Goal: Task Accomplishment & Management: Manage account settings

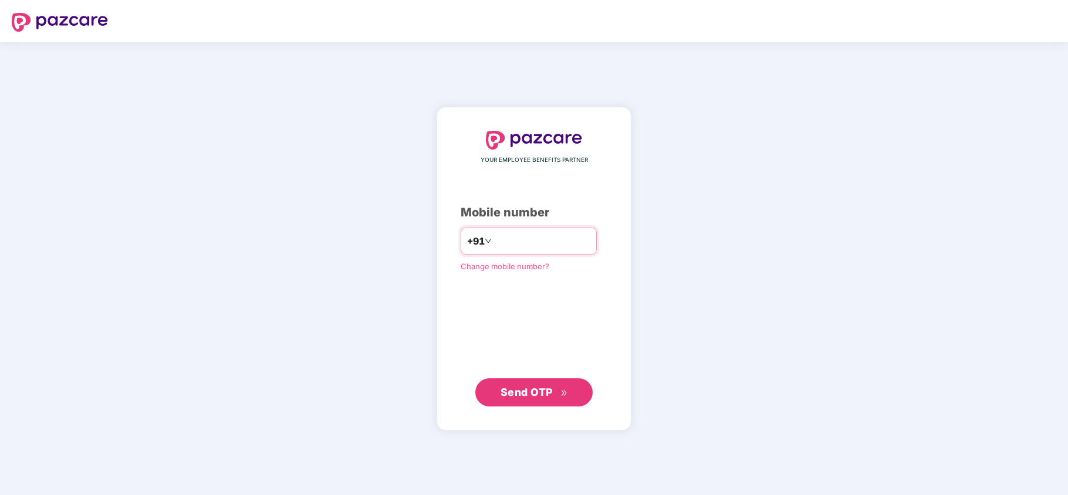
type input "**********"
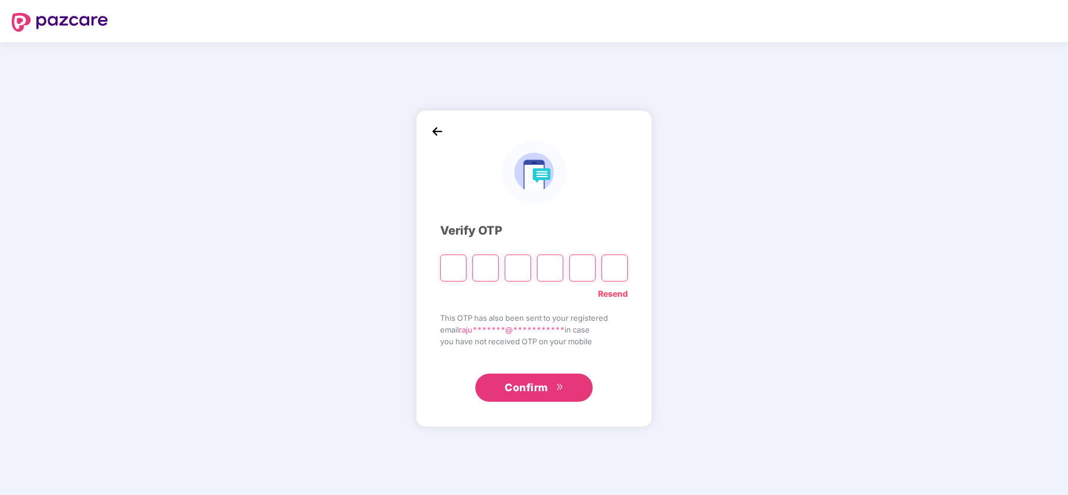
type input "*"
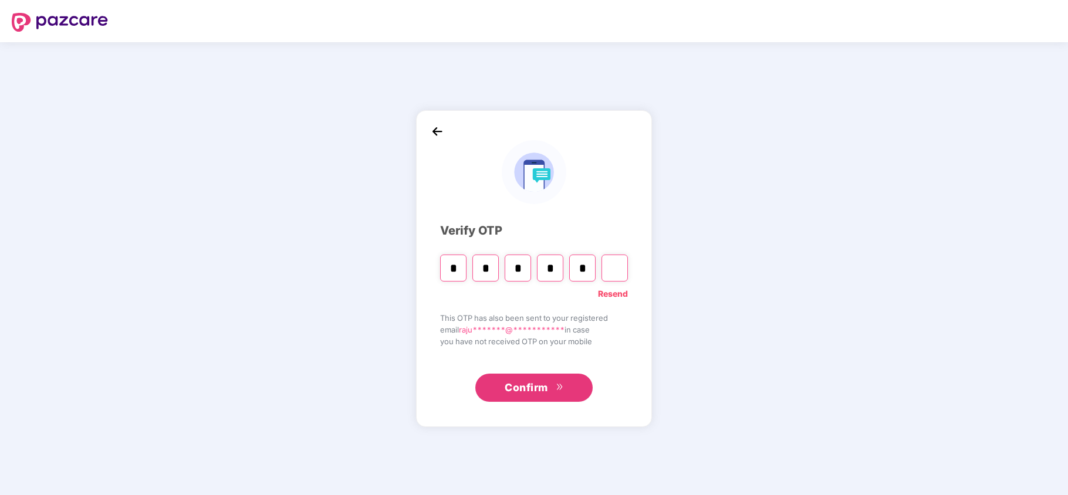
type input "*"
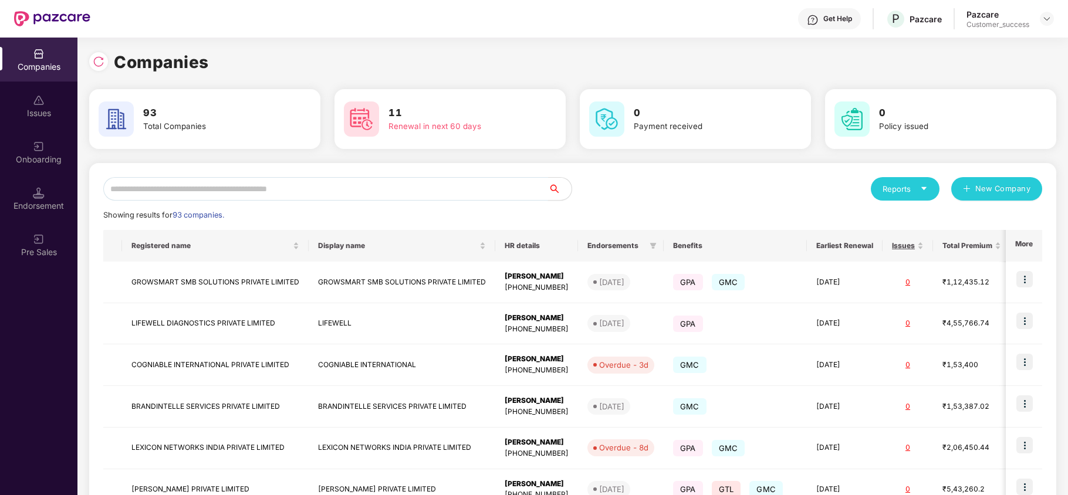
click at [175, 197] on input "text" at bounding box center [325, 188] width 445 height 23
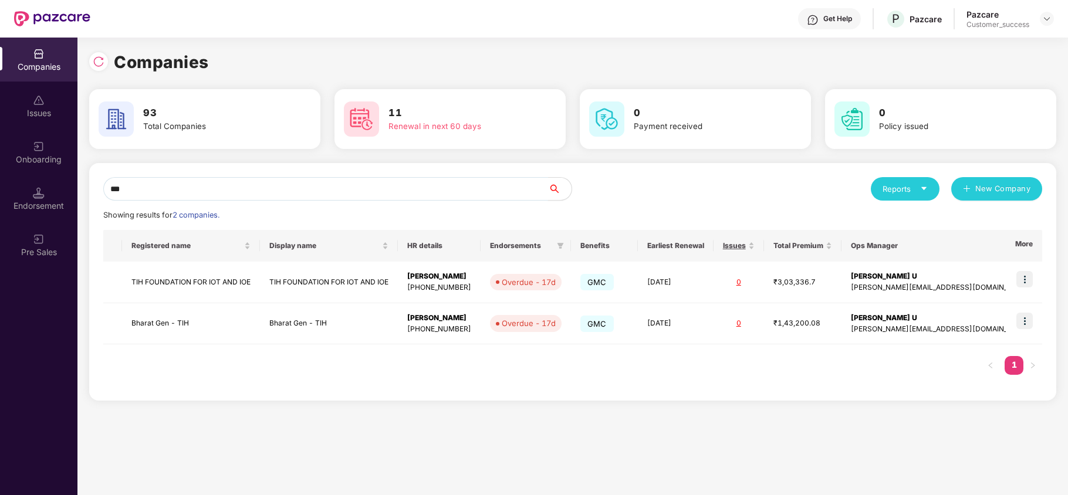
type input "***"
click at [1024, 280] on img at bounding box center [1025, 279] width 16 height 16
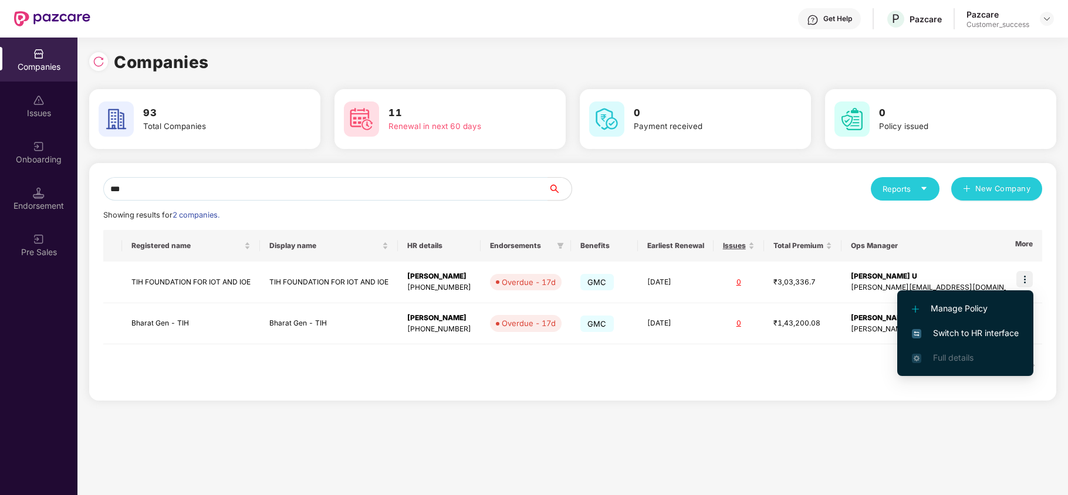
click at [977, 325] on li "Switch to HR interface" at bounding box center [966, 333] width 136 height 25
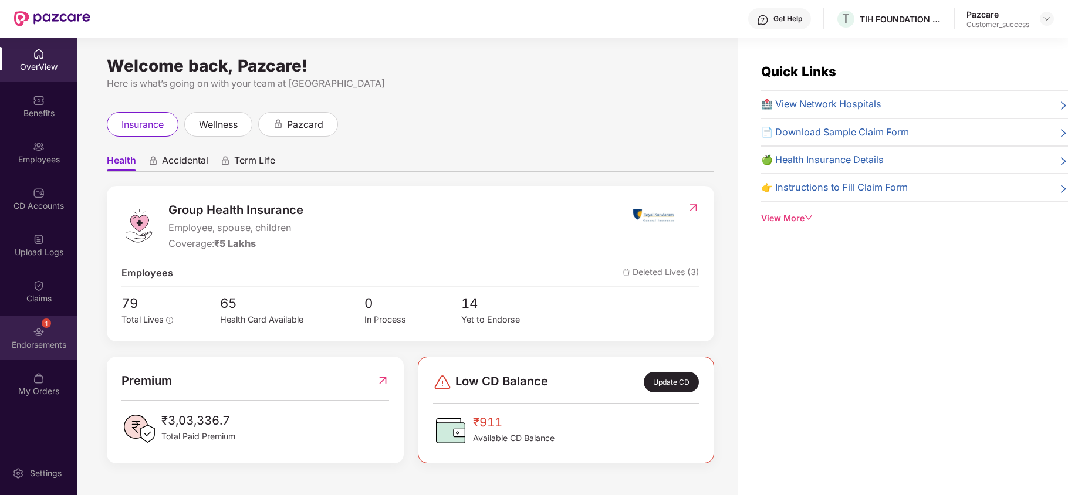
click at [52, 332] on div "1 Endorsements" at bounding box center [38, 338] width 77 height 44
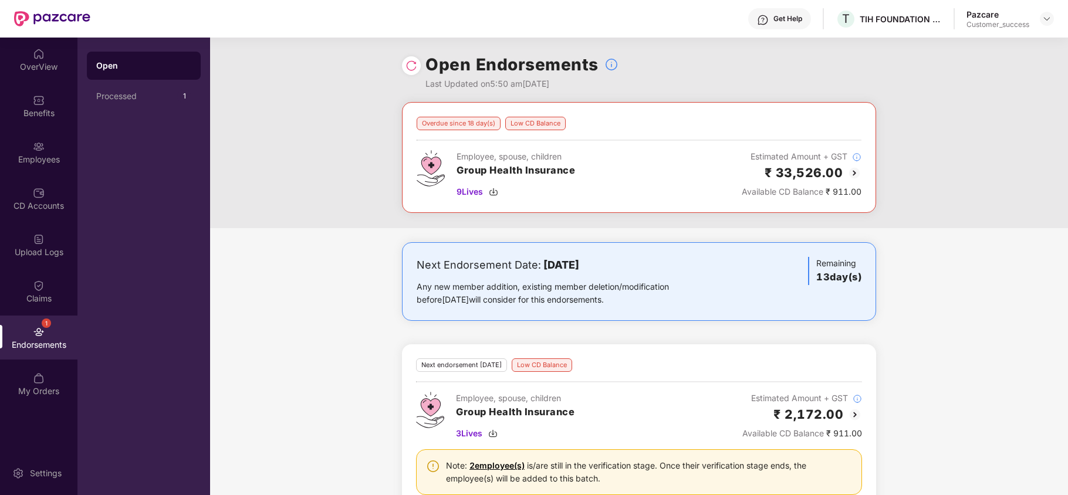
click at [303, 237] on div "Overdue since 18 day(s) Low CD Balance Employee, spouse, children Group Health …" at bounding box center [639, 317] width 858 height 431
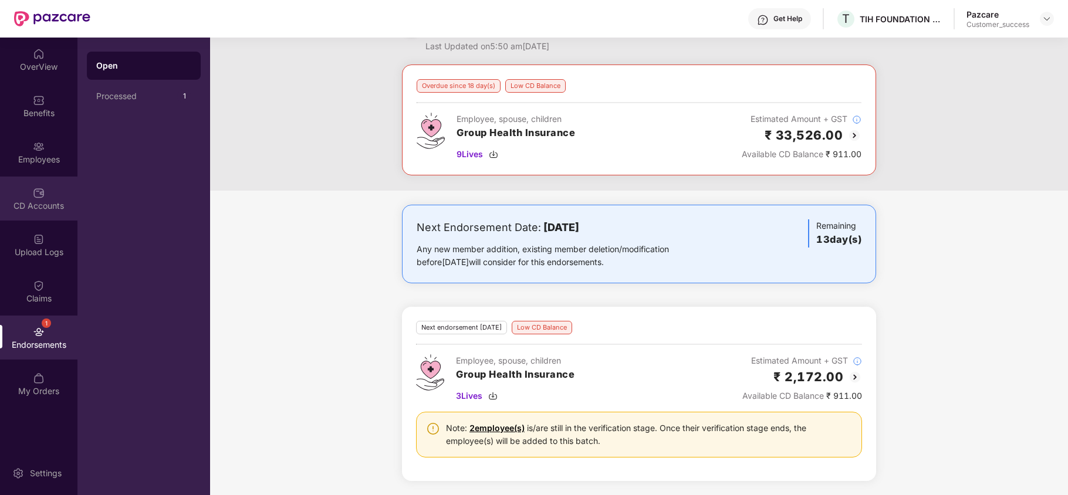
click at [31, 188] on div "CD Accounts" at bounding box center [38, 199] width 77 height 44
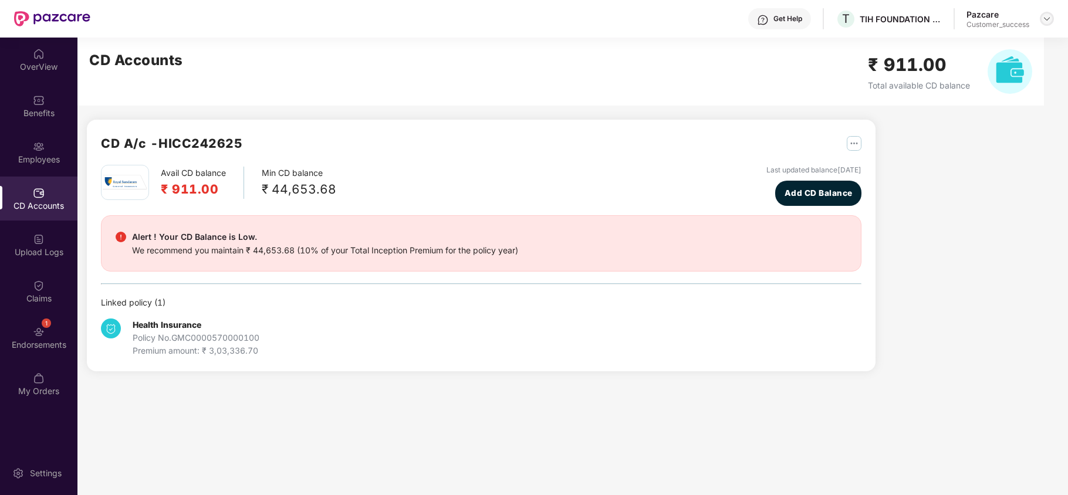
click at [1045, 18] on img at bounding box center [1047, 18] width 9 height 9
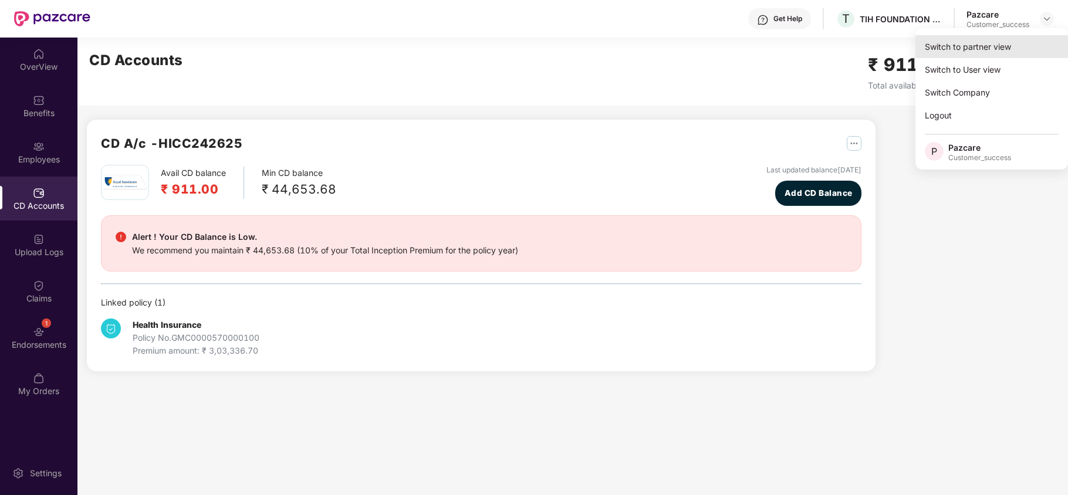
click at [970, 50] on div "Switch to partner view" at bounding box center [992, 46] width 153 height 23
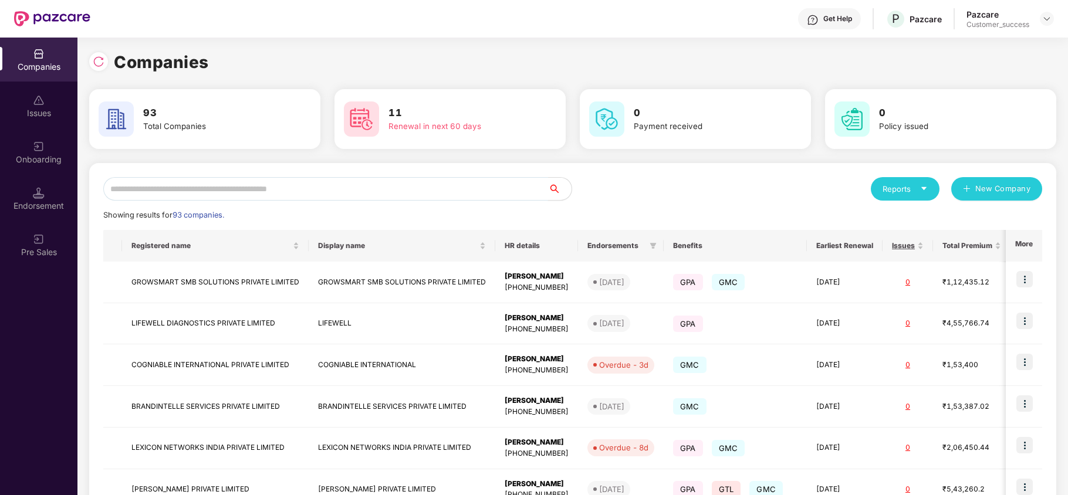
click at [358, 195] on input "text" at bounding box center [325, 188] width 445 height 23
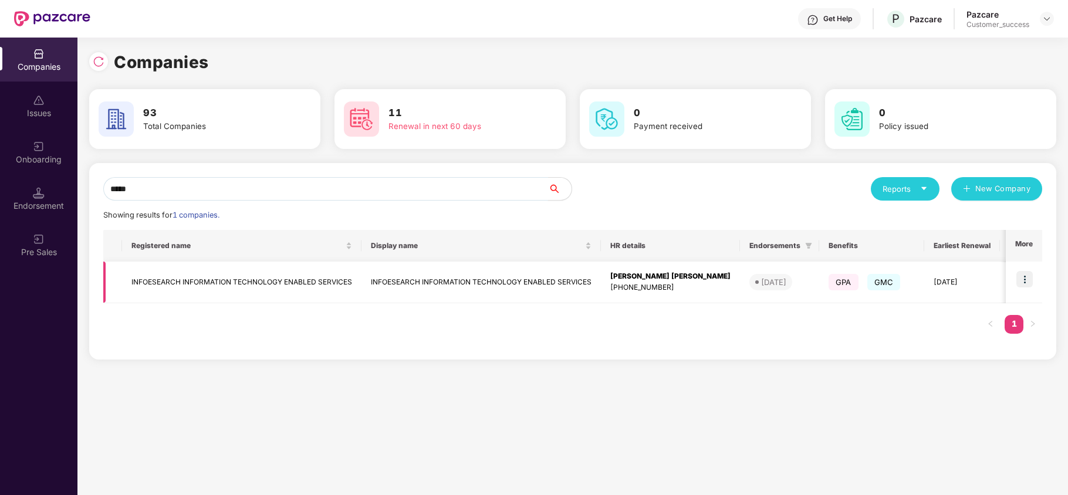
type input "*****"
click at [1024, 278] on img at bounding box center [1025, 279] width 16 height 16
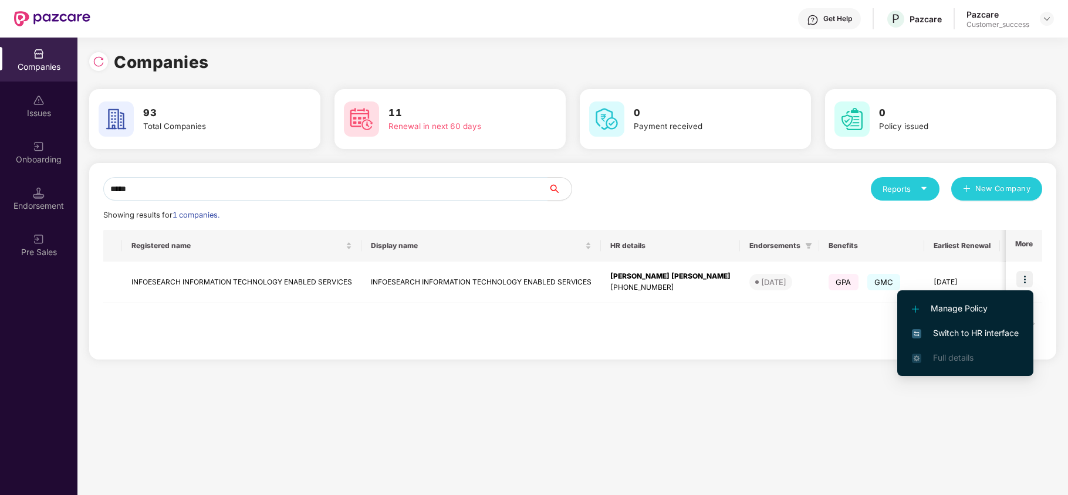
click at [951, 330] on span "Switch to HR interface" at bounding box center [965, 333] width 107 height 13
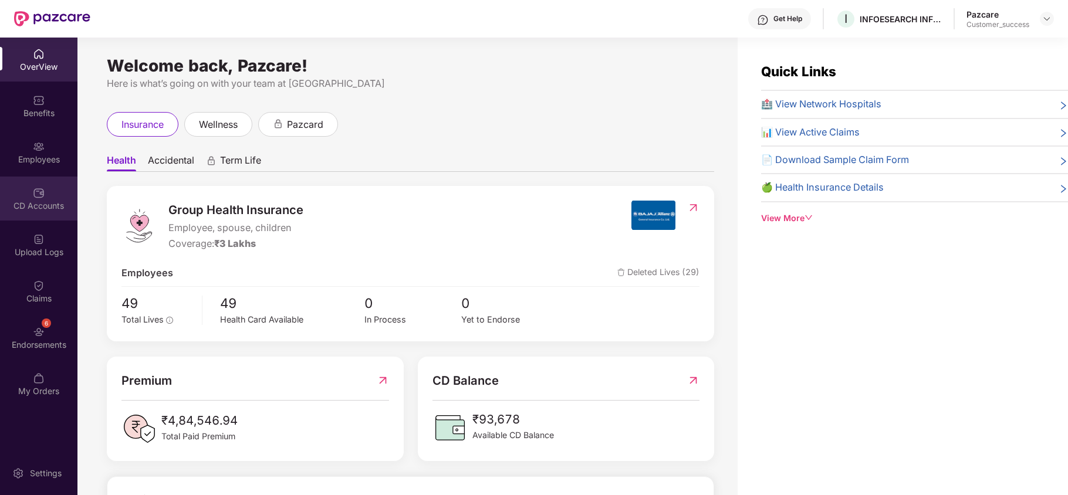
click at [22, 215] on div "CD Accounts" at bounding box center [38, 199] width 77 height 44
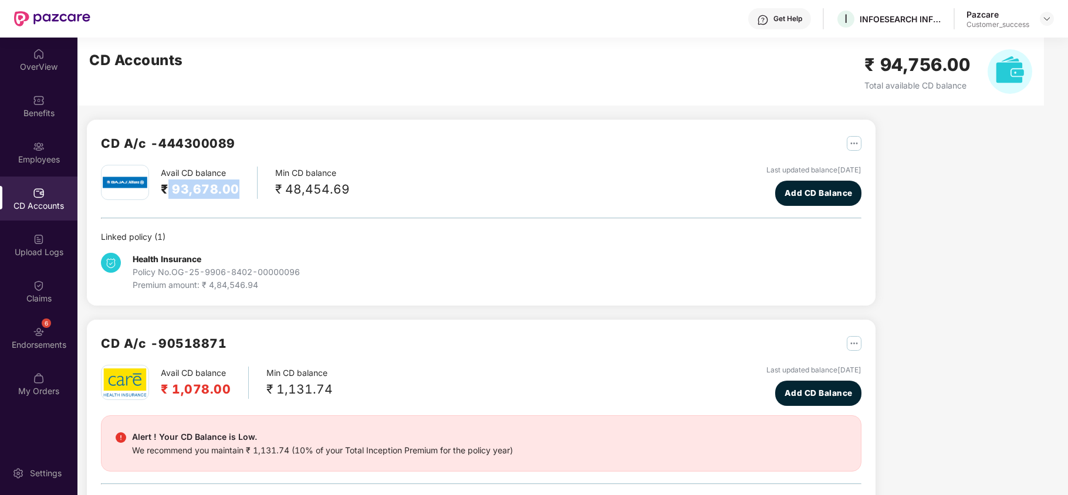
drag, startPoint x: 170, startPoint y: 189, endPoint x: 238, endPoint y: 188, distance: 68.7
click at [238, 188] on div "Avail CD balance ₹ 93,678.00" at bounding box center [209, 183] width 97 height 32
click at [244, 198] on div "Avail CD balance ₹ 93,678.00" at bounding box center [209, 183] width 97 height 32
click at [1041, 23] on div at bounding box center [1047, 19] width 14 height 14
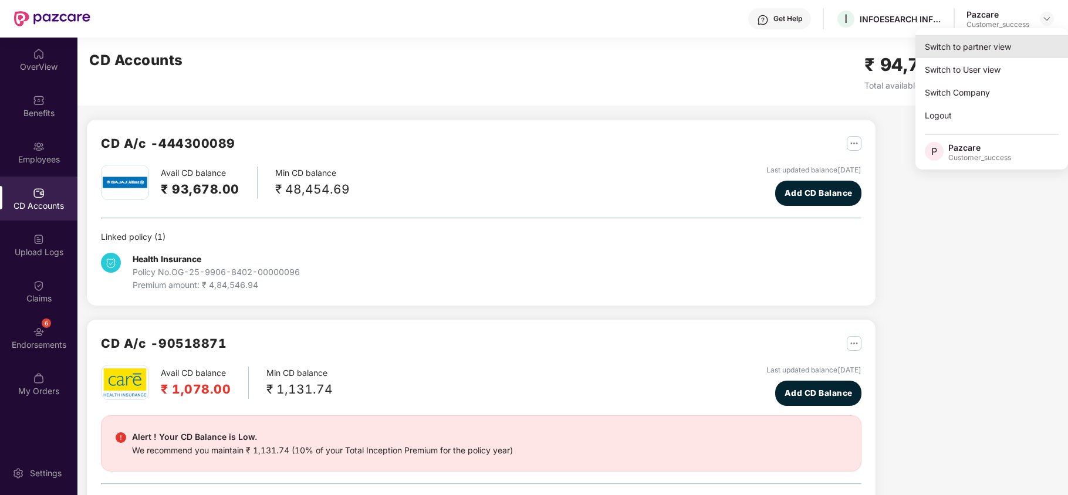
click at [985, 40] on div "Switch to partner view" at bounding box center [992, 46] width 153 height 23
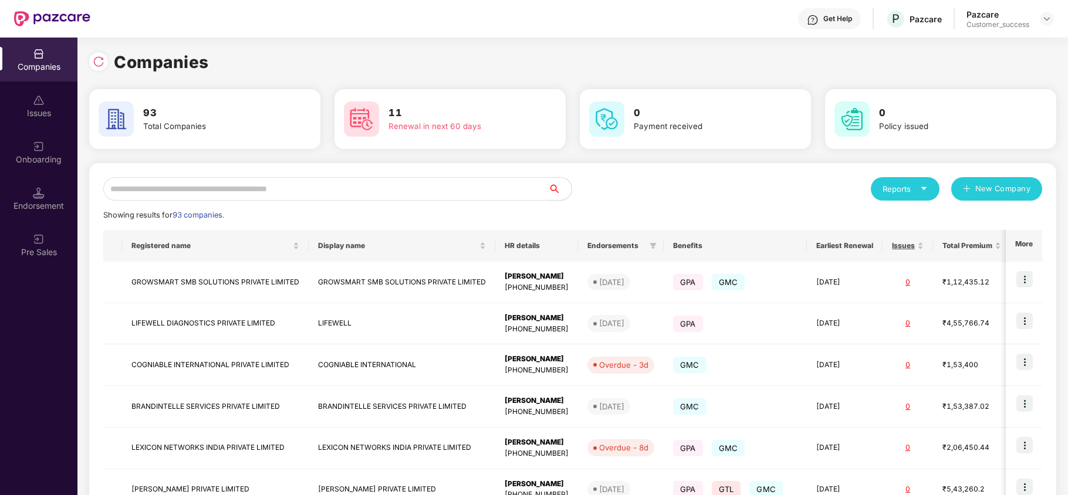
click at [353, 196] on input "text" at bounding box center [325, 188] width 445 height 23
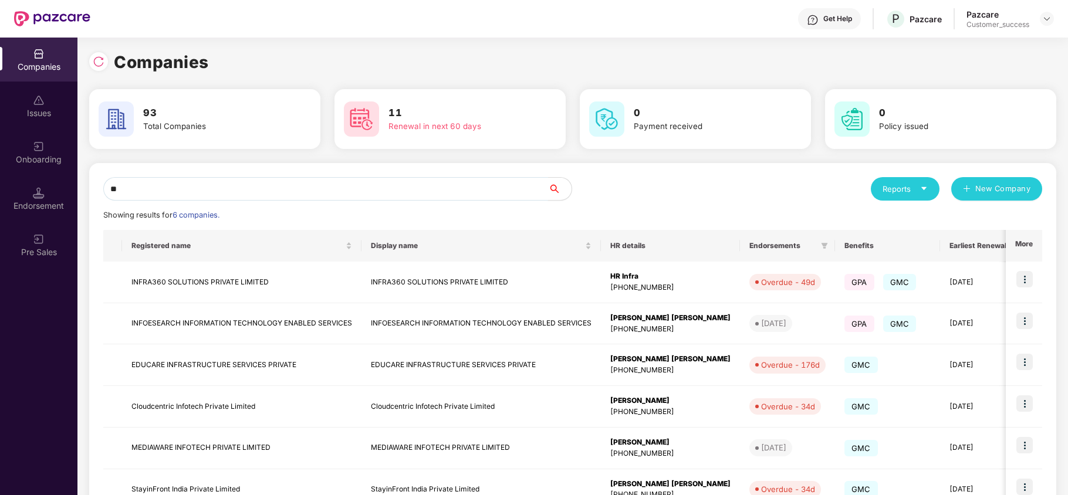
type input "*"
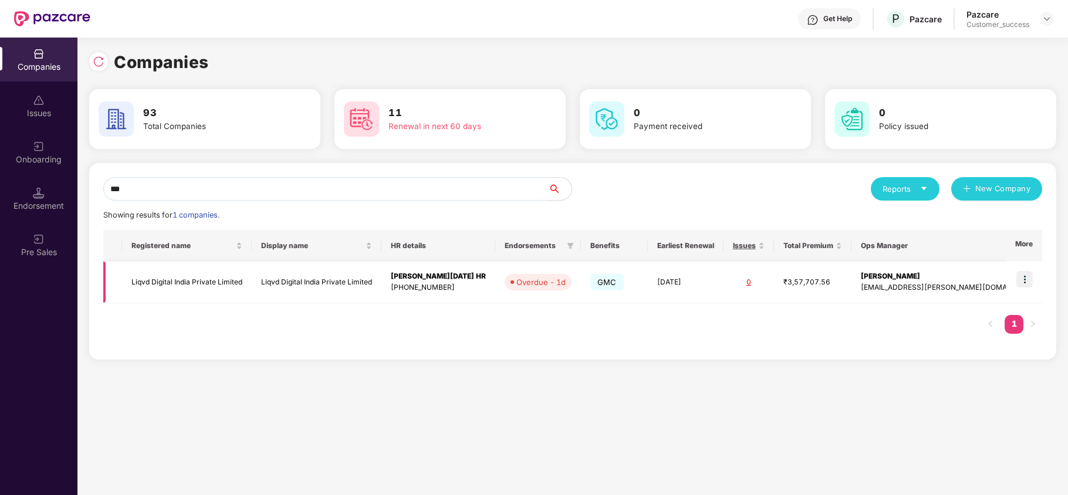
type input "***"
click at [1029, 283] on img at bounding box center [1025, 279] width 16 height 16
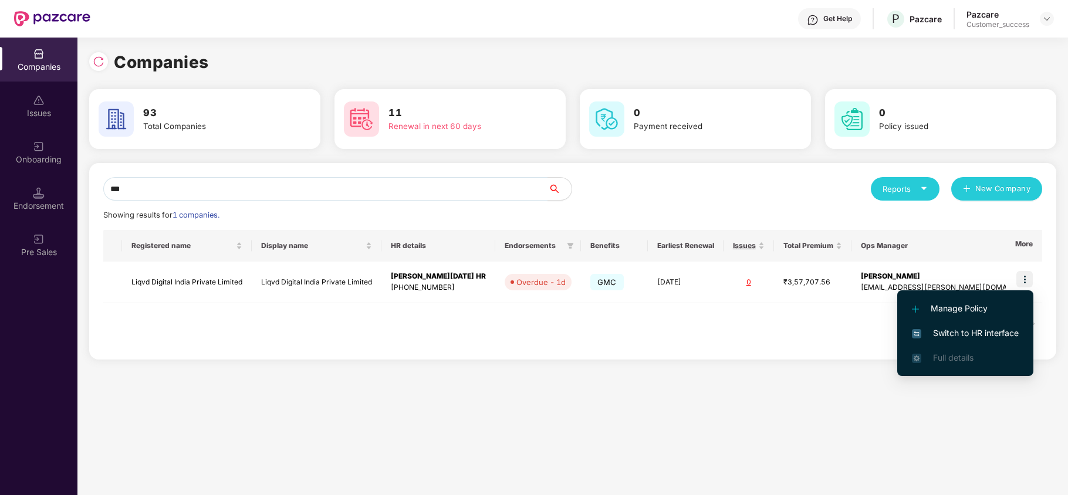
click at [994, 329] on span "Switch to HR interface" at bounding box center [965, 333] width 107 height 13
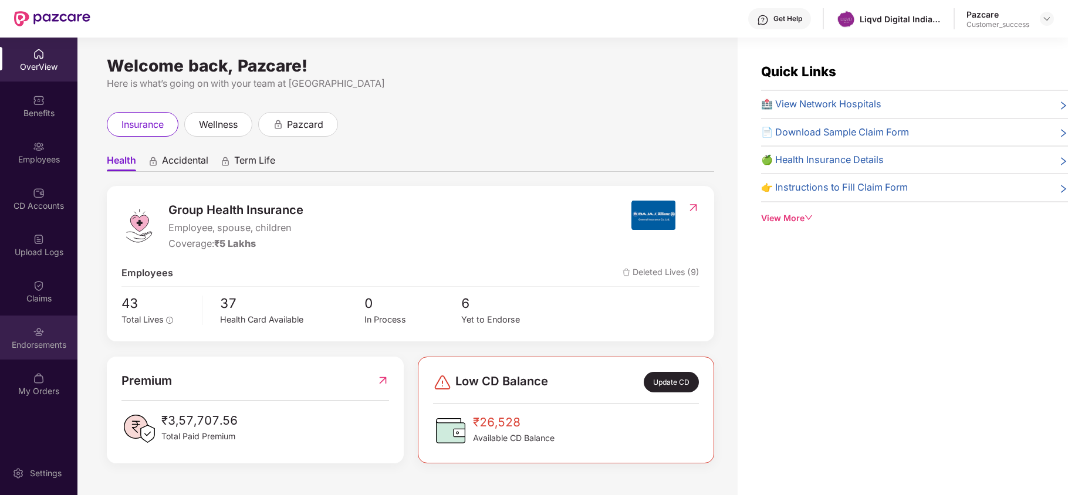
click at [35, 334] on img at bounding box center [39, 332] width 12 height 12
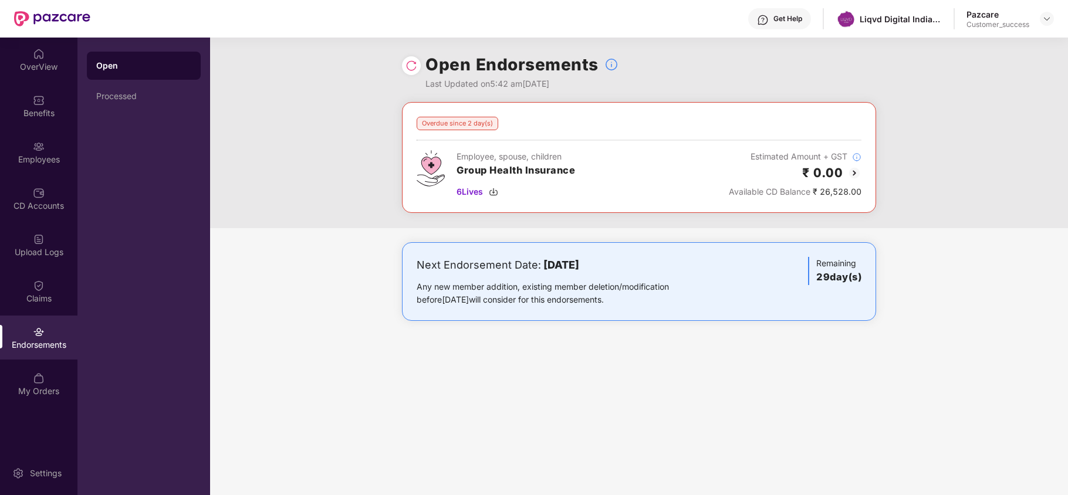
click at [849, 169] on img at bounding box center [855, 173] width 14 height 14
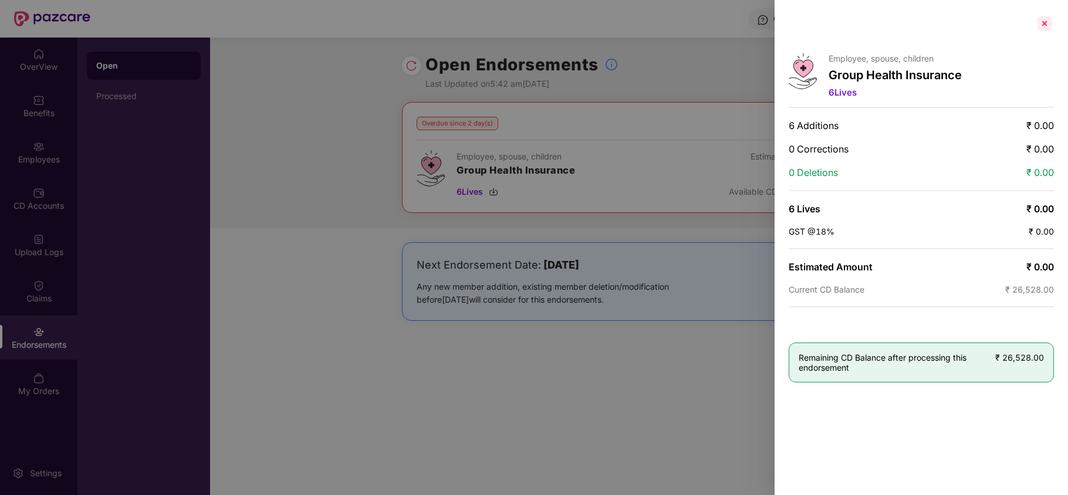
click at [1046, 19] on div at bounding box center [1044, 23] width 19 height 19
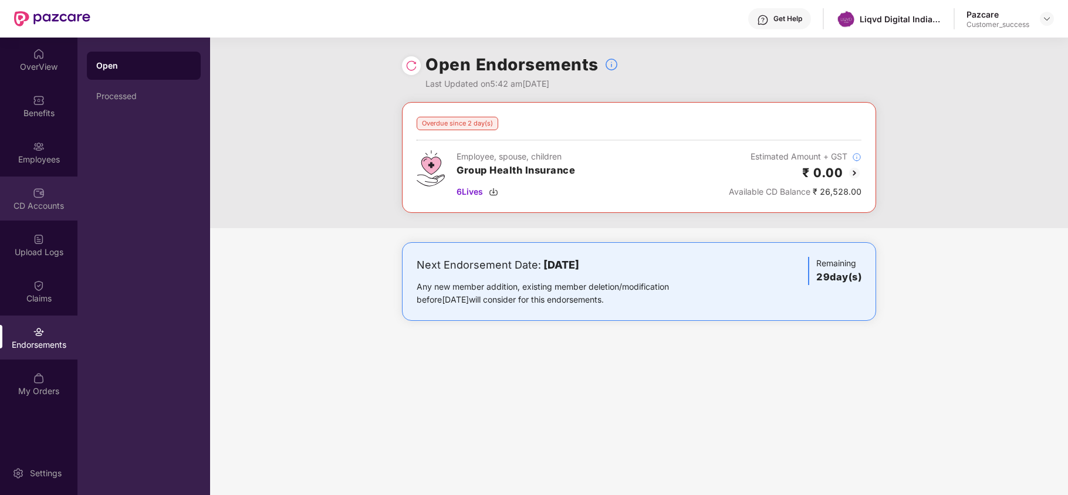
click at [50, 205] on div "CD Accounts" at bounding box center [38, 206] width 77 height 12
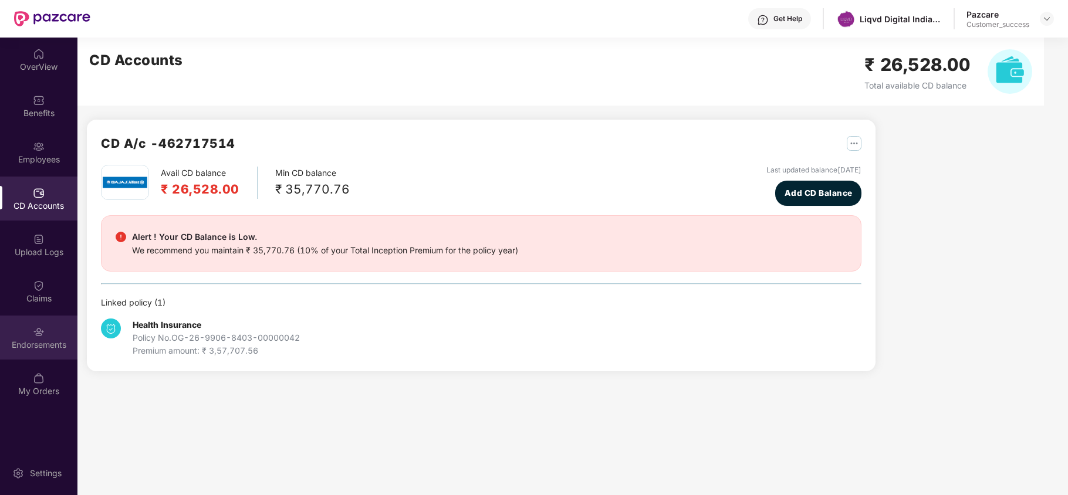
click at [32, 318] on div "Endorsements" at bounding box center [38, 338] width 77 height 44
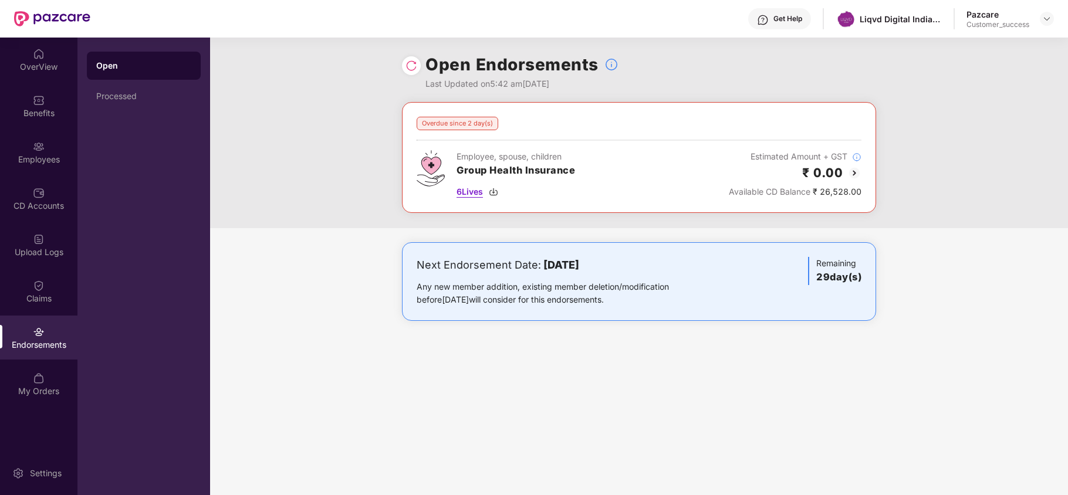
click at [491, 194] on img at bounding box center [493, 191] width 9 height 9
click at [1050, 19] on img at bounding box center [1047, 18] width 9 height 9
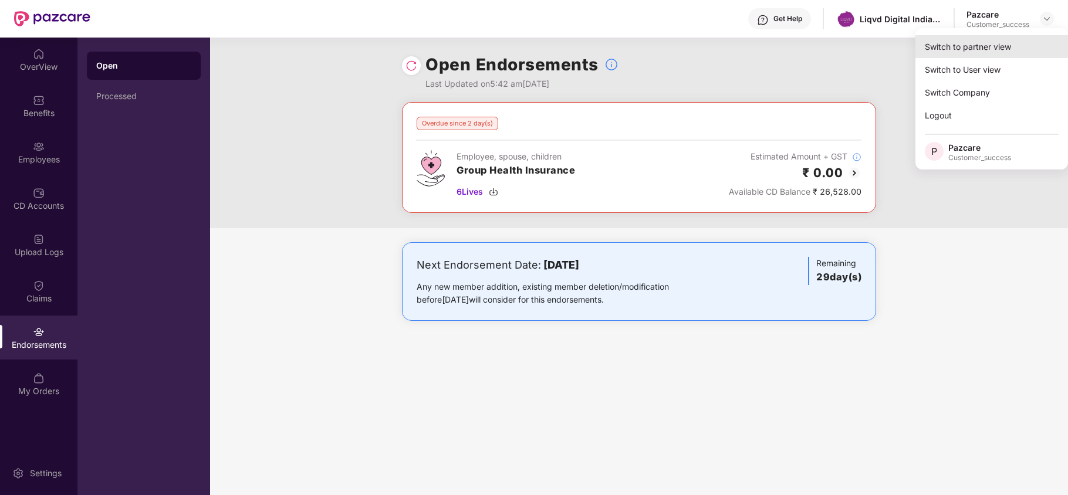
click at [993, 45] on div "Switch to partner view" at bounding box center [992, 46] width 153 height 23
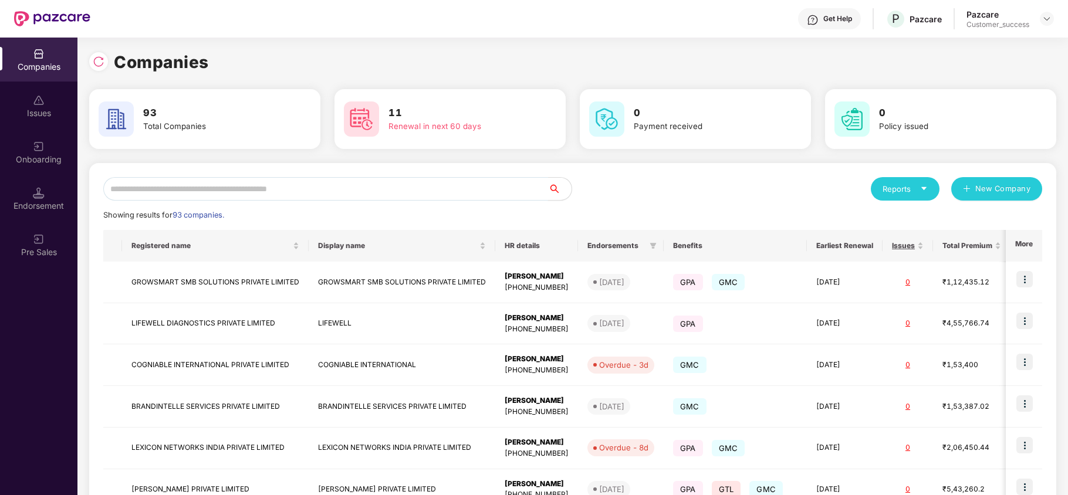
click at [398, 191] on input "text" at bounding box center [325, 188] width 445 height 23
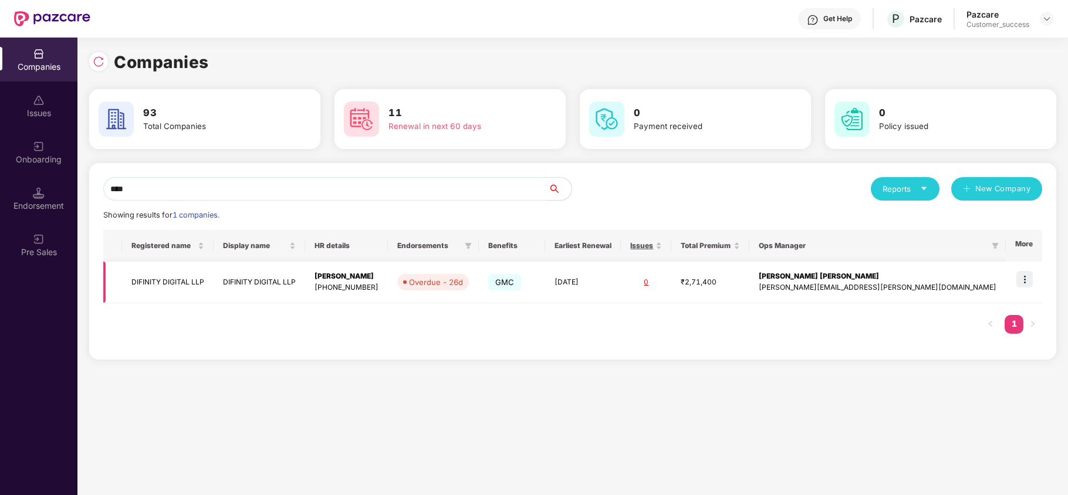
type input "****"
click at [1027, 282] on img at bounding box center [1025, 279] width 16 height 16
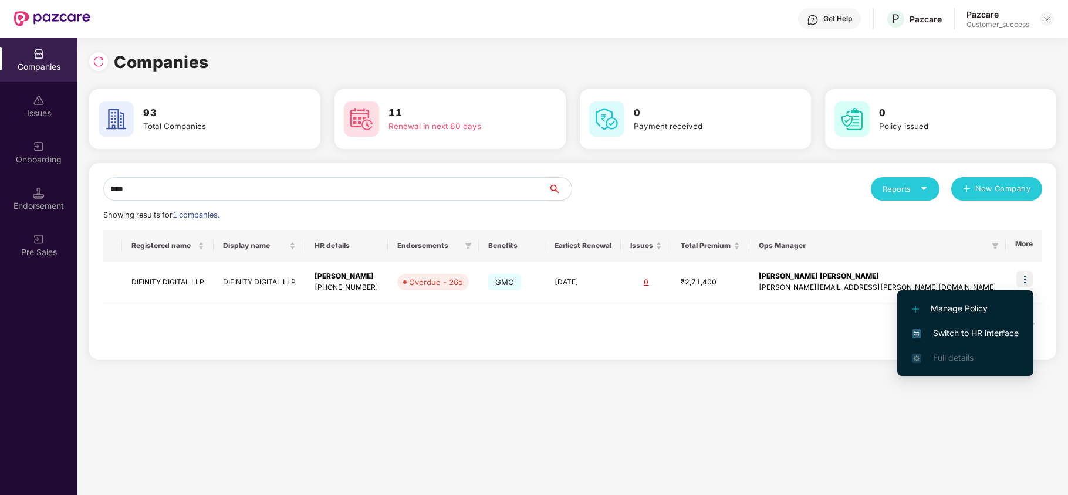
click at [981, 329] on span "Switch to HR interface" at bounding box center [965, 333] width 107 height 13
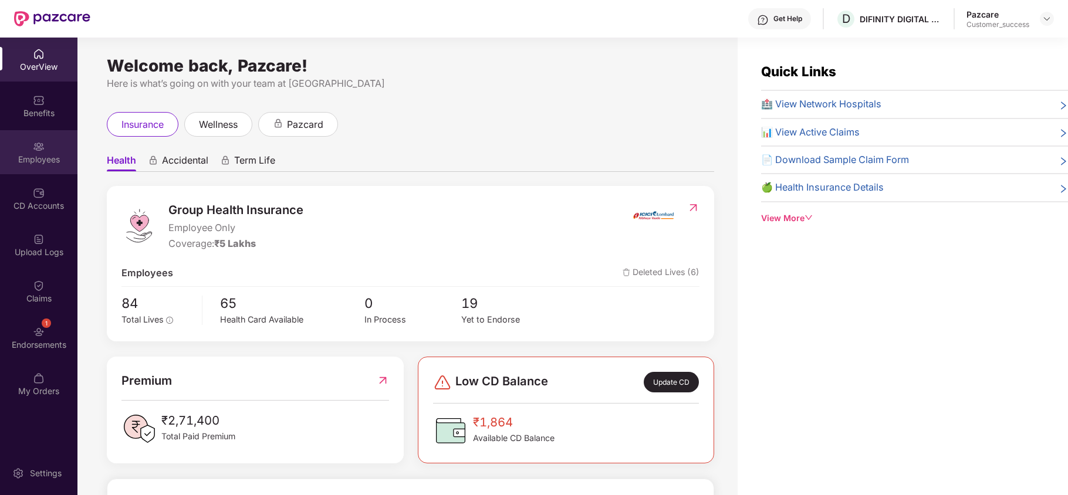
click at [26, 161] on div "Employees" at bounding box center [38, 160] width 77 height 12
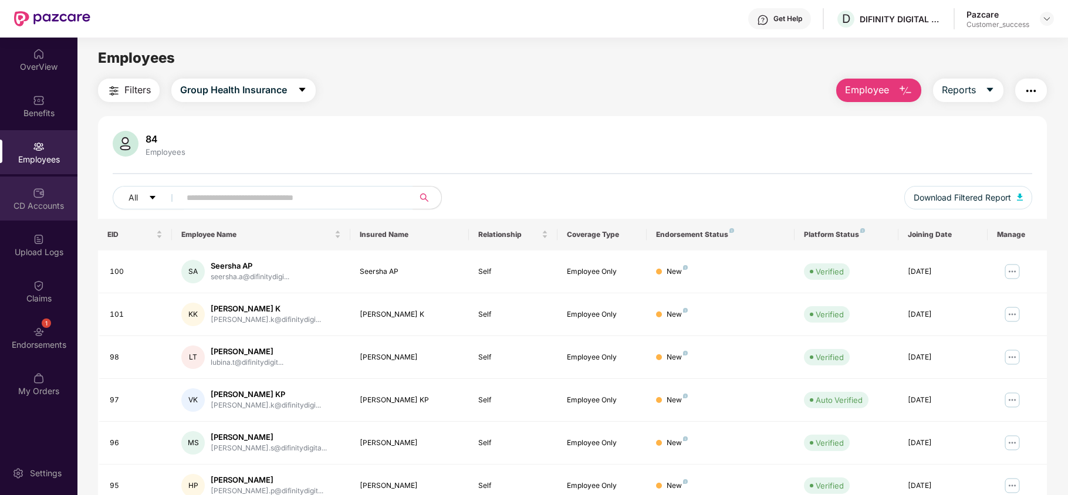
click at [55, 198] on div "CD Accounts" at bounding box center [38, 199] width 77 height 44
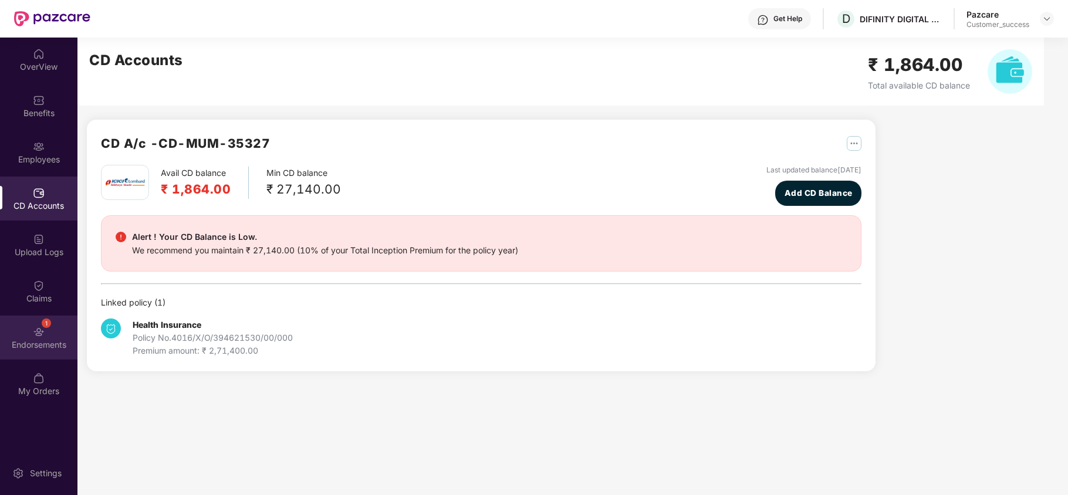
click at [43, 324] on div "1" at bounding box center [46, 323] width 9 height 9
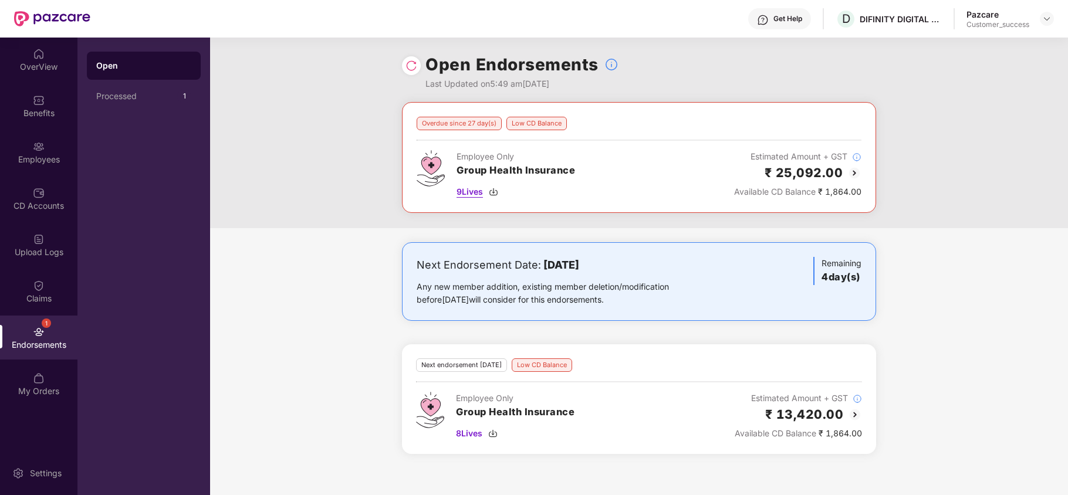
click at [494, 190] on img at bounding box center [493, 191] width 9 height 9
click at [498, 435] on img at bounding box center [492, 433] width 9 height 9
click at [66, 151] on div "Employees" at bounding box center [38, 152] width 77 height 44
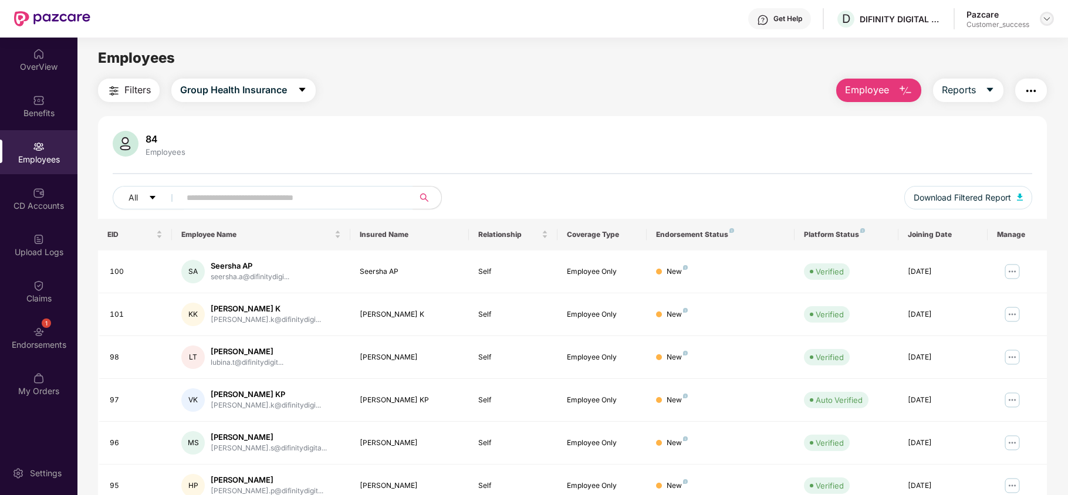
click at [1048, 19] on img at bounding box center [1047, 18] width 9 height 9
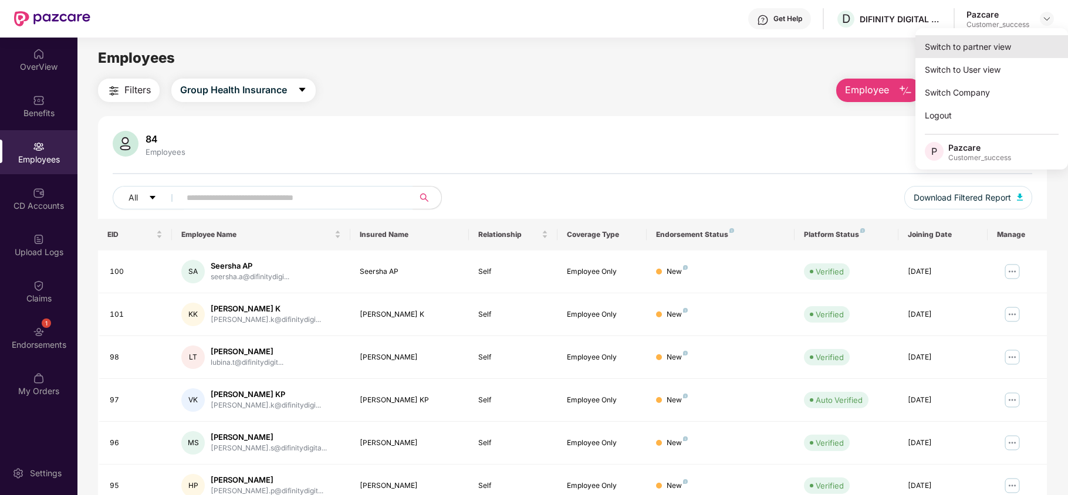
click at [966, 50] on div "Switch to partner view" at bounding box center [992, 46] width 153 height 23
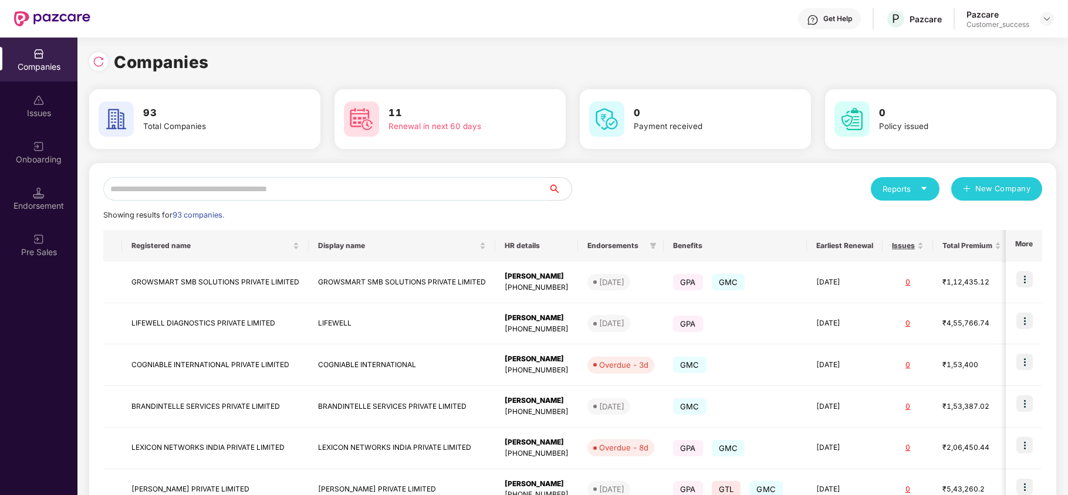
click at [406, 171] on div "Reports New Company Showing results for 93 companies. Registered name Display n…" at bounding box center [572, 448] width 967 height 570
click at [377, 198] on input "text" at bounding box center [325, 188] width 445 height 23
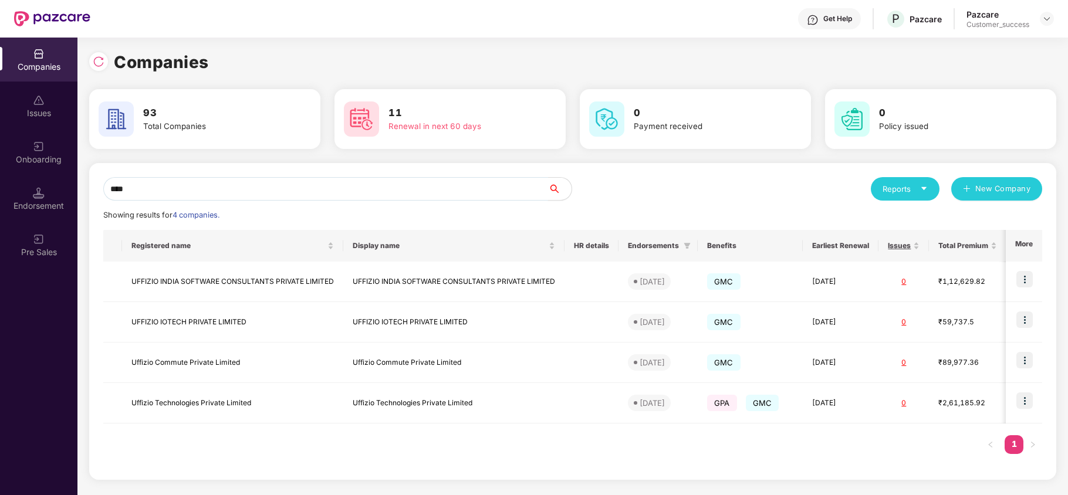
type input "****"
click at [1024, 398] on img at bounding box center [1025, 401] width 16 height 16
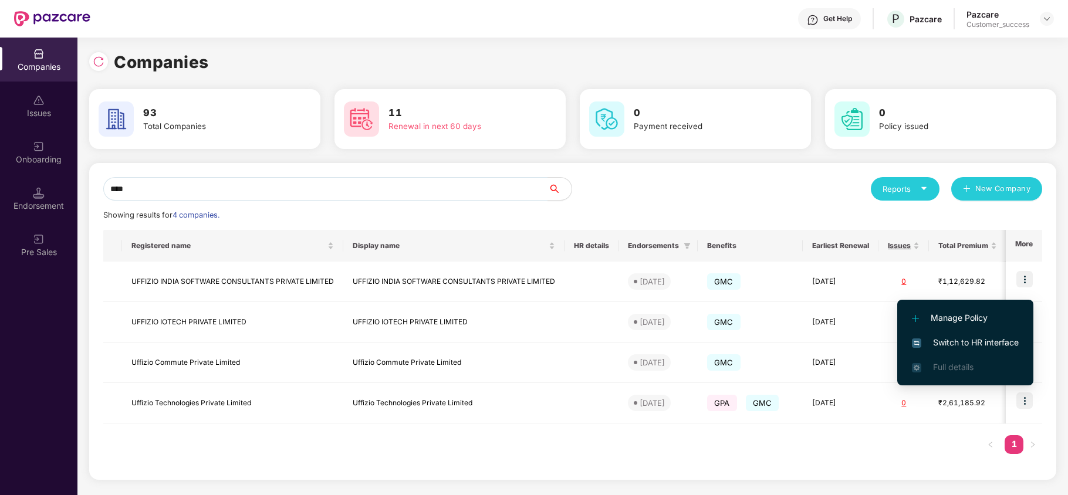
click at [963, 344] on span "Switch to HR interface" at bounding box center [965, 342] width 107 height 13
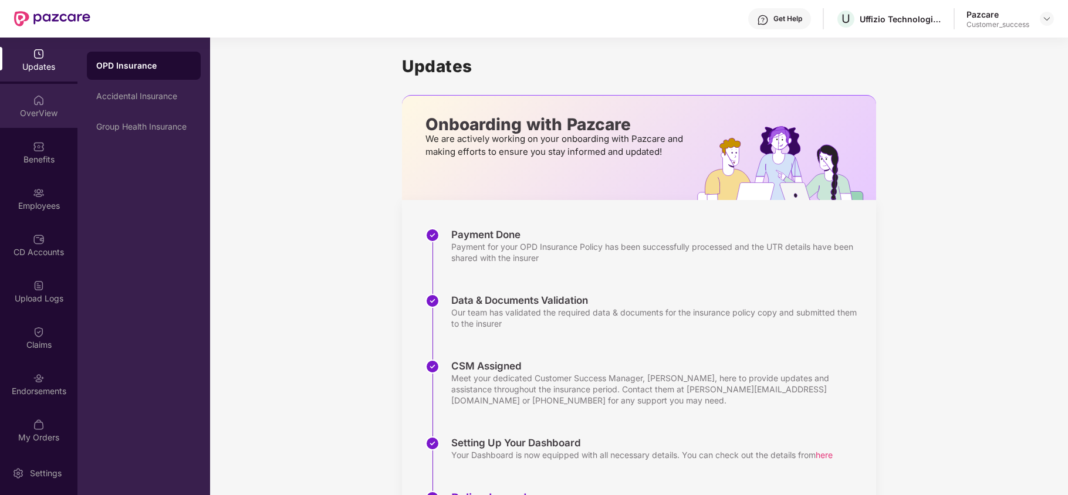
click at [33, 121] on div "OverView" at bounding box center [38, 106] width 77 height 44
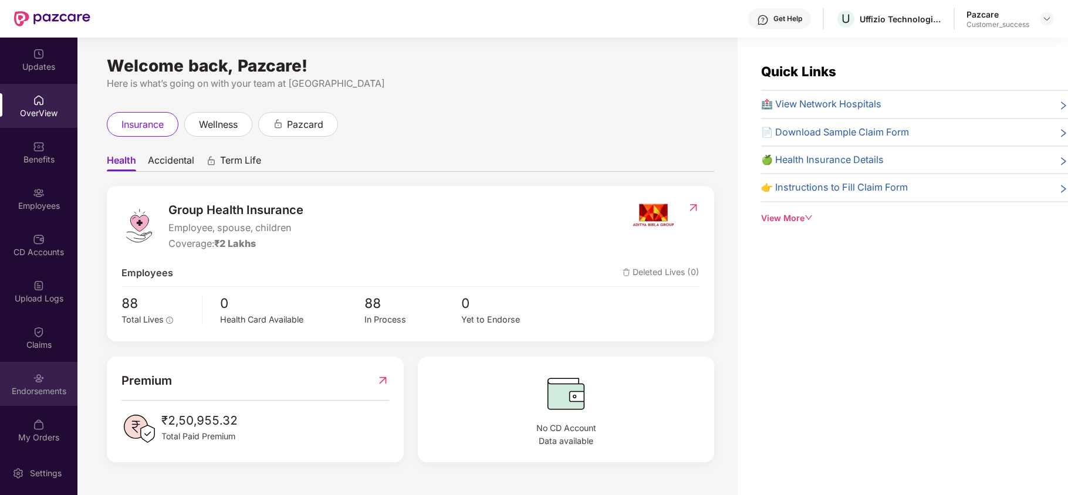
scroll to position [3, 0]
click at [781, 220] on div "View More" at bounding box center [914, 218] width 307 height 13
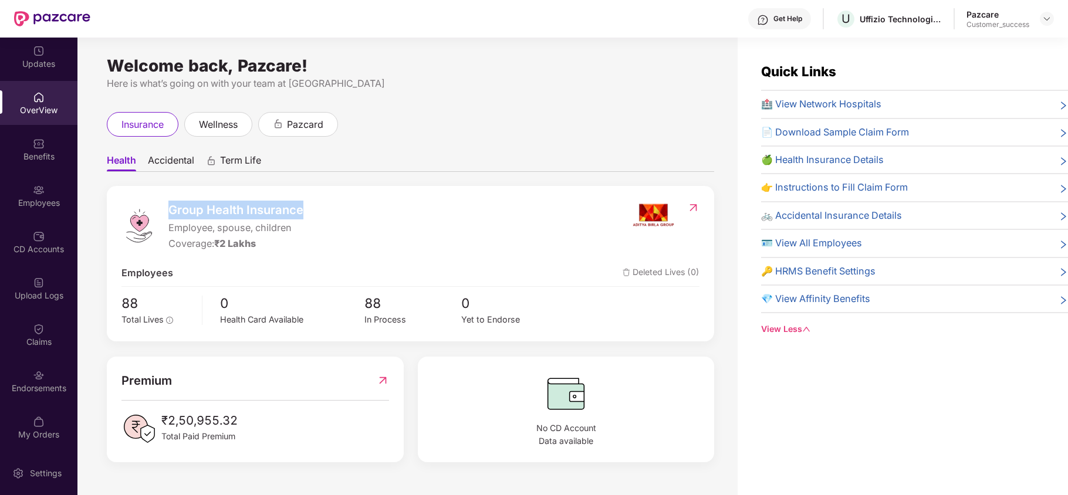
drag, startPoint x: 170, startPoint y: 211, endPoint x: 316, endPoint y: 212, distance: 145.6
click at [316, 212] on div "Group Health Insurance Employee, spouse, children Coverage: ₹2 Lakhs" at bounding box center [377, 226] width 510 height 51
drag, startPoint x: 166, startPoint y: 228, endPoint x: 296, endPoint y: 228, distance: 130.3
click at [296, 228] on div "Group Health Insurance Employee, spouse, children Coverage: ₹2 Lakhs" at bounding box center [377, 226] width 510 height 51
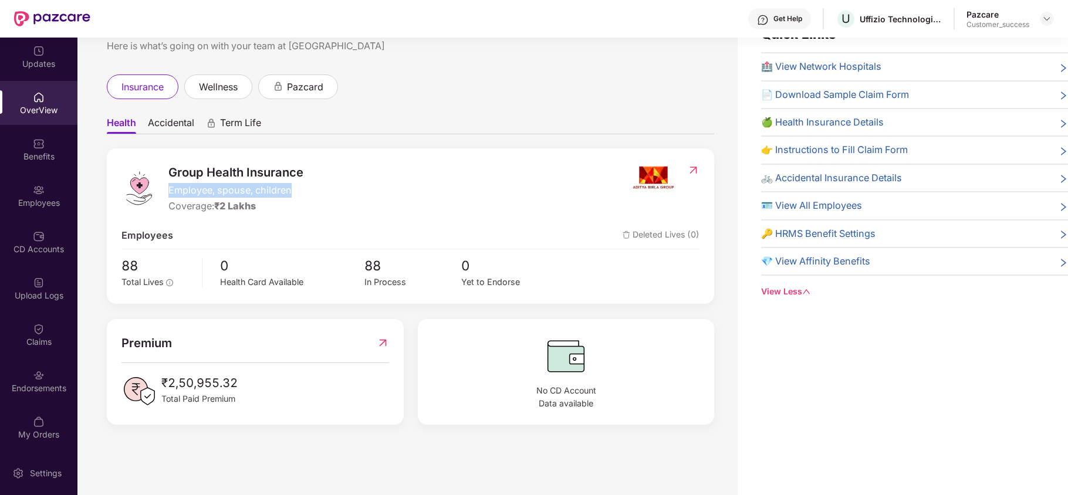
scroll to position [0, 0]
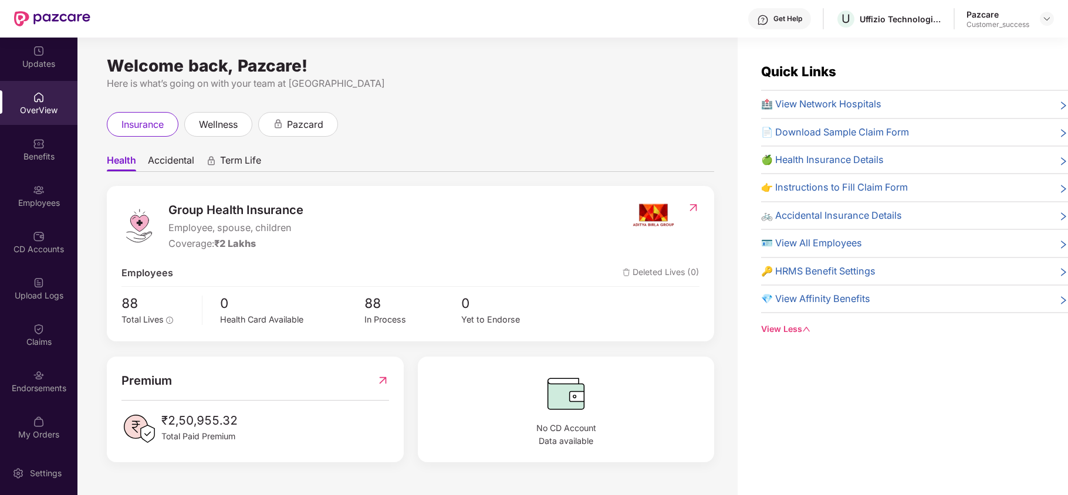
click at [174, 158] on span "Accidental" at bounding box center [171, 162] width 46 height 17
drag, startPoint x: 172, startPoint y: 228, endPoint x: 235, endPoint y: 226, distance: 62.9
click at [235, 226] on span "Employee Only" at bounding box center [248, 228] width 160 height 15
click at [221, 130] on span "wellness" at bounding box center [218, 124] width 39 height 15
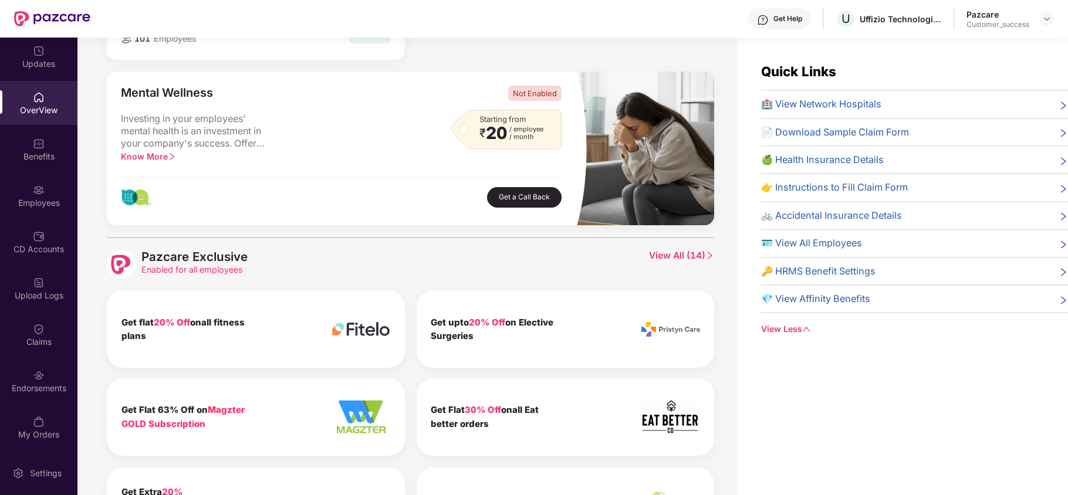
scroll to position [331, 0]
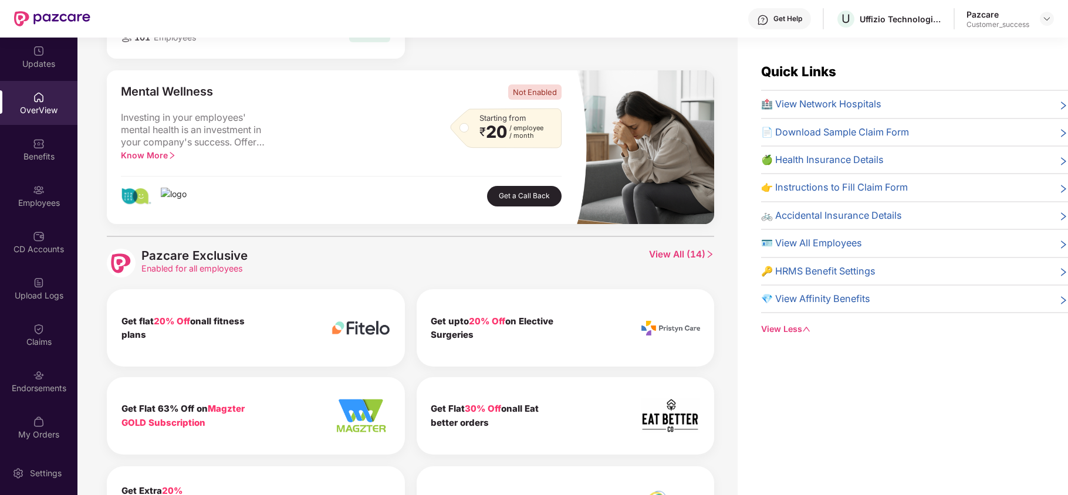
click at [669, 257] on span "View All ( 14 )" at bounding box center [681, 263] width 65 height 29
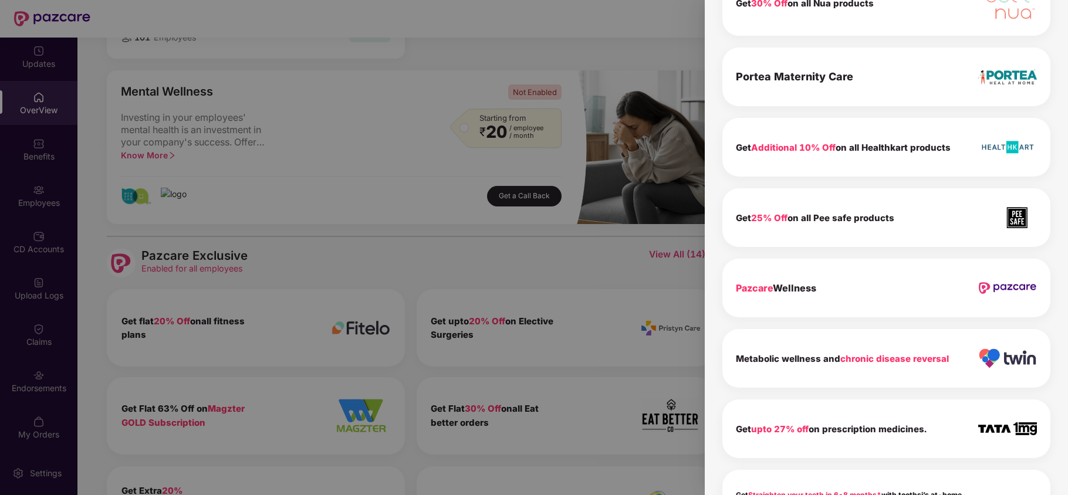
scroll to position [578, 0]
drag, startPoint x: 737, startPoint y: 289, endPoint x: 874, endPoint y: 285, distance: 136.8
click at [874, 285] on div "Pazcare Wellness" at bounding box center [887, 287] width 328 height 59
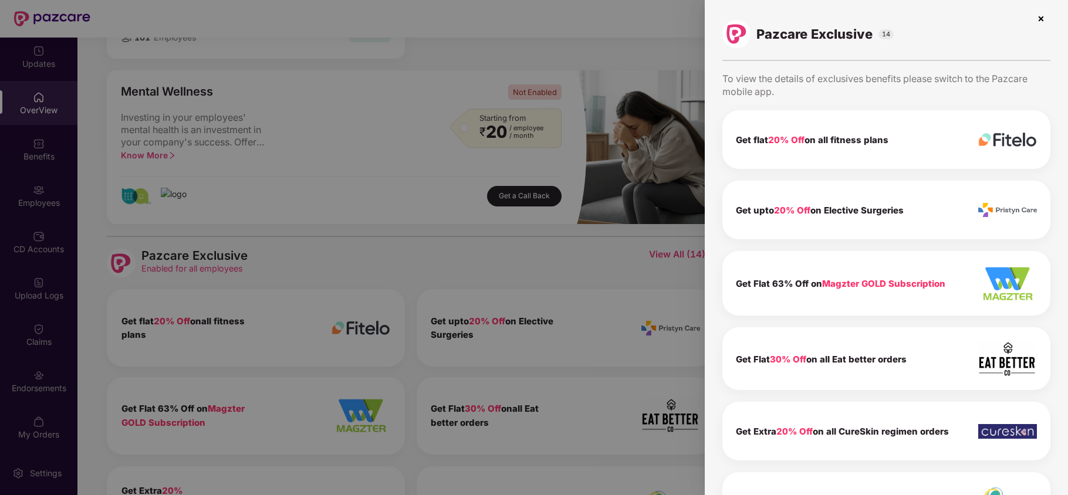
scroll to position [0, 0]
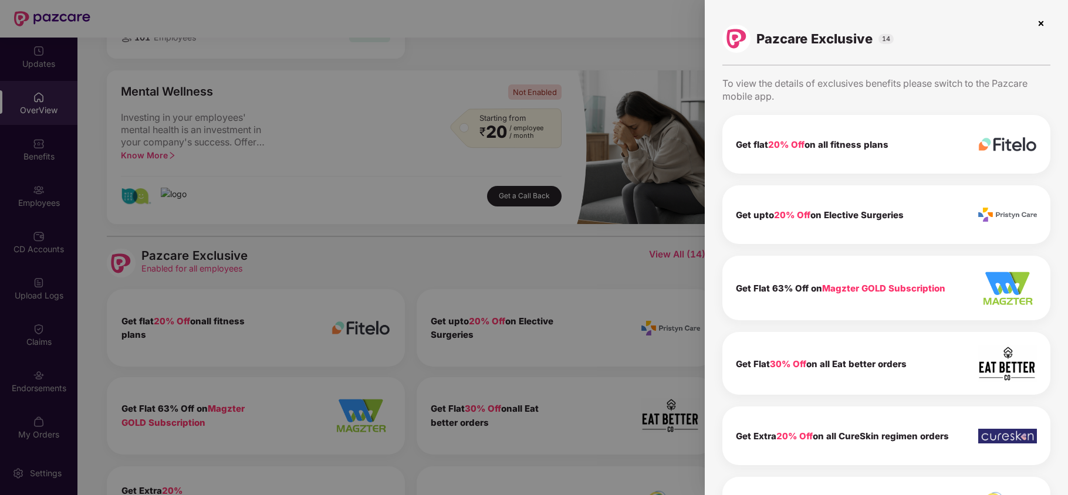
click at [1043, 26] on img at bounding box center [1041, 23] width 19 height 19
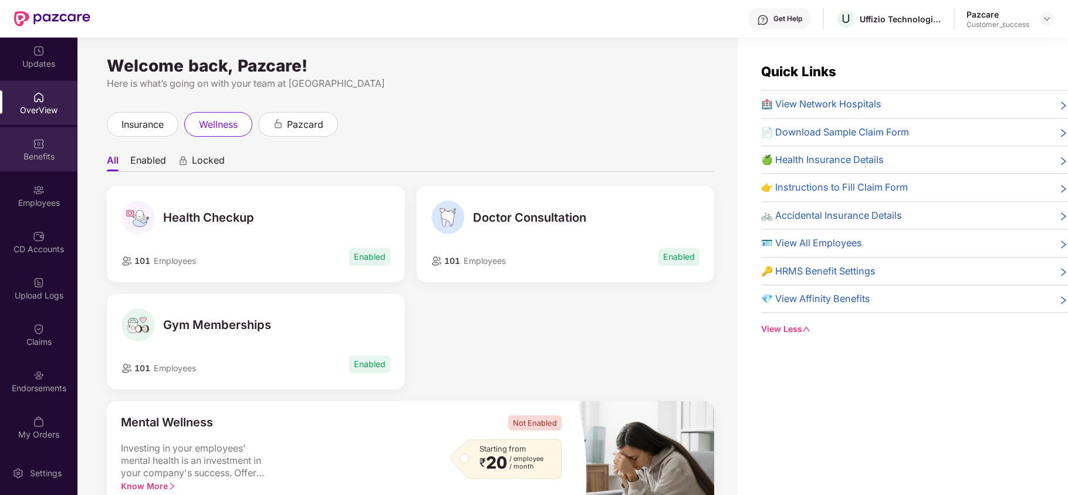
click at [45, 158] on div "Benefits" at bounding box center [38, 157] width 77 height 12
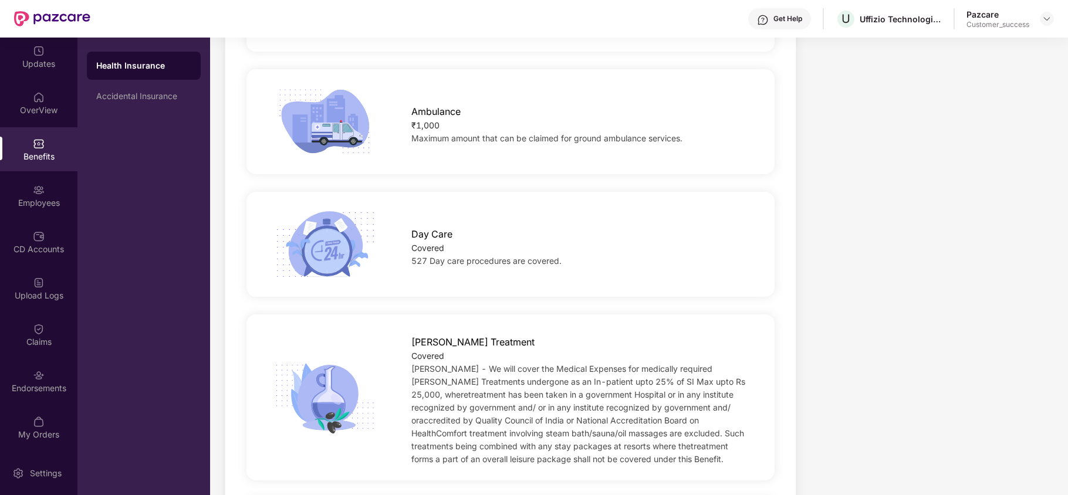
scroll to position [1093, 0]
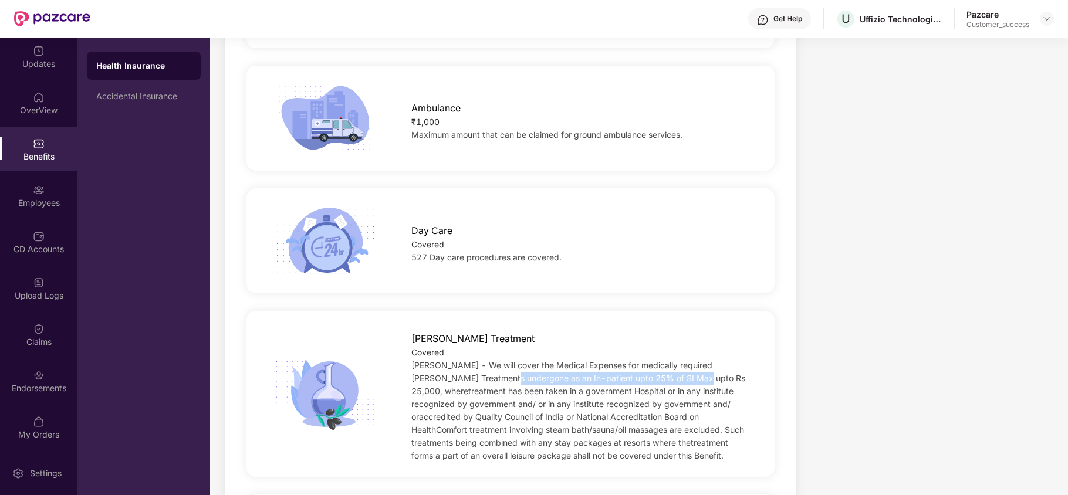
drag, startPoint x: 714, startPoint y: 355, endPoint x: 517, endPoint y: 355, distance: 197.2
click at [517, 359] on div "[PERSON_NAME] - We will cover the Medical Expenses for medically required [PERS…" at bounding box center [580, 410] width 339 height 103
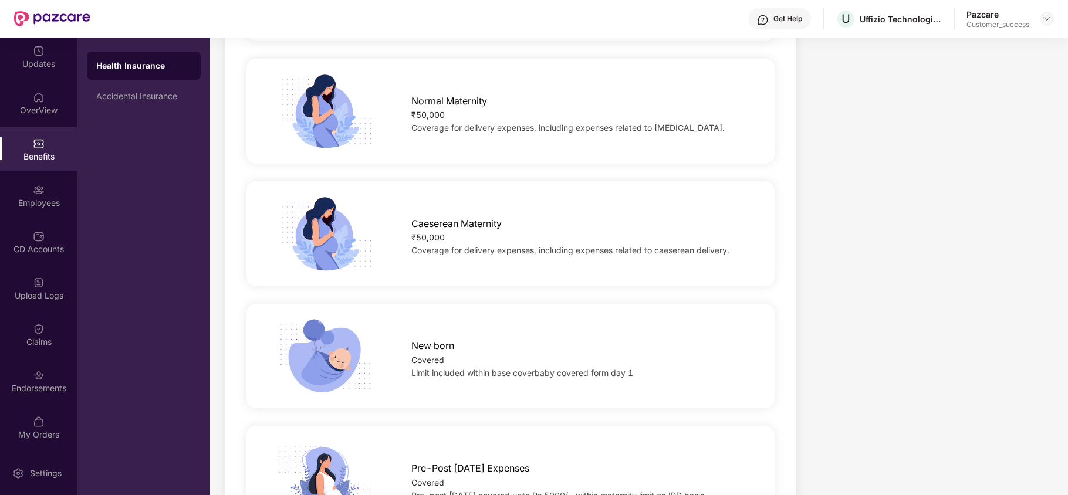
scroll to position [1591, 0]
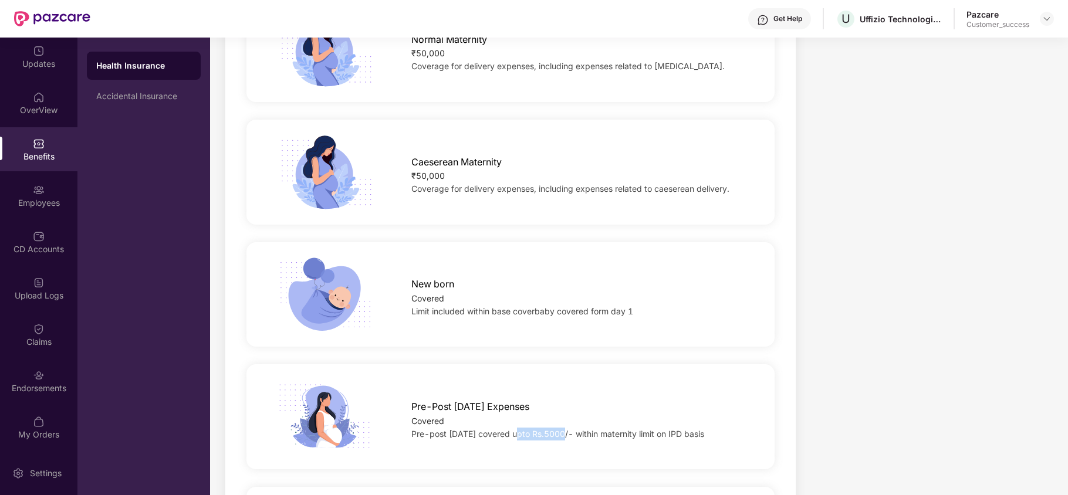
drag, startPoint x: 515, startPoint y: 413, endPoint x: 560, endPoint y: 414, distance: 45.2
click at [560, 429] on span "Pre-post [DATE] covered upto Rs.5000/- within maternity limit on IPD basis" at bounding box center [557, 434] width 293 height 10
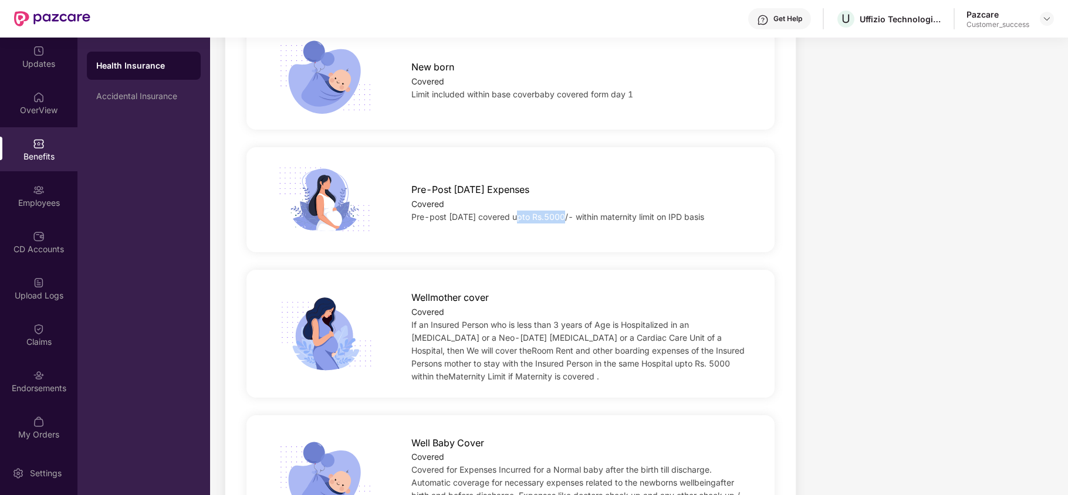
scroll to position [1810, 0]
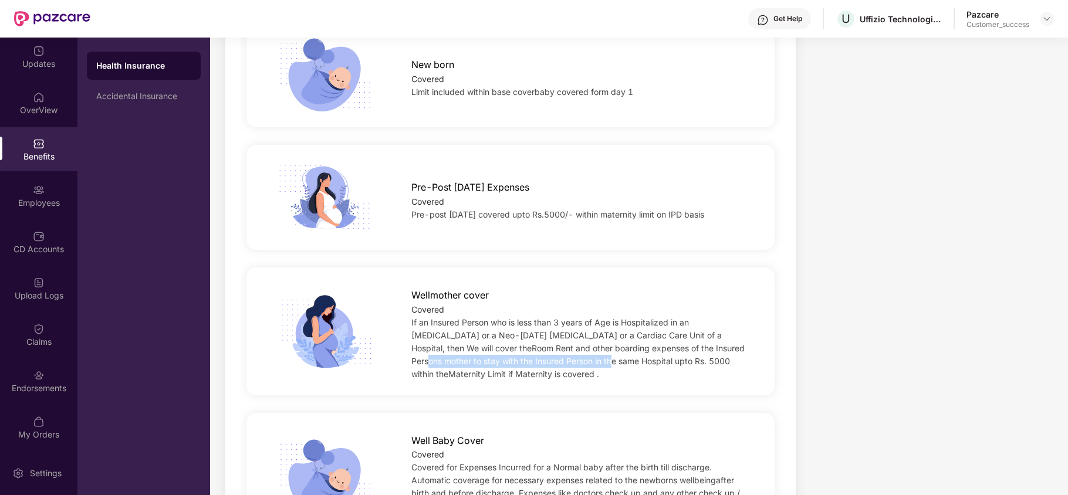
drag, startPoint x: 522, startPoint y: 344, endPoint x: 672, endPoint y: 335, distance: 150.0
click at [672, 335] on div "If an Insured Person who is less than 3 years of Age is Hospitalized in an [MED…" at bounding box center [580, 348] width 339 height 65
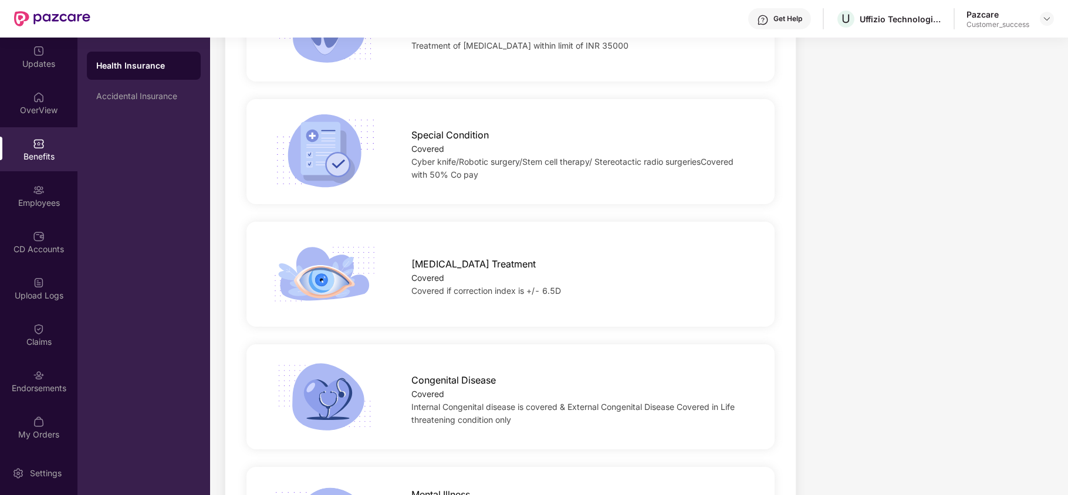
scroll to position [2633, 0]
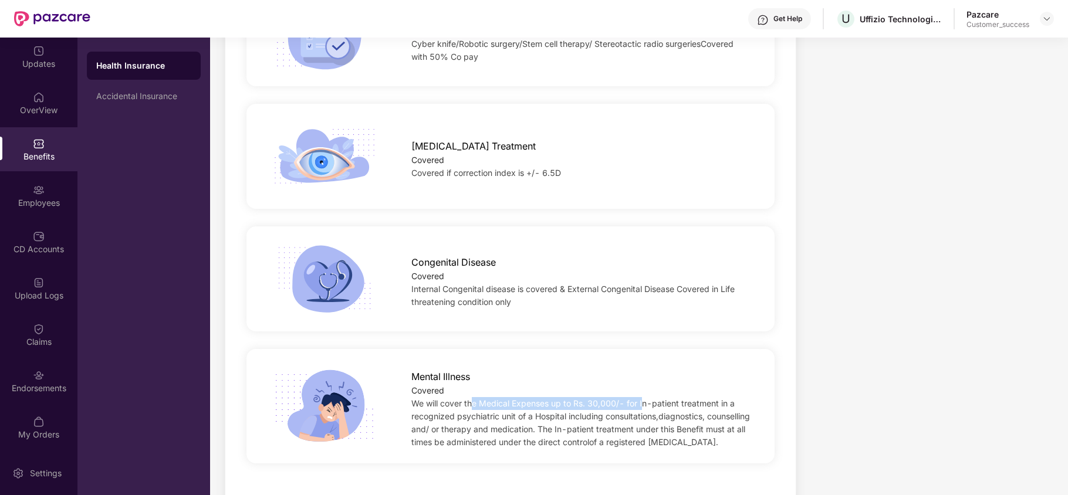
drag, startPoint x: 474, startPoint y: 366, endPoint x: 643, endPoint y: 369, distance: 169.1
click at [643, 399] on span "We will cover the Medical Expenses up to Rs. 30,000/- for In-patient treatment …" at bounding box center [580, 423] width 339 height 49
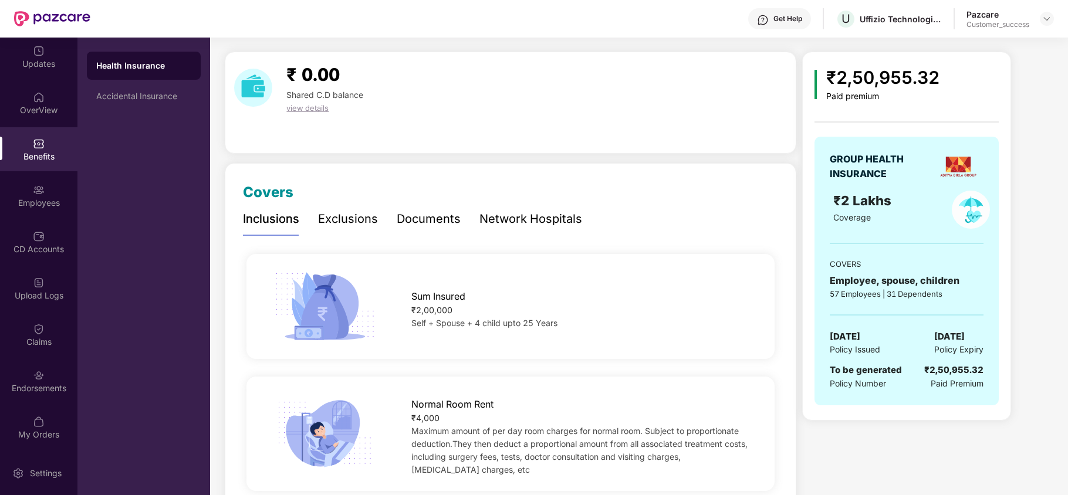
scroll to position [0, 0]
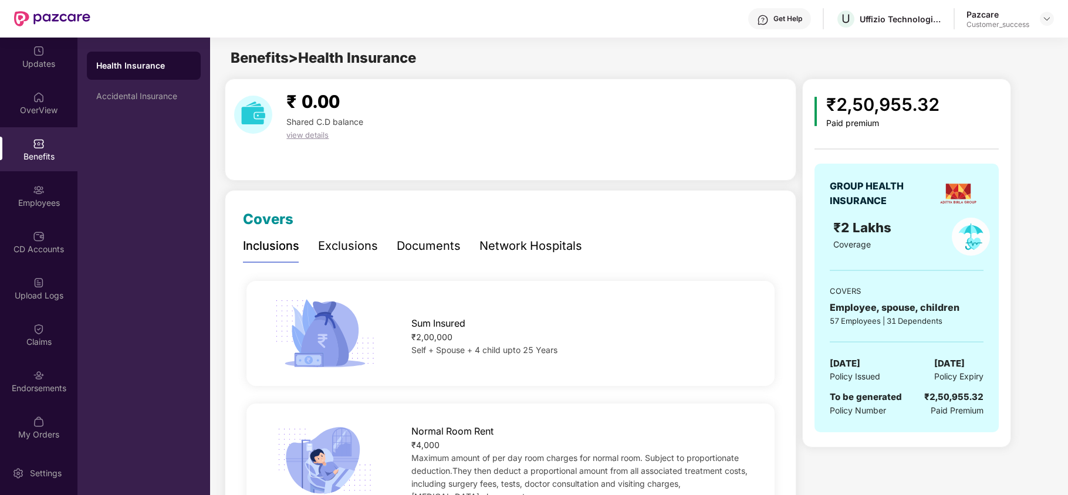
click at [335, 241] on div "Exclusions" at bounding box center [348, 246] width 60 height 18
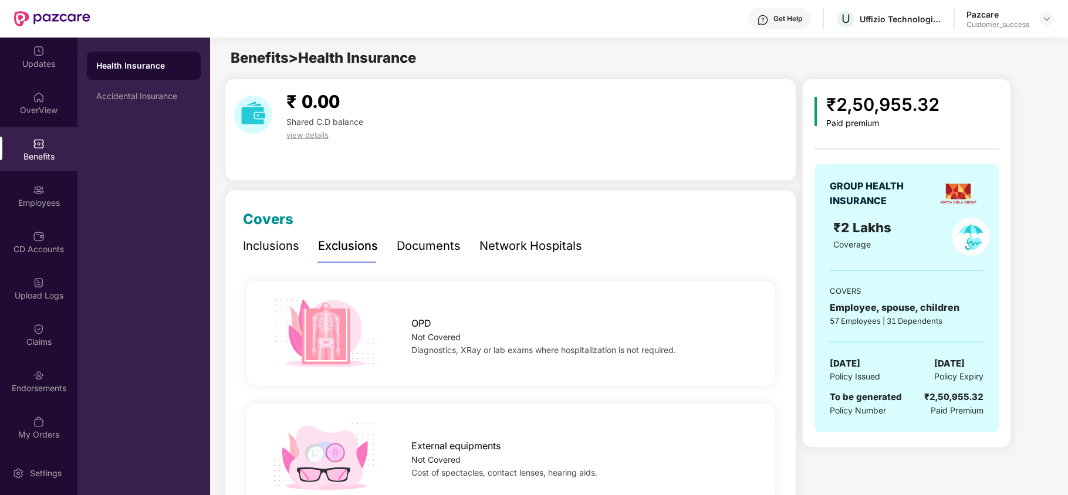
click at [426, 244] on div "Documents" at bounding box center [429, 246] width 64 height 18
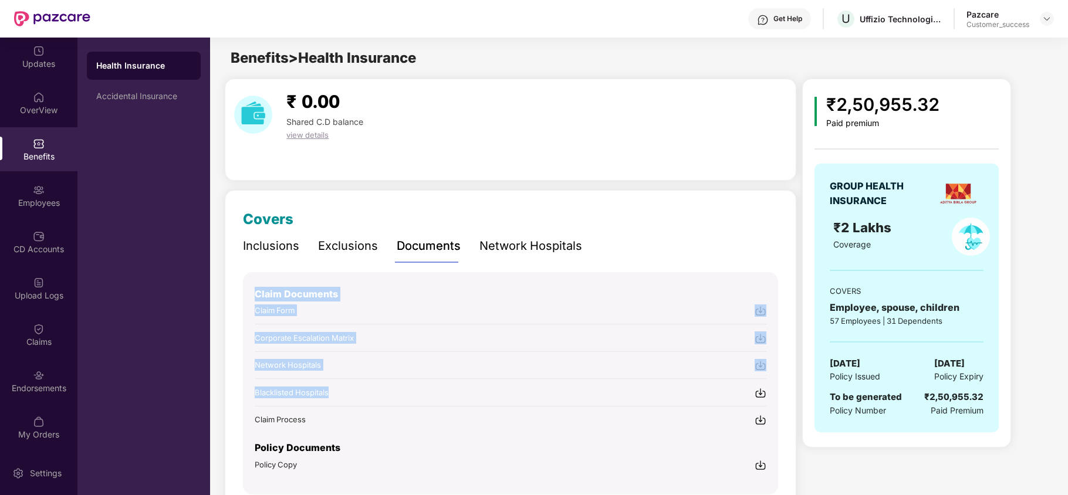
drag, startPoint x: 255, startPoint y: 290, endPoint x: 376, endPoint y: 386, distance: 154.7
click at [376, 386] on div "Claim Documents Claim Form Corporate Escalation Matrix Network Hospitals Blackl…" at bounding box center [510, 349] width 511 height 154
click at [323, 483] on div "Claim Documents Claim Form Corporate Escalation Matrix Network Hospitals Blackl…" at bounding box center [510, 383] width 535 height 222
drag, startPoint x: 252, startPoint y: 303, endPoint x: 336, endPoint y: 421, distance: 144.7
click at [336, 421] on div "Claim Documents Claim Form Corporate Escalation Matrix Network Hospitals Blackl…" at bounding box center [510, 383] width 535 height 222
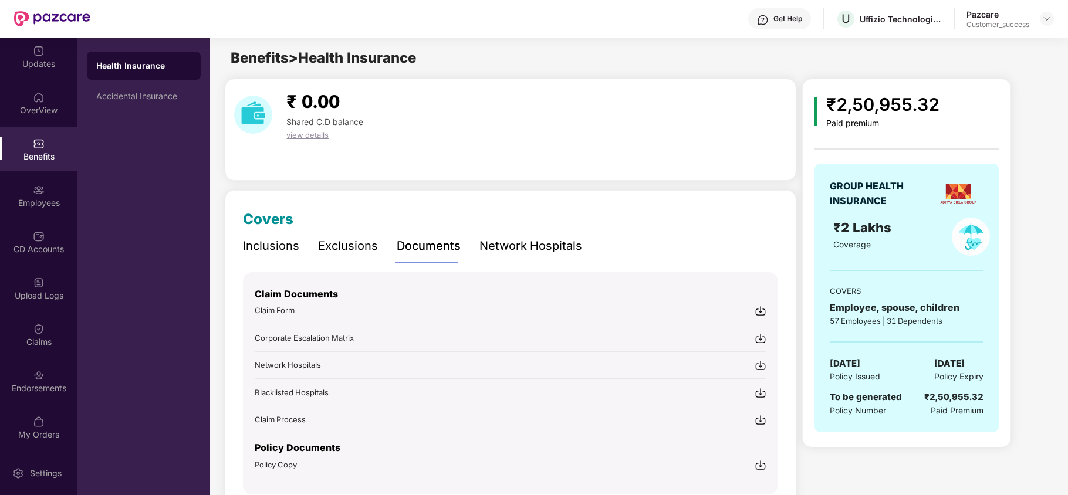
click at [359, 266] on div "Inclusions Exclusions Documents Network Hospitals Sum Insured ₹2,00,000 Self + …" at bounding box center [510, 362] width 535 height 264
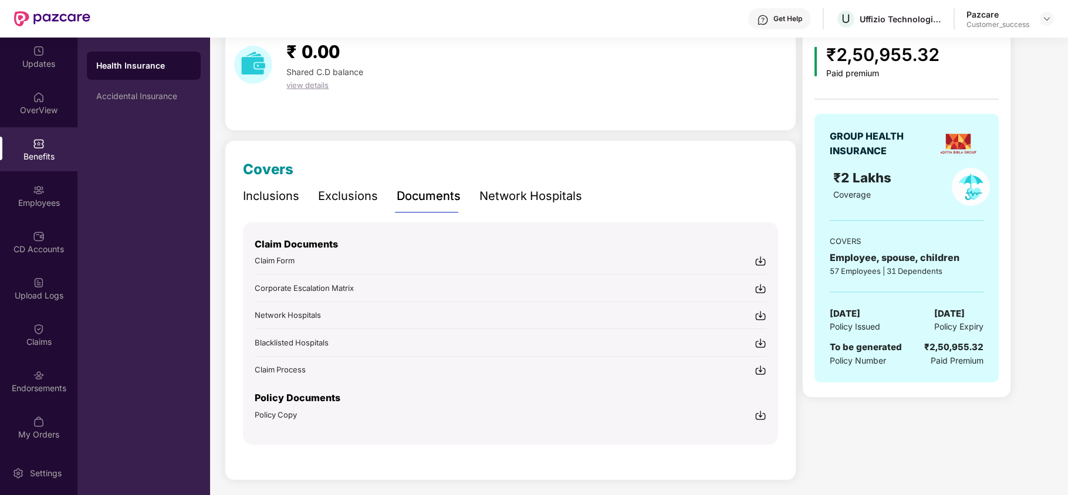
scroll to position [50, 0]
click at [362, 222] on div "Claim Documents Claim Form Corporate Escalation Matrix Network Hospitals Blackl…" at bounding box center [510, 299] width 511 height 154
click at [529, 198] on div "Network Hospitals" at bounding box center [531, 196] width 103 height 18
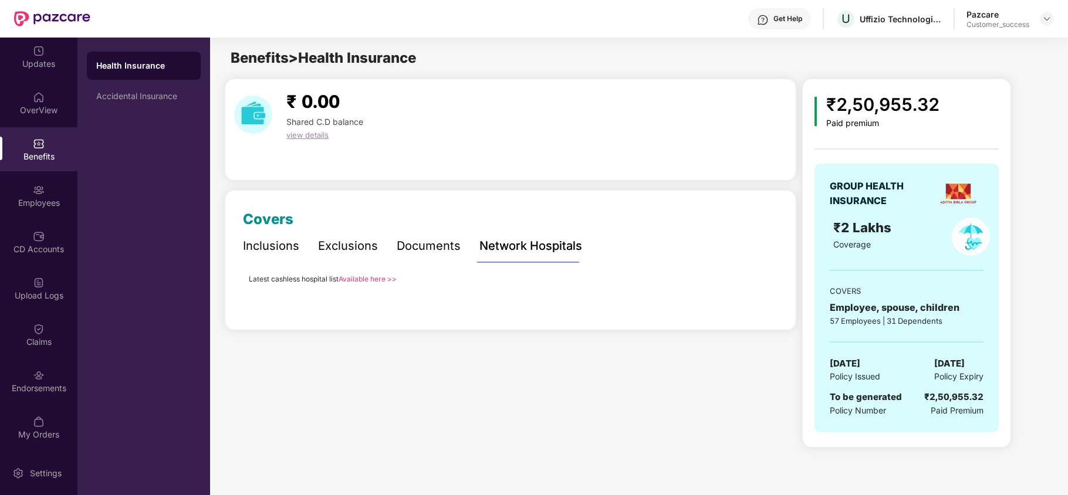
scroll to position [0, 0]
click at [374, 279] on link "Available here >>" at bounding box center [368, 279] width 58 height 9
drag, startPoint x: 829, startPoint y: 97, endPoint x: 990, endPoint y: 97, distance: 160.3
click at [990, 97] on div "₹2,50,955.32 Paid premium" at bounding box center [907, 110] width 184 height 38
drag, startPoint x: 832, startPoint y: 186, endPoint x: 913, endPoint y: 193, distance: 81.9
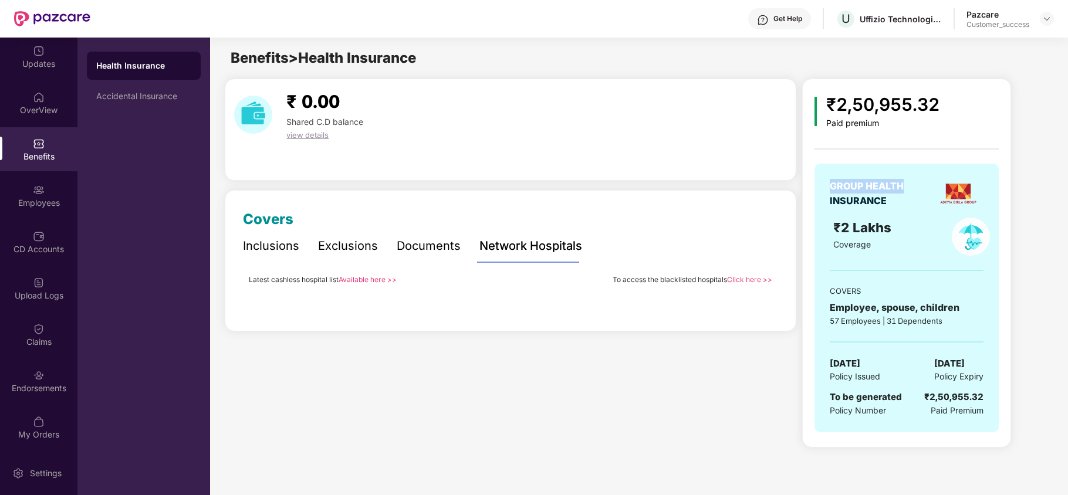
click at [913, 193] on div "GROUP HEALTH INSURANCE" at bounding box center [881, 193] width 103 height 29
drag, startPoint x: 832, startPoint y: 226, endPoint x: 841, endPoint y: 226, distance: 8.2
click at [841, 226] on div "₹2 Lakhs Coverage" at bounding box center [882, 237] width 112 height 38
drag, startPoint x: 828, startPoint y: 308, endPoint x: 996, endPoint y: 282, distance: 170.4
click at [996, 282] on div "GROUP HEALTH INSURANCE ₹2 Lakhs Coverage COVERS Employee, spouse, children 57 E…" at bounding box center [907, 298] width 184 height 269
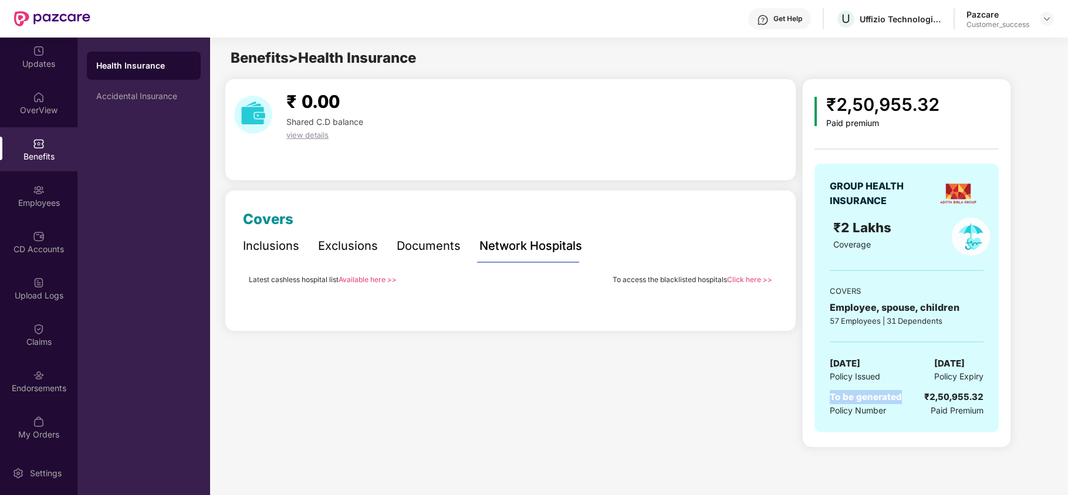
drag, startPoint x: 826, startPoint y: 397, endPoint x: 902, endPoint y: 393, distance: 75.2
click at [902, 393] on div "GROUP HEALTH INSURANCE ₹2 Lakhs Coverage COVERS Employee, spouse, children 57 E…" at bounding box center [907, 298] width 184 height 269
click at [131, 106] on div "Accidental Insurance" at bounding box center [144, 96] width 114 height 28
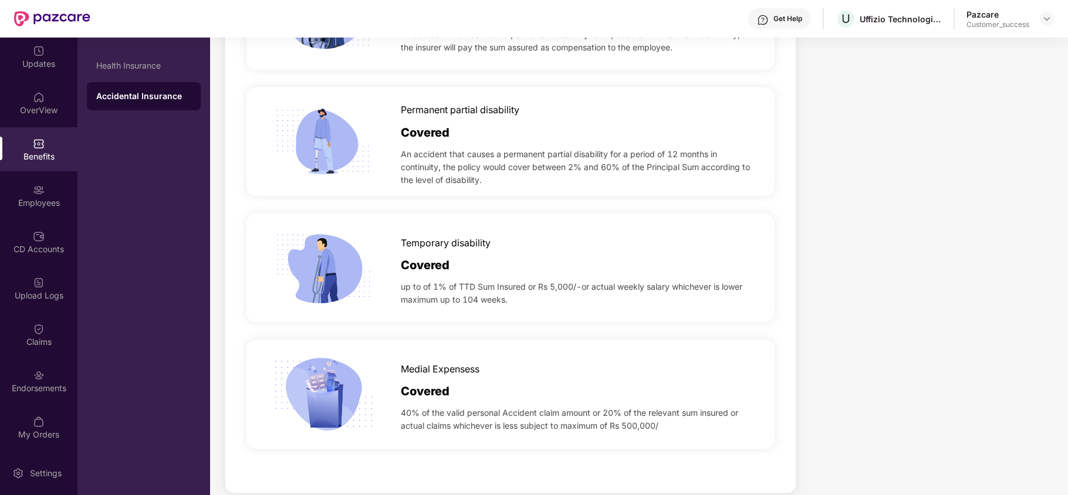
scroll to position [463, 0]
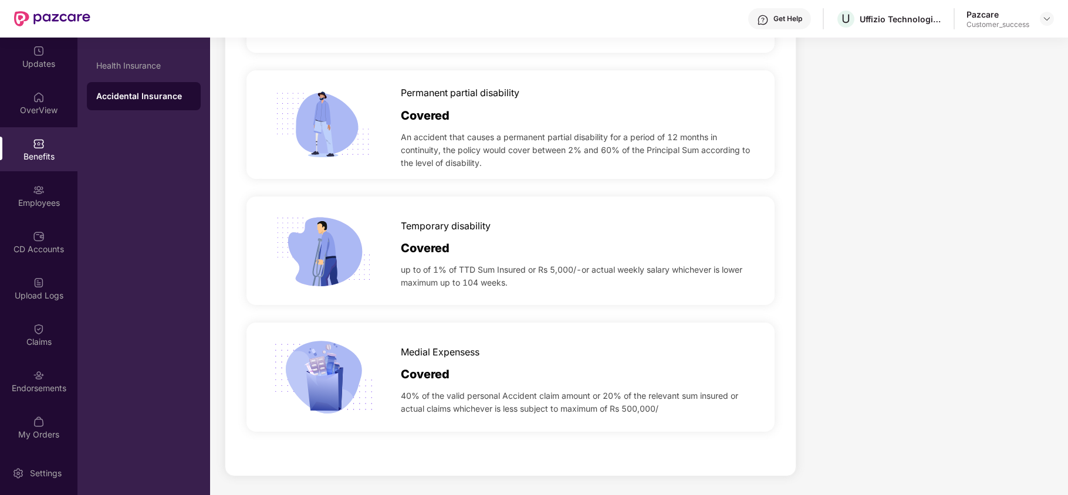
drag, startPoint x: 402, startPoint y: 272, endPoint x: 511, endPoint y: 281, distance: 109.5
click at [511, 281] on span "up to of 1% of TTD Sum Insured or Rs 5,000/-or actual weekly salary whichever i…" at bounding box center [577, 277] width 352 height 26
click at [525, 312] on div "Temporary disability Covered up to of 1% of TTD Sum Insured or Rs 5,000/-or act…" at bounding box center [510, 251] width 535 height 126
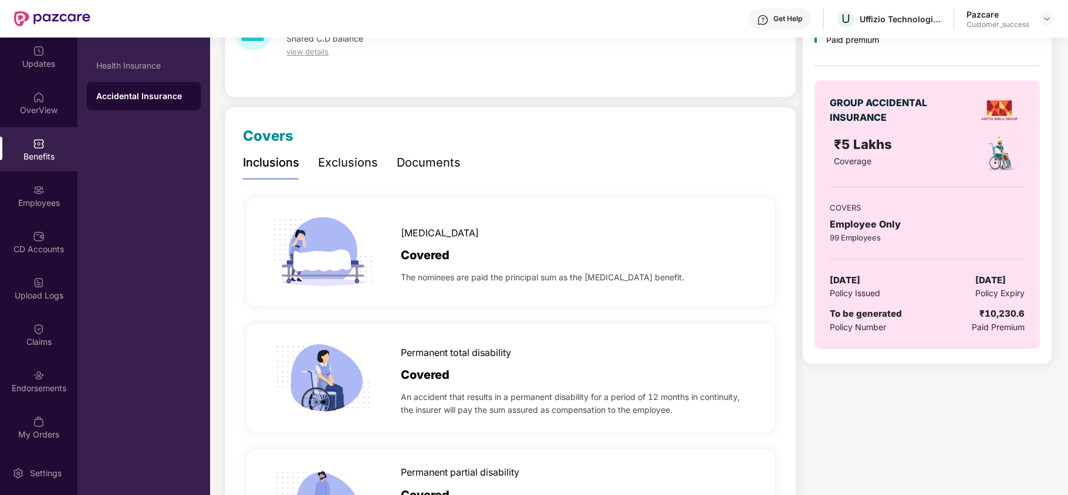
scroll to position [0, 0]
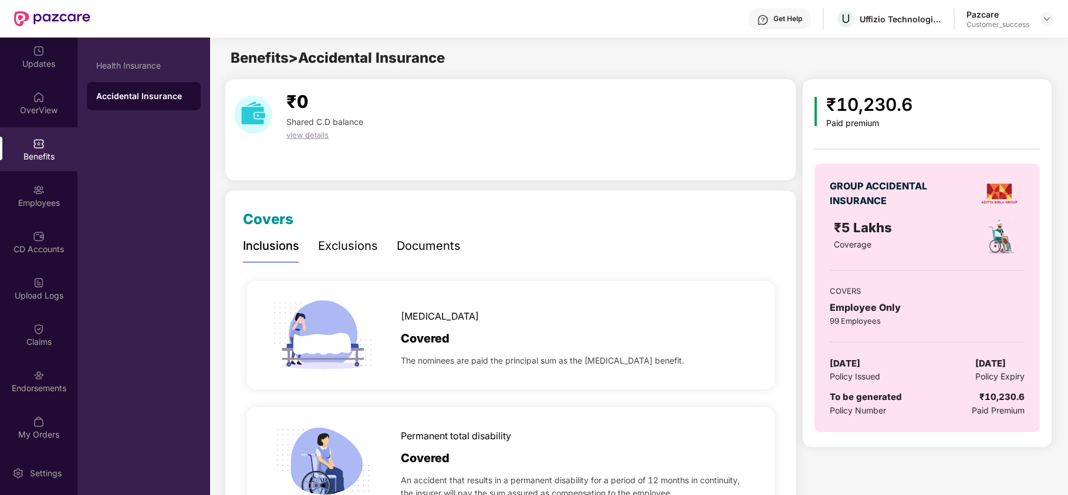
click at [342, 245] on div "Exclusions" at bounding box center [348, 246] width 60 height 18
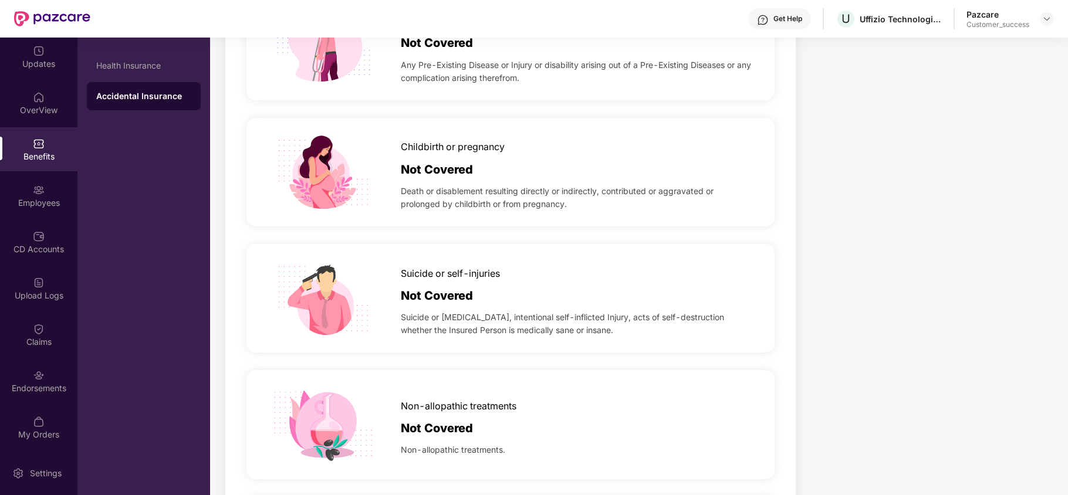
scroll to position [414, 0]
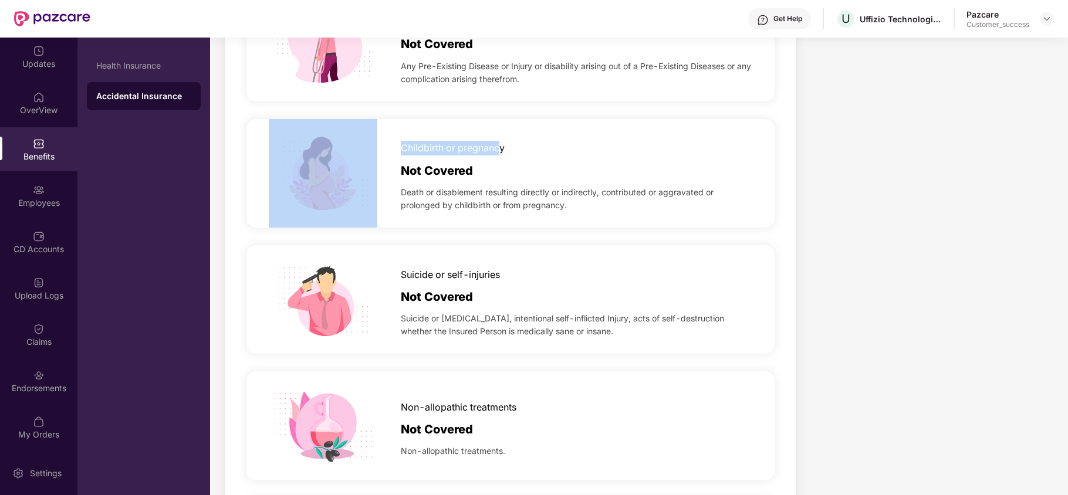
drag, startPoint x: 399, startPoint y: 143, endPoint x: 499, endPoint y: 146, distance: 99.8
click at [499, 146] on div "Childbirth or pregnancy Not Covered Death or disablement resulting directly or …" at bounding box center [511, 173] width 528 height 109
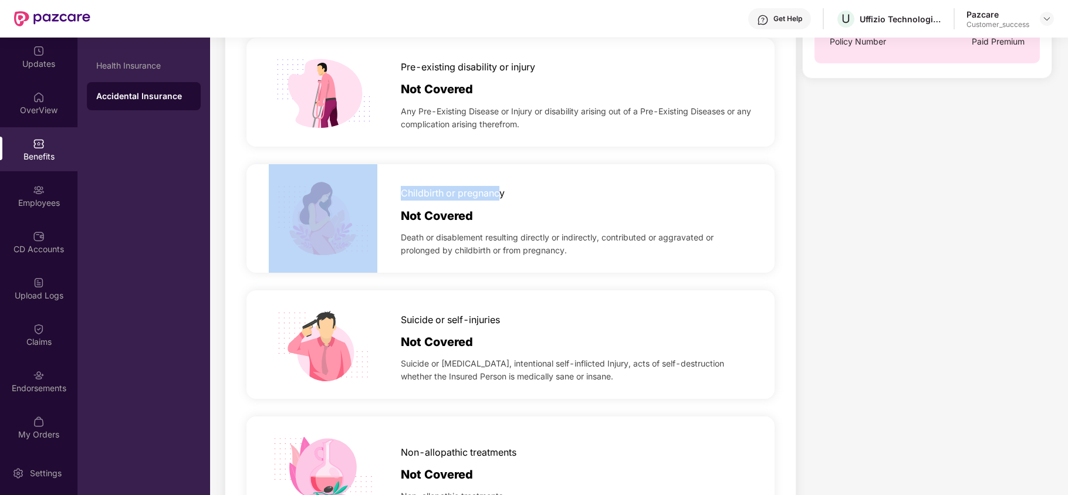
scroll to position [367, 0]
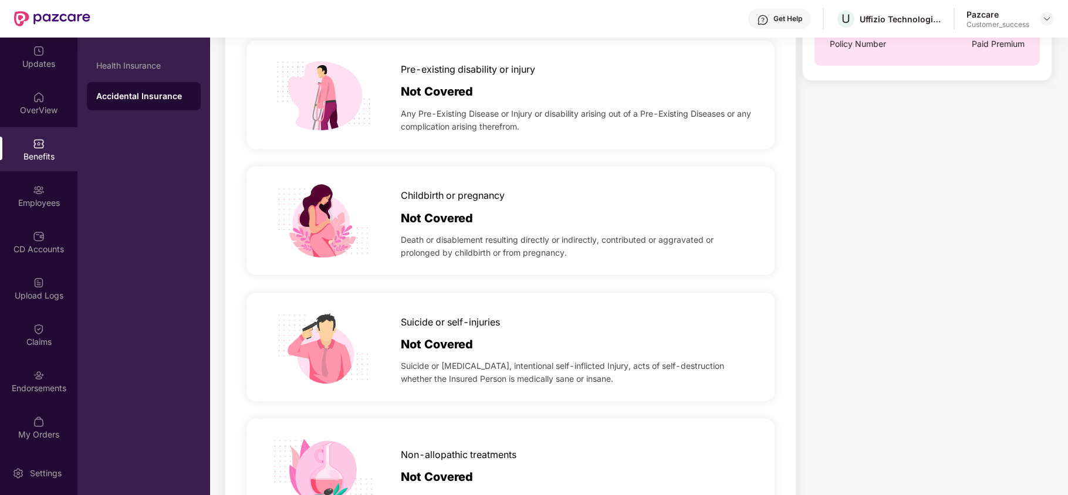
click at [504, 194] on span "Childbirth or pregnancy" at bounding box center [453, 195] width 104 height 15
click at [515, 200] on div "Childbirth or pregnancy" at bounding box center [577, 193] width 352 height 21
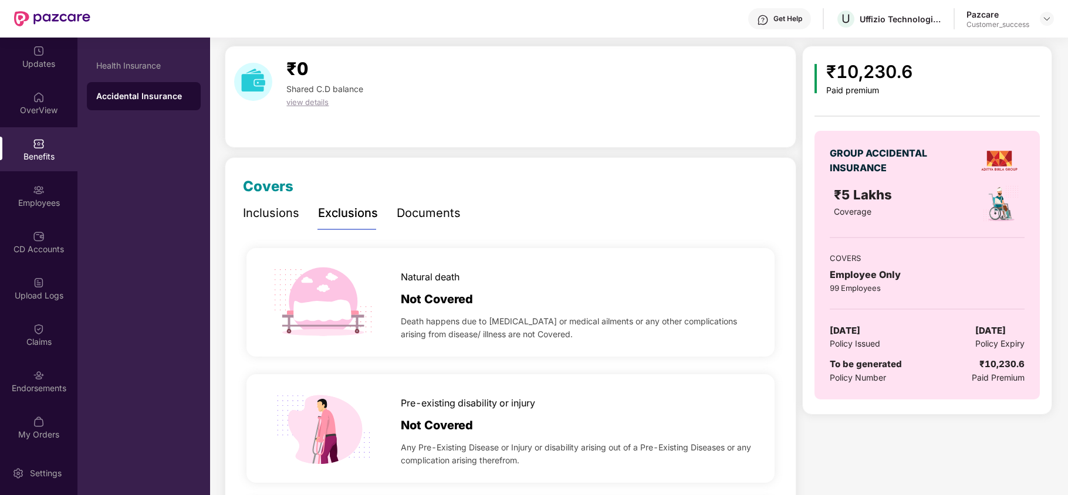
scroll to position [0, 0]
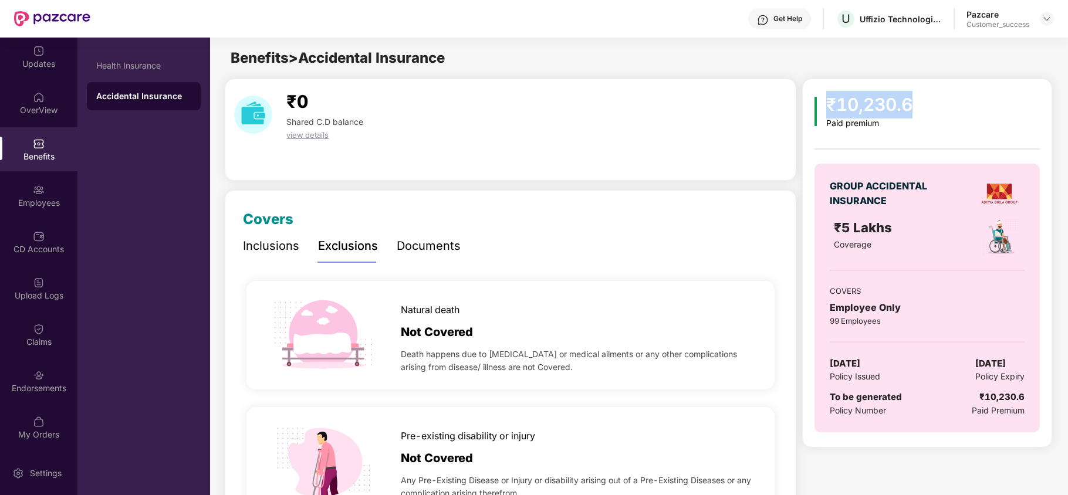
drag, startPoint x: 830, startPoint y: 99, endPoint x: 918, endPoint y: 110, distance: 88.8
click at [918, 110] on div "₹10,230.6 Paid premium GROUP ACCIDENTAL INSURANCE ₹5 Lakhs Coverage COVERS Empl…" at bounding box center [927, 267] width 225 height 353
drag, startPoint x: 825, startPoint y: 324, endPoint x: 886, endPoint y: 323, distance: 60.5
click at [886, 323] on div "GROUP ACCIDENTAL INSURANCE ₹5 Lakhs Coverage COVERS Employee Only 99 Employees …" at bounding box center [927, 298] width 225 height 269
click at [22, 210] on div "Employees" at bounding box center [38, 196] width 77 height 44
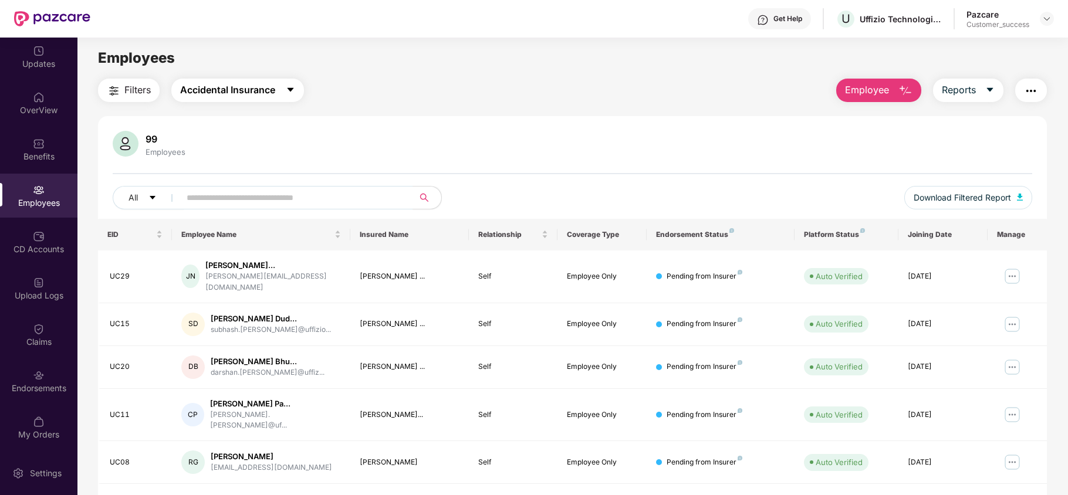
click at [272, 95] on span "Accidental Insurance" at bounding box center [227, 90] width 95 height 15
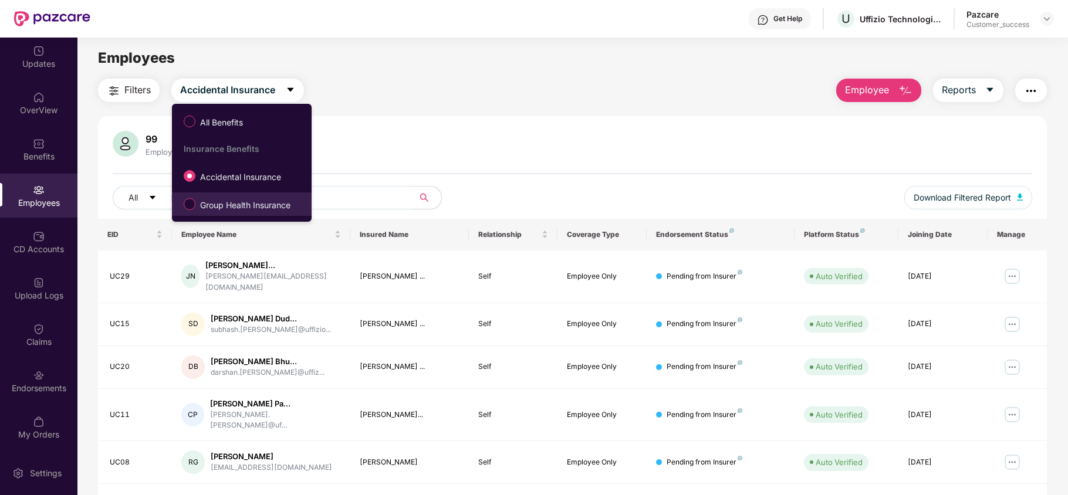
click at [218, 201] on span "Group Health Insurance" at bounding box center [245, 205] width 100 height 13
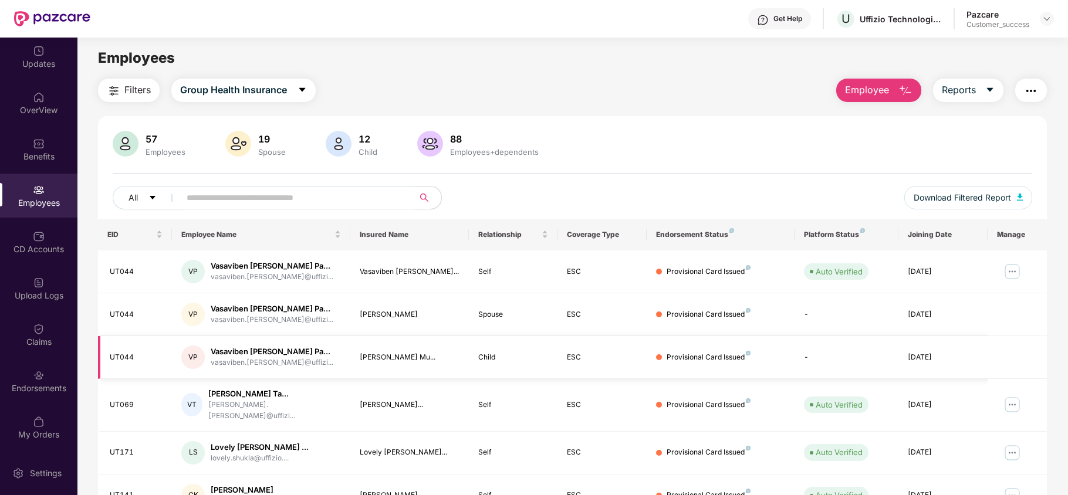
scroll to position [1, 0]
click at [1010, 270] on img at bounding box center [1012, 271] width 19 height 19
click at [863, 181] on div "57 Employees 19 Spouse 12 Child [DEMOGRAPHIC_DATA] Employees+dependents All Dow…" at bounding box center [572, 174] width 949 height 88
click at [764, 191] on div "All Download Filtered Report" at bounding box center [573, 201] width 920 height 33
click at [889, 88] on button "Employee" at bounding box center [878, 89] width 85 height 23
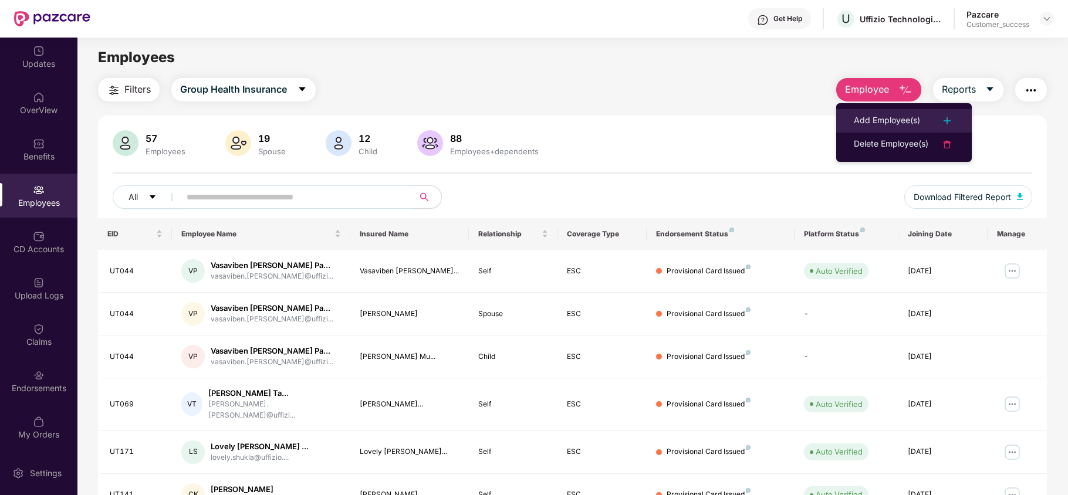
click at [895, 114] on div "Add Employee(s)" at bounding box center [887, 121] width 66 height 14
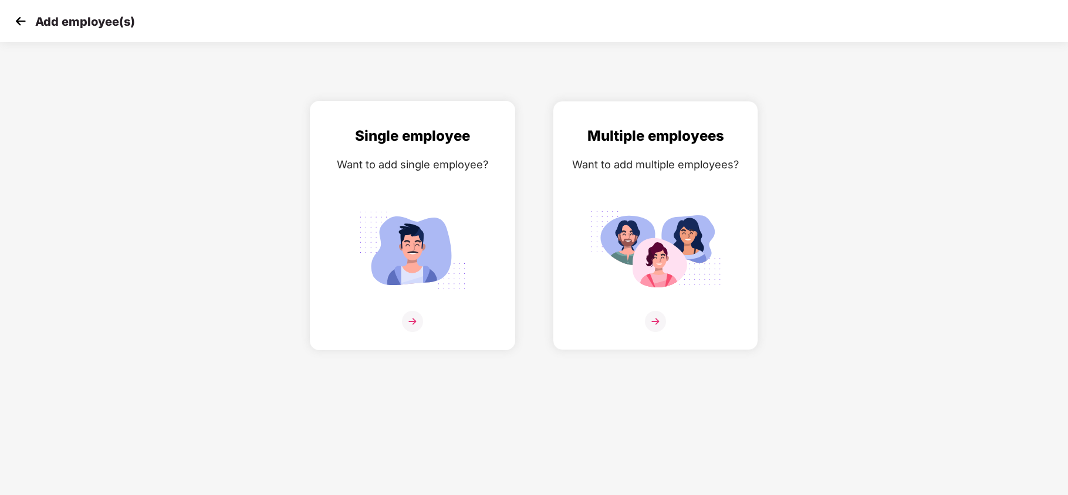
click at [436, 186] on div "Single employee Want to add single employee?" at bounding box center [412, 236] width 181 height 222
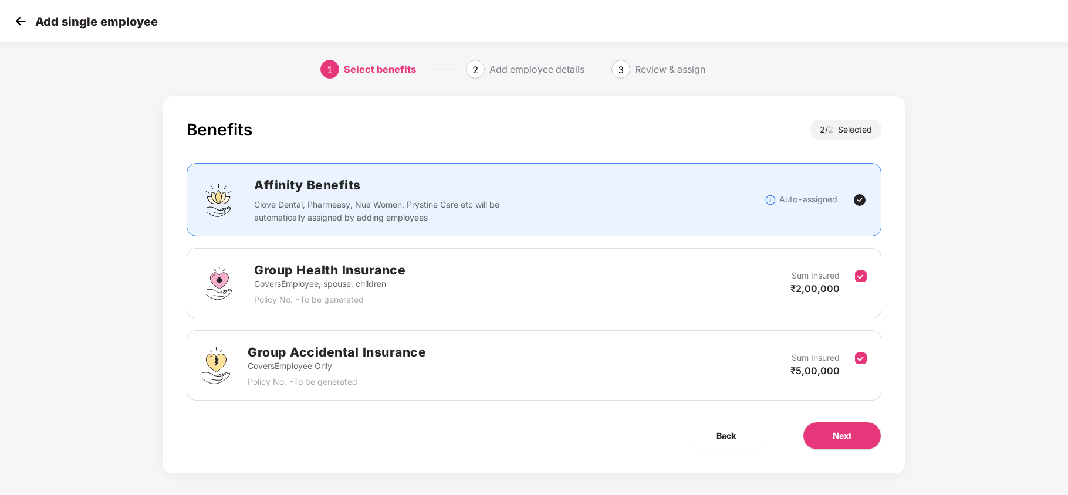
scroll to position [8, 0]
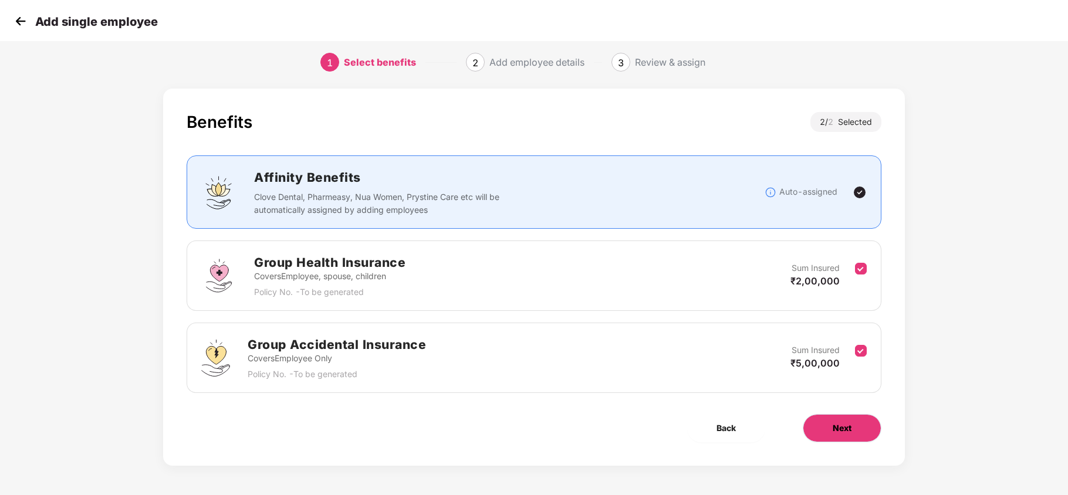
click at [842, 430] on span "Next" at bounding box center [842, 428] width 19 height 13
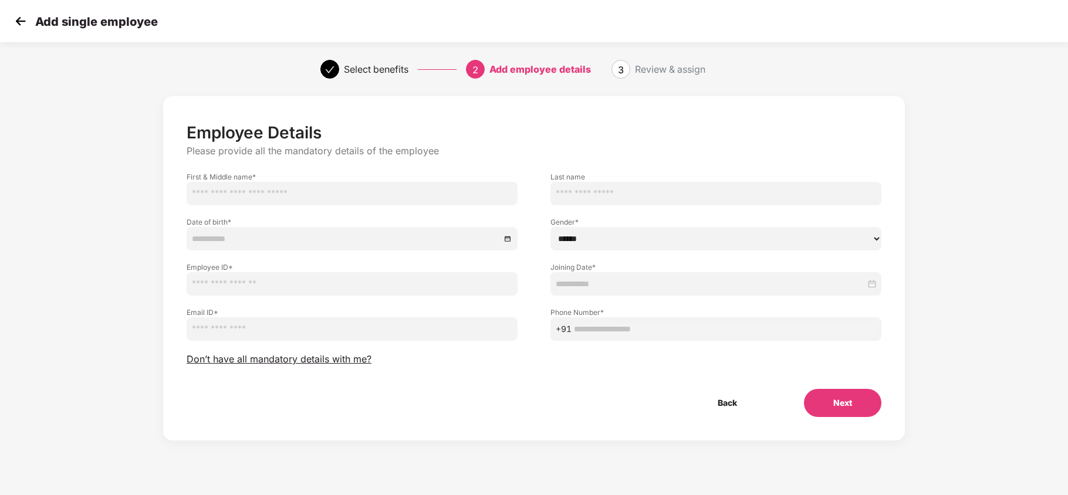
scroll to position [0, 0]
click at [381, 191] on input "text" at bounding box center [352, 193] width 331 height 23
click at [421, 236] on input at bounding box center [346, 238] width 309 height 13
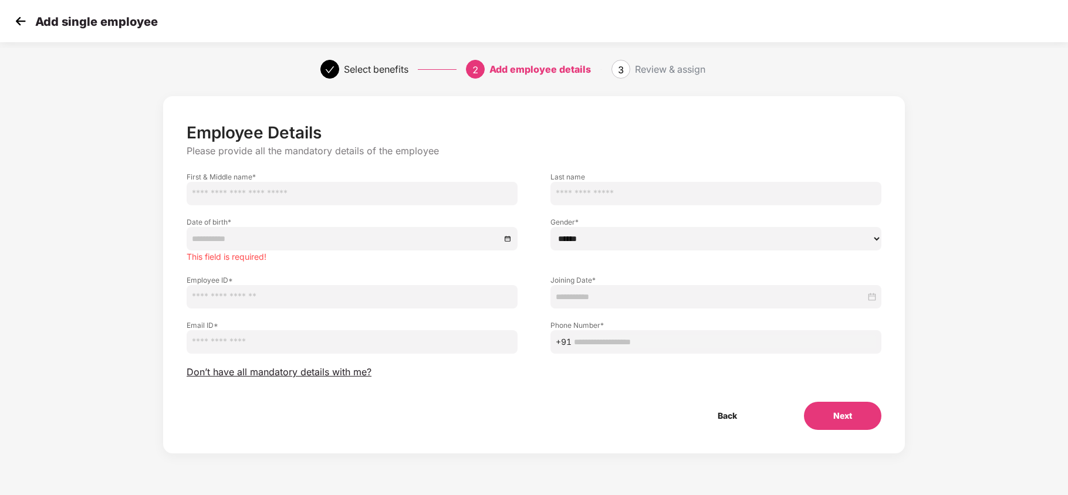
click at [472, 271] on div "Employee ID *" at bounding box center [352, 286] width 364 height 45
click at [24, 23] on img at bounding box center [21, 21] width 18 height 18
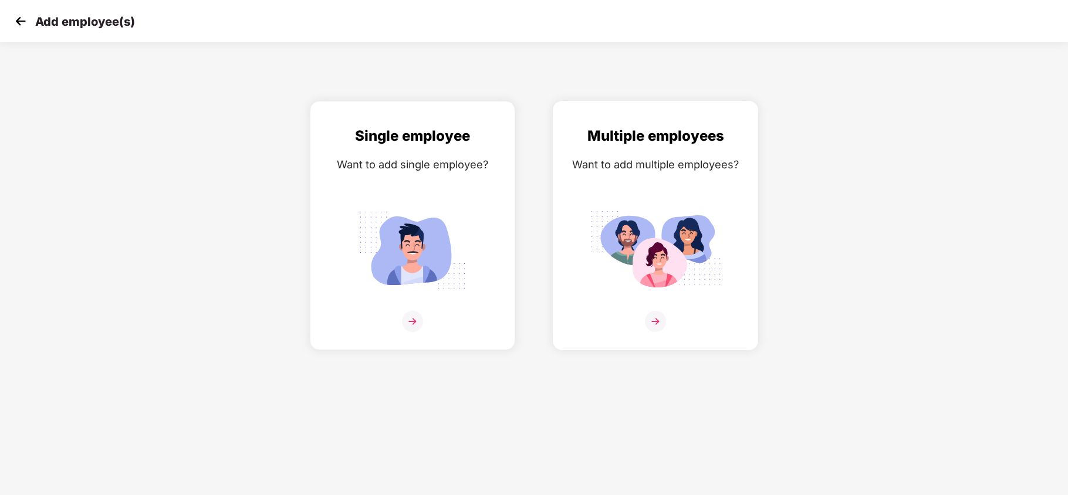
click at [672, 191] on div "Multiple employees Want to add multiple employees?" at bounding box center [655, 236] width 181 height 222
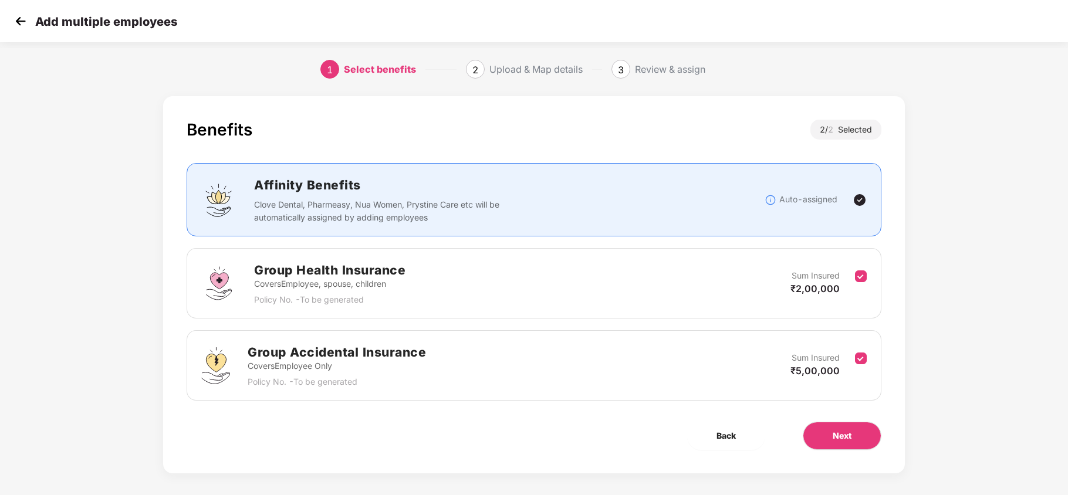
scroll to position [8, 0]
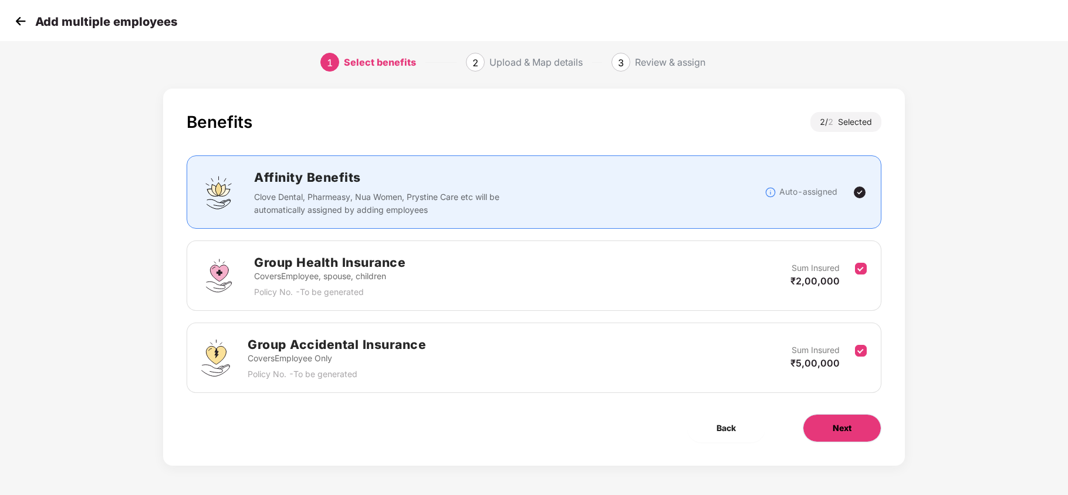
click at [818, 430] on button "Next" at bounding box center [842, 428] width 79 height 28
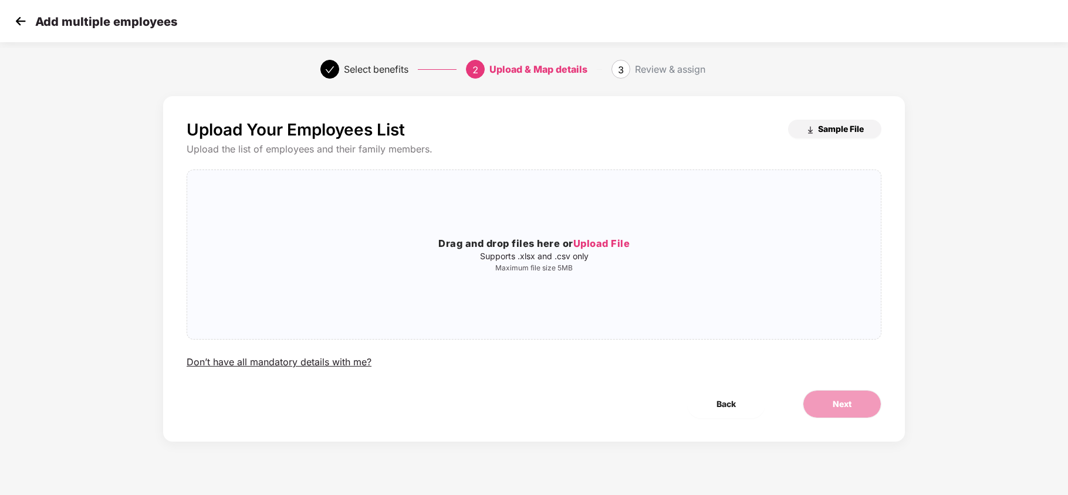
click at [845, 130] on span "Sample File" at bounding box center [841, 128] width 46 height 11
click at [15, 19] on img at bounding box center [21, 21] width 18 height 18
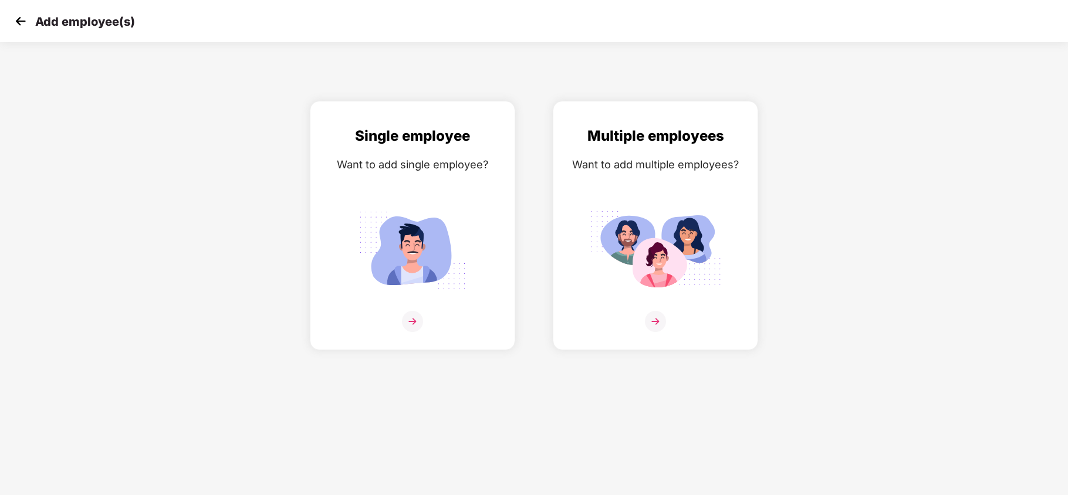
click at [22, 23] on img at bounding box center [21, 21] width 18 height 18
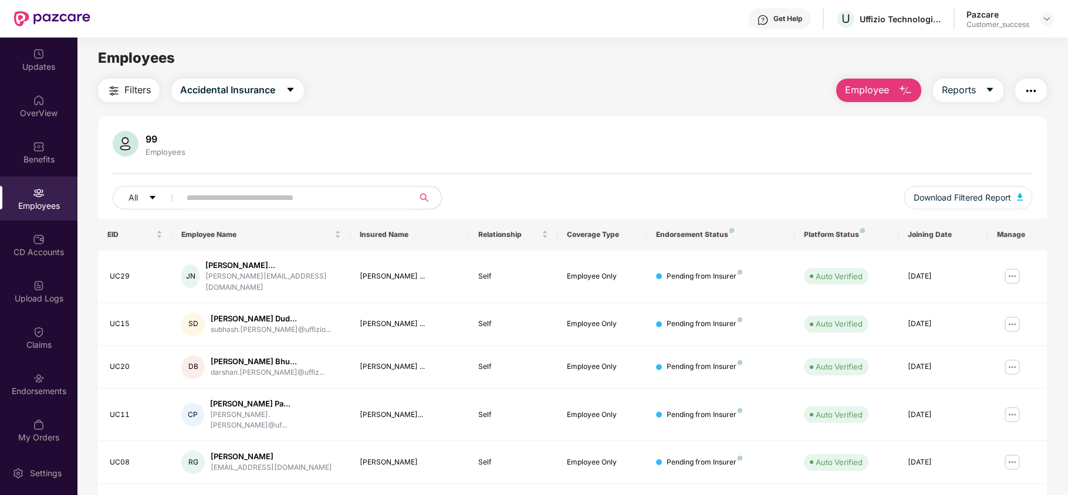
click at [878, 93] on span "Employee" at bounding box center [867, 90] width 44 height 15
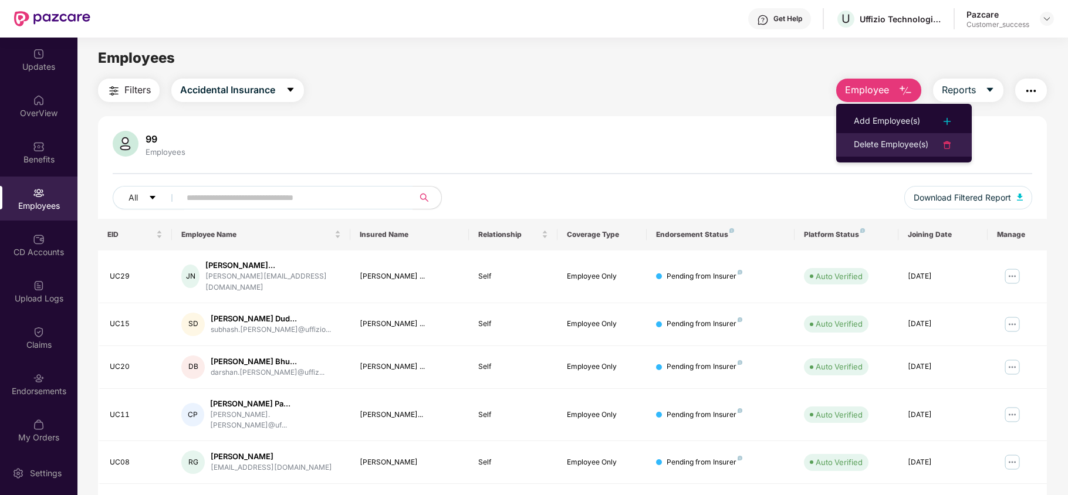
click at [876, 146] on div "Delete Employee(s)" at bounding box center [891, 145] width 75 height 14
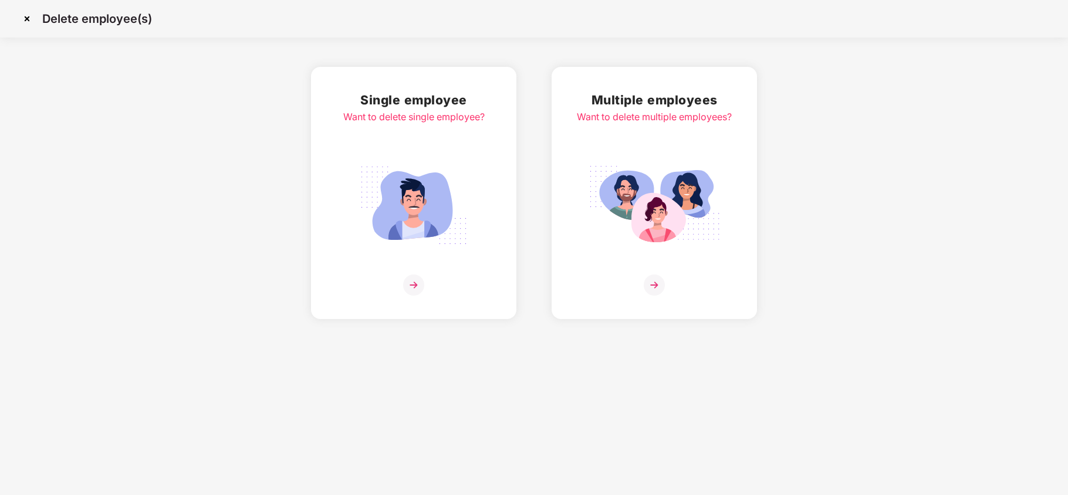
click at [421, 141] on div "Single employee Want to delete single employee?" at bounding box center [413, 192] width 141 height 205
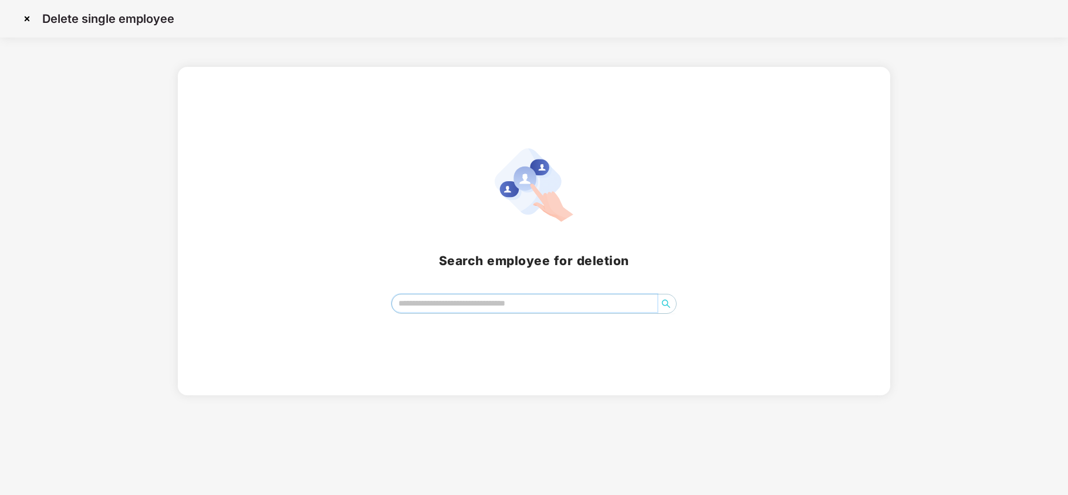
click at [461, 309] on input "search" at bounding box center [524, 304] width 265 height 18
type input "**"
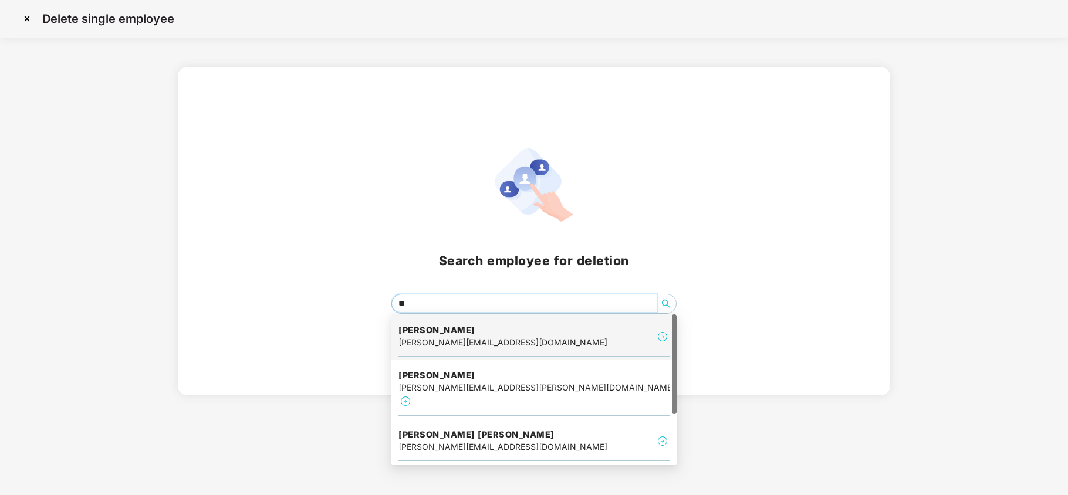
click at [456, 332] on h4 "[PERSON_NAME]" at bounding box center [503, 331] width 209 height 12
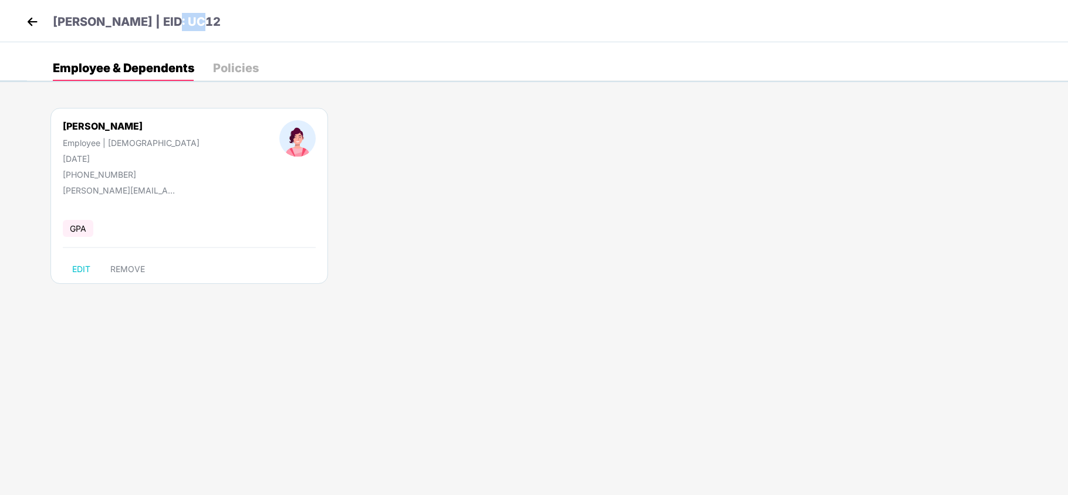
drag, startPoint x: 157, startPoint y: 20, endPoint x: 194, endPoint y: 22, distance: 36.4
click at [194, 22] on div "[PERSON_NAME] | EID: UC12" at bounding box center [534, 21] width 1068 height 42
click at [28, 26] on img at bounding box center [32, 22] width 18 height 18
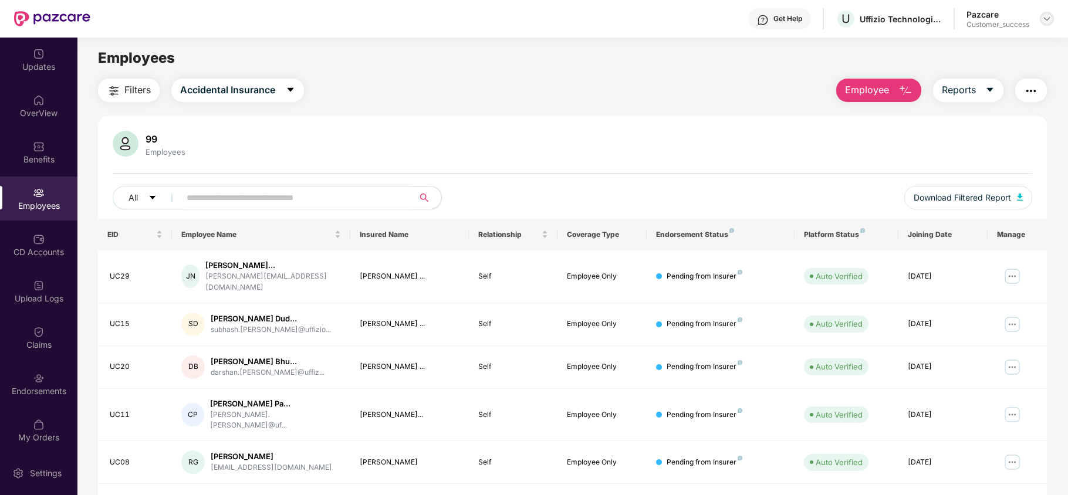
click at [1051, 18] on img at bounding box center [1047, 18] width 9 height 9
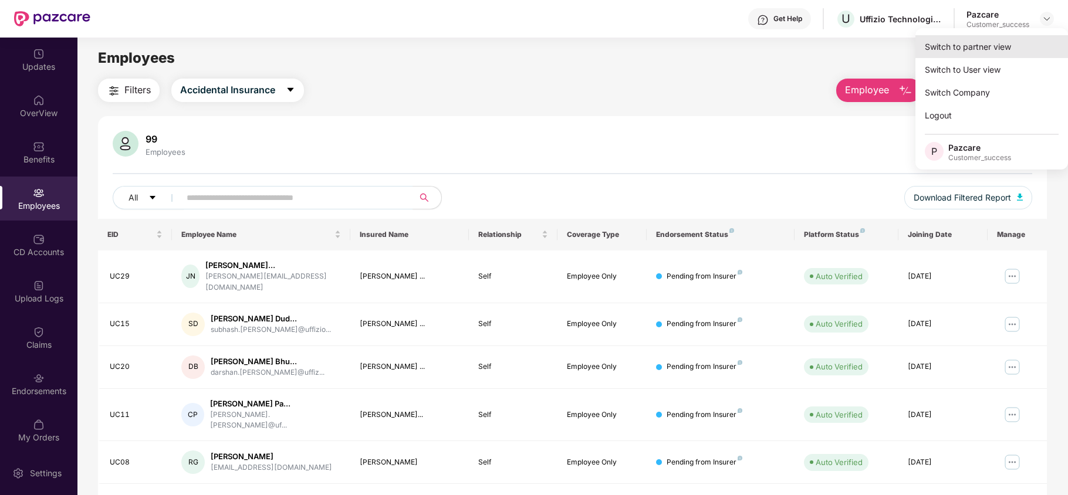
click at [959, 49] on div "Switch to partner view" at bounding box center [992, 46] width 153 height 23
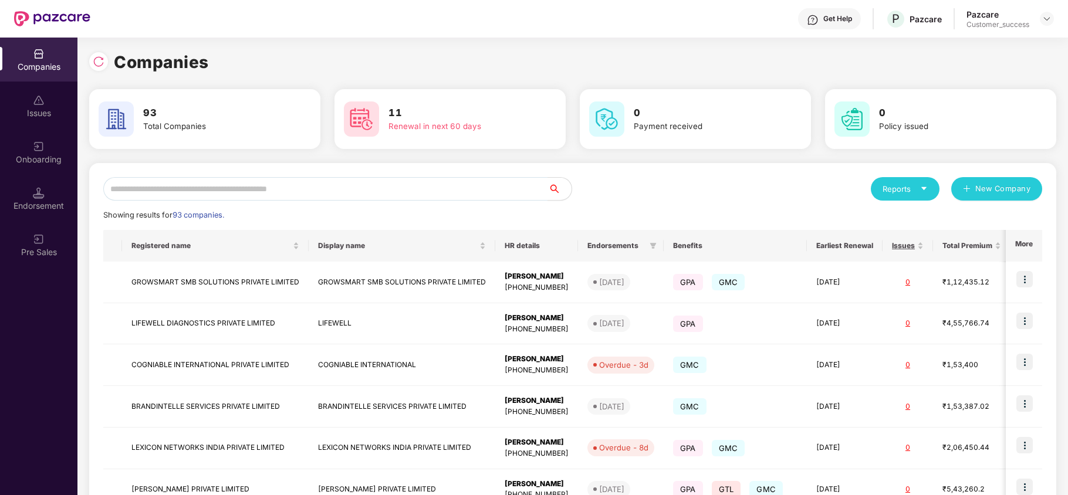
click at [293, 205] on div "Reports New Company Showing results for 93 companies. Registered name Display n…" at bounding box center [572, 448] width 939 height 542
click at [290, 181] on input "text" at bounding box center [325, 188] width 445 height 23
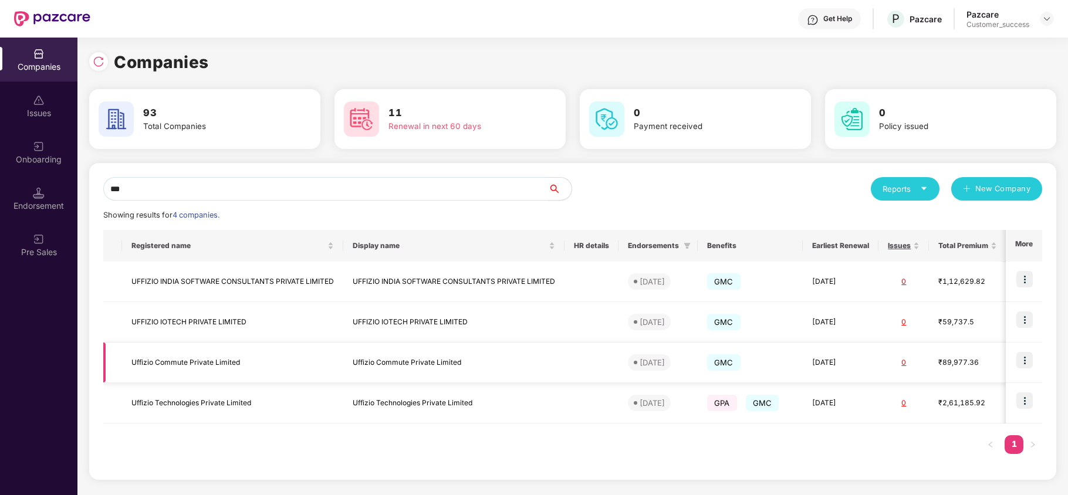
type input "***"
click at [1022, 358] on img at bounding box center [1025, 360] width 16 height 16
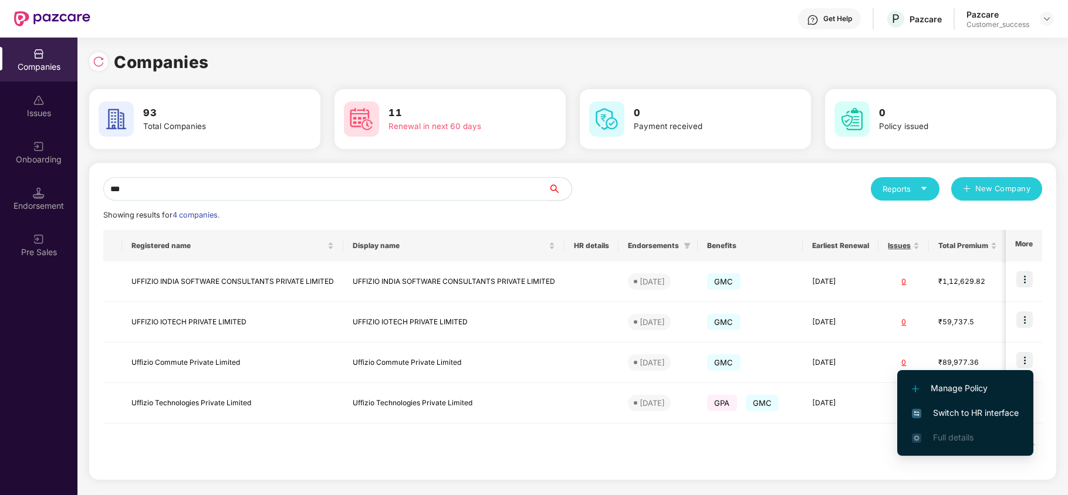
click at [954, 416] on span "Switch to HR interface" at bounding box center [965, 413] width 107 height 13
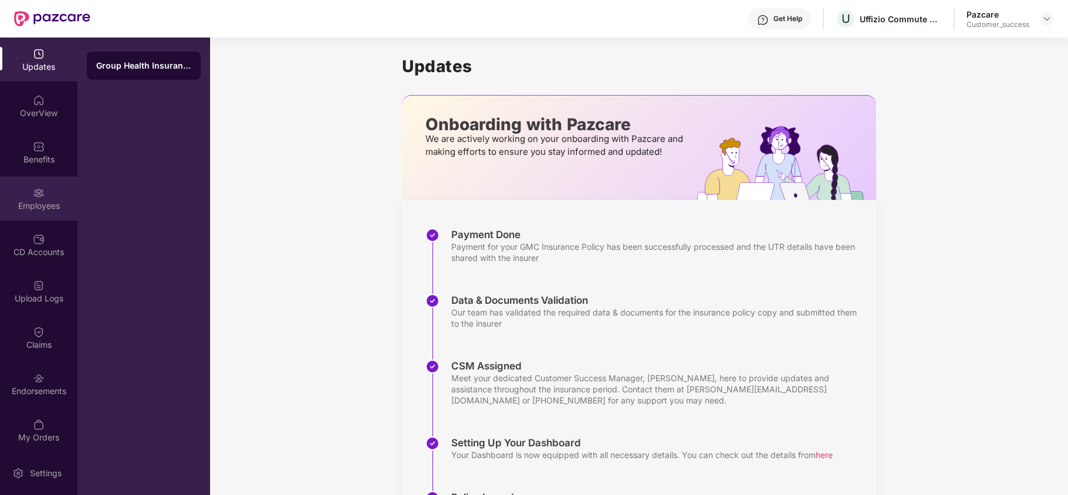
click at [41, 203] on div "Employees" at bounding box center [38, 206] width 77 height 12
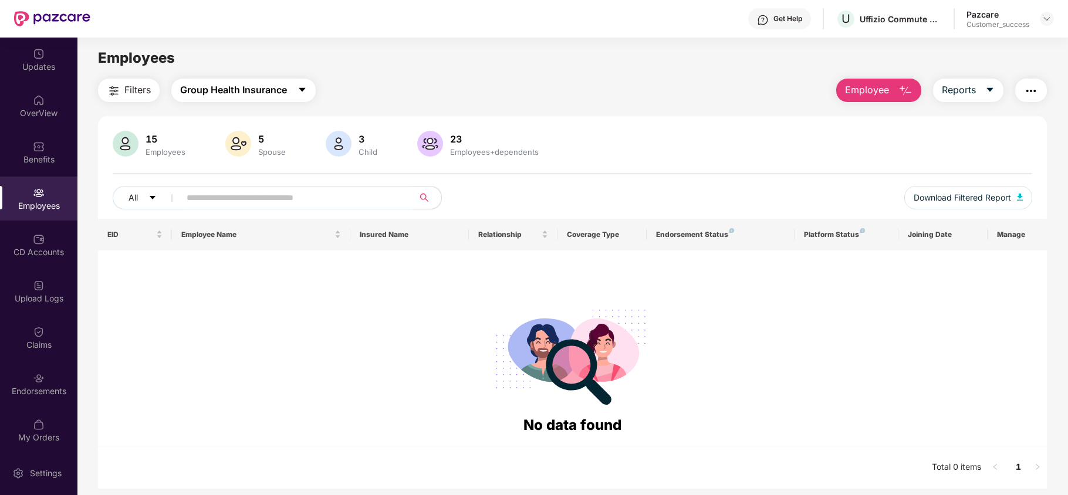
click at [245, 97] on span "Group Health Insurance" at bounding box center [233, 90] width 107 height 15
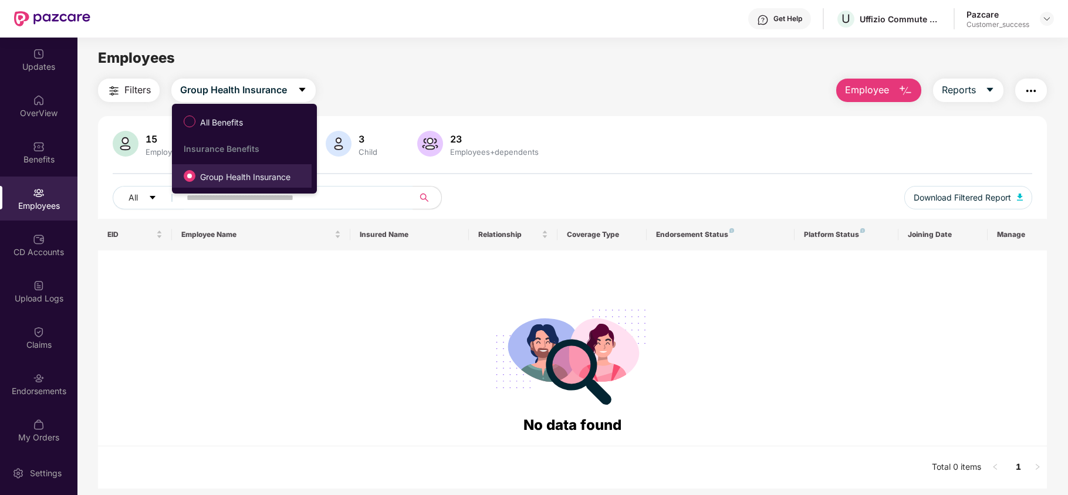
click at [221, 170] on label "Group Health Insurance" at bounding box center [239, 176] width 123 height 20
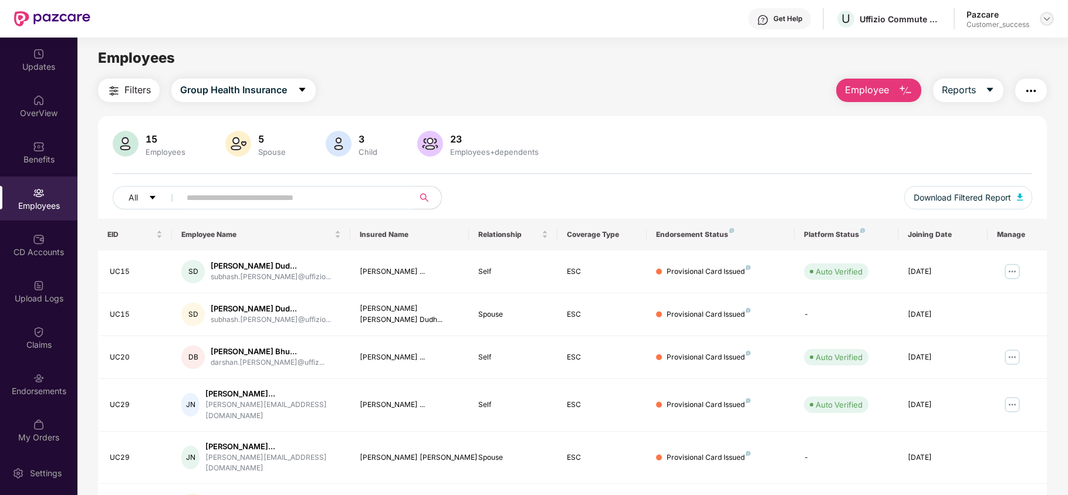
click at [1045, 21] on img at bounding box center [1047, 18] width 9 height 9
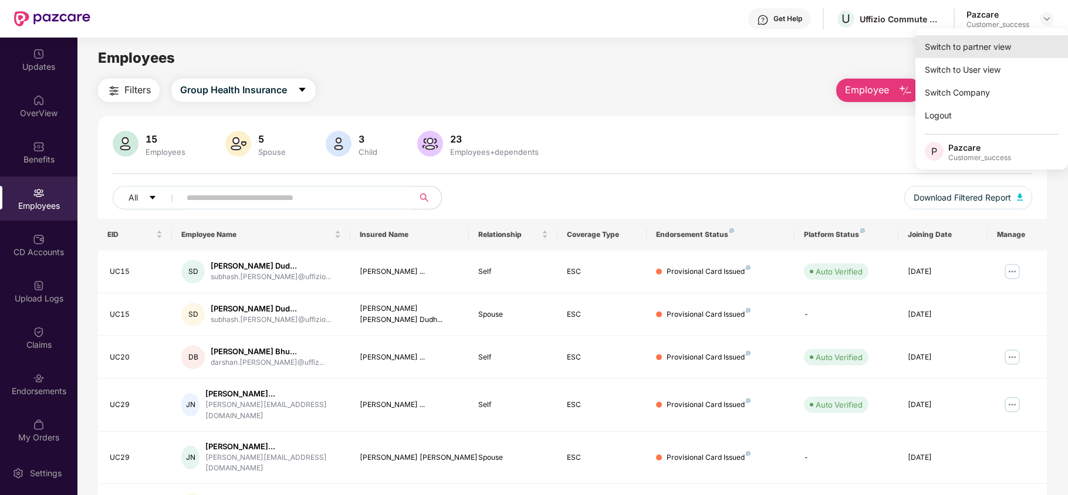
click at [986, 55] on div "Switch to partner view" at bounding box center [992, 46] width 153 height 23
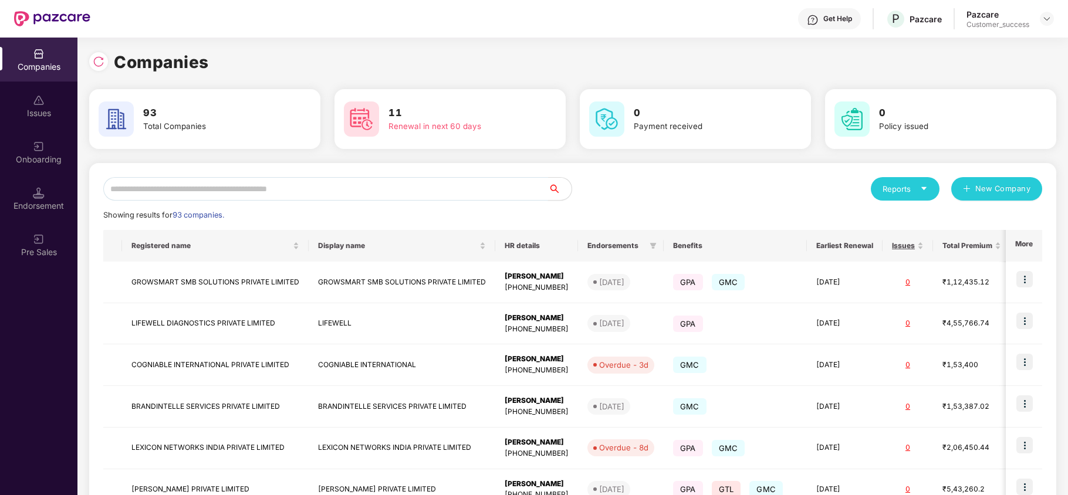
click at [414, 197] on input "text" at bounding box center [325, 188] width 445 height 23
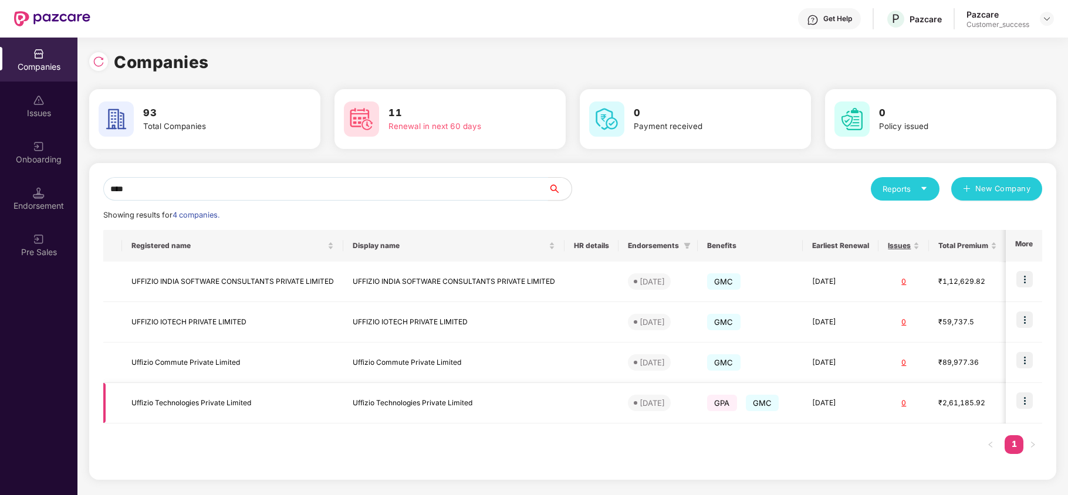
type input "****"
click at [1024, 397] on img at bounding box center [1025, 401] width 16 height 16
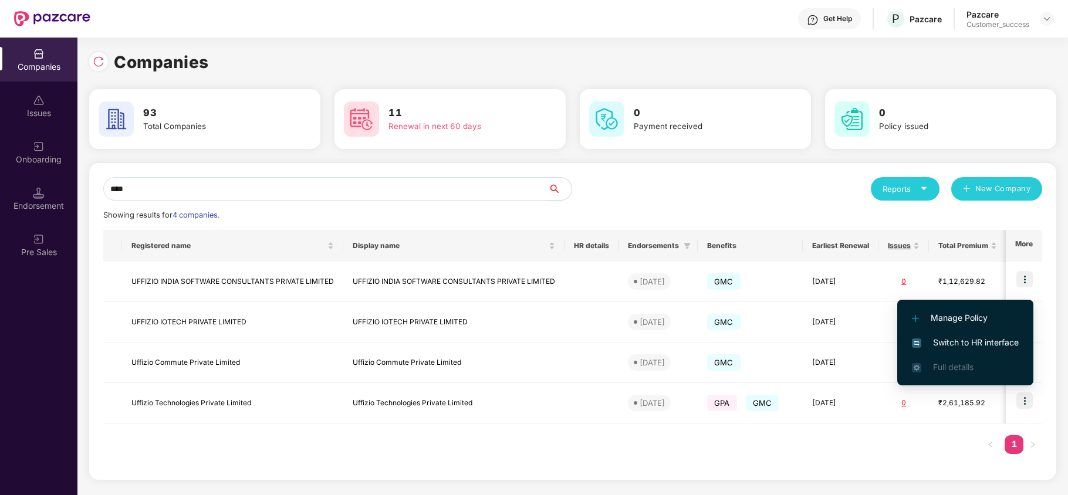
click at [990, 344] on span "Switch to HR interface" at bounding box center [965, 342] width 107 height 13
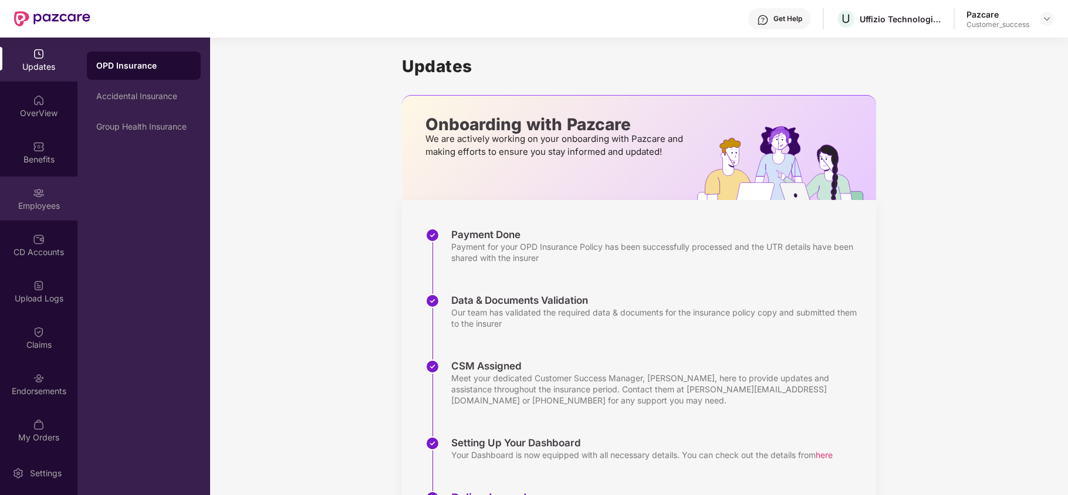
click at [52, 212] on div "Employees" at bounding box center [38, 199] width 77 height 44
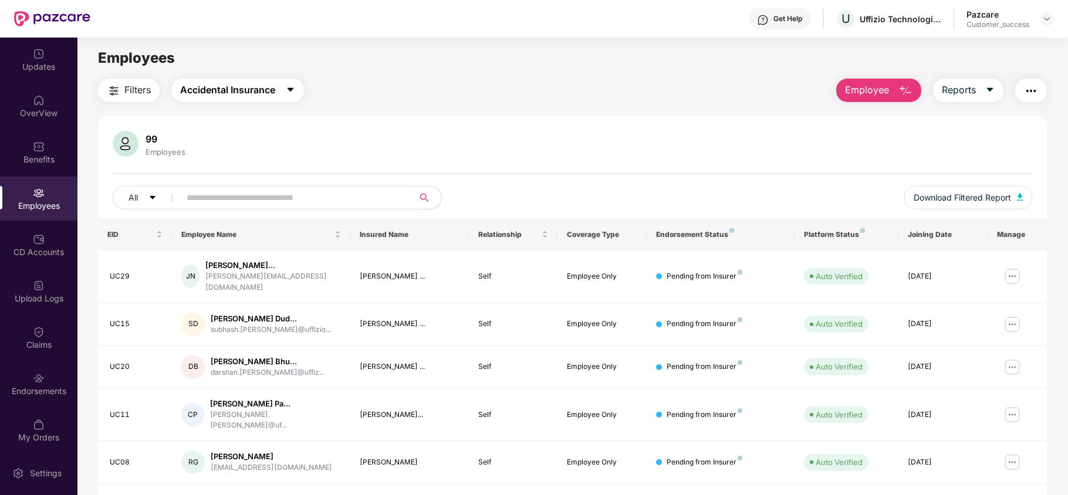
click at [242, 96] on span "Accidental Insurance" at bounding box center [227, 90] width 95 height 15
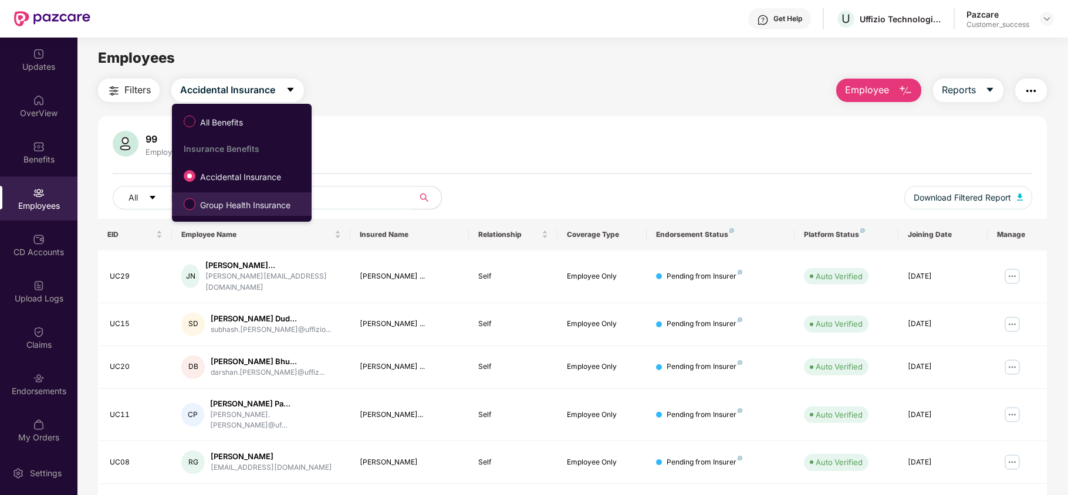
click at [224, 202] on span "Group Health Insurance" at bounding box center [245, 205] width 100 height 13
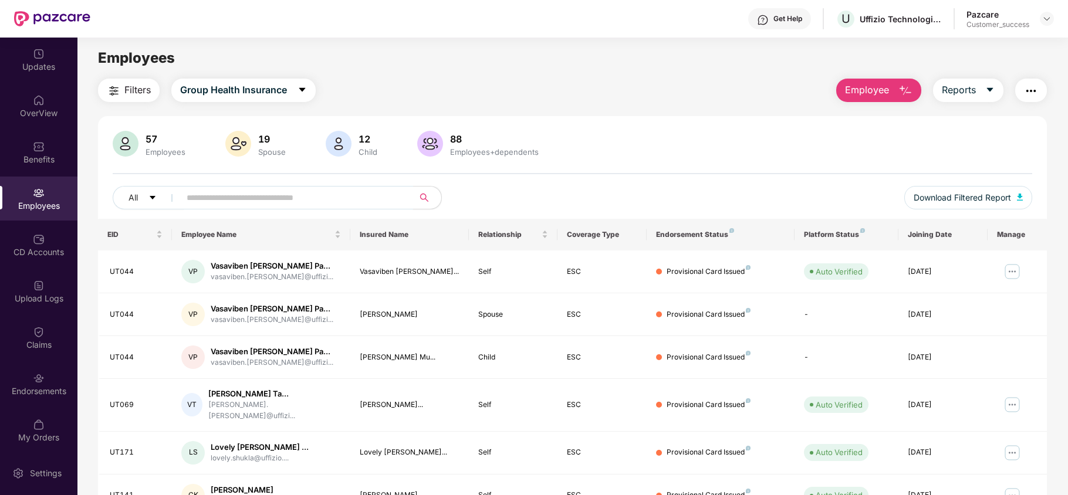
click at [291, 203] on input "text" at bounding box center [292, 198] width 211 height 18
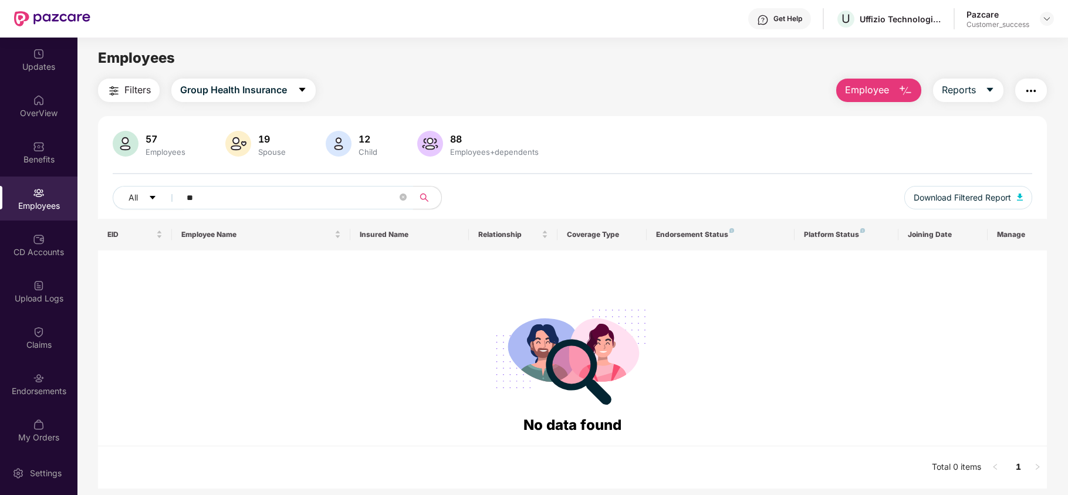
type input "*"
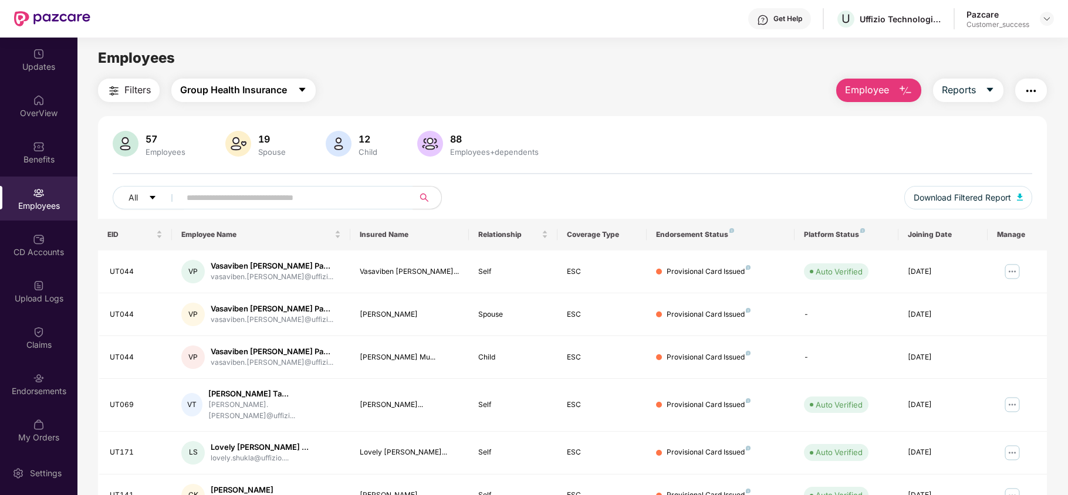
click at [232, 93] on span "Group Health Insurance" at bounding box center [233, 90] width 107 height 15
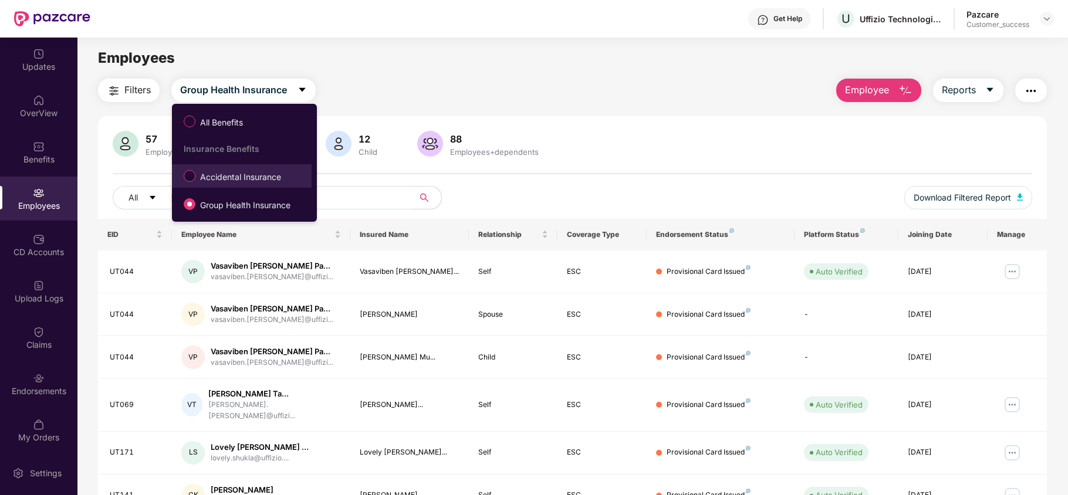
click at [231, 166] on label "Accidental Insurance" at bounding box center [235, 176] width 114 height 20
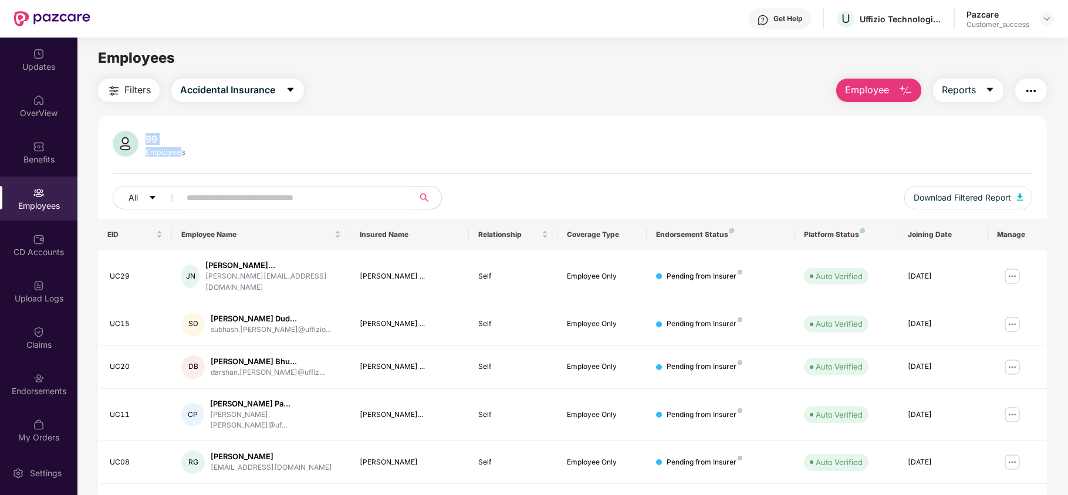
drag, startPoint x: 143, startPoint y: 140, endPoint x: 182, endPoint y: 147, distance: 39.4
click at [182, 147] on div "99 Employees" at bounding box center [165, 144] width 49 height 25
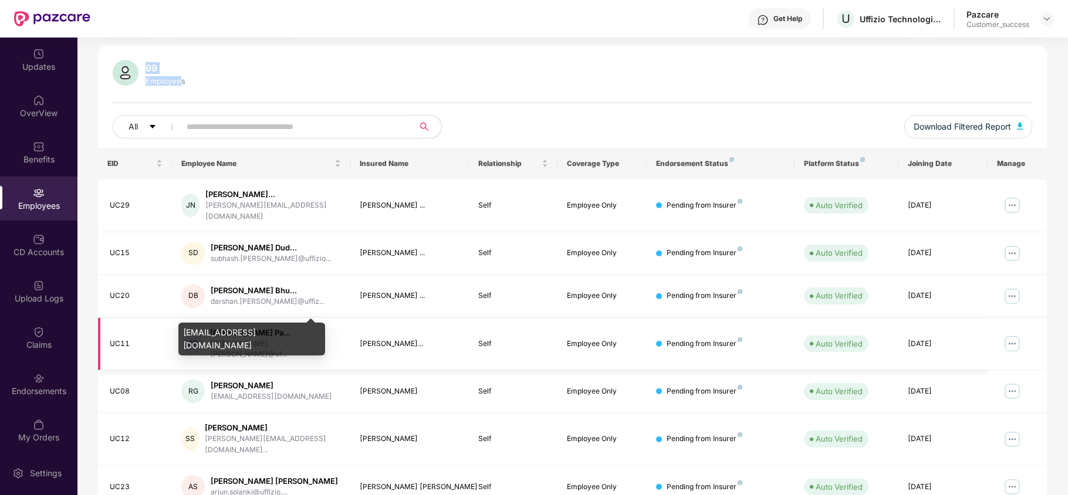
scroll to position [70, 0]
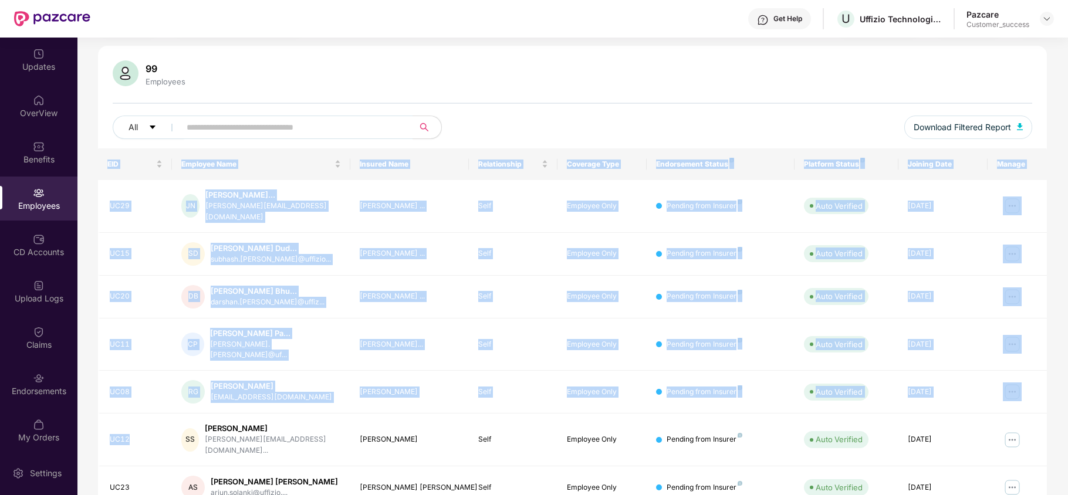
drag, startPoint x: 136, startPoint y: 421, endPoint x: 88, endPoint y: 419, distance: 48.2
click at [88, 419] on div "Filters Accidental Insurance Employee Reports 99 Employees All Download Filtere…" at bounding box center [572, 344] width 990 height 672
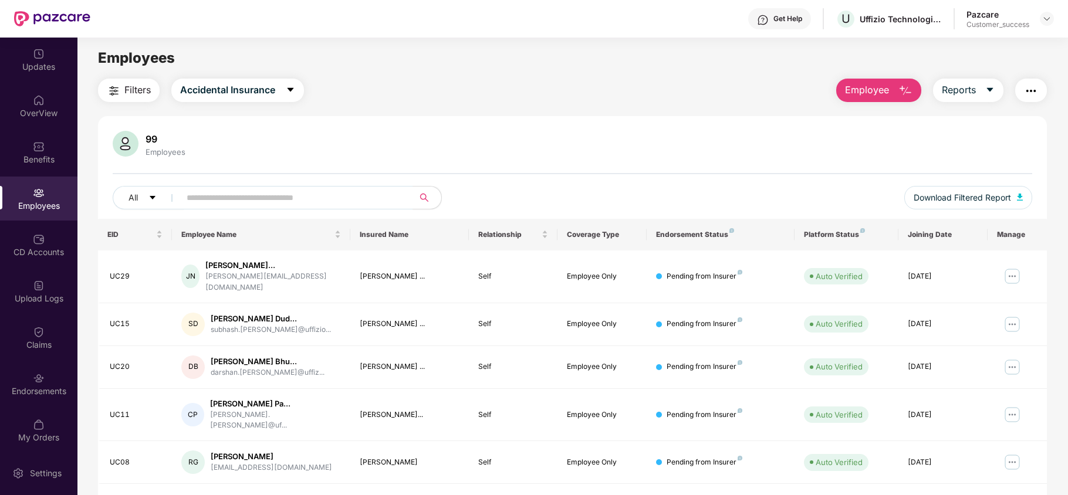
click at [649, 111] on div "Filters Accidental Insurance Employee Reports 99 Employees All Download Filtere…" at bounding box center [572, 415] width 949 height 672
click at [250, 90] on span "Accidental Insurance" at bounding box center [227, 90] width 95 height 15
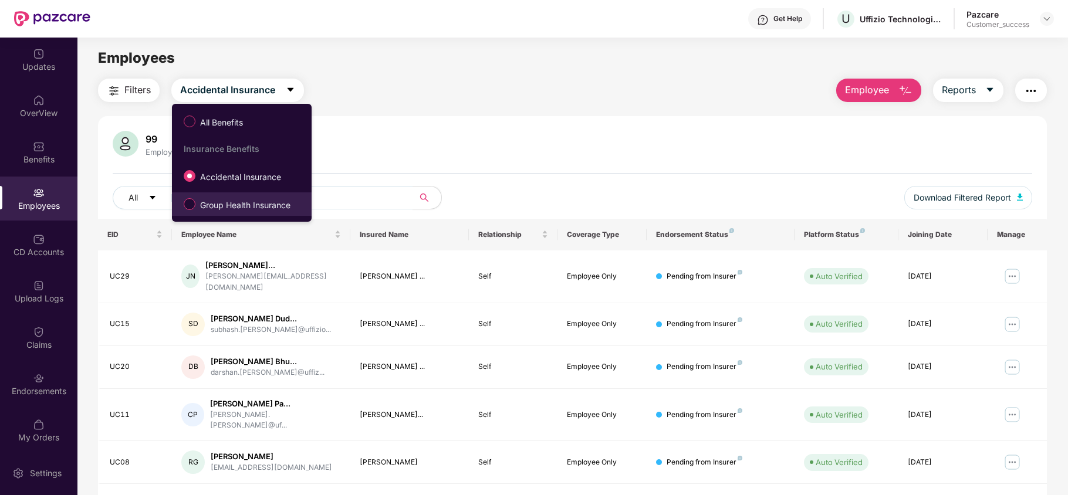
click at [198, 205] on span "Group Health Insurance" at bounding box center [245, 205] width 100 height 13
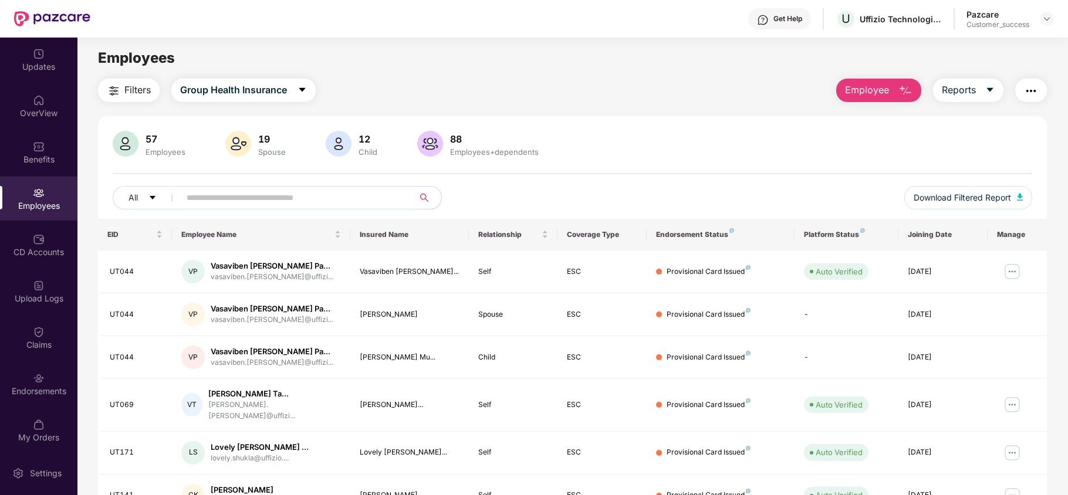
click at [862, 95] on span "Employee" at bounding box center [867, 90] width 44 height 15
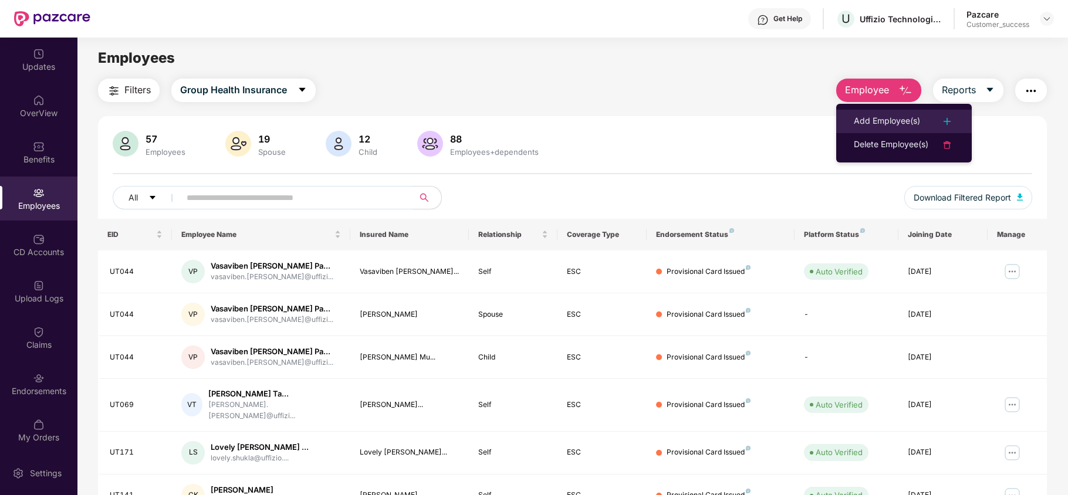
click at [860, 112] on li "Add Employee(s)" at bounding box center [904, 121] width 136 height 23
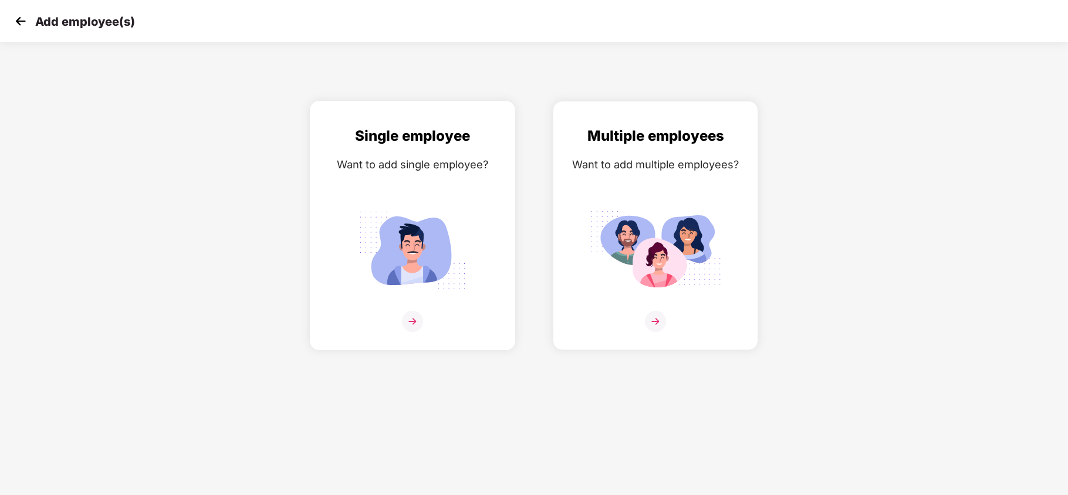
click at [395, 198] on div "Single employee Want to add single employee?" at bounding box center [412, 236] width 181 height 222
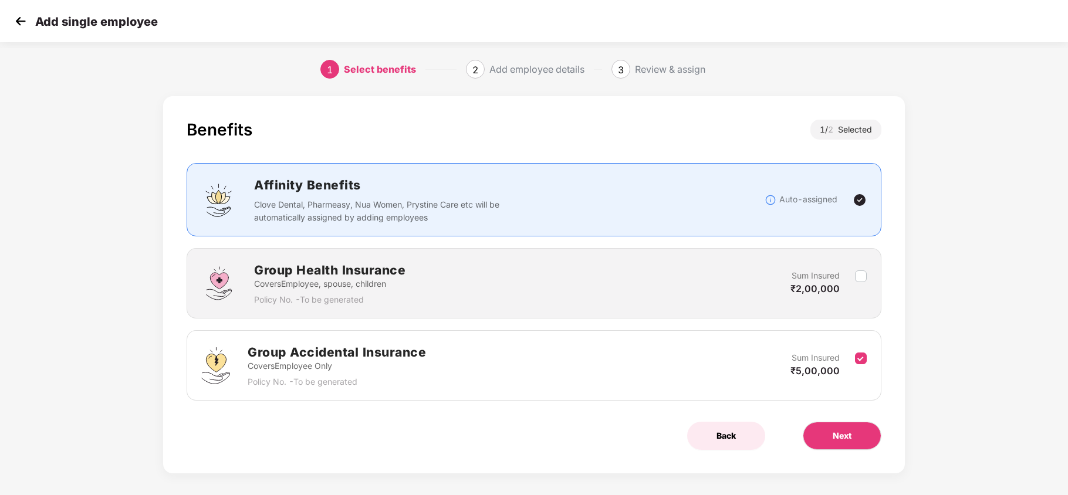
click at [727, 433] on span "Back" at bounding box center [726, 436] width 19 height 13
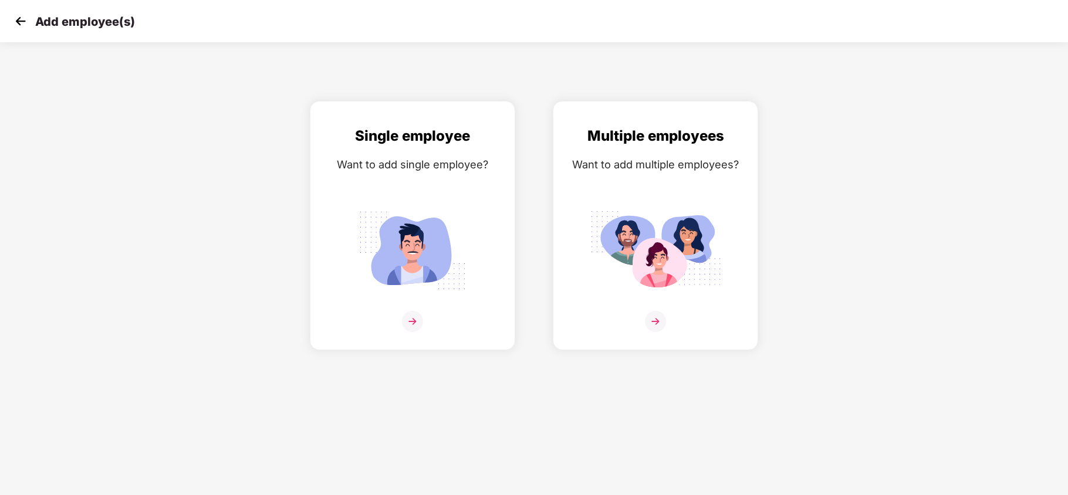
click at [22, 17] on img at bounding box center [21, 21] width 18 height 18
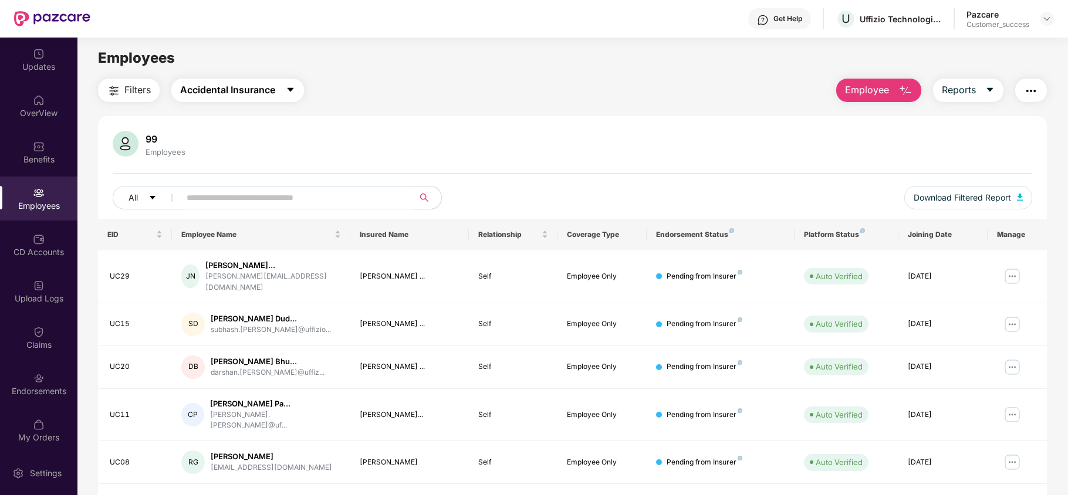
click at [220, 92] on span "Accidental Insurance" at bounding box center [227, 90] width 95 height 15
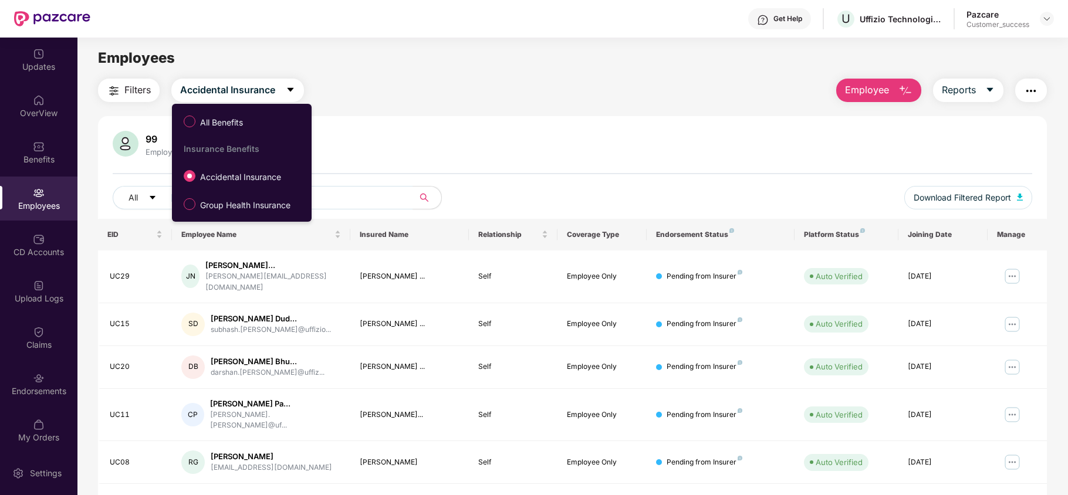
click at [226, 191] on div "All Benefits Insurance Benefits Accidental Insurance Group Health Insurance" at bounding box center [242, 163] width 140 height 106
click at [224, 205] on span "Group Health Insurance" at bounding box center [245, 205] width 100 height 13
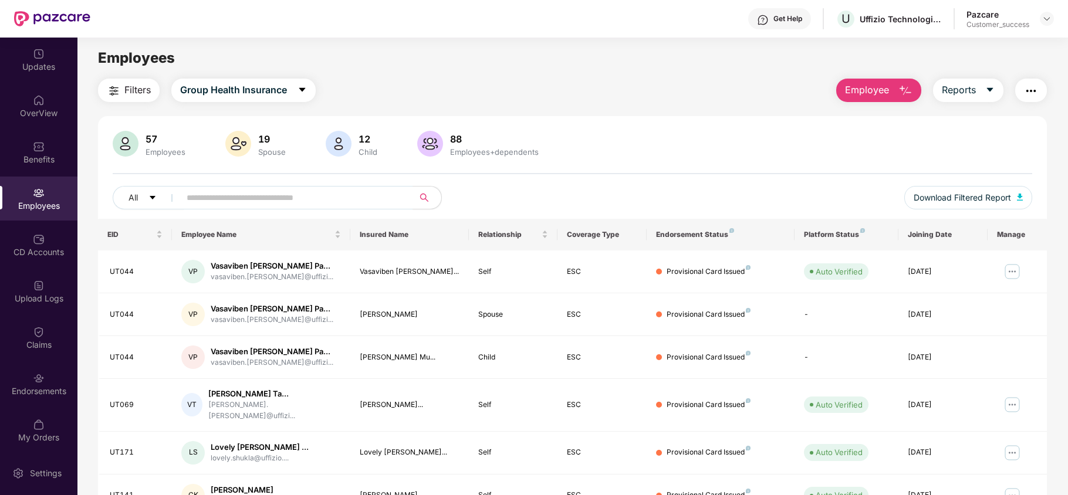
click at [873, 95] on span "Employee" at bounding box center [867, 90] width 44 height 15
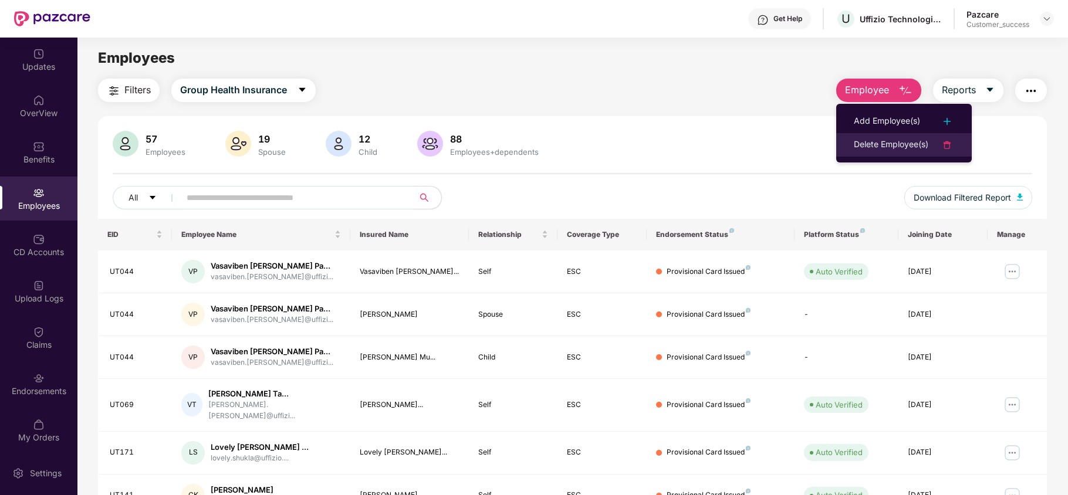
click at [878, 146] on div "Delete Employee(s)" at bounding box center [891, 145] width 75 height 14
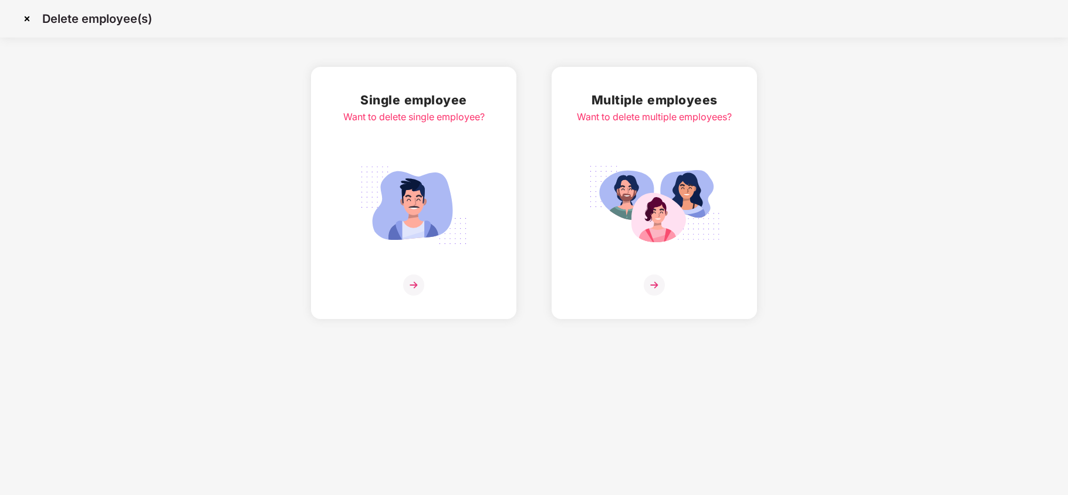
click at [404, 149] on div "Single employee Want to delete single employee?" at bounding box center [413, 192] width 141 height 205
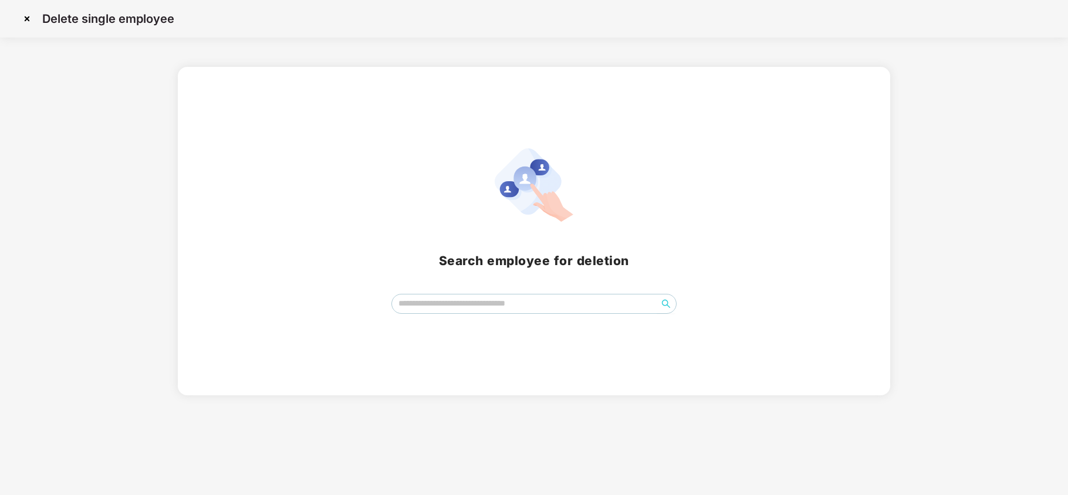
click at [477, 317] on div "Search employee for deletion" at bounding box center [534, 231] width 712 height 329
click at [487, 310] on input "search" at bounding box center [524, 304] width 265 height 18
type input "*"
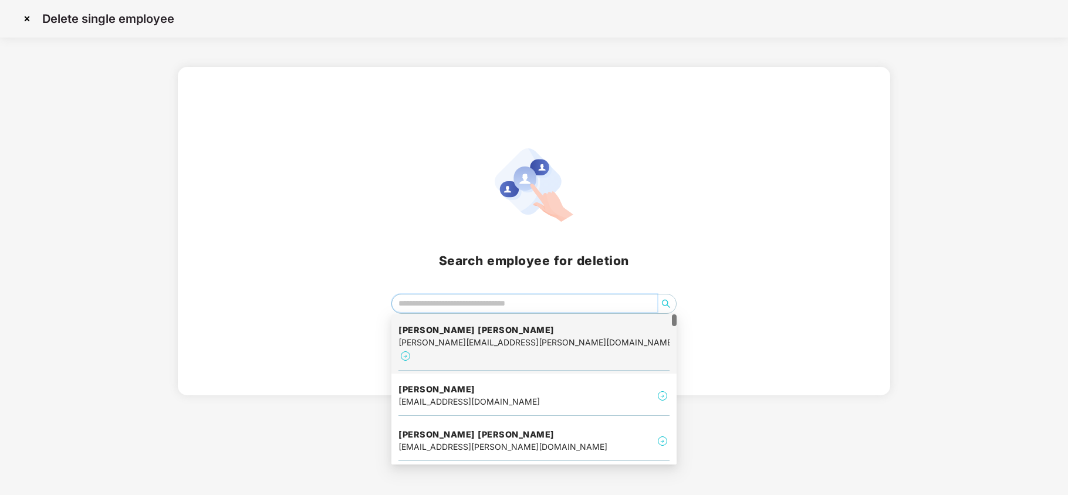
click at [461, 321] on div "[PERSON_NAME] patel [EMAIL_ADDRESS][PERSON_NAME][DOMAIN_NAME]" at bounding box center [534, 344] width 271 height 53
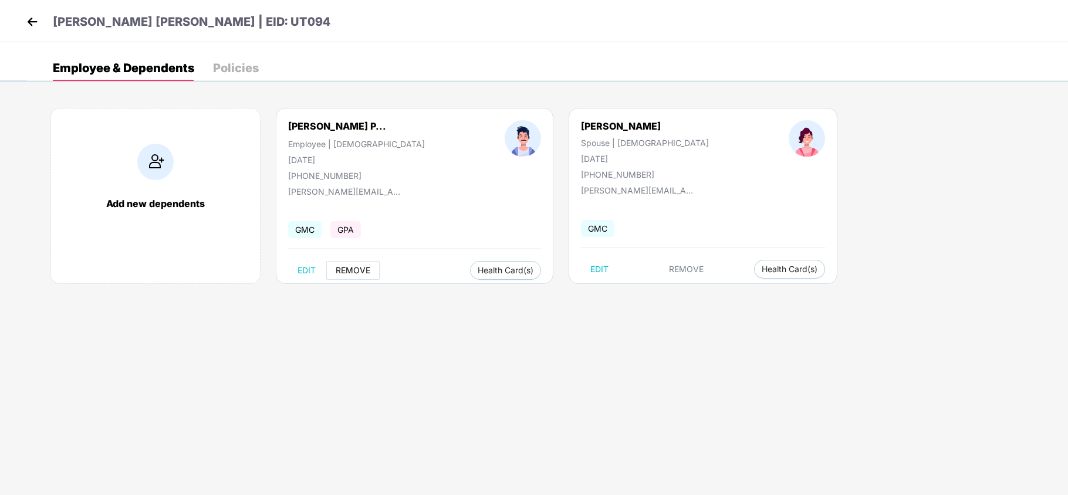
click at [349, 273] on span "REMOVE" at bounding box center [353, 270] width 35 height 9
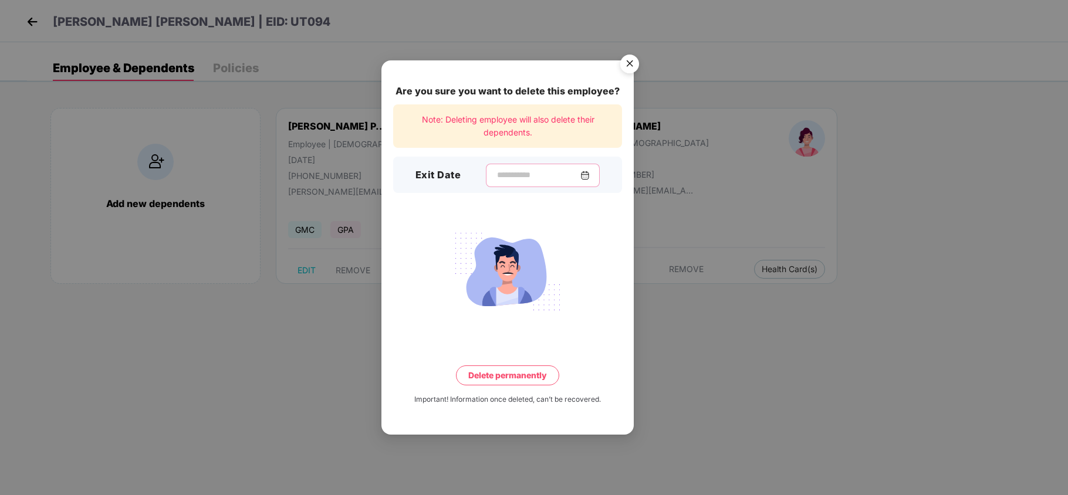
click at [512, 177] on input at bounding box center [538, 175] width 85 height 12
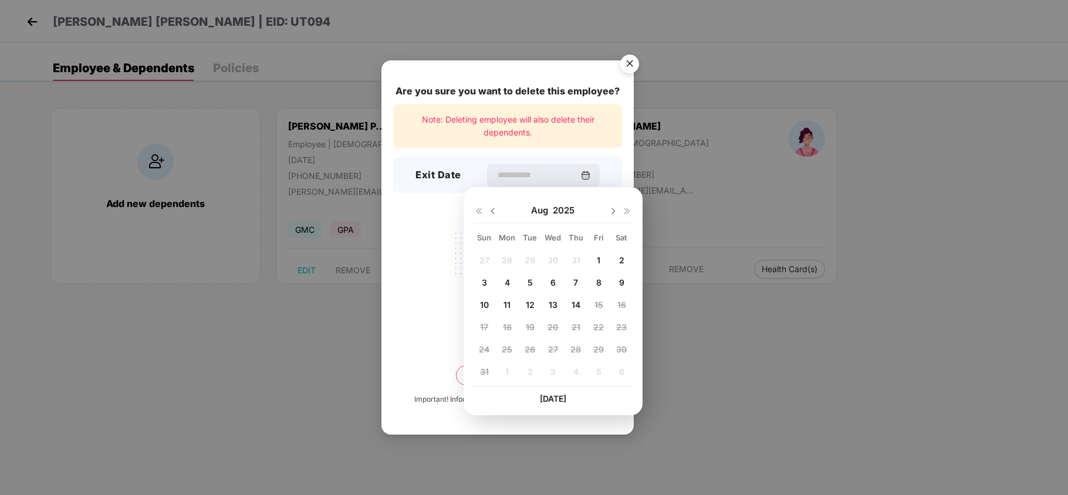
click at [432, 224] on div "Are you sure you want to delete this employee? Note: Deleting employee will als…" at bounding box center [508, 247] width 252 height 375
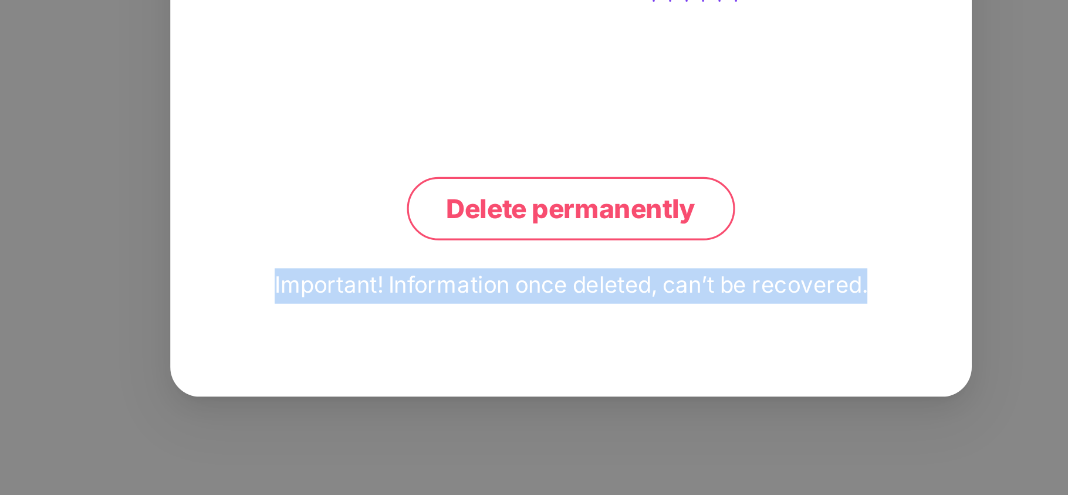
drag, startPoint x: 413, startPoint y: 402, endPoint x: 618, endPoint y: 393, distance: 205.7
click at [618, 393] on div "Are you sure you want to delete this employee? Note: Deleting employee will als…" at bounding box center [508, 247] width 252 height 375
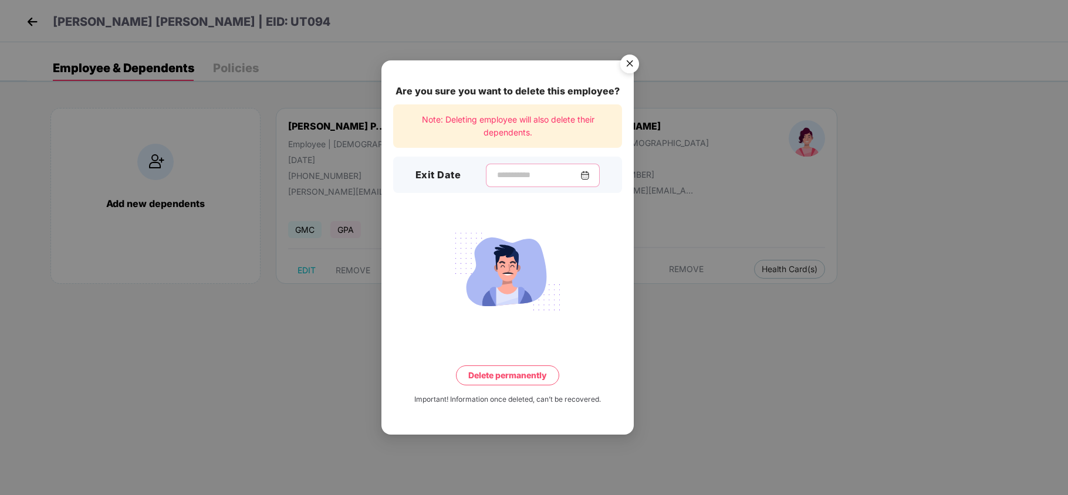
click at [520, 179] on input at bounding box center [538, 175] width 85 height 12
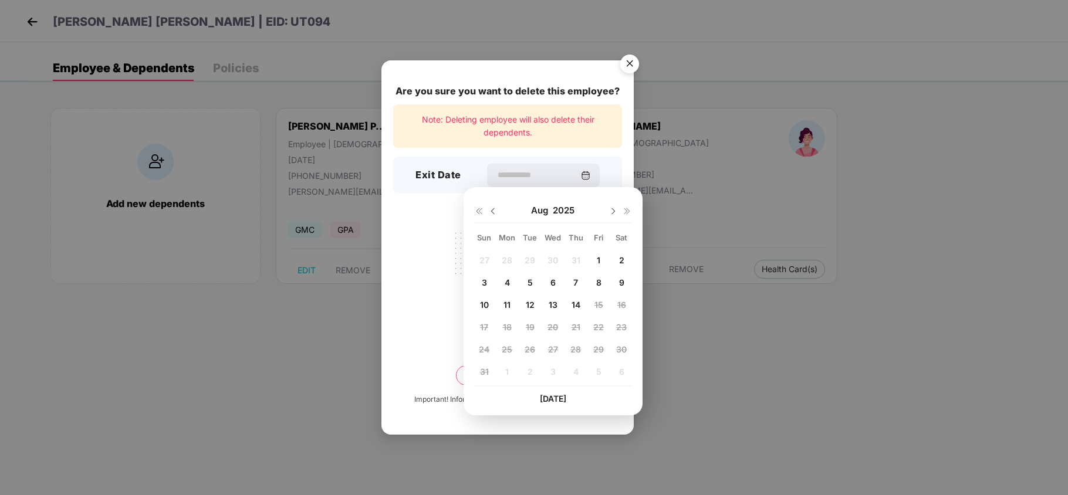
click at [432, 207] on div "Are you sure you want to delete this employee? Note: Deleting employee will als…" at bounding box center [508, 247] width 252 height 375
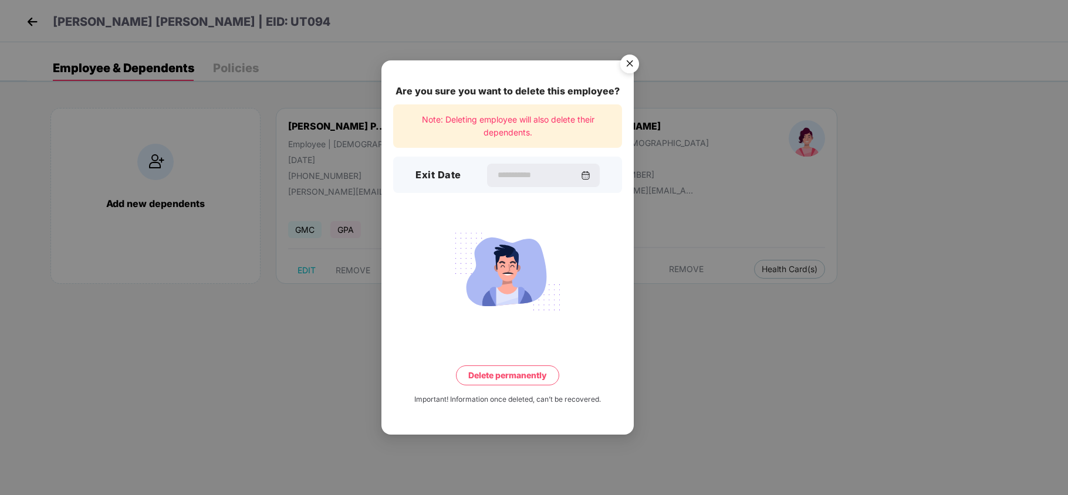
click at [627, 66] on img "Close" at bounding box center [629, 65] width 33 height 33
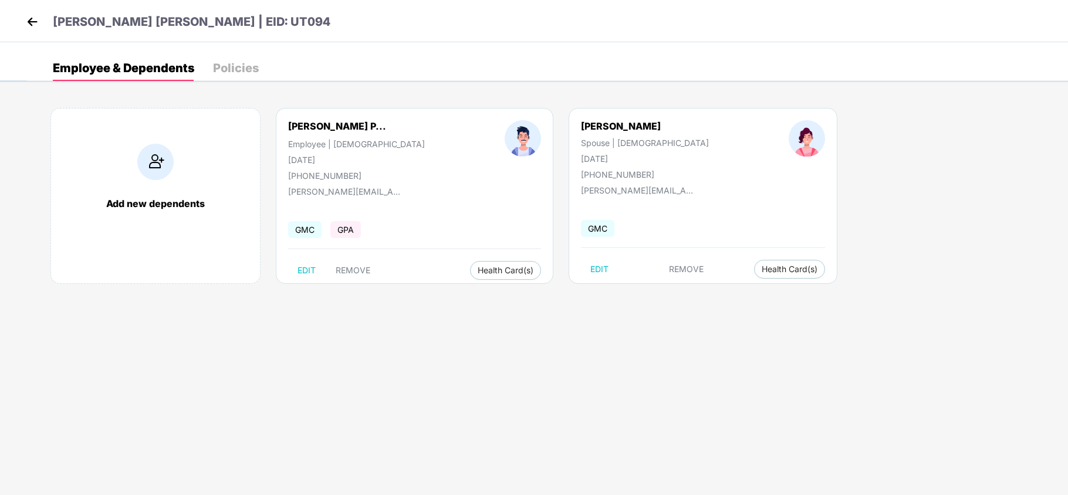
click at [25, 18] on img at bounding box center [32, 22] width 18 height 18
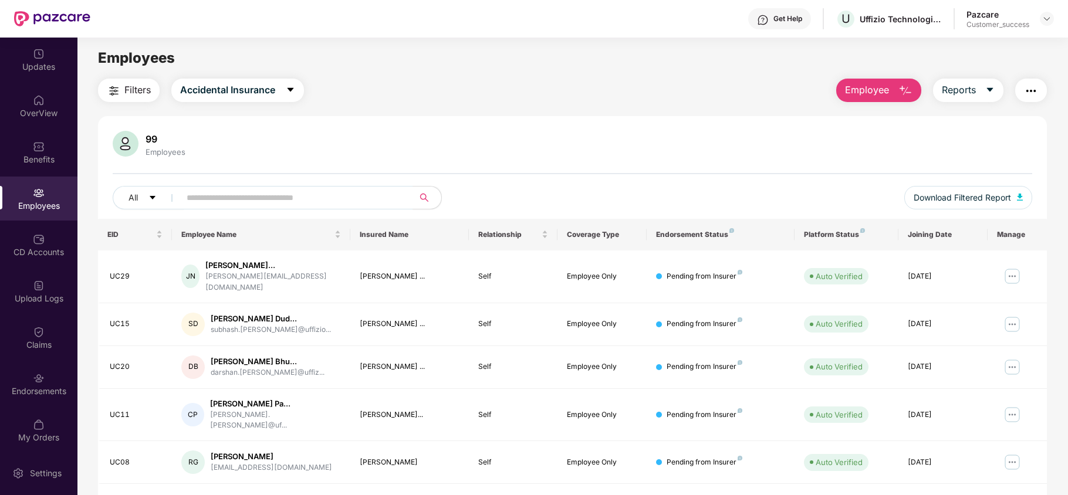
click at [873, 92] on span "Employee" at bounding box center [867, 90] width 44 height 15
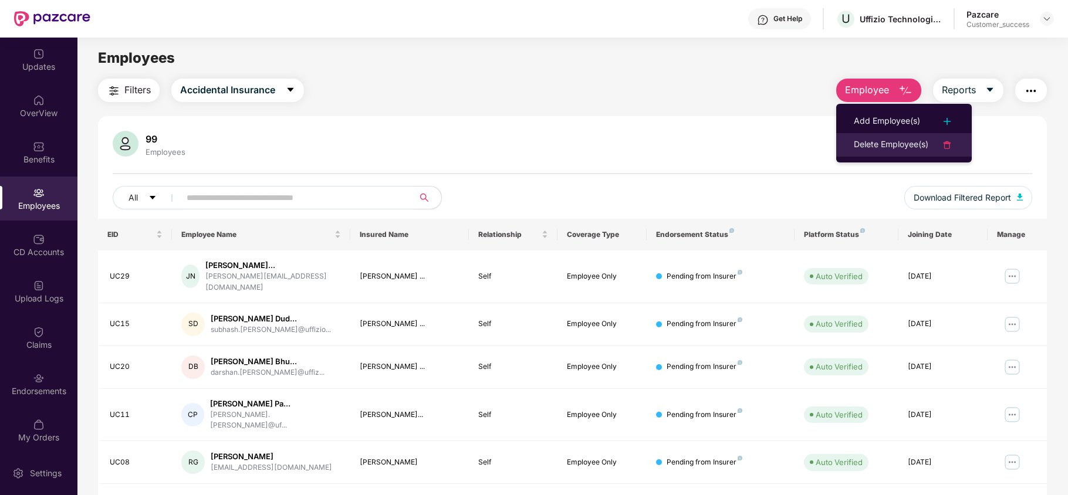
click at [864, 153] on li "Delete Employee(s)" at bounding box center [904, 144] width 136 height 23
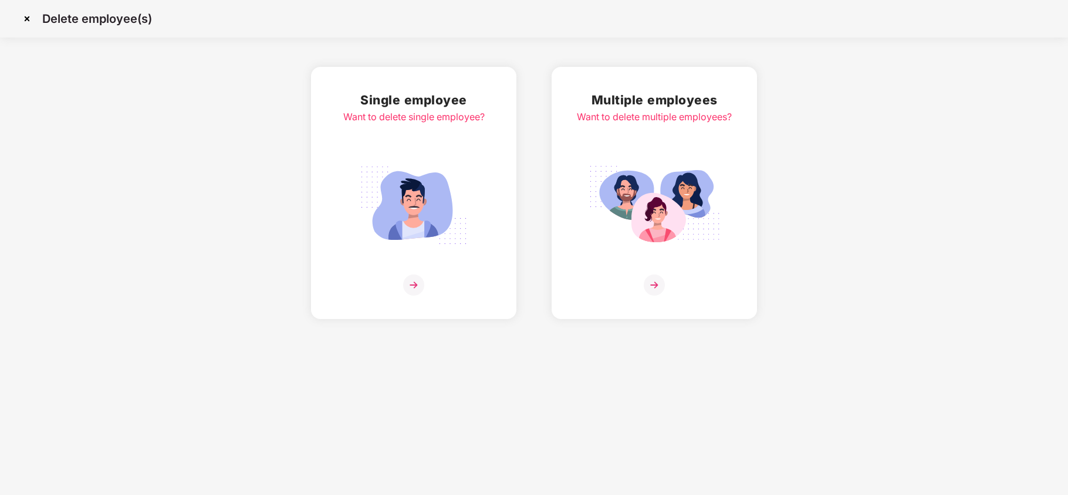
click at [623, 153] on div "Multiple employees Want to delete multiple employees?" at bounding box center [654, 192] width 155 height 205
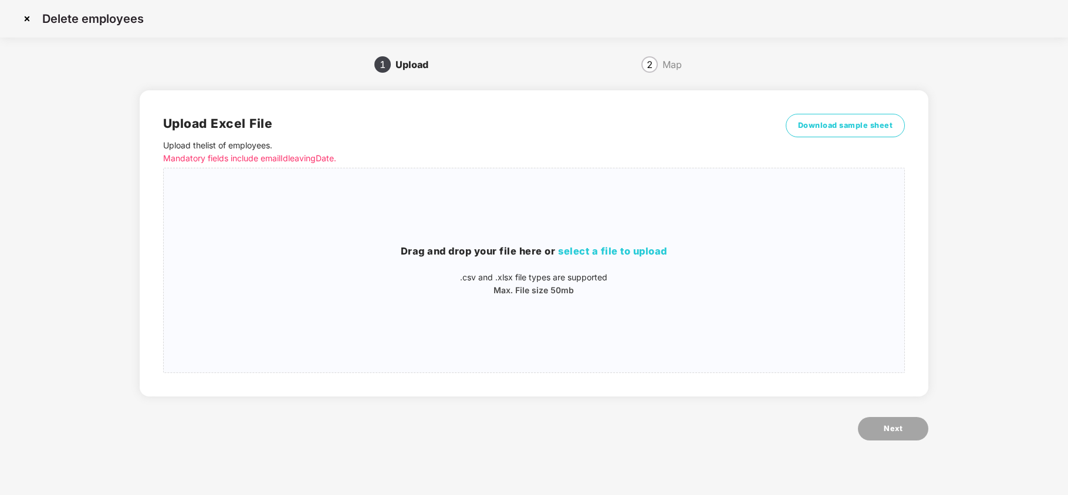
click at [23, 15] on img at bounding box center [27, 18] width 19 height 19
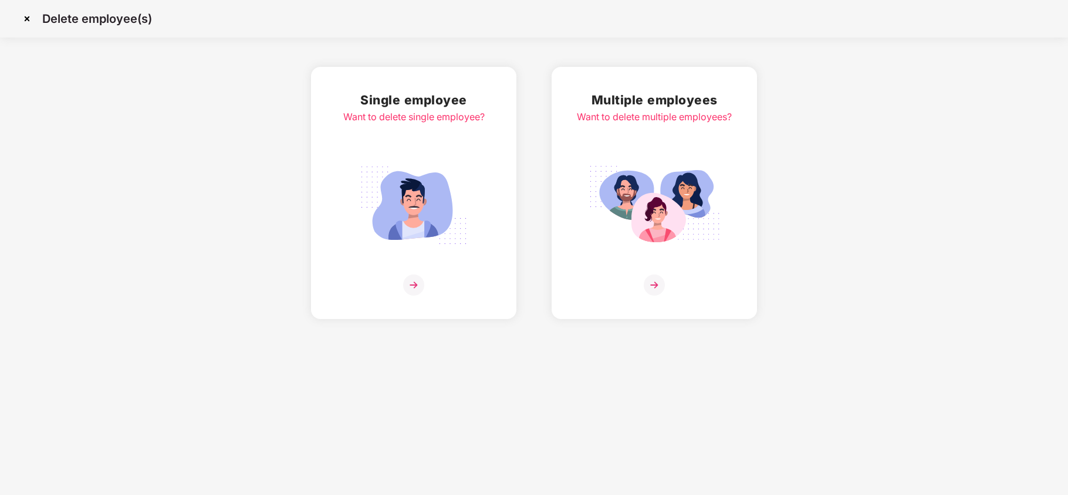
click at [28, 23] on img at bounding box center [27, 18] width 19 height 19
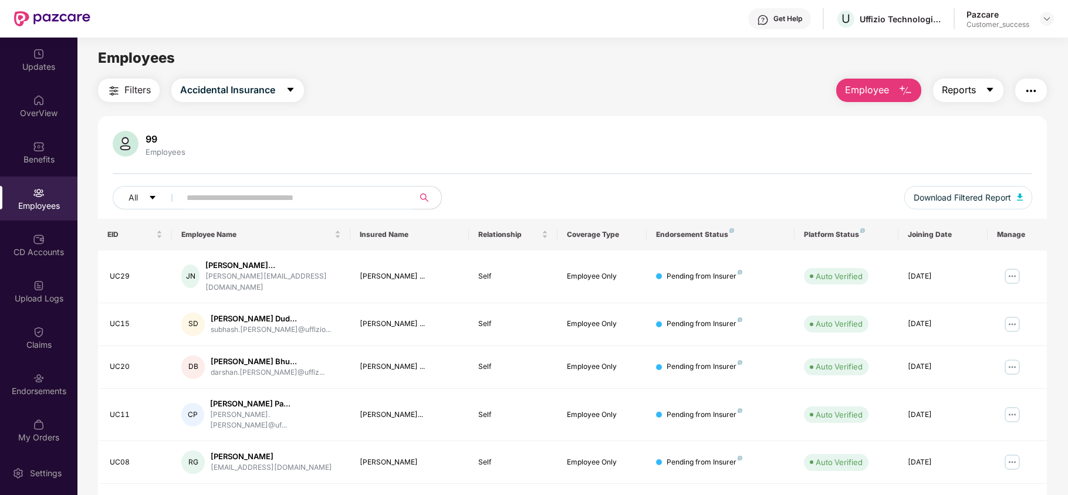
click at [969, 92] on span "Reports" at bounding box center [959, 90] width 34 height 15
click at [788, 131] on div "99 Employees" at bounding box center [573, 145] width 920 height 28
click at [15, 249] on div "CD Accounts" at bounding box center [38, 253] width 77 height 12
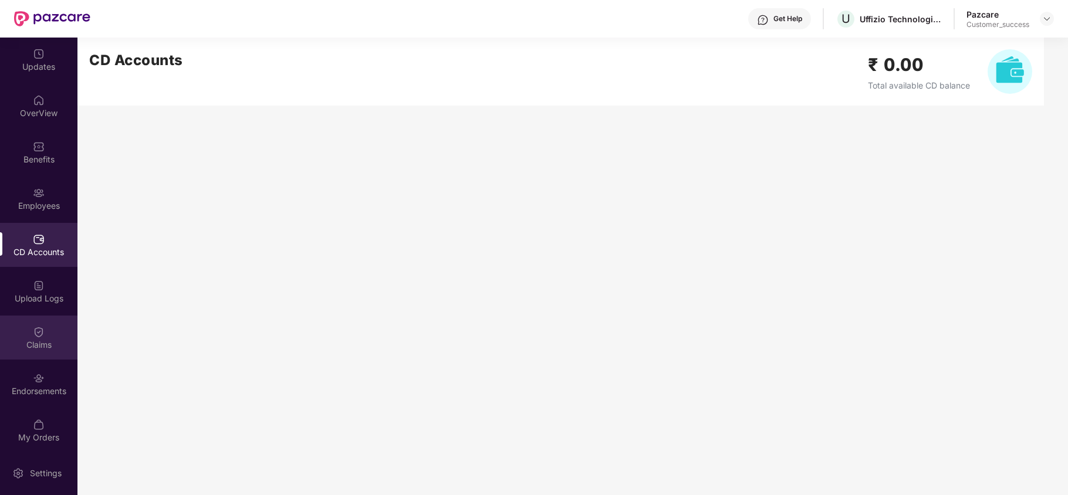
click at [40, 346] on div "Claims" at bounding box center [38, 345] width 77 height 12
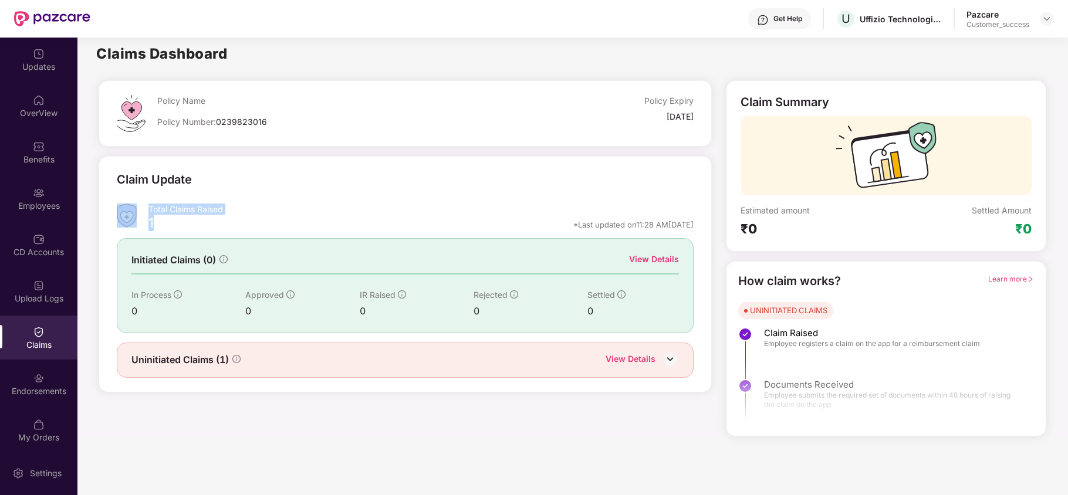
drag, startPoint x: 146, startPoint y: 207, endPoint x: 164, endPoint y: 231, distance: 30.2
click at [164, 231] on div "Total Claims Raised 1 *Last updated on 11:28 AM, 24 Feb 2025" at bounding box center [405, 219] width 577 height 31
click at [266, 218] on div "Total Claims Raised" at bounding box center [421, 212] width 545 height 16
drag, startPoint x: 144, startPoint y: 205, endPoint x: 198, endPoint y: 211, distance: 54.4
click at [198, 211] on div "Total Claims Raised 1 *Last updated on 11:28 AM, 24 Feb 2025" at bounding box center [405, 219] width 577 height 31
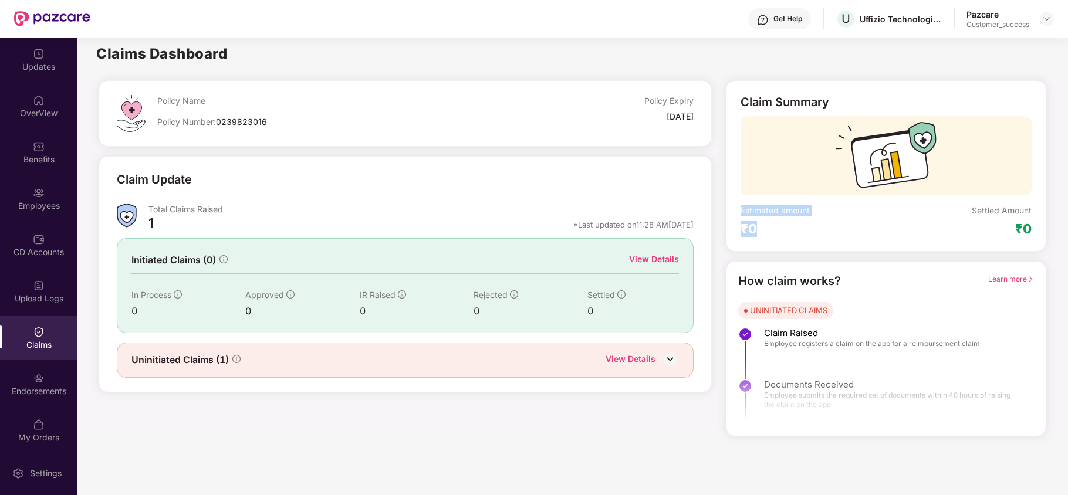
drag, startPoint x: 738, startPoint y: 205, endPoint x: 775, endPoint y: 241, distance: 51.9
click at [775, 241] on div "Claim Summary Estimated amount ₹0 Settled Amount ₹0" at bounding box center [886, 165] width 321 height 171
drag, startPoint x: 142, startPoint y: 217, endPoint x: 167, endPoint y: 224, distance: 25.8
click at [167, 224] on div "Total Claims Raised 1 *Last updated on 11:28 AM, 24 Feb 2025" at bounding box center [405, 219] width 577 height 31
click at [173, 225] on div "1 *Last updated on 11:28 AM, 24 Feb 2025" at bounding box center [421, 227] width 545 height 15
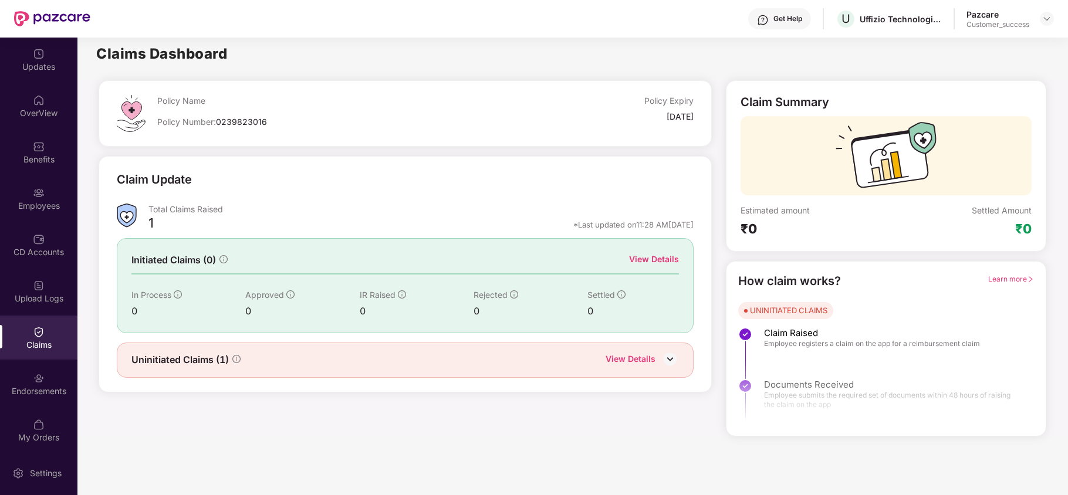
click at [646, 360] on div "View Details" at bounding box center [631, 360] width 50 height 15
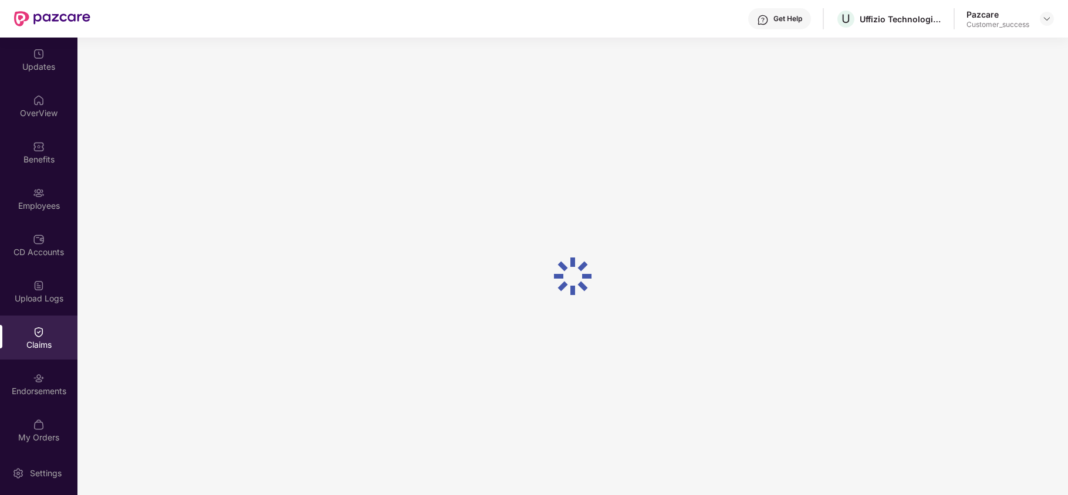
scroll to position [38, 0]
click at [34, 383] on img at bounding box center [39, 379] width 12 height 12
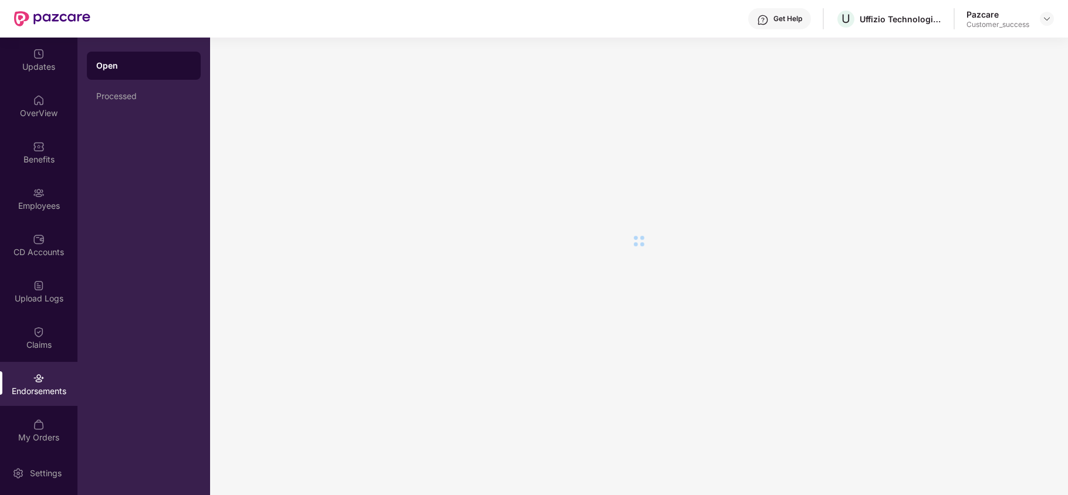
scroll to position [0, 0]
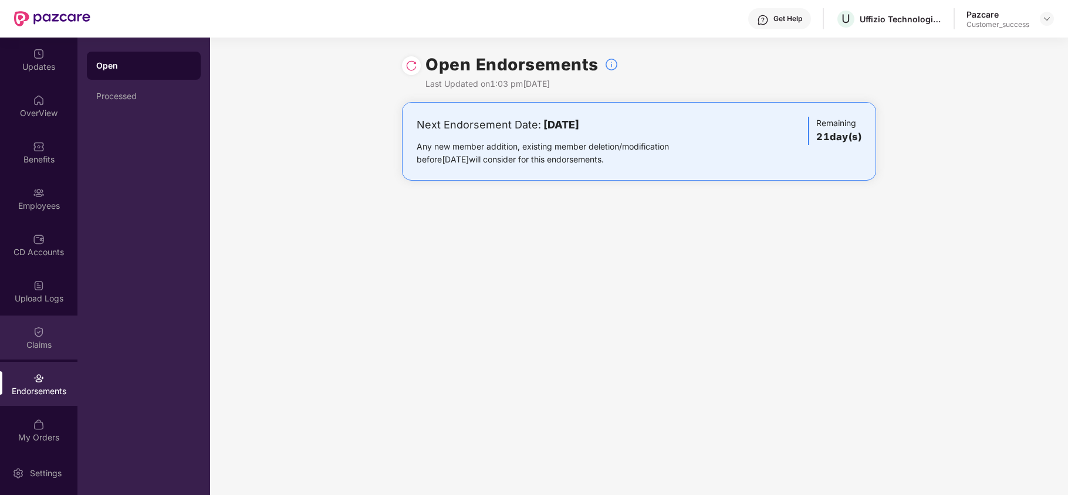
click at [33, 336] on img at bounding box center [39, 332] width 12 height 12
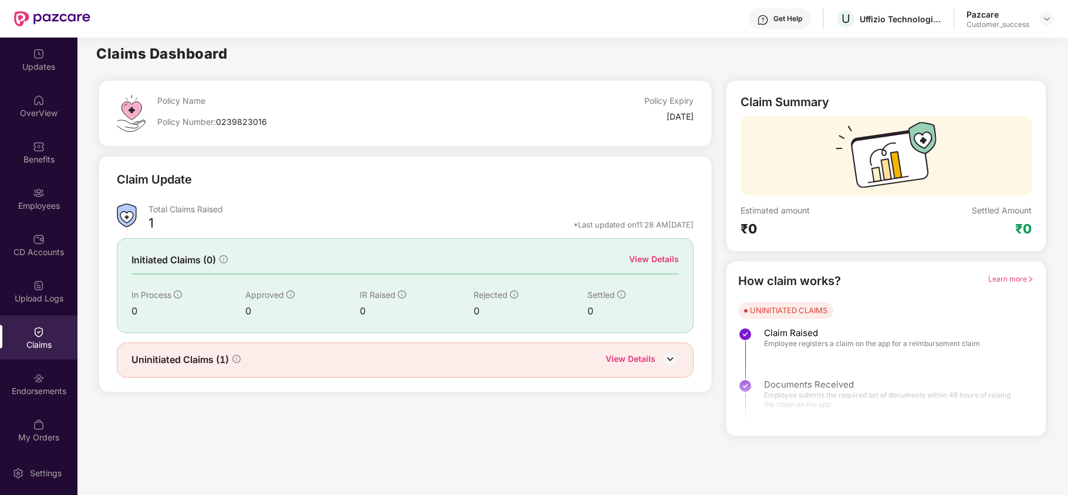
click at [646, 363] on div "View Details" at bounding box center [631, 360] width 50 height 15
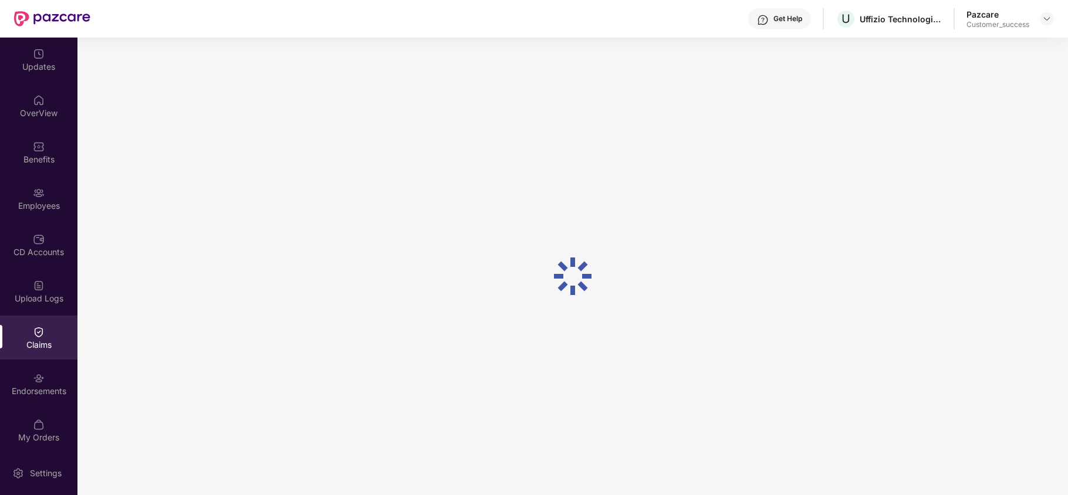
scroll to position [34, 0]
click at [41, 389] on div "Endorsements" at bounding box center [38, 392] width 77 height 12
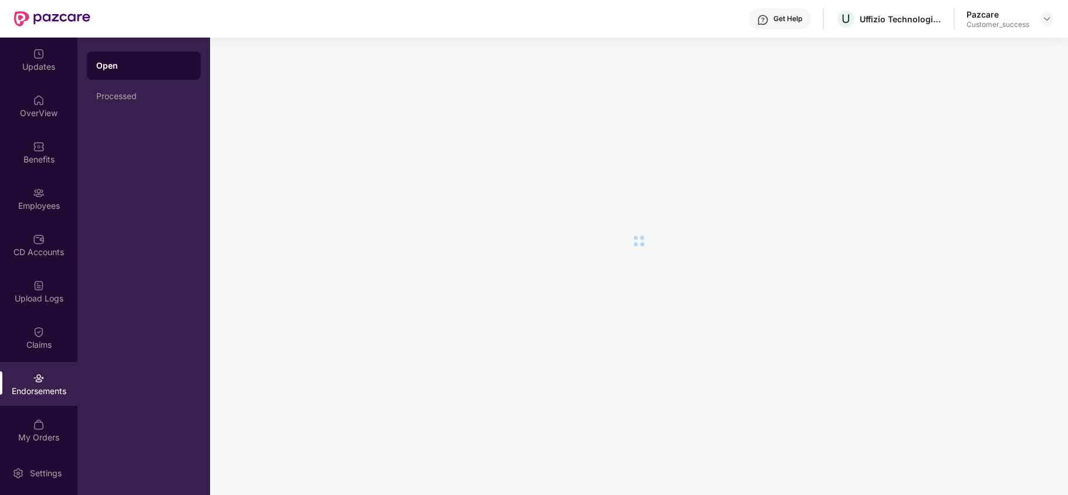
scroll to position [0, 0]
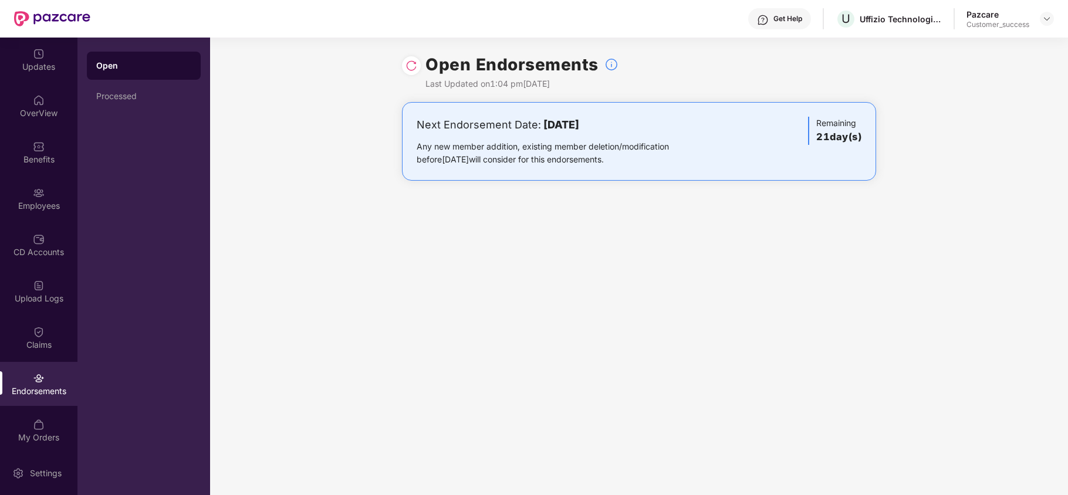
click at [782, 19] on div "Get Help" at bounding box center [788, 18] width 29 height 9
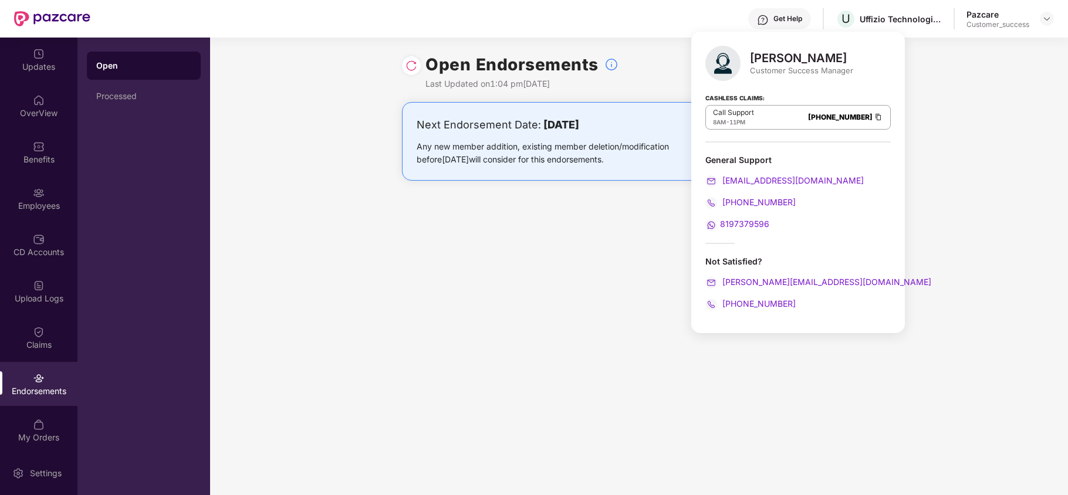
click at [774, 157] on div "General Support" at bounding box center [798, 159] width 185 height 11
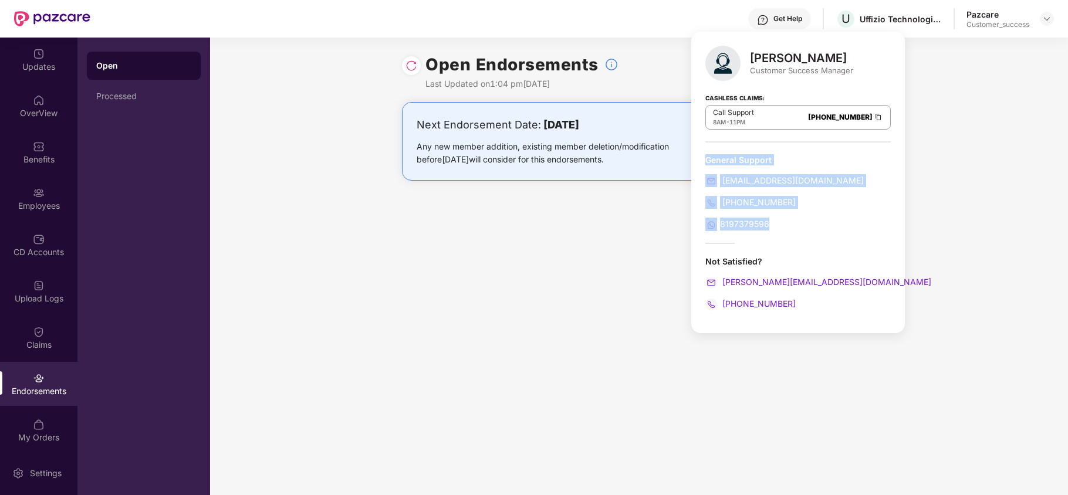
drag, startPoint x: 704, startPoint y: 155, endPoint x: 782, endPoint y: 215, distance: 98.4
click at [782, 215] on div "Rajul Gupta Customer Success Manager Cashless Claims: Call Support 8AM - 11PM 0…" at bounding box center [798, 183] width 214 height 302
click at [782, 215] on div "General Support support@pazcare.com 080-3783-4753 8197379596" at bounding box center [798, 192] width 185 height 77
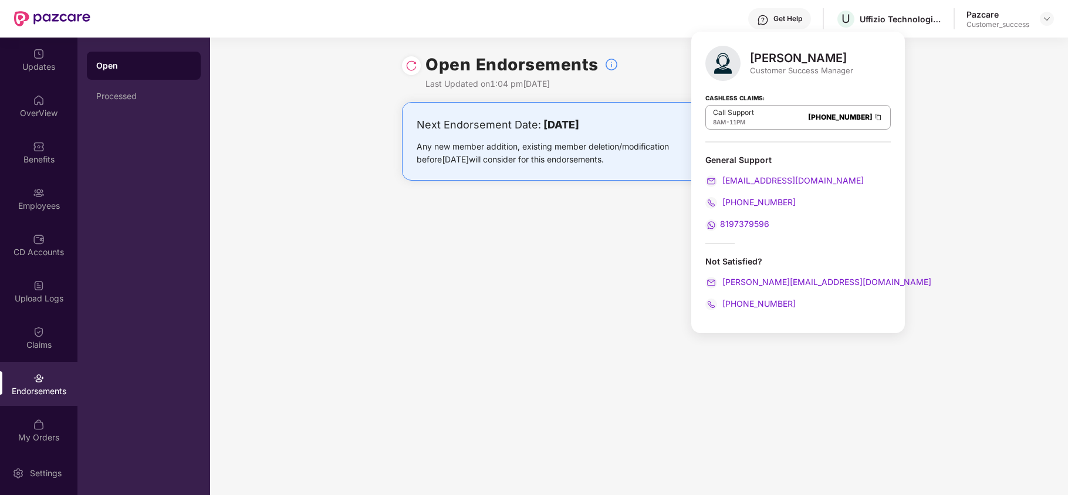
click at [902, 194] on div "Next Endorsement Date: 04 September 2025 Any new member addition, existing memb…" at bounding box center [639, 153] width 858 height 102
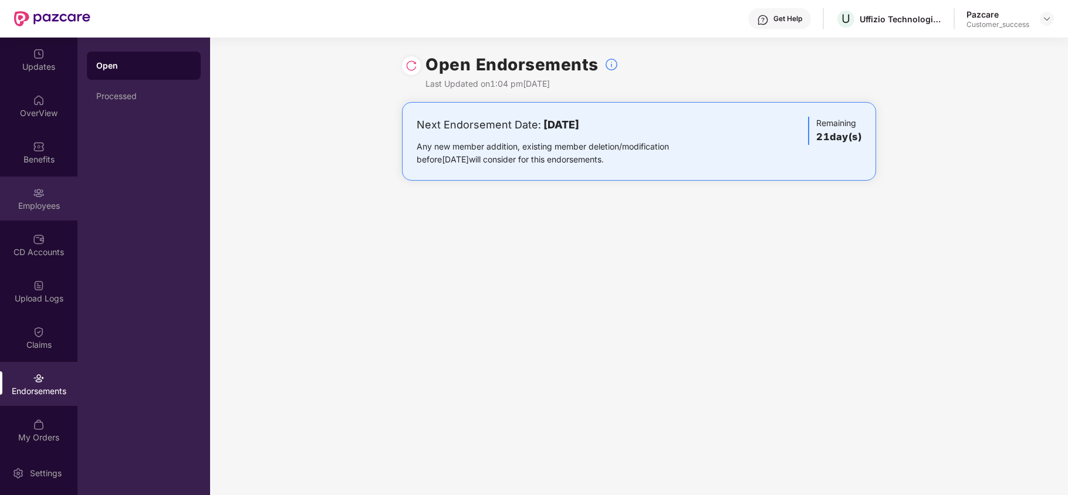
click at [0, 185] on div "Employees" at bounding box center [38, 199] width 77 height 44
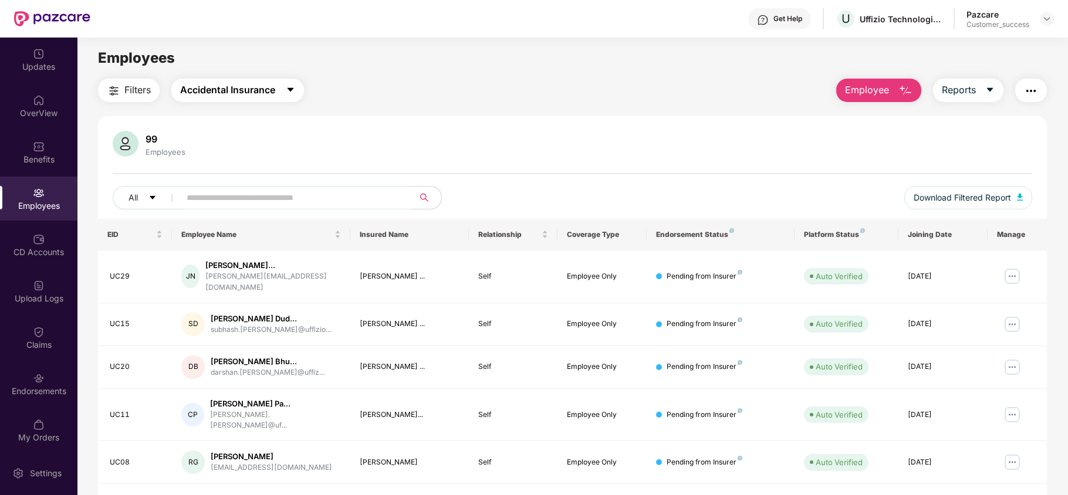
click at [264, 95] on span "Accidental Insurance" at bounding box center [227, 90] width 95 height 15
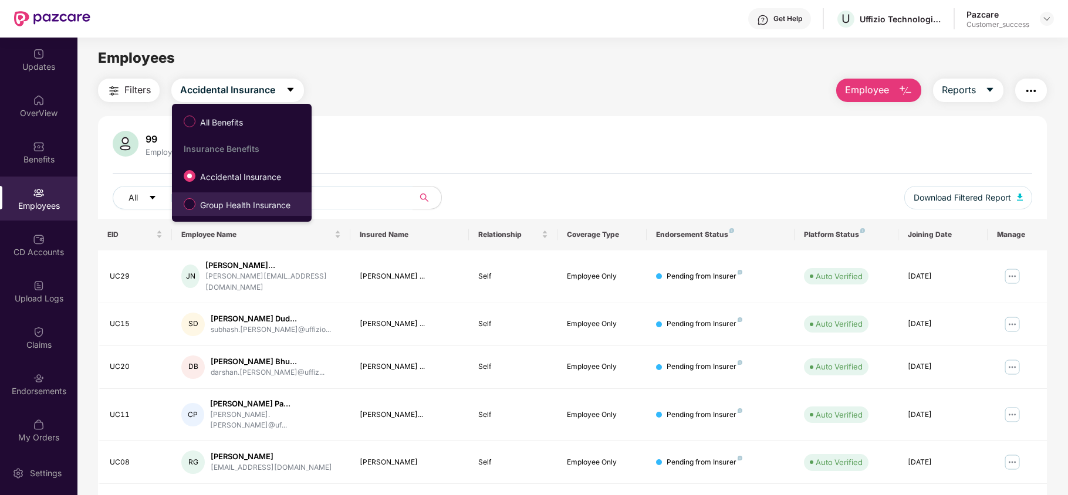
click at [248, 200] on span "Group Health Insurance" at bounding box center [245, 205] width 100 height 13
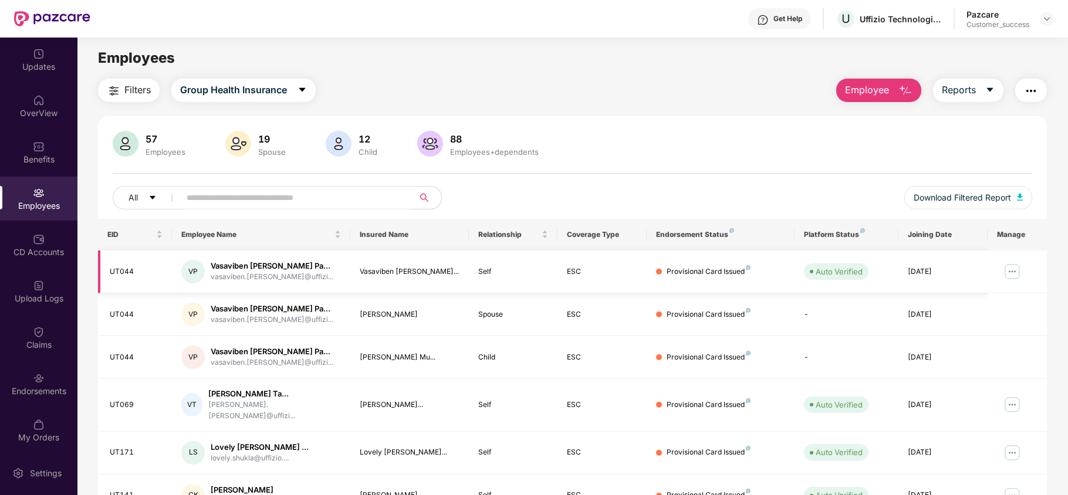
click at [1010, 278] on img at bounding box center [1012, 271] width 19 height 19
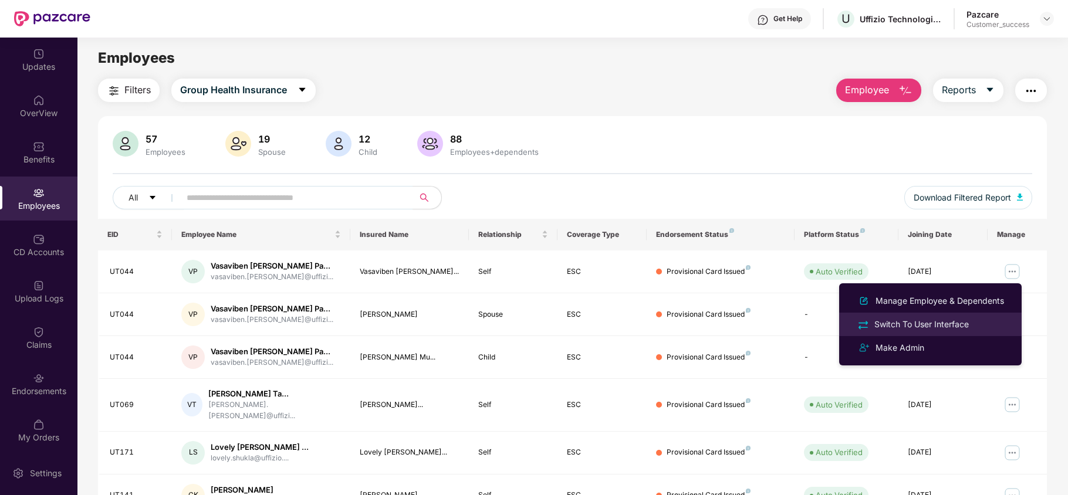
click at [954, 329] on div "Switch To User Interface" at bounding box center [921, 324] width 99 height 13
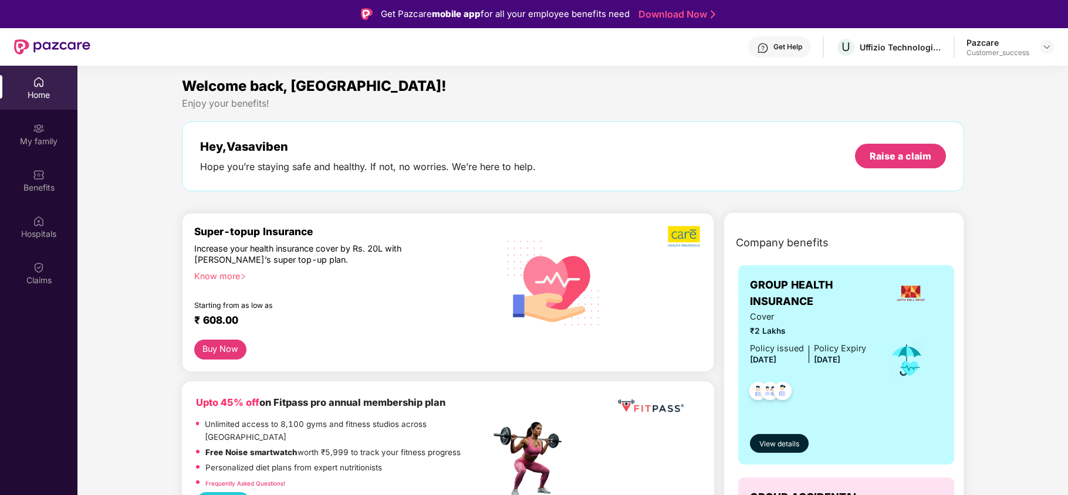
click at [552, 262] on img at bounding box center [554, 282] width 112 height 114
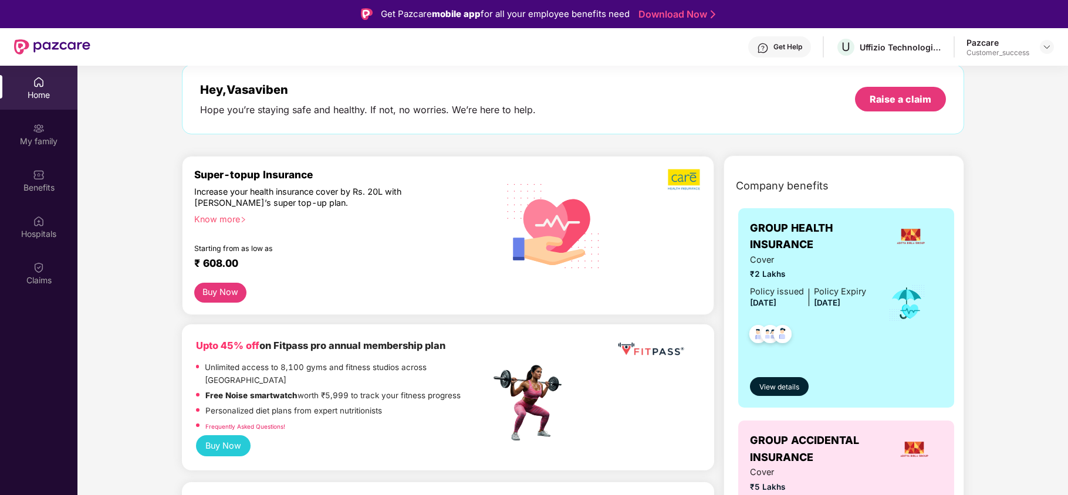
scroll to position [36, 0]
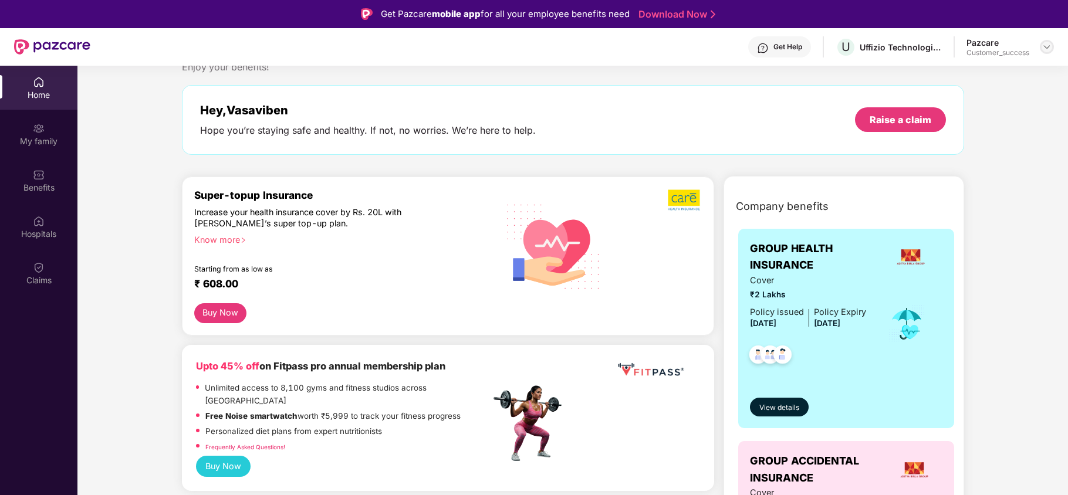
click at [1046, 43] on img at bounding box center [1047, 46] width 9 height 9
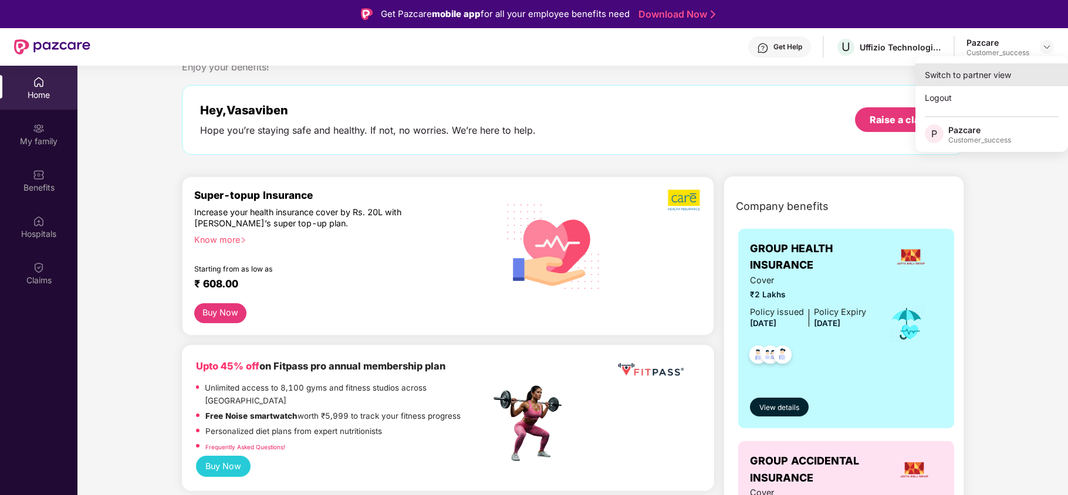
click at [953, 72] on div "Switch to partner view" at bounding box center [992, 74] width 153 height 23
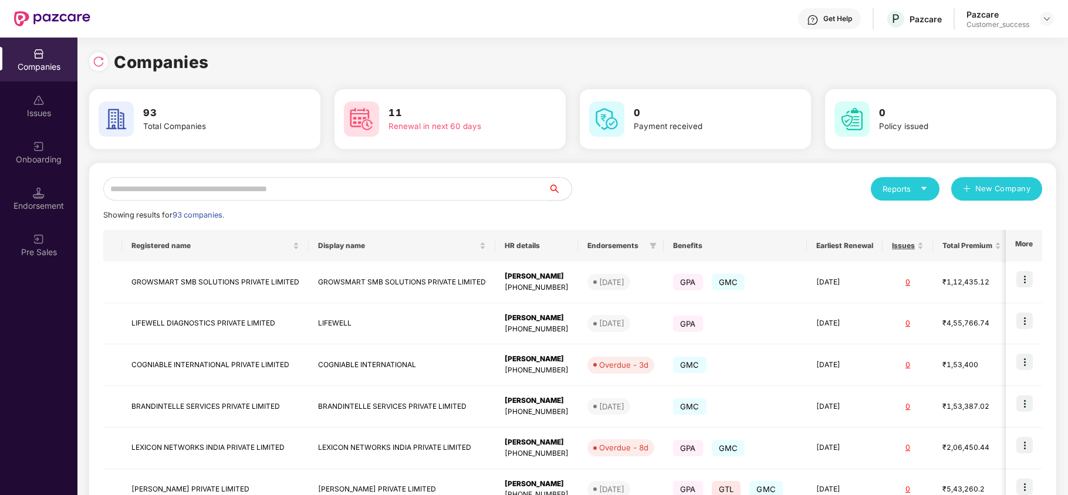
click at [301, 182] on input "text" at bounding box center [325, 188] width 445 height 23
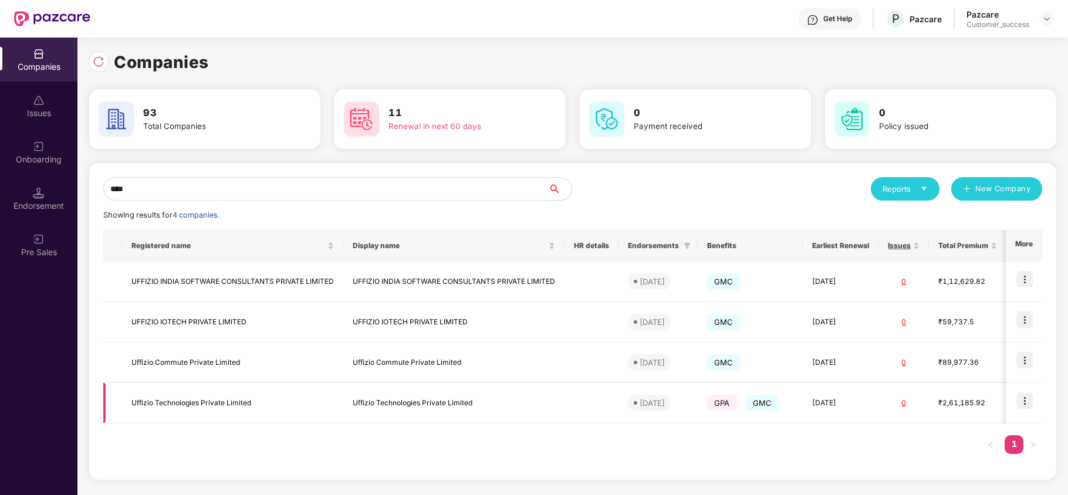
type input "****"
click at [1021, 393] on img at bounding box center [1025, 401] width 16 height 16
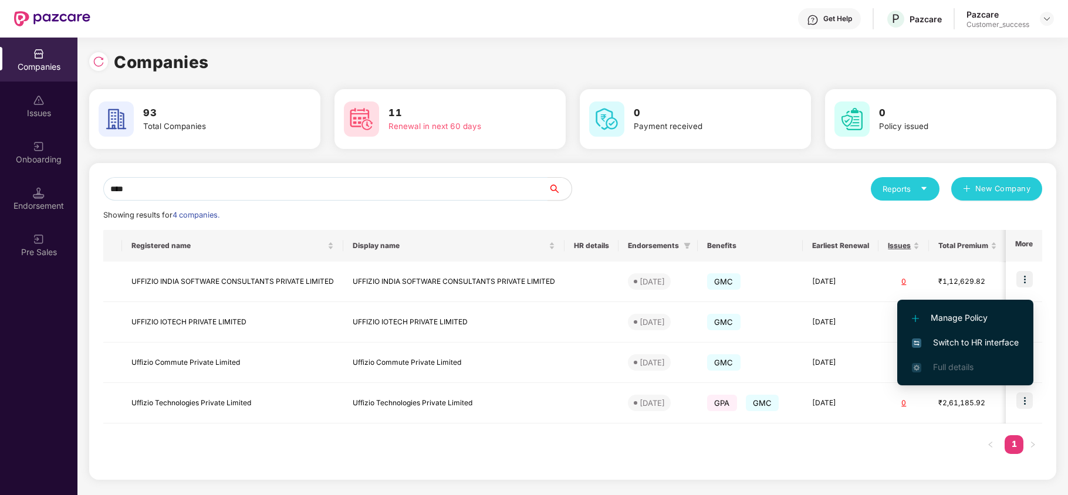
click at [968, 334] on li "Switch to HR interface" at bounding box center [966, 342] width 136 height 25
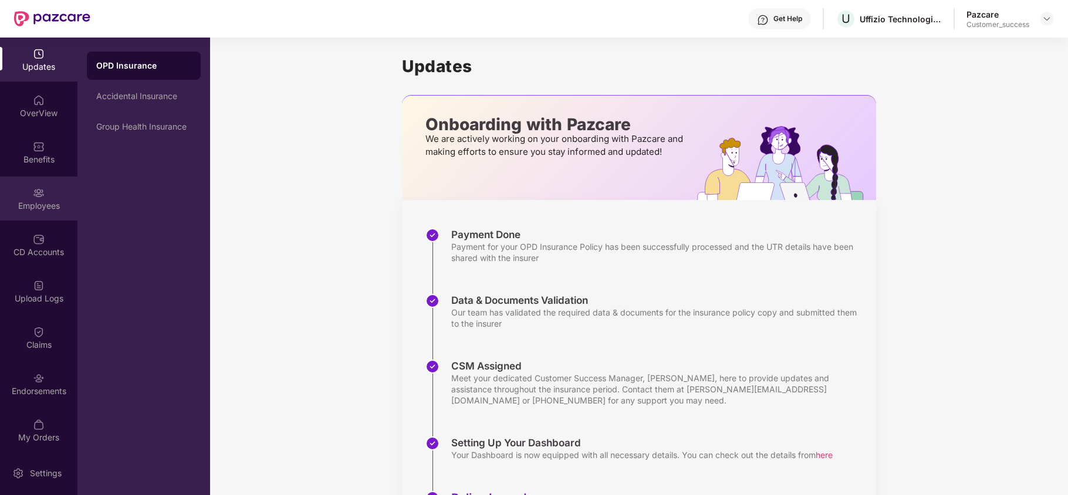
click at [42, 203] on div "Employees" at bounding box center [38, 206] width 77 height 12
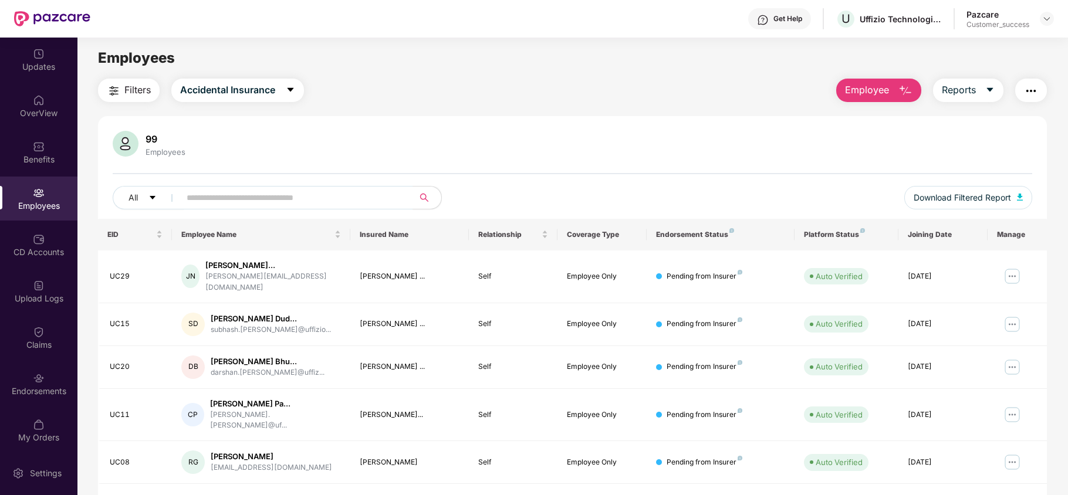
click at [1026, 93] on img "button" at bounding box center [1031, 91] width 14 height 14
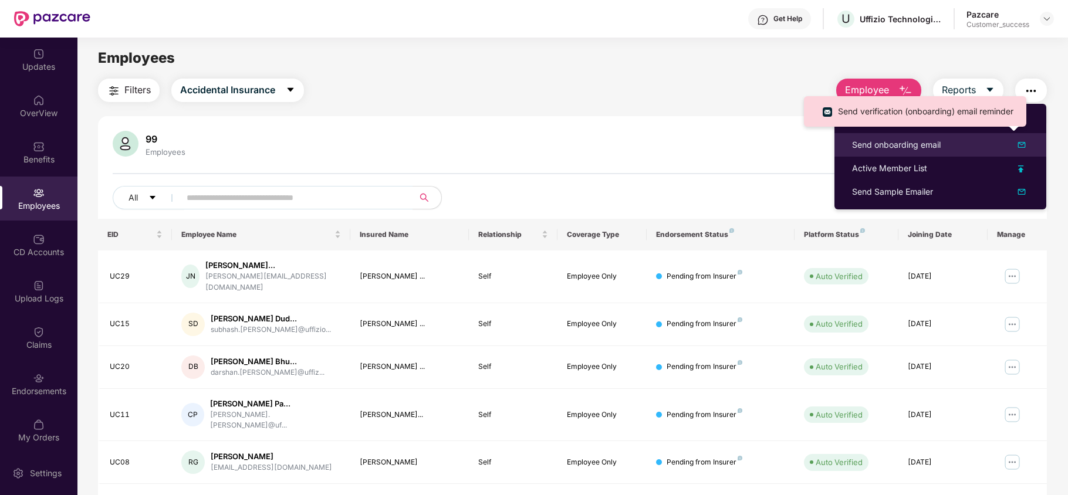
click at [937, 149] on div "Send onboarding email" at bounding box center [896, 145] width 89 height 13
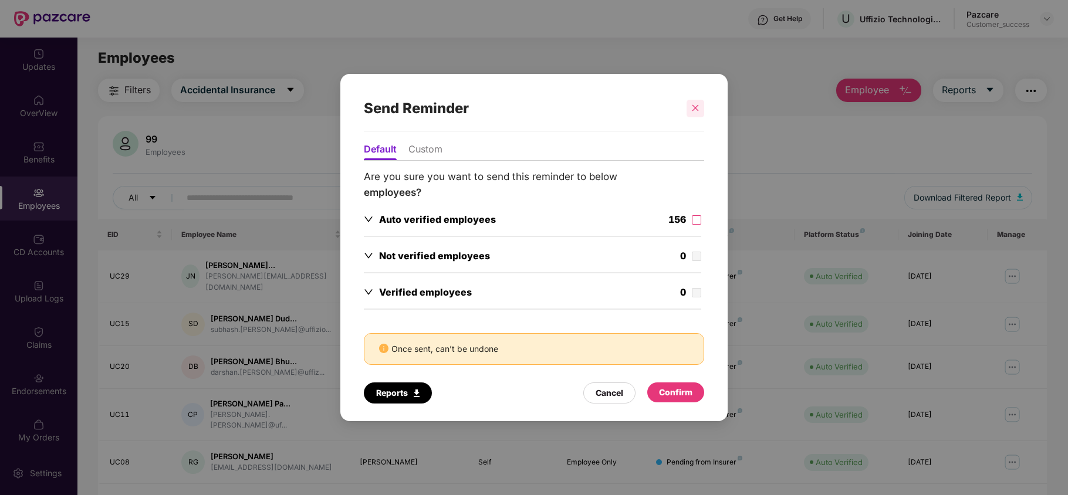
click at [699, 101] on div at bounding box center [696, 109] width 18 height 18
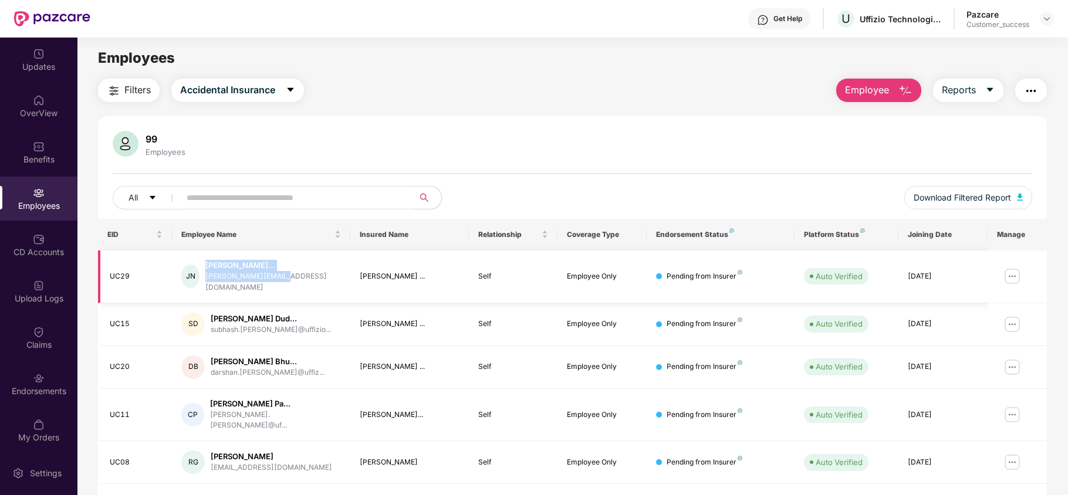
drag, startPoint x: 207, startPoint y: 278, endPoint x: 286, endPoint y: 280, distance: 79.3
click at [286, 280] on div "JN Jaykumar Dilipbhai Nai... jay.naik@uffizio.com" at bounding box center [260, 276] width 159 height 33
click at [286, 280] on div "[PERSON_NAME][EMAIL_ADDRESS][DOMAIN_NAME]" at bounding box center [273, 282] width 136 height 22
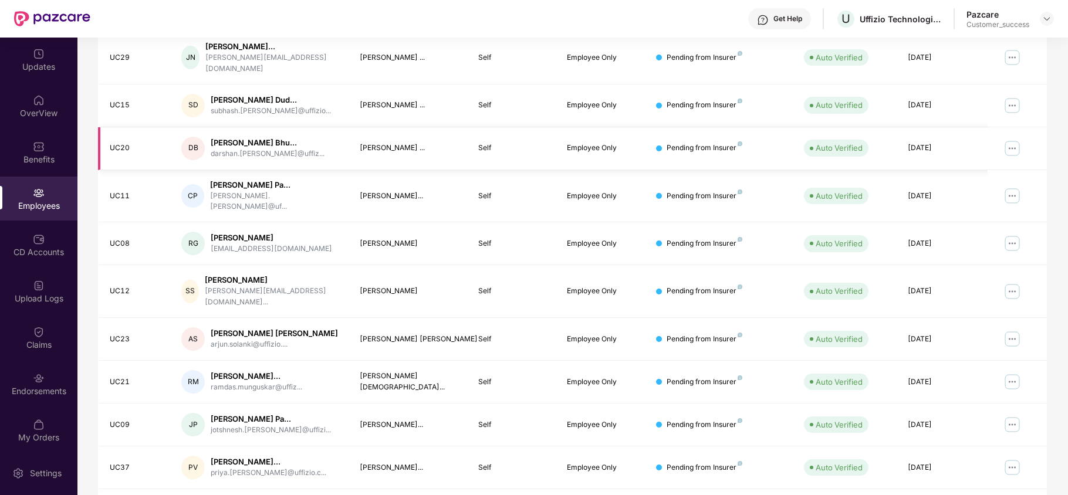
scroll to position [220, 0]
drag, startPoint x: 286, startPoint y: 232, endPoint x: 204, endPoint y: 231, distance: 82.2
click at [204, 231] on div "RG Ram Garg ram.garg@uffizio.com" at bounding box center [260, 242] width 159 height 23
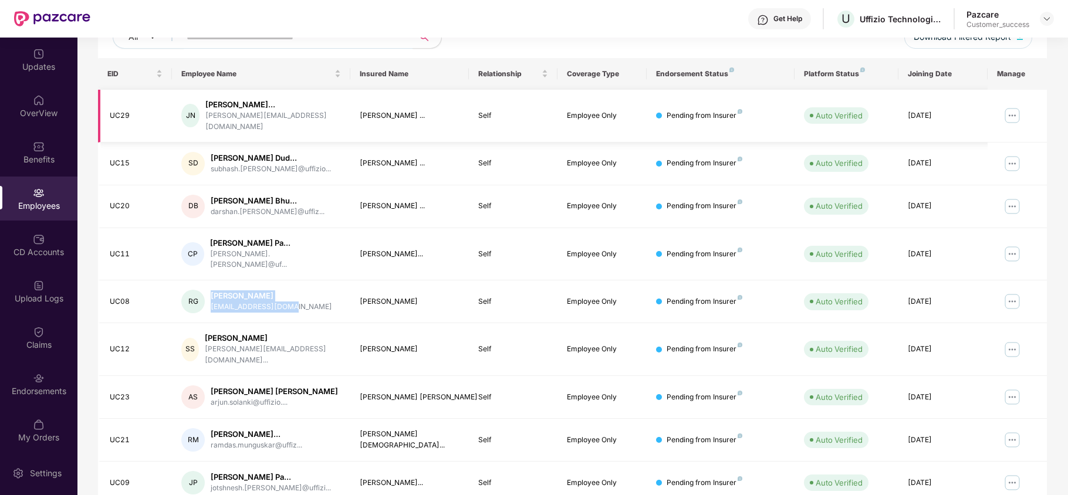
scroll to position [160, 0]
drag, startPoint x: 209, startPoint y: 117, endPoint x: 276, endPoint y: 126, distance: 67.4
click at [276, 126] on div "Jaykumar Dilipbhai Naik" at bounding box center [238, 128] width 77 height 28
click at [319, 123] on div "JN Jaykumar Dilipbhai Nai... jay.naik@uffizio.com" at bounding box center [260, 116] width 159 height 33
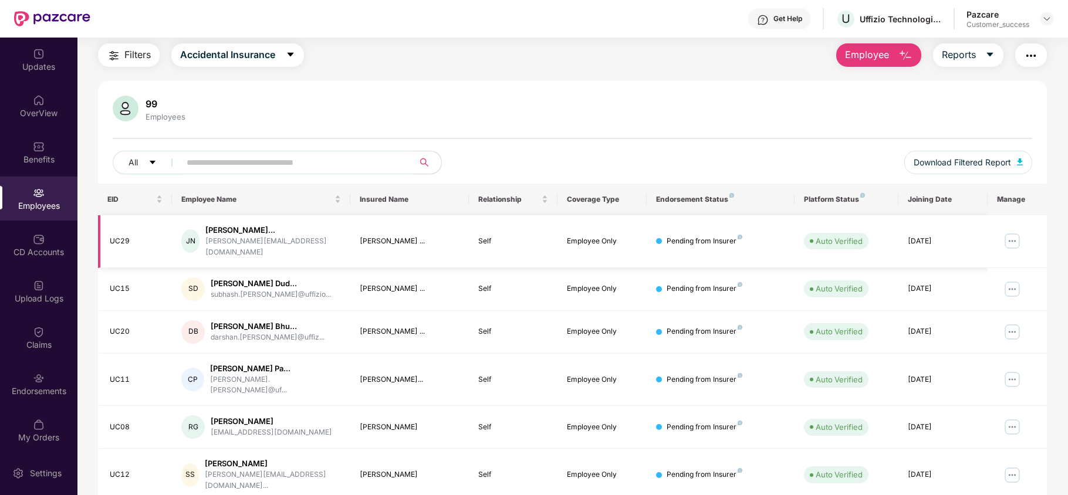
scroll to position [33, 0]
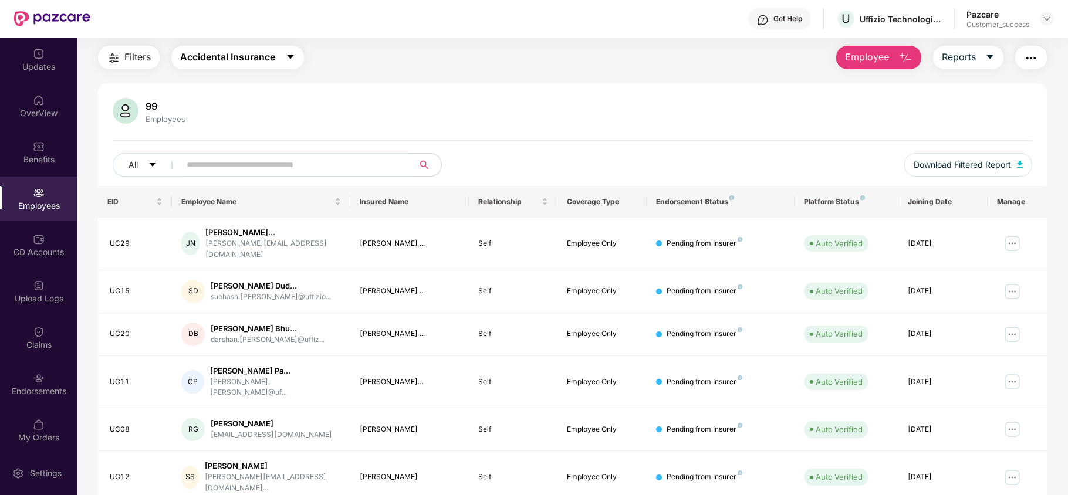
click at [277, 62] on button "Accidental Insurance" at bounding box center [237, 57] width 133 height 23
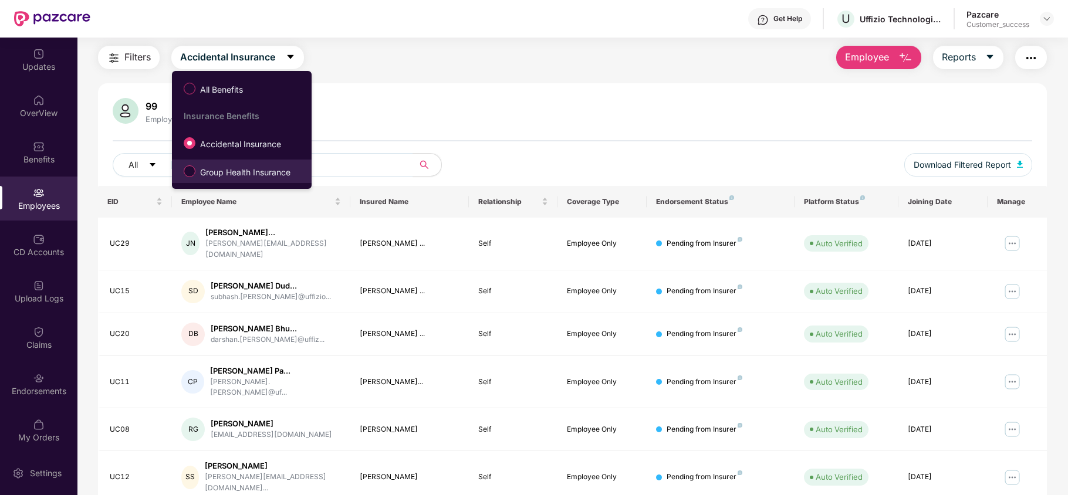
click at [251, 167] on span "Group Health Insurance" at bounding box center [245, 172] width 100 height 13
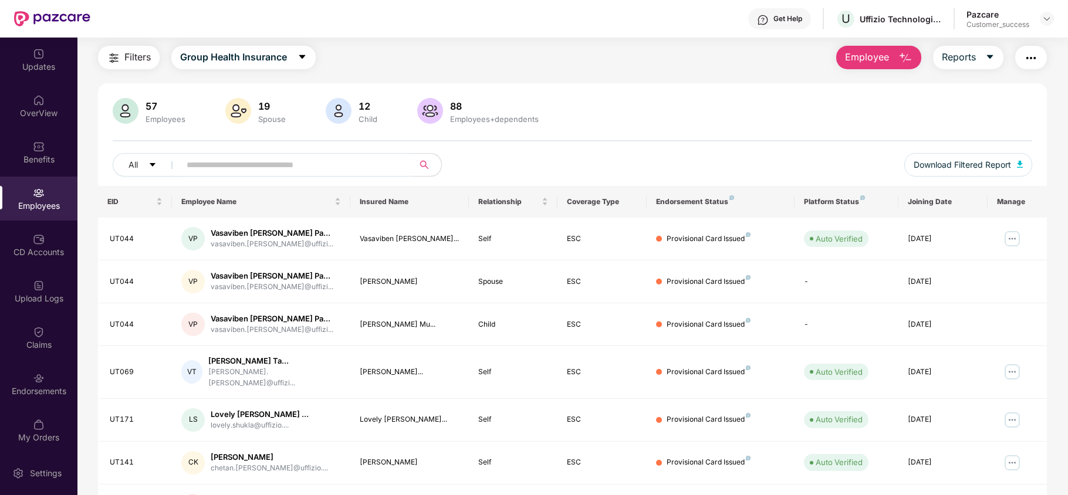
click at [296, 170] on input "text" at bounding box center [292, 165] width 211 height 18
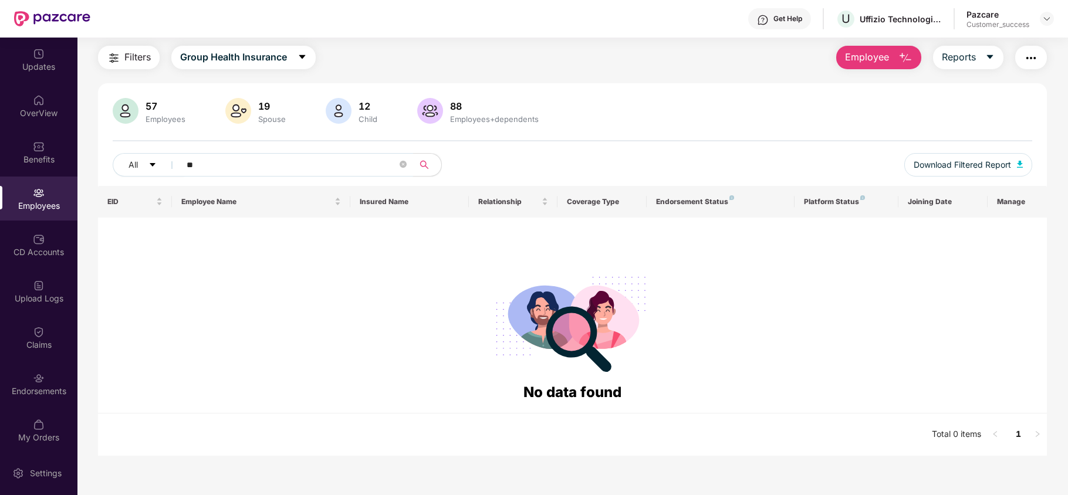
type input "*"
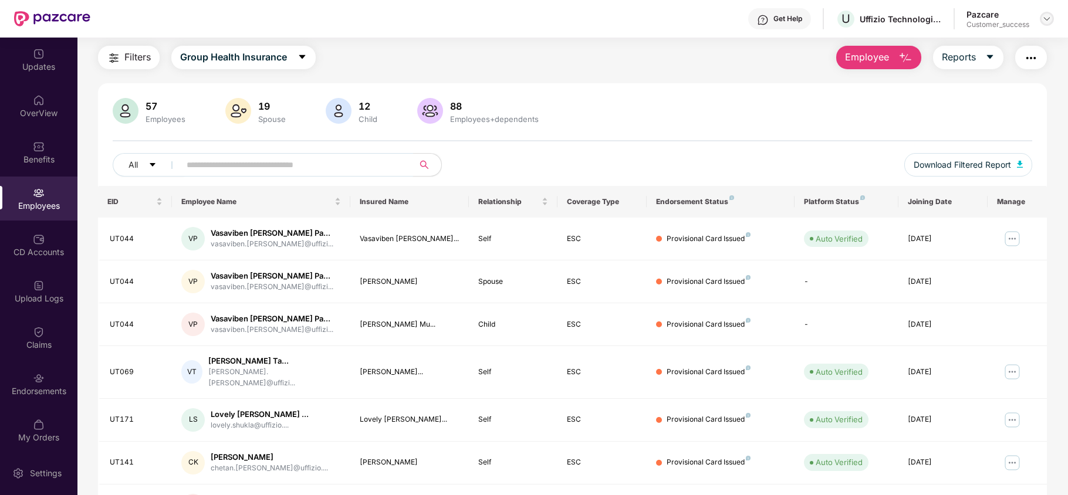
click at [1048, 14] on img at bounding box center [1047, 18] width 9 height 9
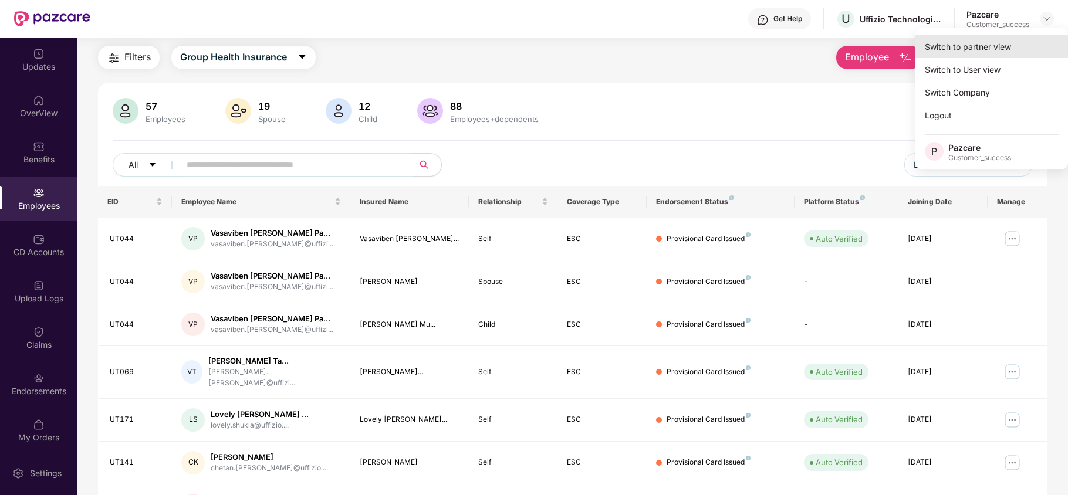
click at [1017, 46] on div "Switch to partner view" at bounding box center [992, 46] width 153 height 23
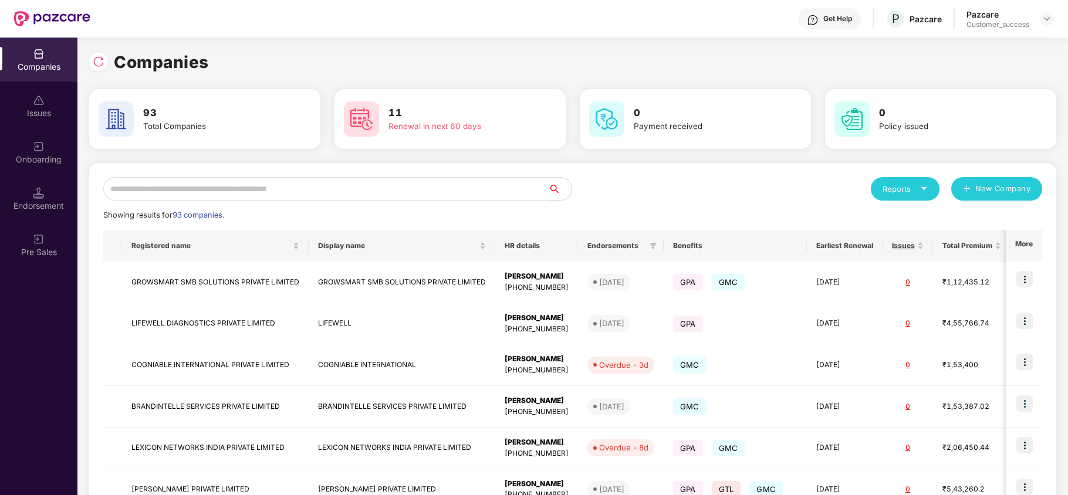
click at [268, 184] on input "text" at bounding box center [325, 188] width 445 height 23
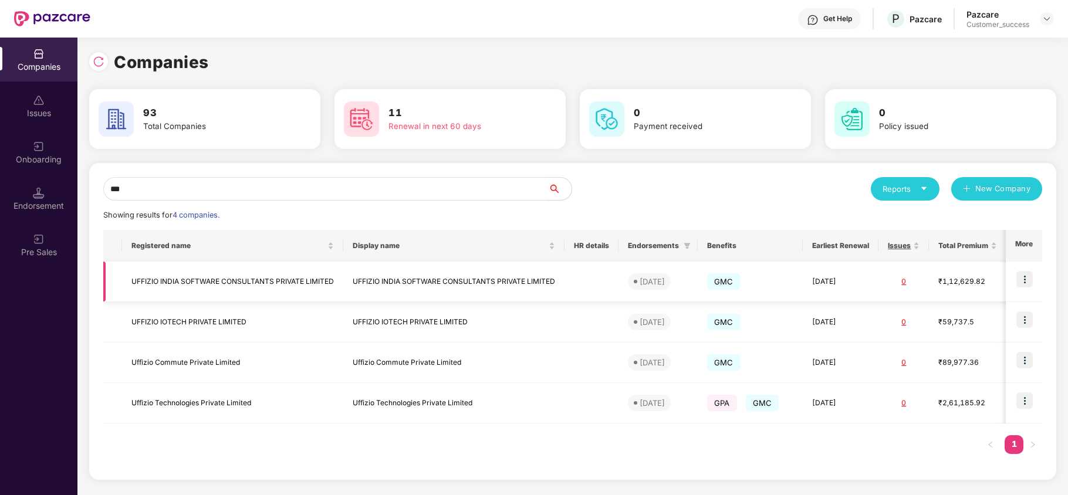
type input "***"
click at [1023, 280] on img at bounding box center [1025, 279] width 16 height 16
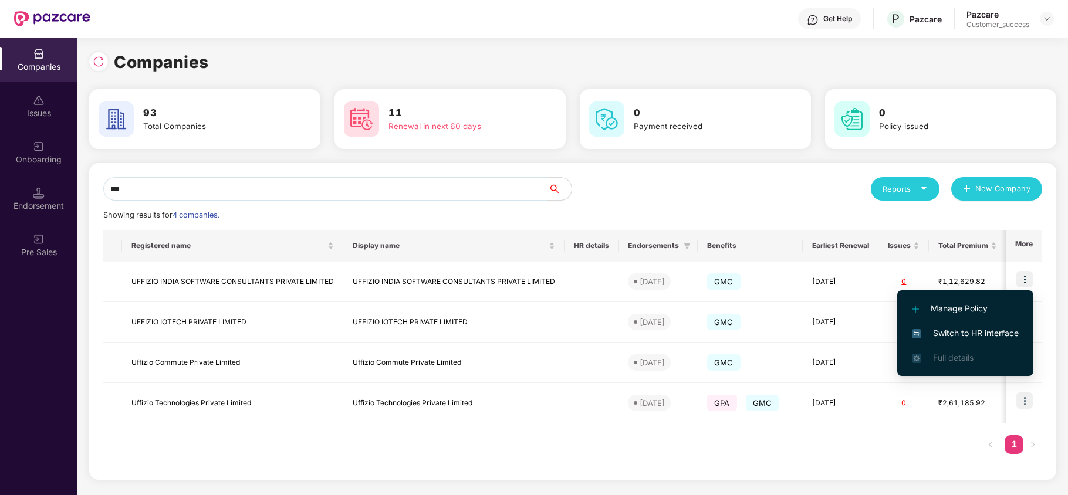
click at [956, 336] on span "Switch to HR interface" at bounding box center [965, 333] width 107 height 13
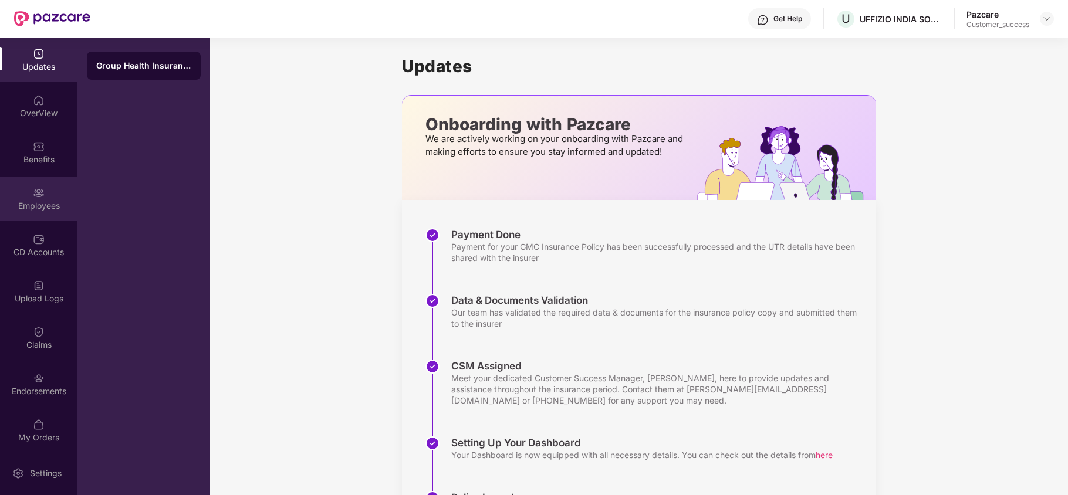
click at [32, 217] on div "Employees" at bounding box center [38, 199] width 77 height 44
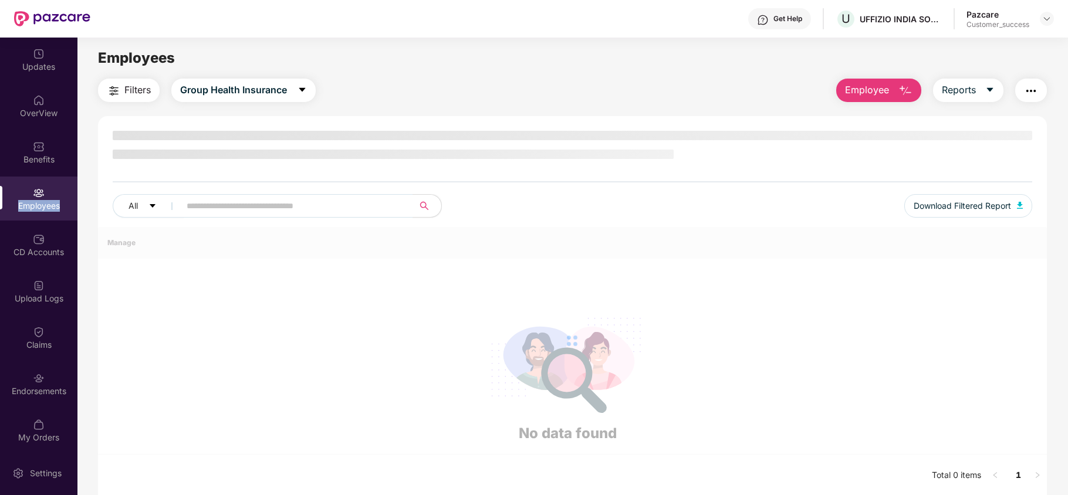
click at [32, 217] on div "Employees" at bounding box center [38, 199] width 77 height 44
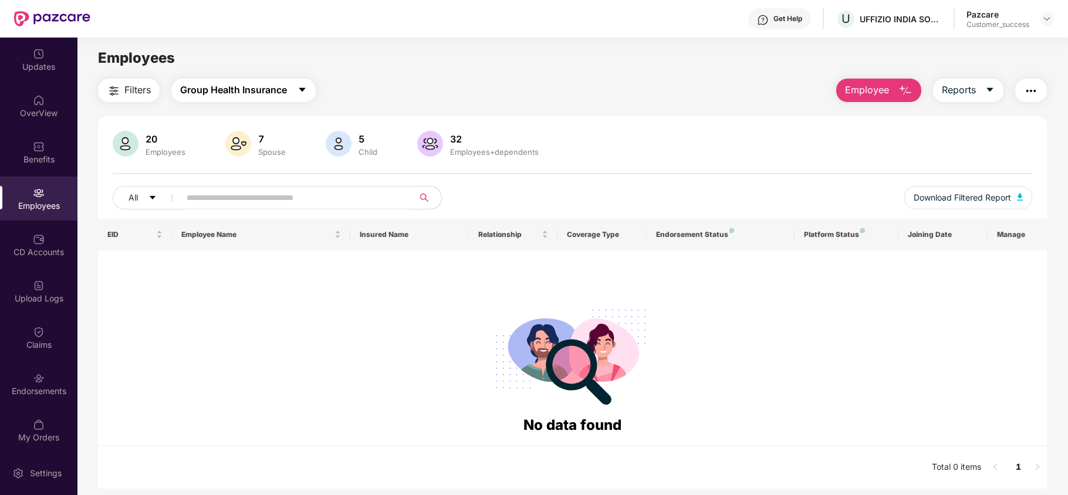
click at [280, 85] on span "Group Health Insurance" at bounding box center [233, 90] width 107 height 15
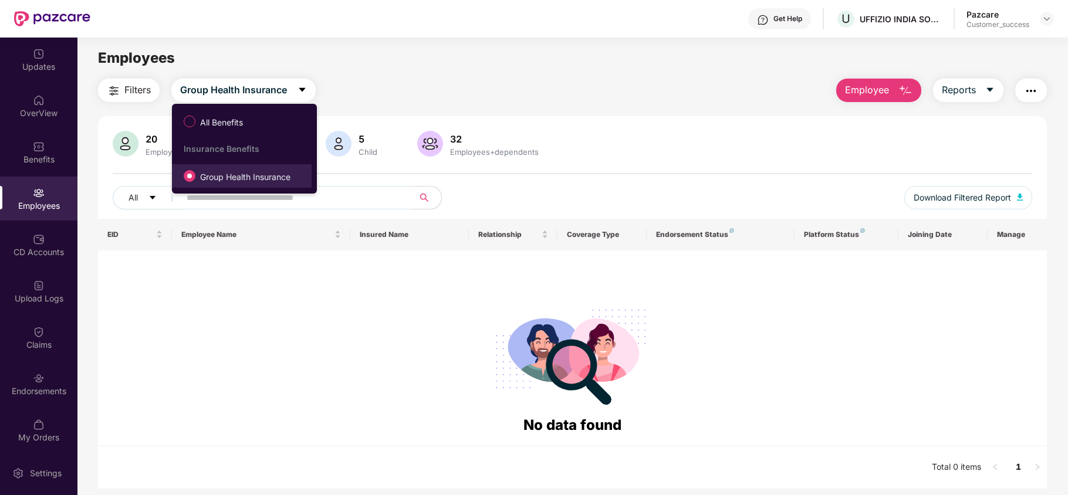
click at [237, 181] on span "Group Health Insurance" at bounding box center [245, 177] width 100 height 13
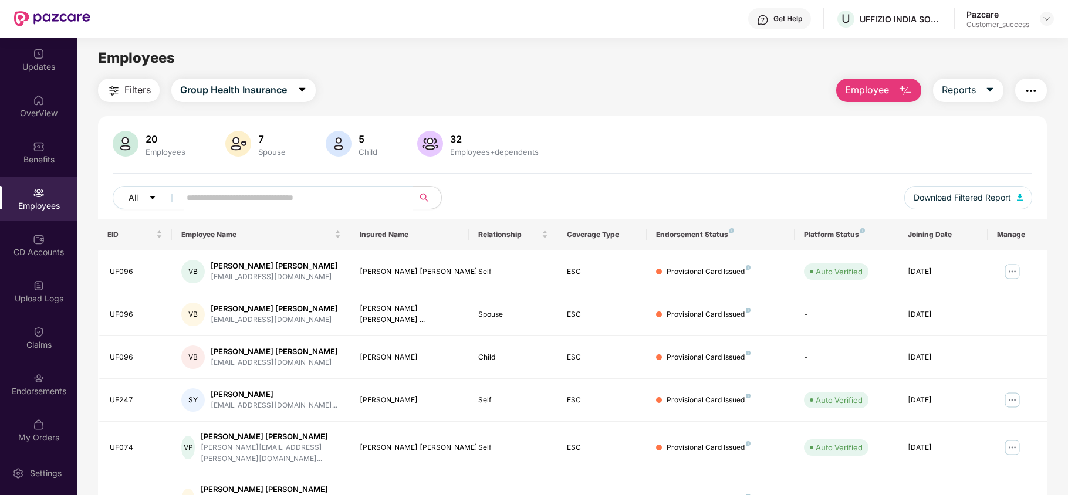
click at [231, 198] on input "text" at bounding box center [292, 198] width 211 height 18
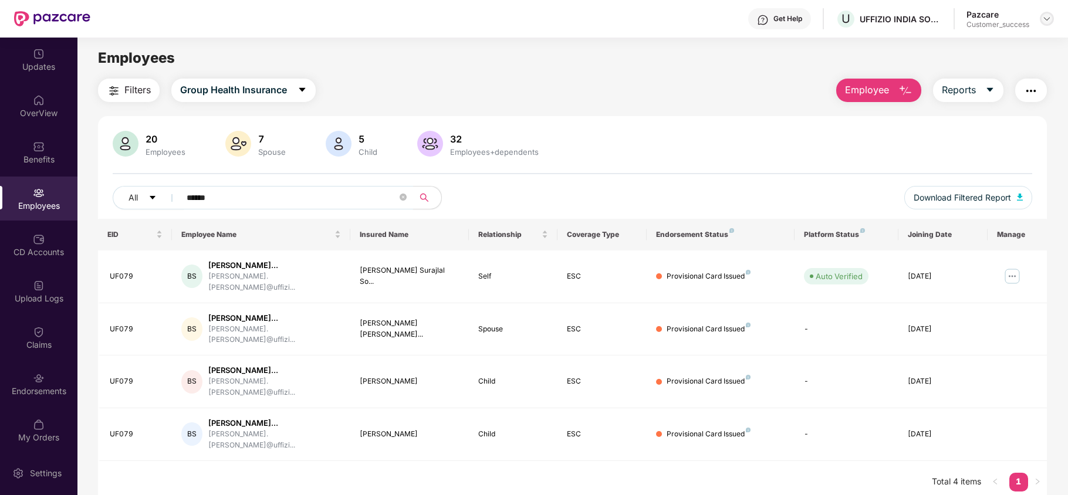
type input "******"
click at [1047, 25] on div at bounding box center [1047, 19] width 14 height 14
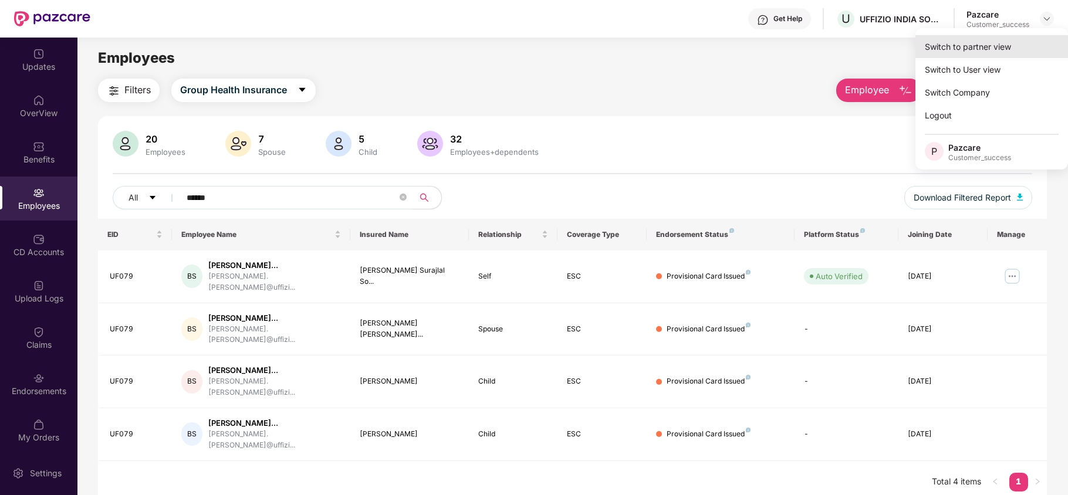
click at [989, 52] on div "Switch to partner view" at bounding box center [992, 46] width 153 height 23
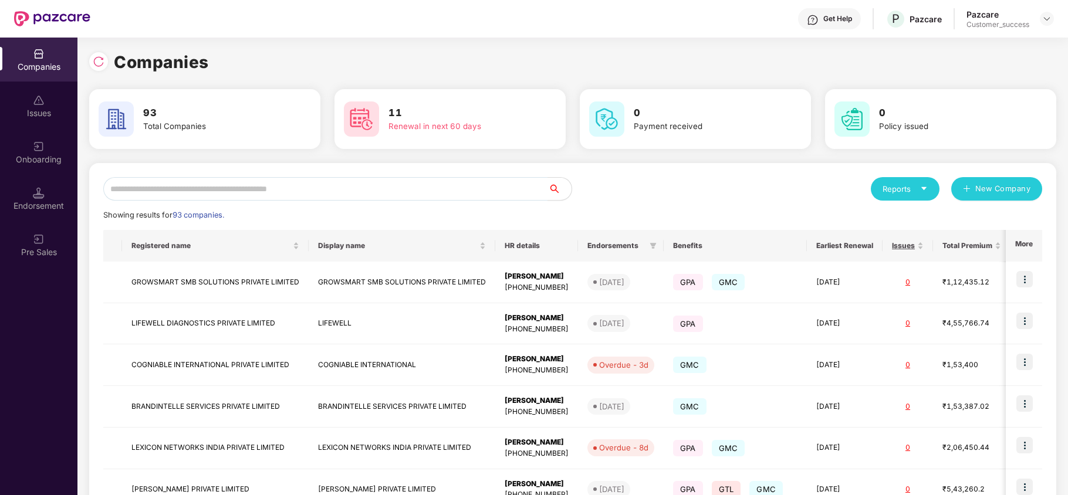
click at [321, 202] on div "Reports New Company Showing results for 93 companies. Registered name Display n…" at bounding box center [572, 448] width 939 height 542
click at [322, 198] on input "text" at bounding box center [325, 188] width 445 height 23
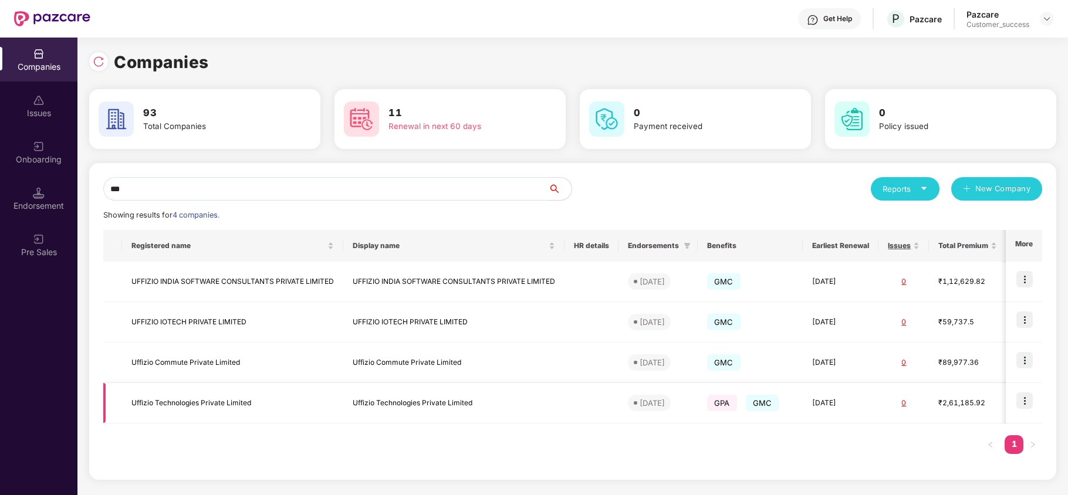
type input "***"
click at [1030, 397] on img at bounding box center [1025, 401] width 16 height 16
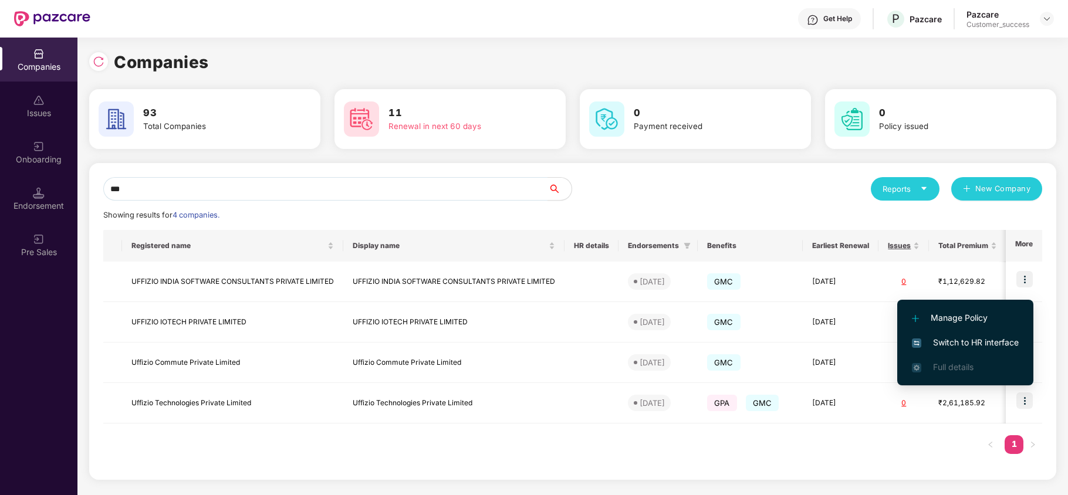
click at [982, 343] on span "Switch to HR interface" at bounding box center [965, 342] width 107 height 13
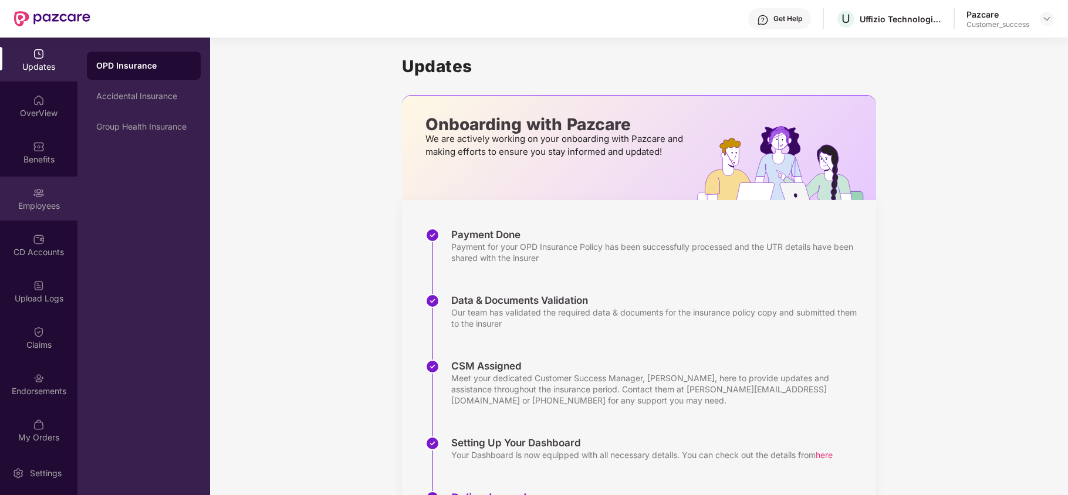
click at [17, 208] on div "Employees" at bounding box center [38, 206] width 77 height 12
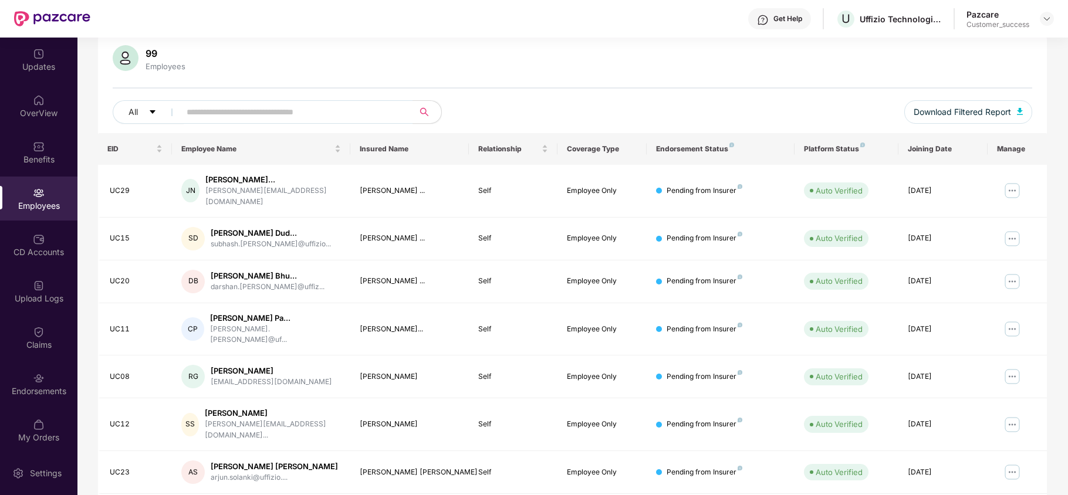
scroll to position [0, 0]
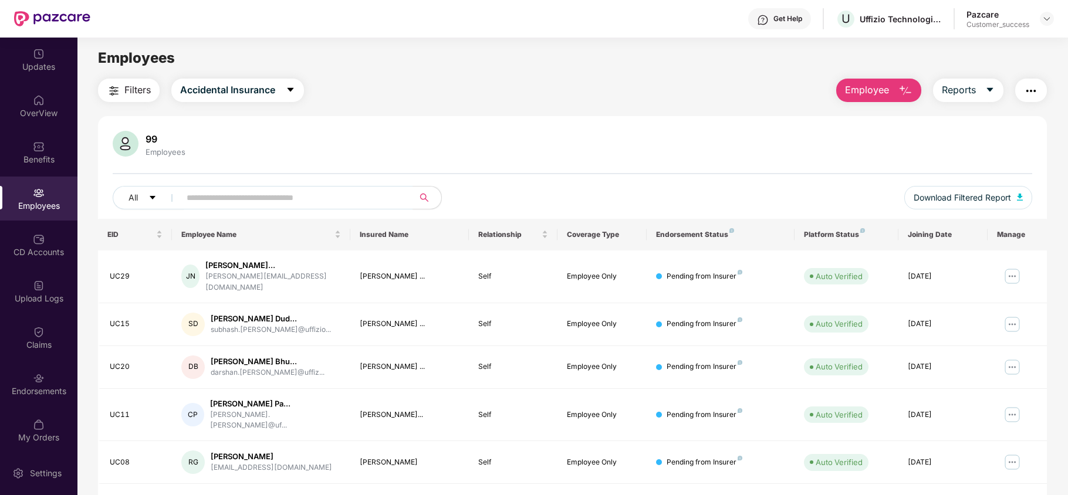
click at [1031, 97] on img "button" at bounding box center [1031, 91] width 14 height 14
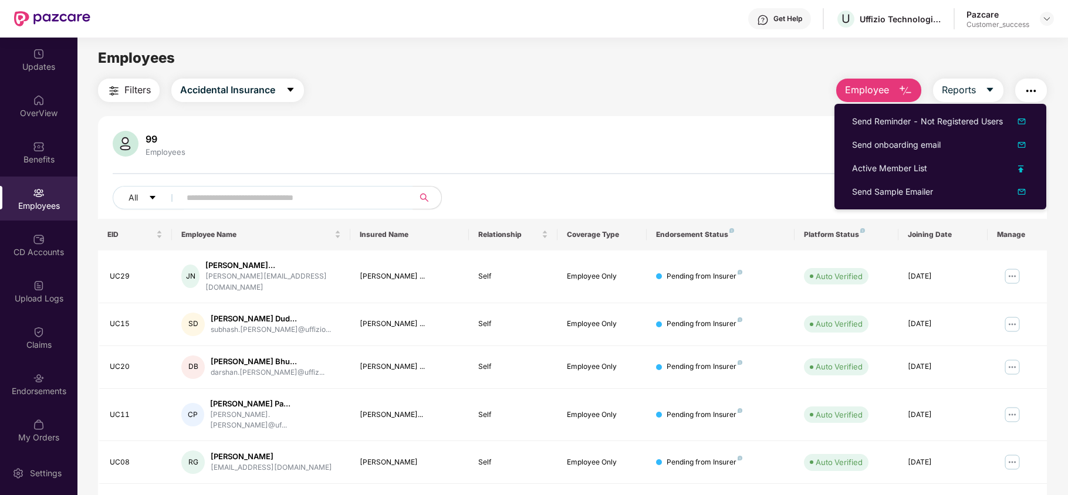
click at [721, 163] on div "99 Employees All Download Filtered Report" at bounding box center [572, 175] width 949 height 88
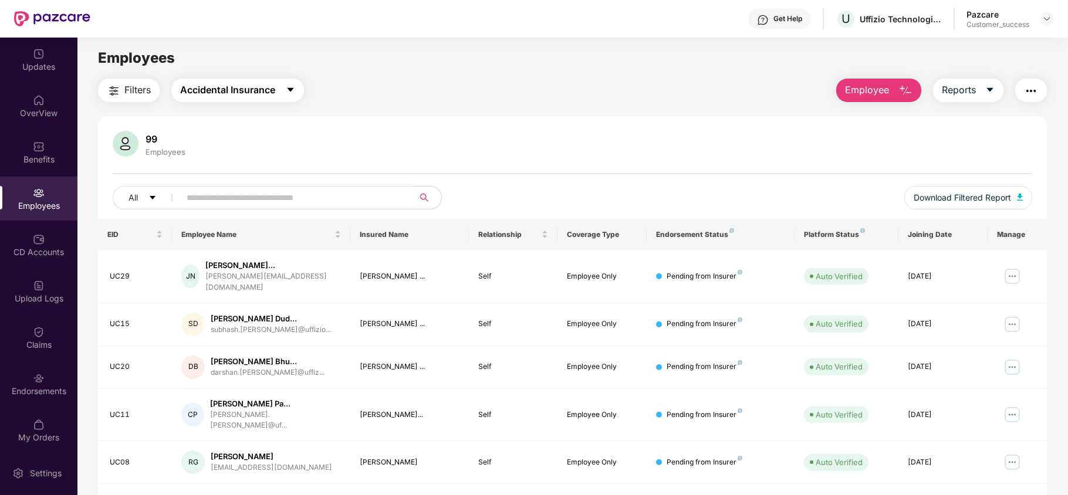
click at [271, 85] on span "Accidental Insurance" at bounding box center [227, 90] width 95 height 15
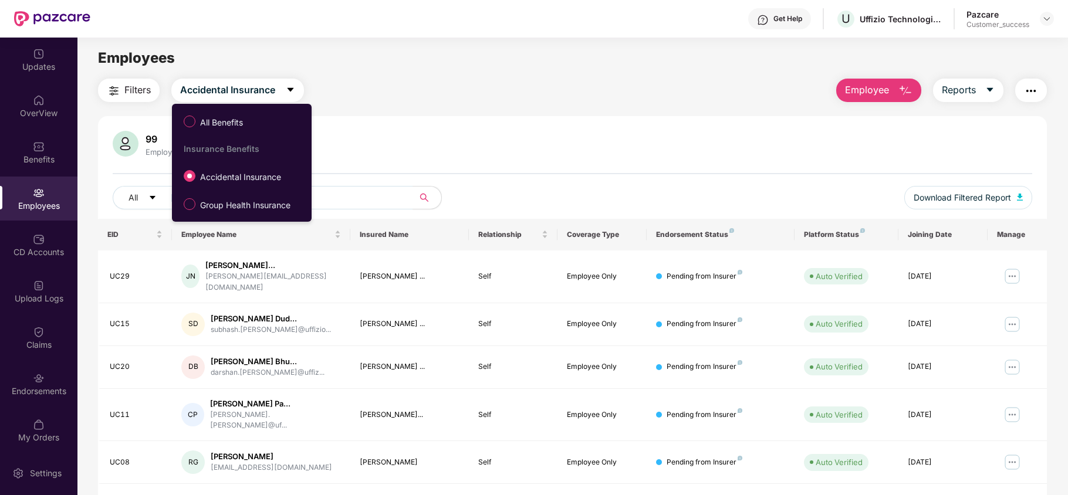
click at [228, 191] on div "All Benefits Insurance Benefits Accidental Insurance Group Health Insurance" at bounding box center [242, 163] width 140 height 106
click at [215, 221] on ul "All Benefits Insurance Benefits Accidental Insurance Group Health Insurance" at bounding box center [242, 163] width 140 height 118
click at [234, 211] on span "Group Health Insurance" at bounding box center [245, 205] width 100 height 13
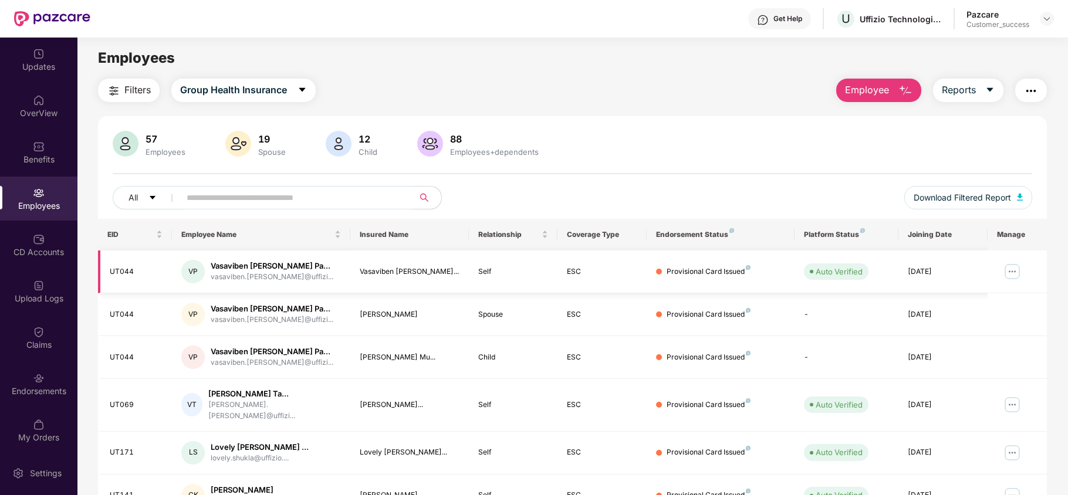
click at [1011, 275] on img at bounding box center [1012, 271] width 19 height 19
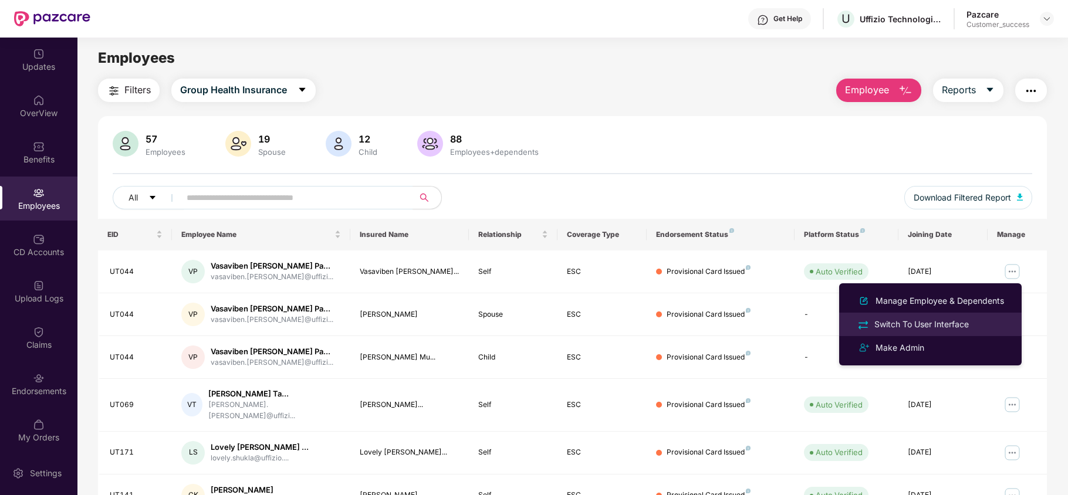
click at [947, 317] on li "Switch To User Interface" at bounding box center [930, 324] width 183 height 23
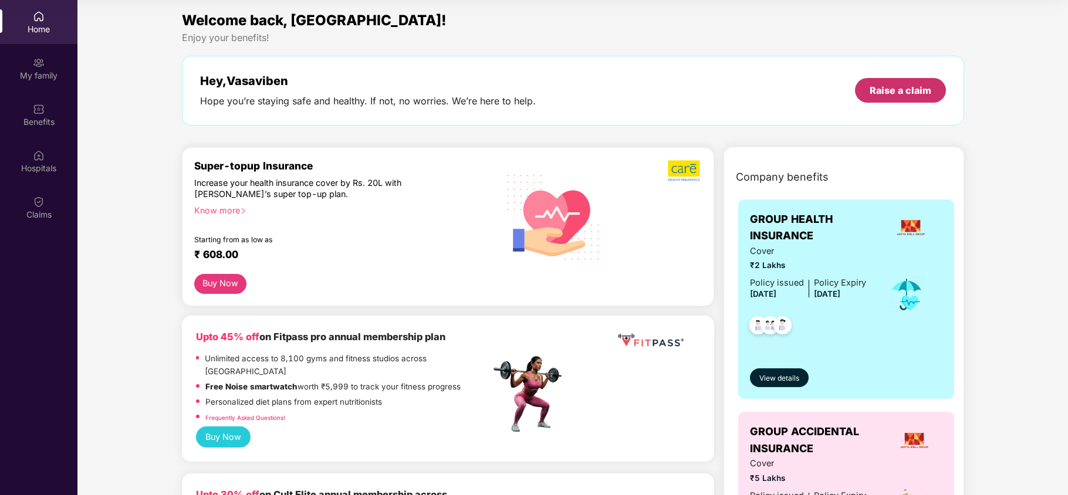
click at [902, 92] on div "Raise a claim" at bounding box center [901, 90] width 62 height 13
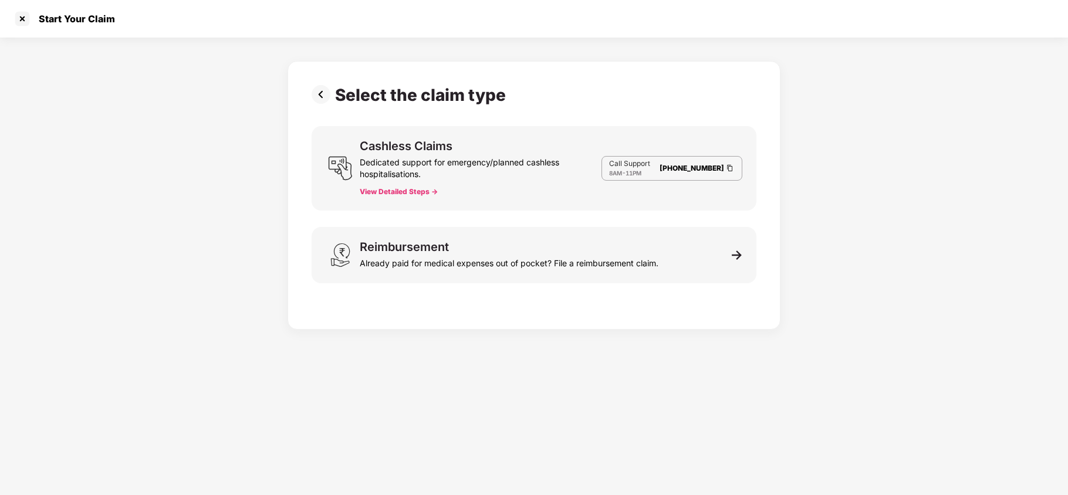
scroll to position [28, 0]
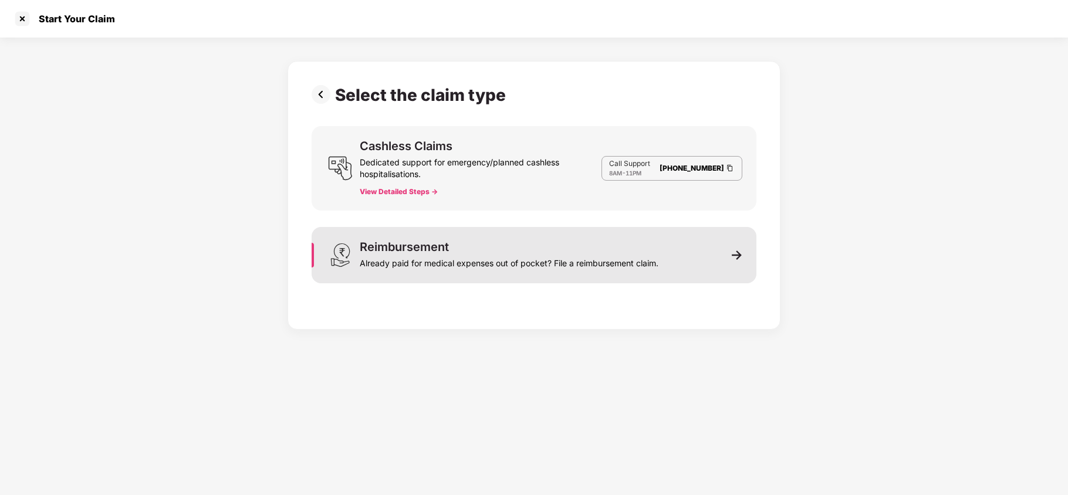
click at [470, 254] on div "Already paid for medical expenses out of pocket? File a reimbursement claim." at bounding box center [509, 261] width 299 height 16
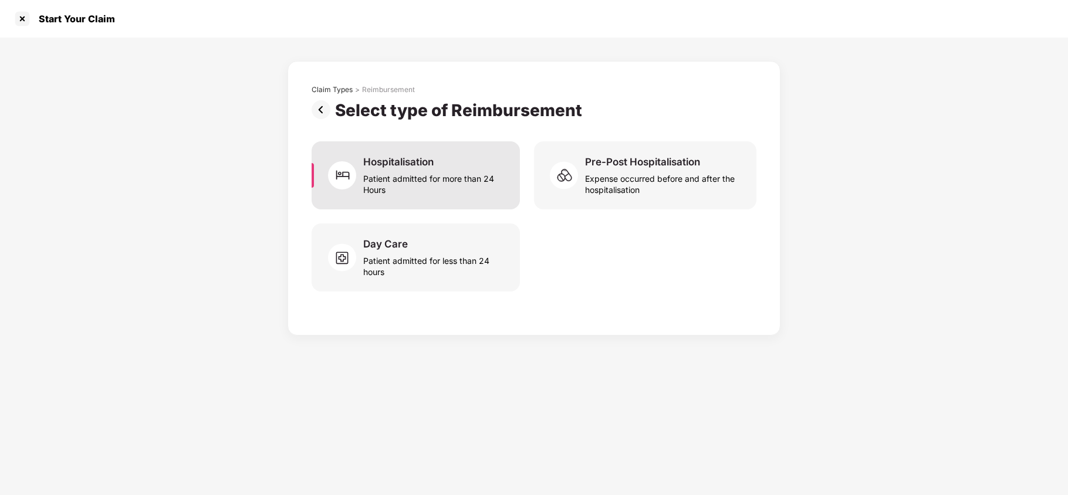
click at [451, 168] on div "Patient admitted for more than 24 Hours" at bounding box center [434, 181] width 143 height 27
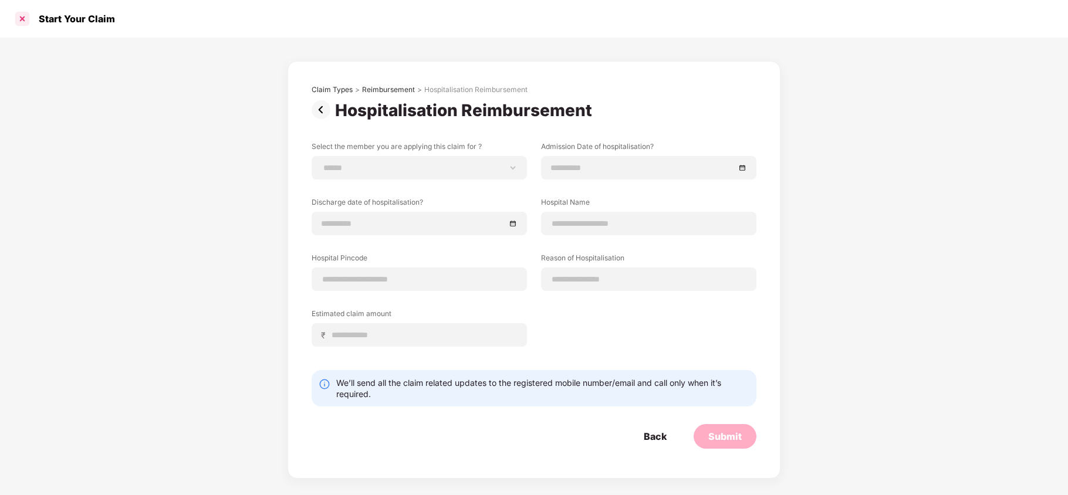
click at [20, 19] on div at bounding box center [22, 18] width 19 height 19
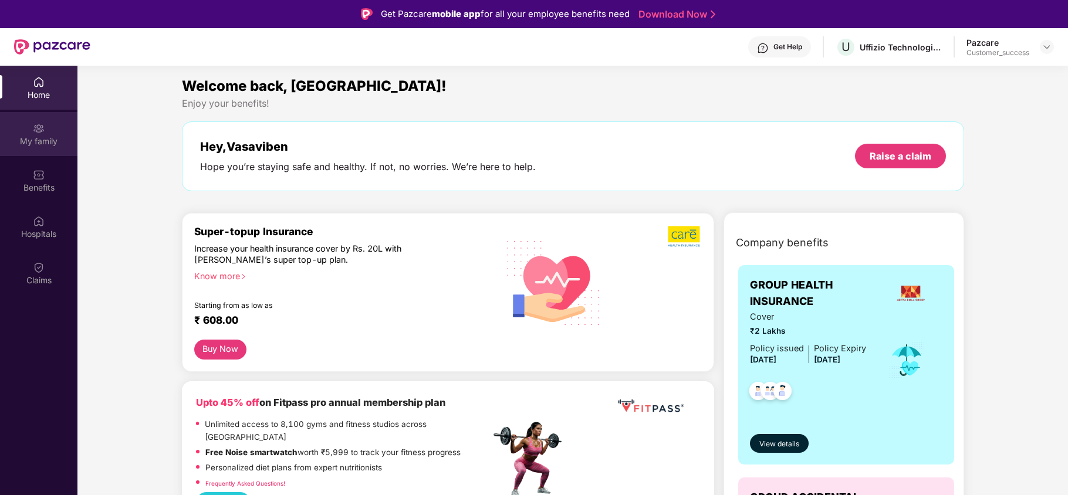
click at [41, 149] on div "My family" at bounding box center [38, 134] width 77 height 44
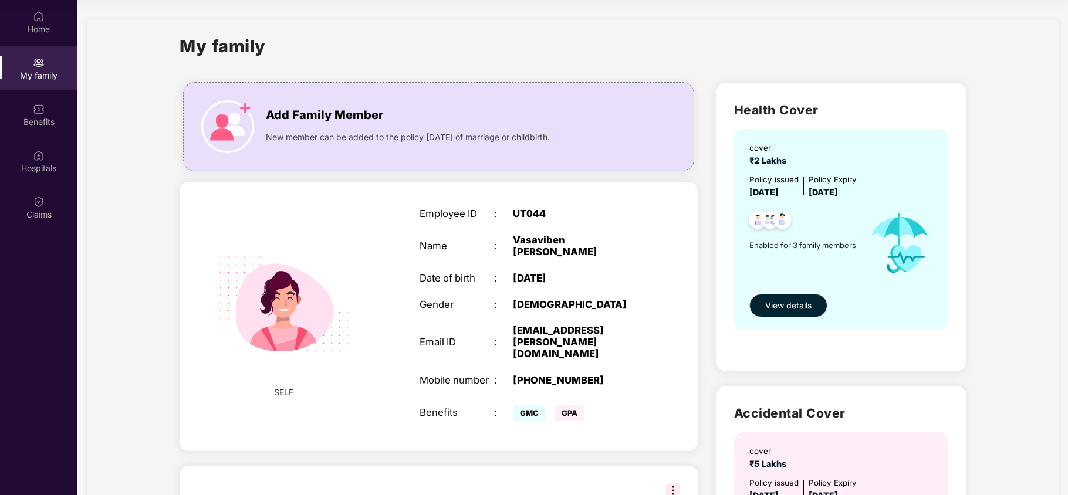
scroll to position [1, 0]
click at [38, 126] on div "Benefits" at bounding box center [38, 122] width 77 height 12
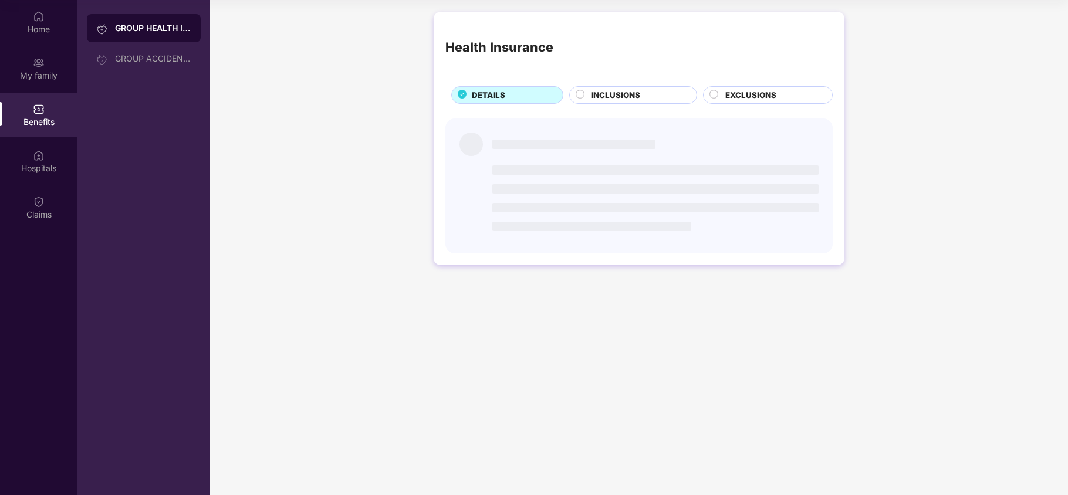
scroll to position [0, 0]
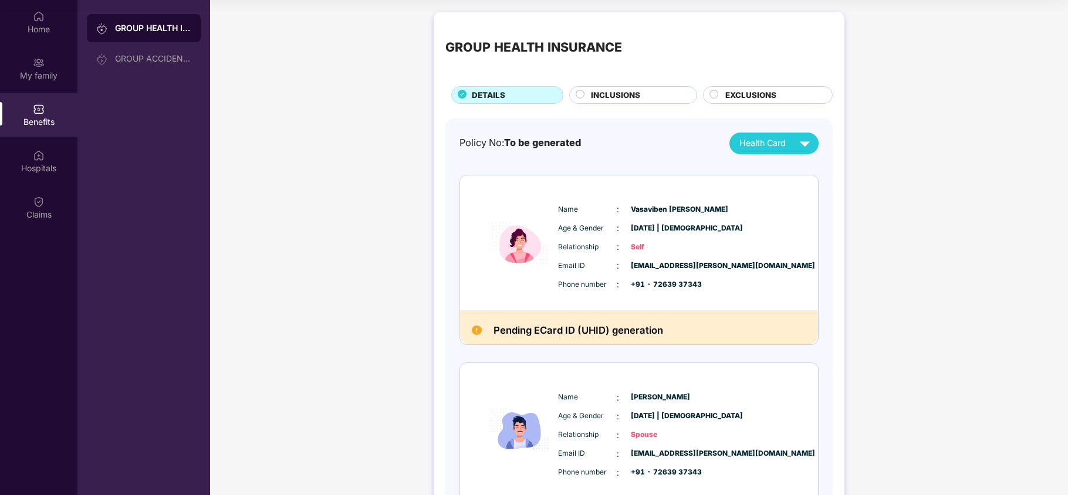
click at [589, 104] on div "GROUP HEALTH INSURANCE DETAILS INCLUSIONS EXCLUSIONS Policy No: To be generated…" at bounding box center [639, 394] width 411 height 765
click at [594, 101] on span "INCLUSIONS" at bounding box center [615, 95] width 49 height 12
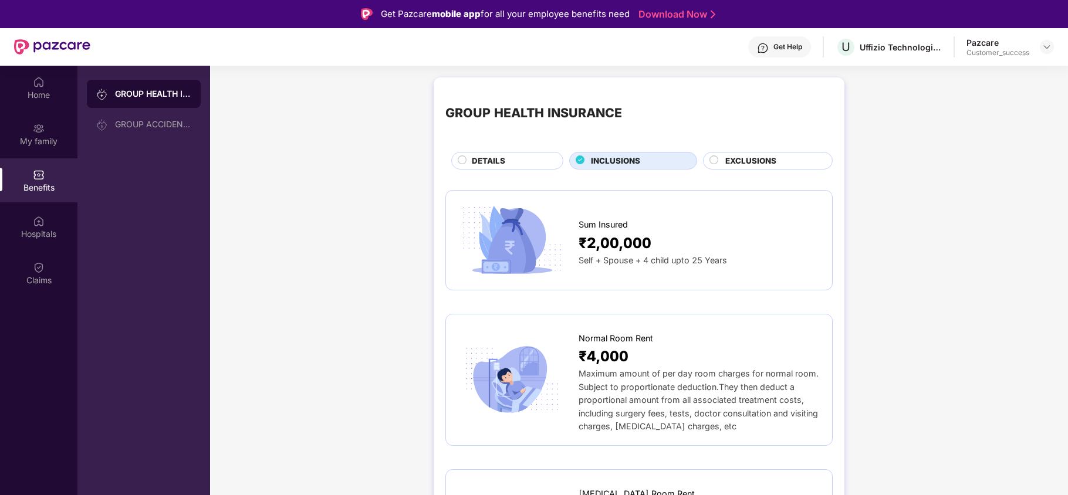
click at [754, 157] on span "EXCLUSIONS" at bounding box center [751, 161] width 51 height 12
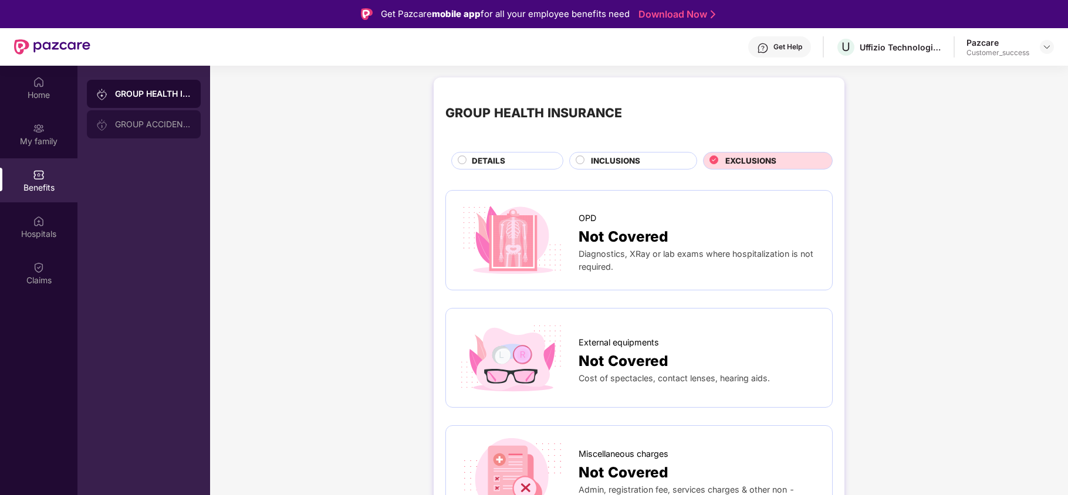
click at [146, 130] on div "GROUP ACCIDENTAL INSURANCE" at bounding box center [144, 124] width 114 height 28
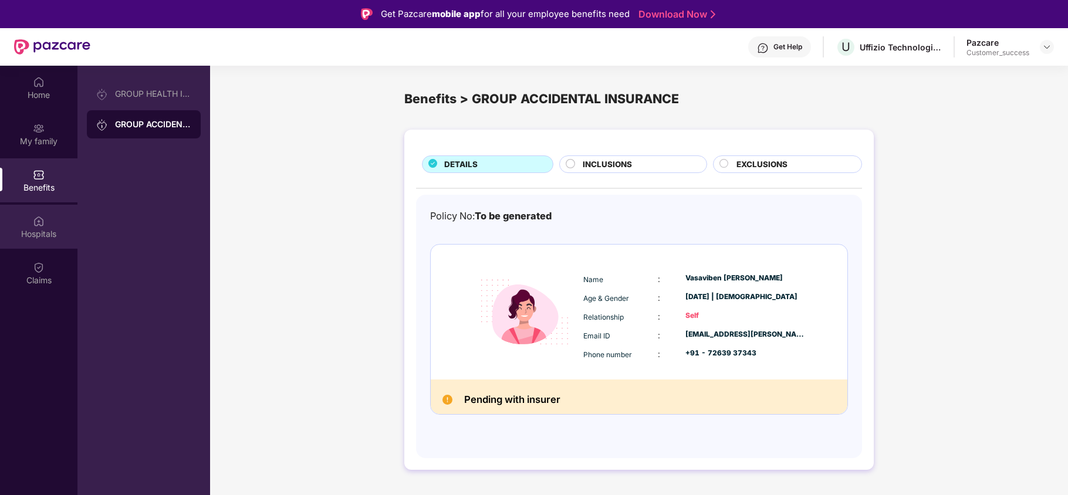
click at [52, 231] on div "Hospitals" at bounding box center [38, 234] width 77 height 12
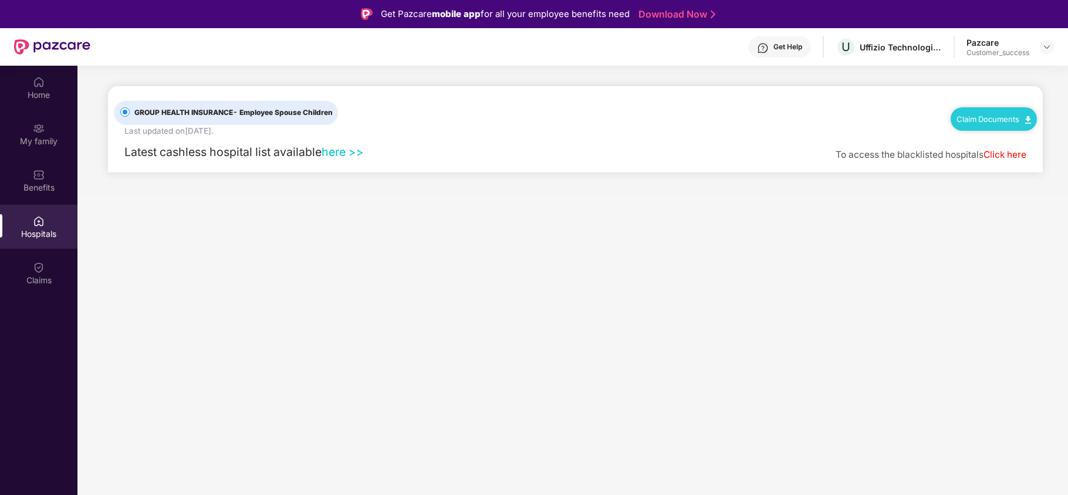
click at [1015, 112] on div "Claim Documents" at bounding box center [994, 118] width 86 height 23
click at [1007, 121] on link "Claim Documents" at bounding box center [994, 118] width 75 height 9
click at [1036, 111] on div "Claim Documents" at bounding box center [994, 112] width 86 height 38
click at [998, 113] on div "Claim Documents" at bounding box center [994, 118] width 86 height 23
click at [1027, 113] on div "Claim Documents" at bounding box center [994, 118] width 86 height 23
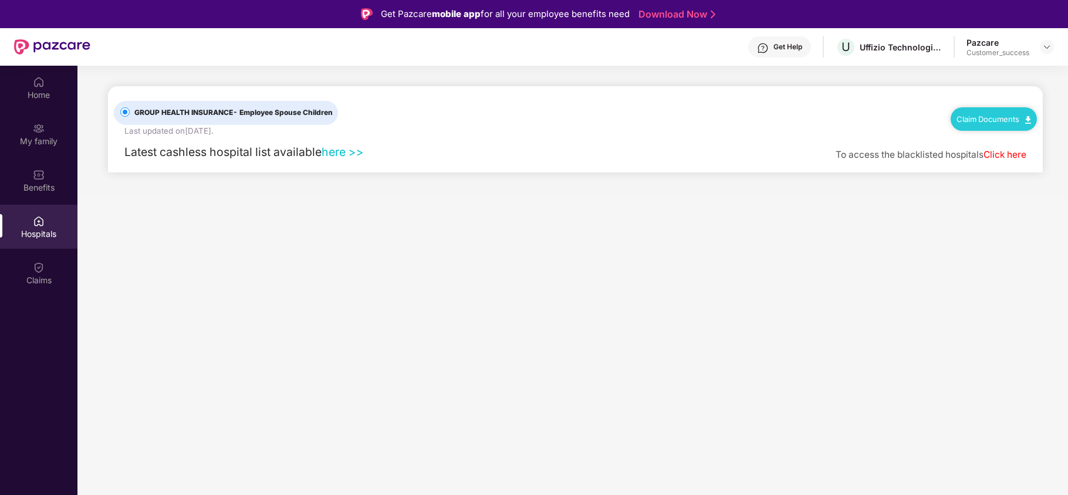
click at [1015, 113] on div "Claim Documents" at bounding box center [994, 118] width 86 height 23
click at [1025, 121] on img at bounding box center [1028, 120] width 6 height 8
click at [891, 151] on span "To access the blacklisted hospitals" at bounding box center [910, 154] width 148 height 11
click at [794, 50] on div "Get Help" at bounding box center [788, 46] width 29 height 9
click at [907, 254] on main "GROUP HEALTH INSURANCE - Employee Spouse Children Last updated on 2 Sep 2022 . …" at bounding box center [572, 313] width 991 height 495
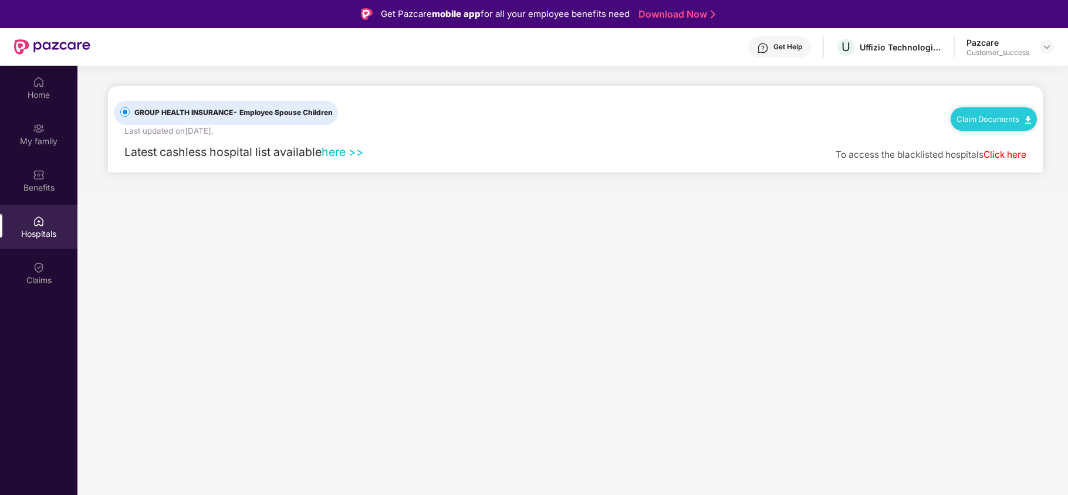
click at [991, 127] on div "Claim Documents" at bounding box center [994, 118] width 86 height 23
click at [23, 288] on div "Claims" at bounding box center [38, 273] width 77 height 44
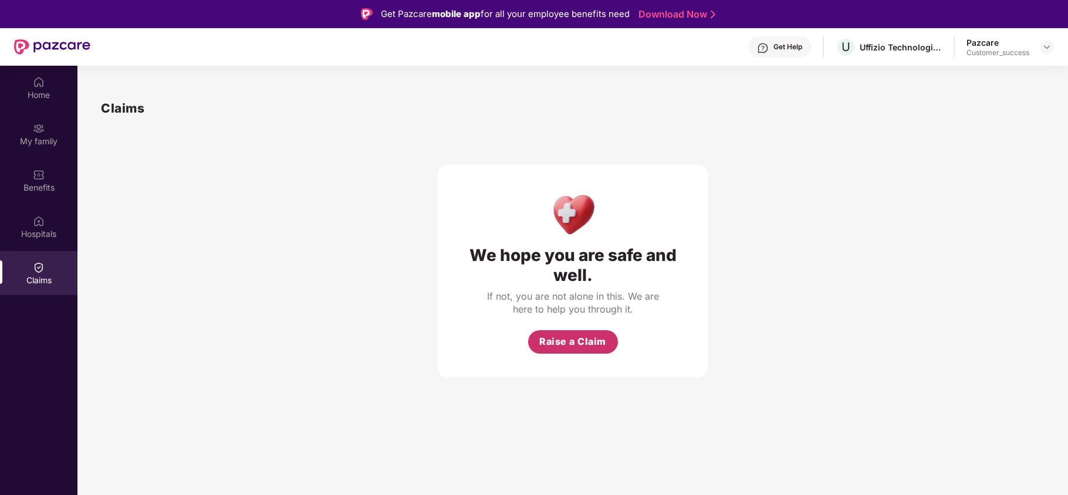
click at [540, 349] on span "Raise a Claim" at bounding box center [572, 342] width 67 height 15
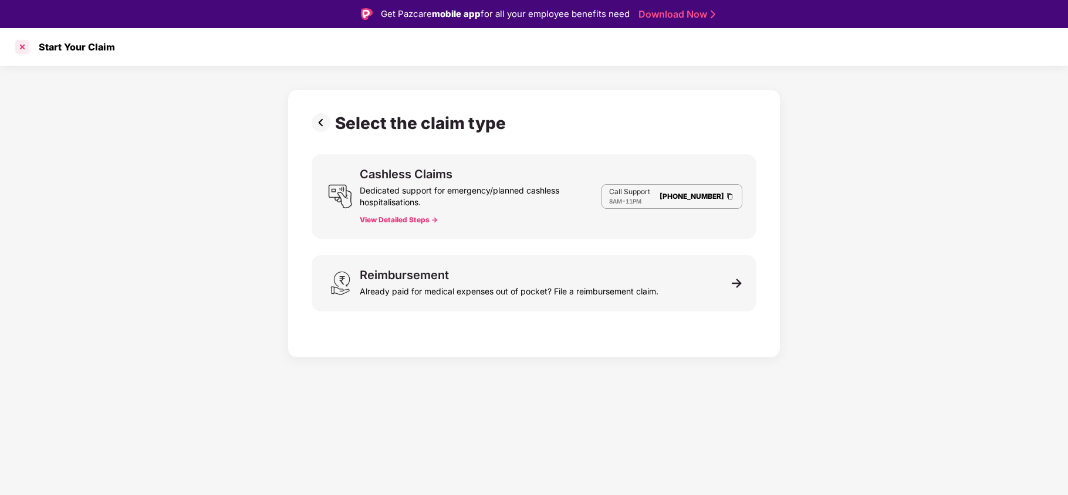
click at [26, 43] on div at bounding box center [22, 47] width 19 height 19
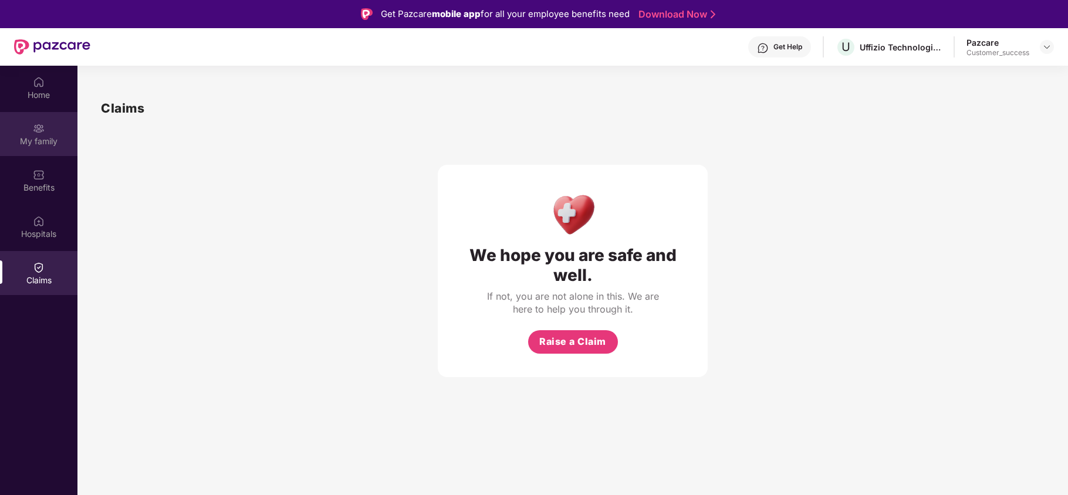
click at [38, 116] on div "My family" at bounding box center [38, 134] width 77 height 44
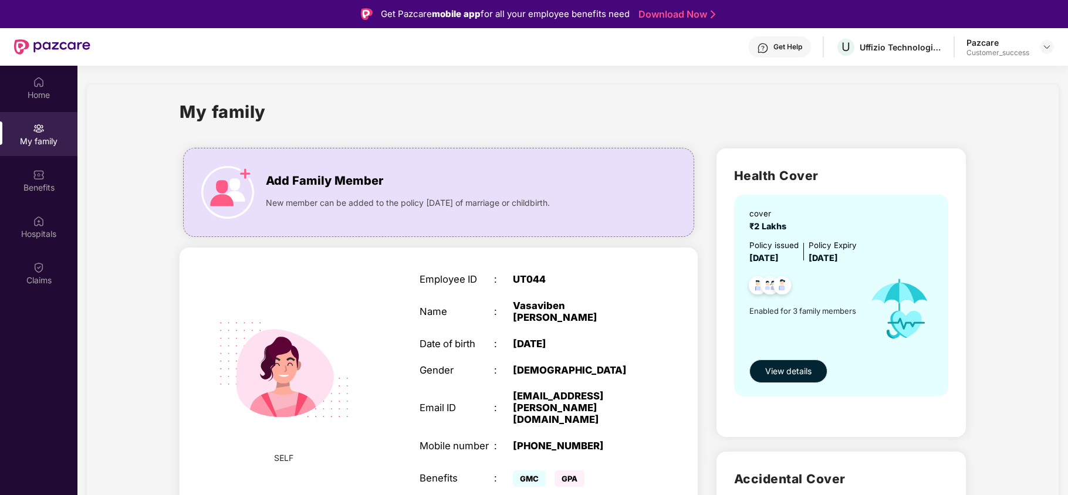
click at [781, 45] on div "Get Help" at bounding box center [788, 46] width 29 height 9
click at [611, 106] on div "My family" at bounding box center [573, 119] width 787 height 41
click at [1048, 50] on img at bounding box center [1047, 46] width 9 height 9
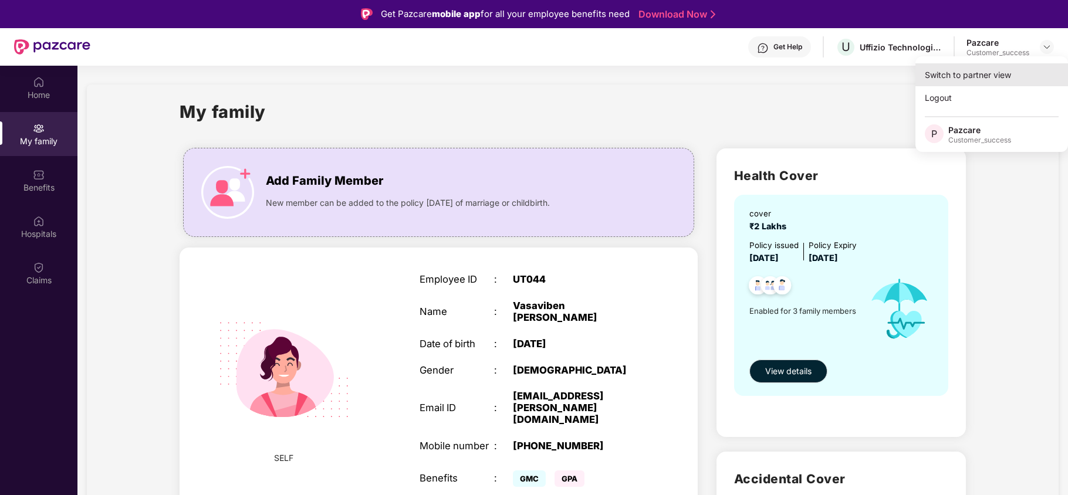
click at [982, 81] on div "Switch to partner view" at bounding box center [992, 74] width 153 height 23
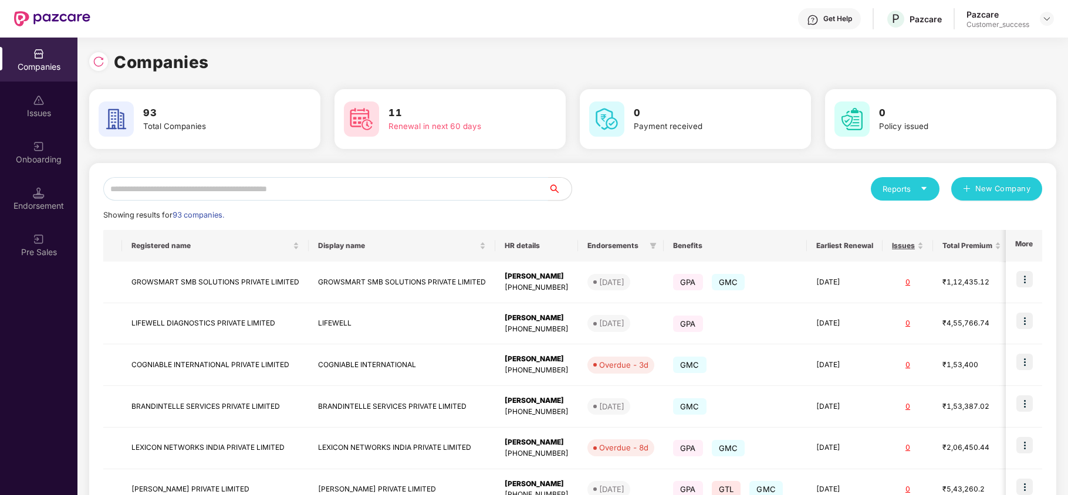
click at [315, 194] on input "text" at bounding box center [325, 188] width 445 height 23
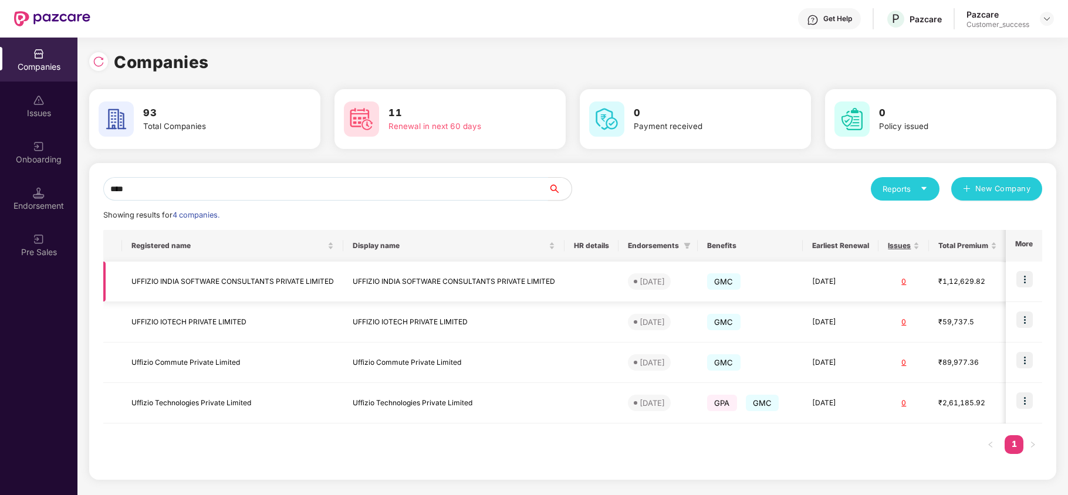
type input "****"
click at [1025, 283] on img at bounding box center [1025, 279] width 16 height 16
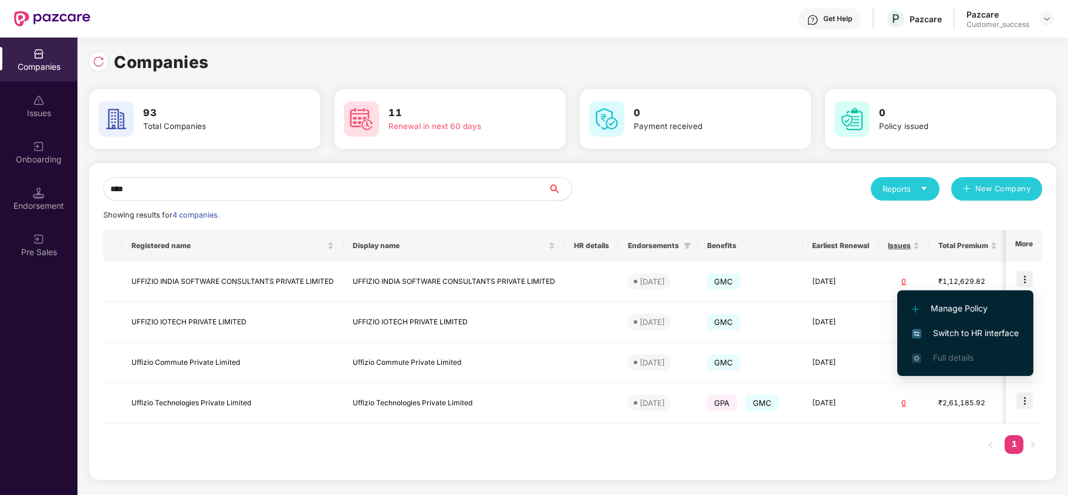
click at [977, 328] on span "Switch to HR interface" at bounding box center [965, 333] width 107 height 13
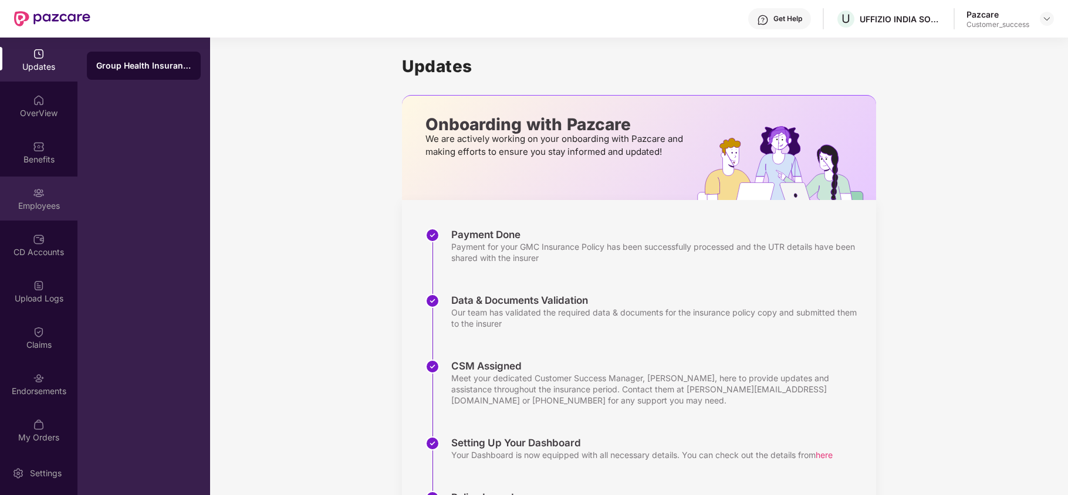
click at [48, 195] on div "Employees" at bounding box center [38, 199] width 77 height 44
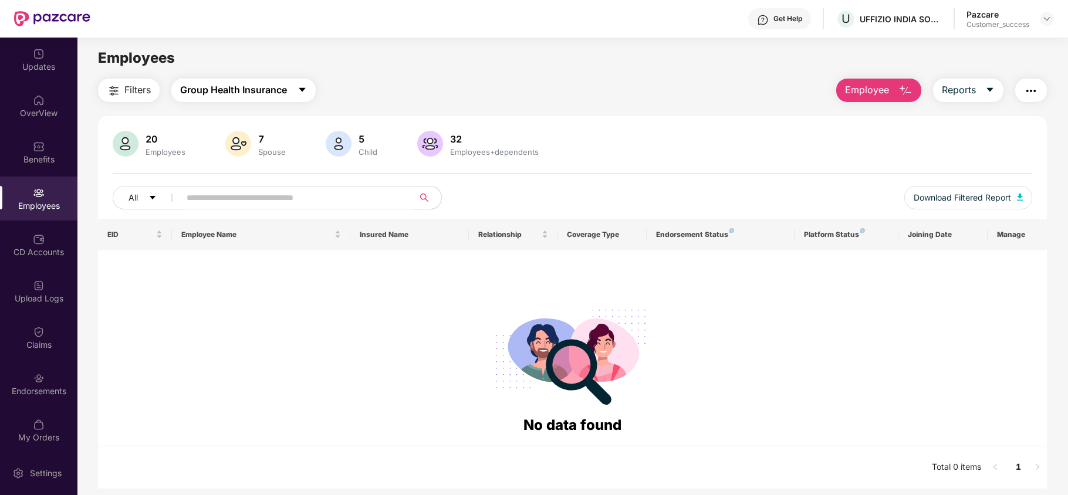
click at [214, 83] on span "Group Health Insurance" at bounding box center [233, 90] width 107 height 15
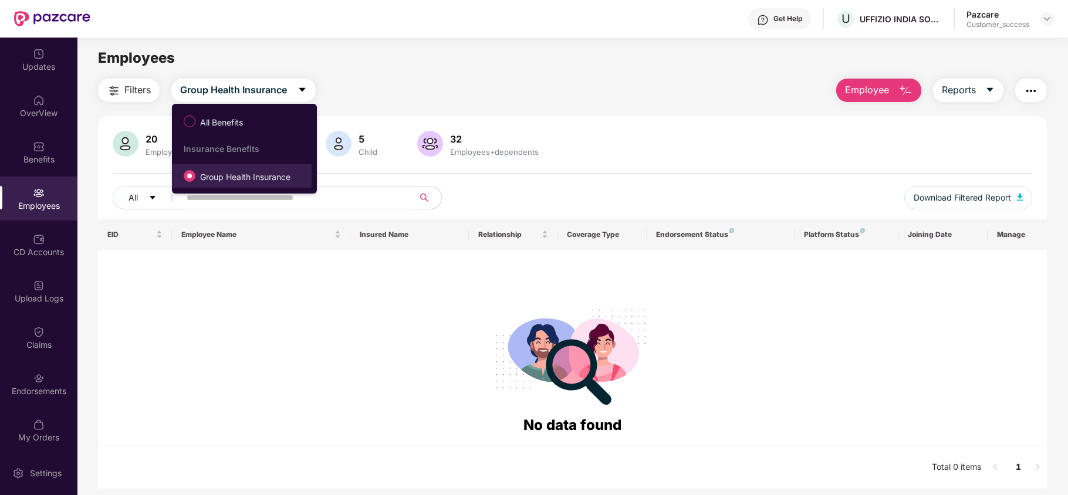
click at [221, 180] on span "Group Health Insurance" at bounding box center [245, 177] width 100 height 13
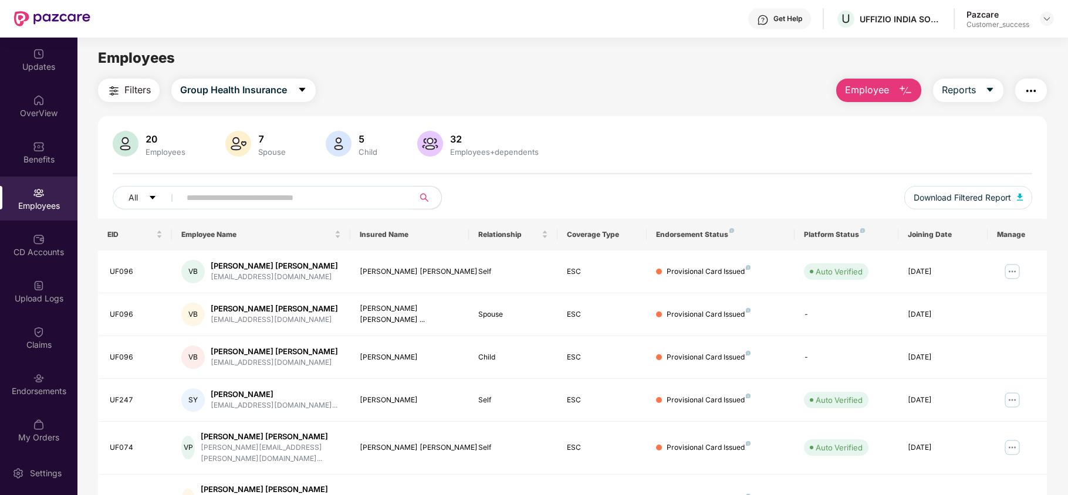
click at [249, 200] on input "text" at bounding box center [292, 198] width 211 height 18
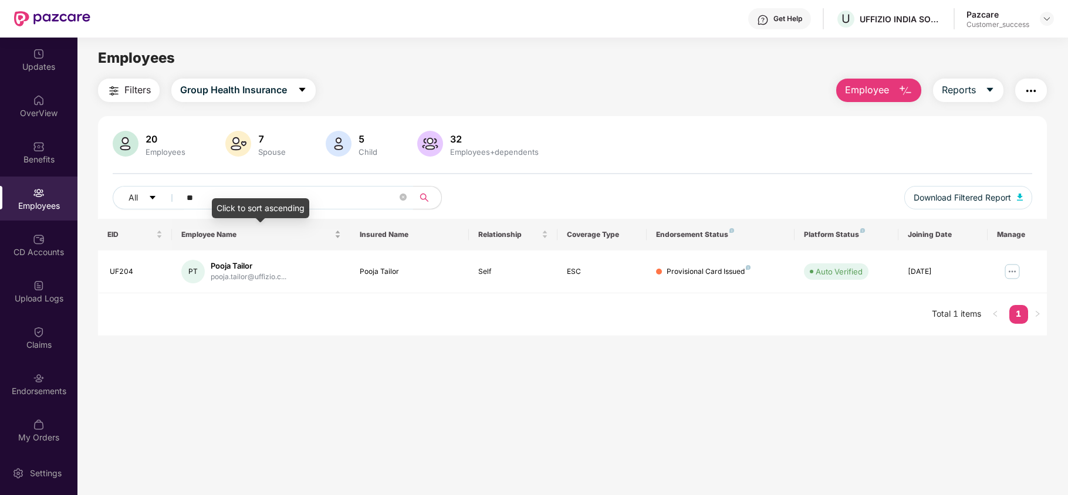
type input "*"
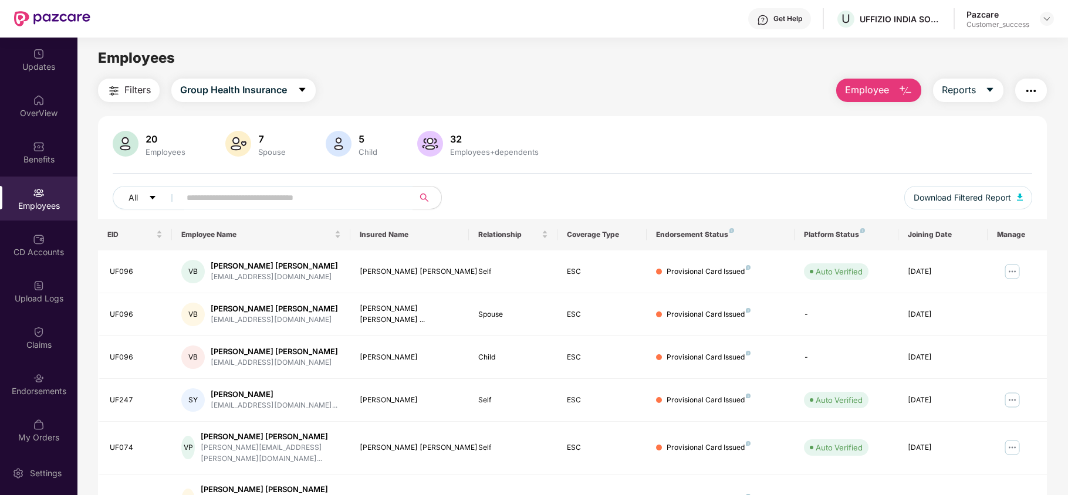
click at [412, 74] on main "Employees Filters Group Health Insurance Employee Reports 20 Employees 7 Spouse…" at bounding box center [572, 285] width 990 height 495
click at [1043, 20] on img at bounding box center [1047, 18] width 9 height 9
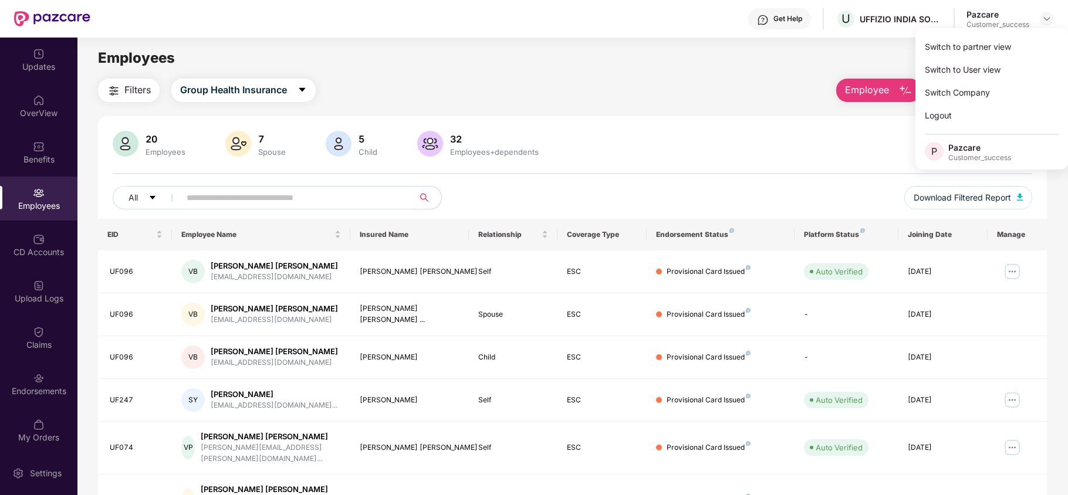
click at [486, 81] on div "Filters Group Health Insurance Employee Reports" at bounding box center [572, 90] width 949 height 23
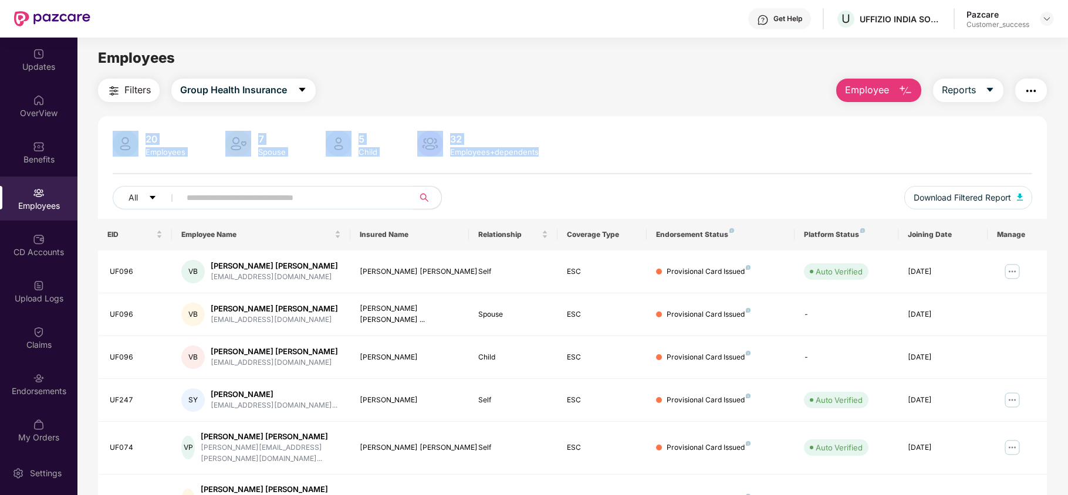
drag, startPoint x: 139, startPoint y: 136, endPoint x: 203, endPoint y: 160, distance: 67.6
click at [203, 160] on div "20 Employees 7 Spouse 5 Child 32 Employees+dependents All Download Filtered Rep…" at bounding box center [572, 175] width 949 height 88
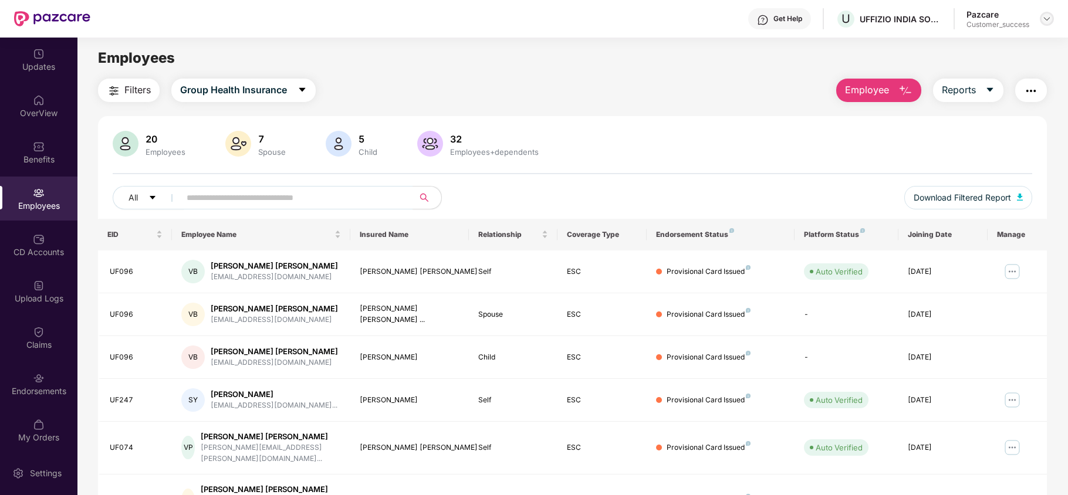
click at [1045, 20] on img at bounding box center [1047, 18] width 9 height 9
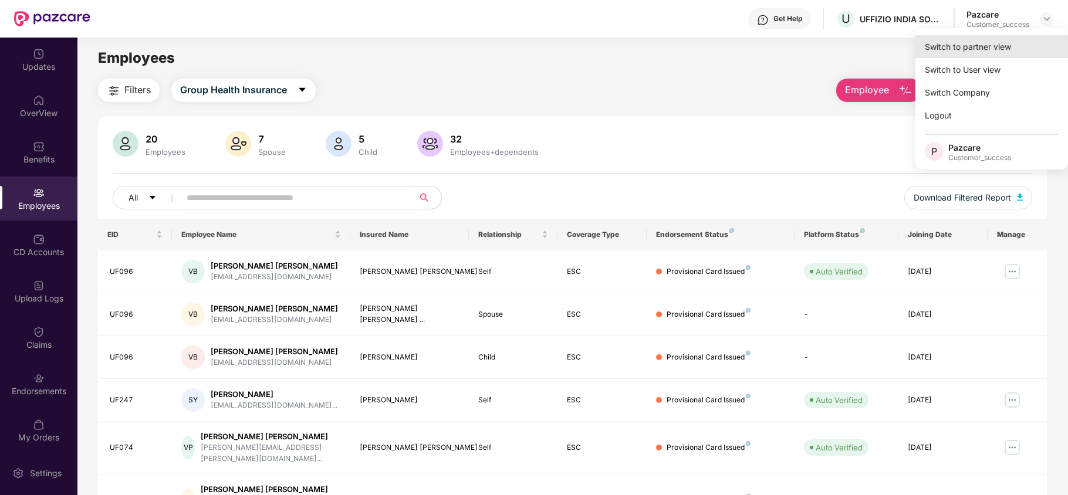
click at [985, 45] on div "Switch to partner view" at bounding box center [992, 46] width 153 height 23
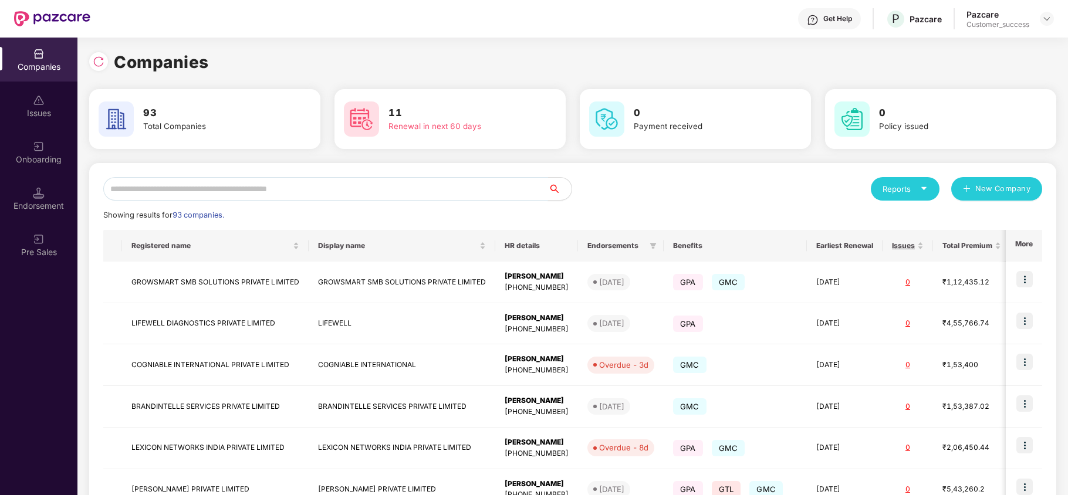
click at [383, 188] on input "text" at bounding box center [325, 188] width 445 height 23
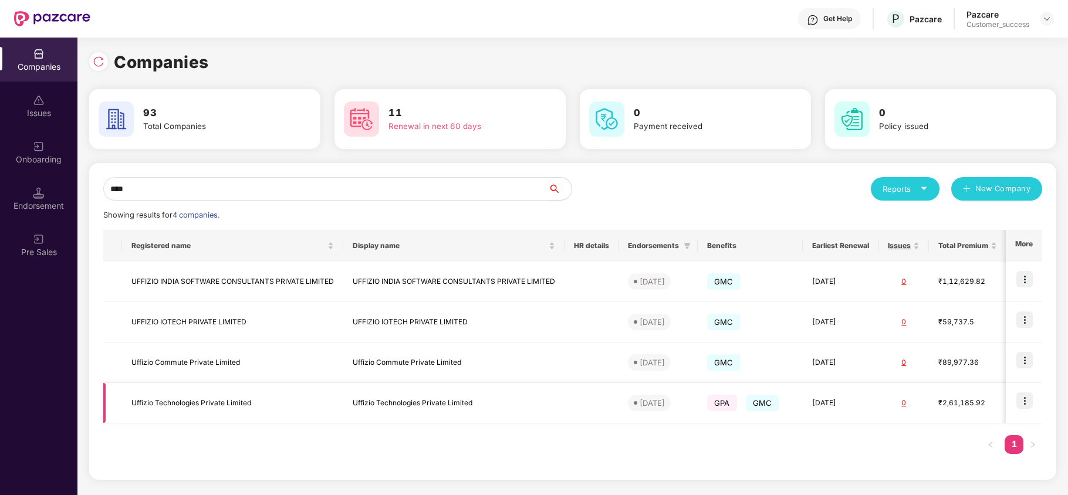
type input "****"
drag, startPoint x: 127, startPoint y: 395, endPoint x: 560, endPoint y: 410, distance: 432.9
click at [560, 410] on tr "Uffizio Technologies Private Limited Uffizio Technologies Private Limited 04 Se…" at bounding box center [610, 403] width 1015 height 41
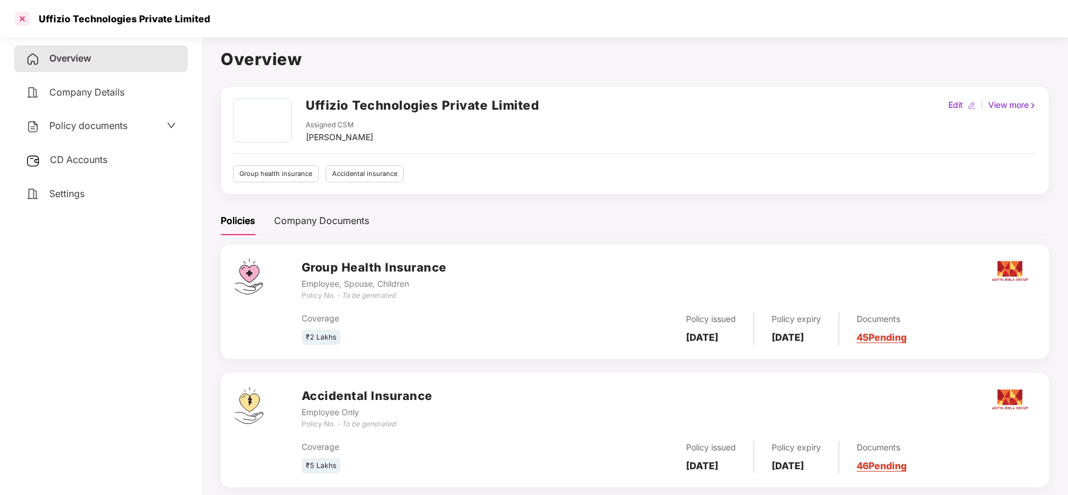
click at [21, 13] on div at bounding box center [22, 18] width 19 height 19
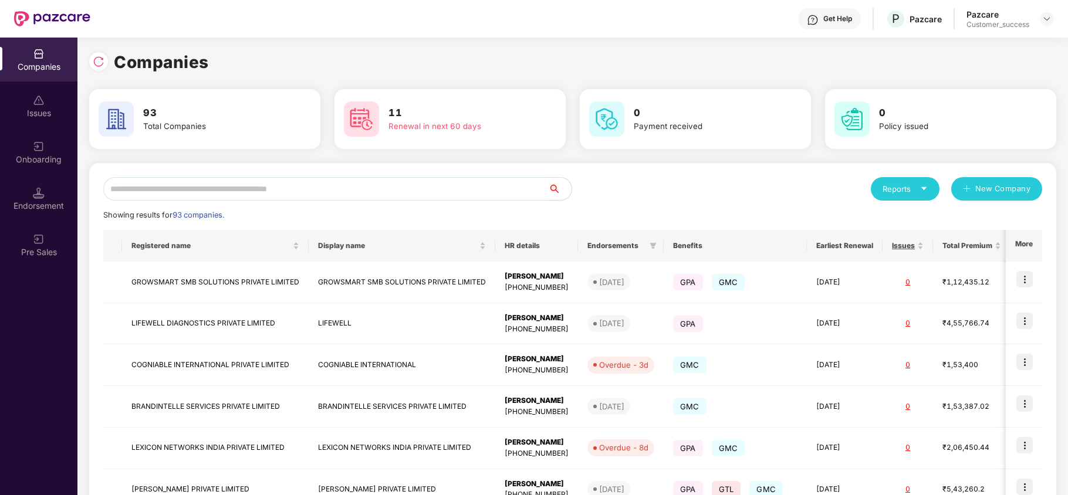
click at [261, 197] on input "text" at bounding box center [325, 188] width 445 height 23
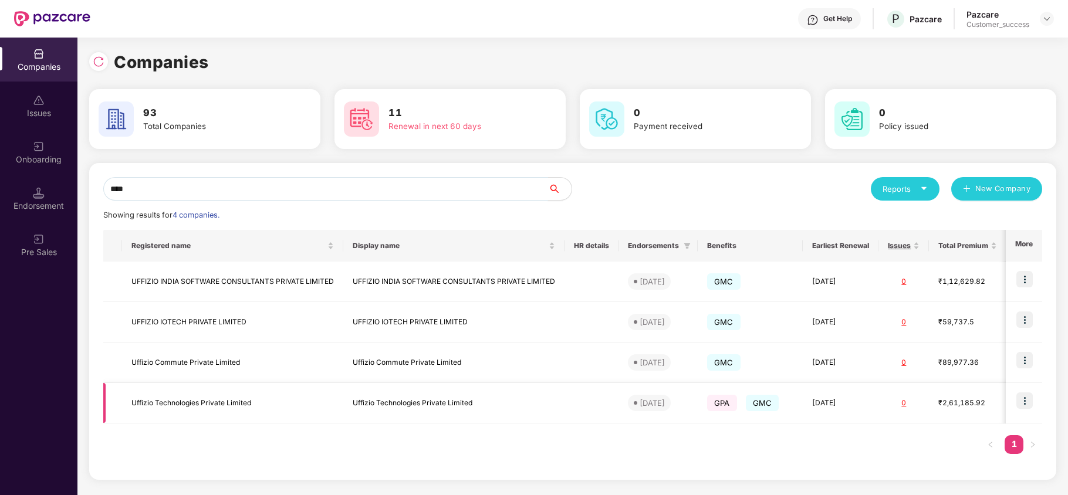
type input "****"
click at [1023, 393] on img at bounding box center [1025, 401] width 16 height 16
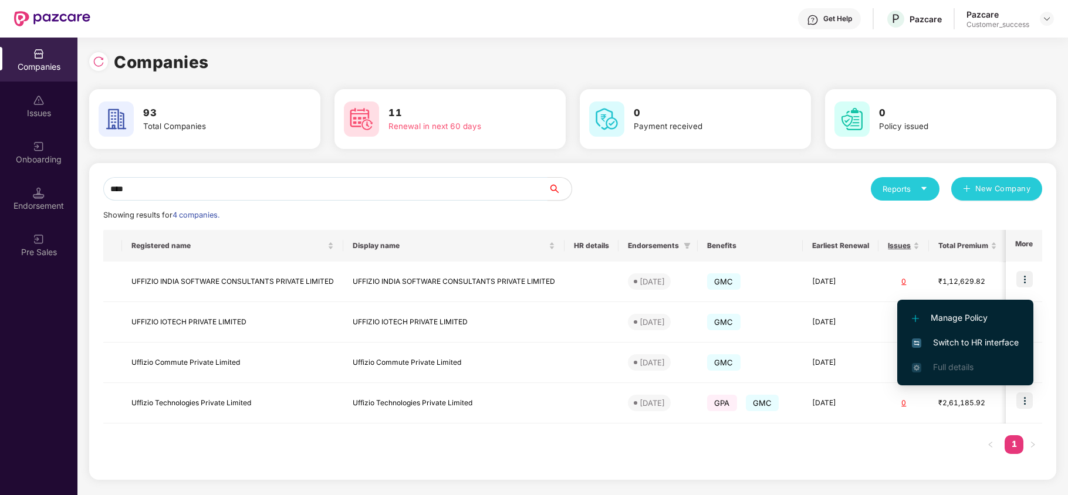
click at [971, 333] on li "Switch to HR interface" at bounding box center [966, 342] width 136 height 25
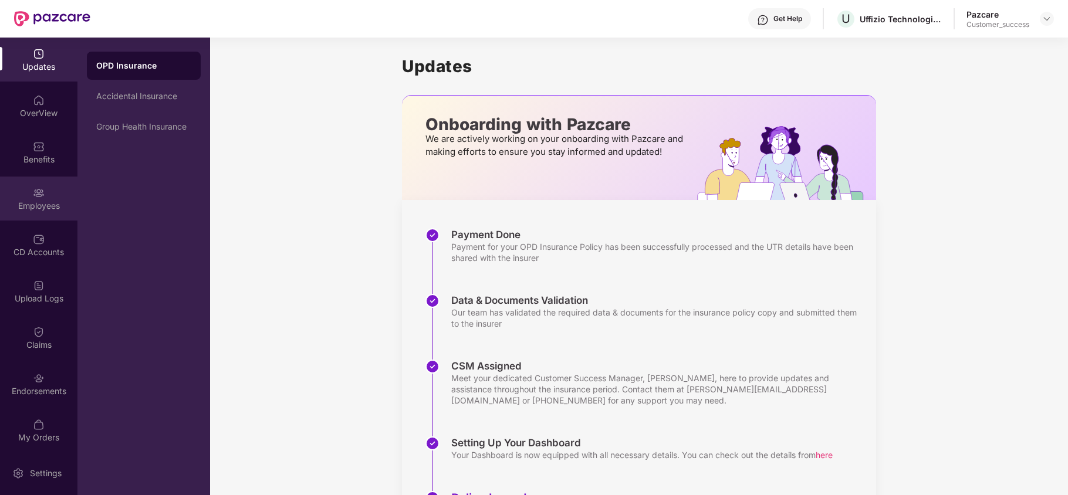
click at [33, 184] on div "Employees" at bounding box center [38, 199] width 77 height 44
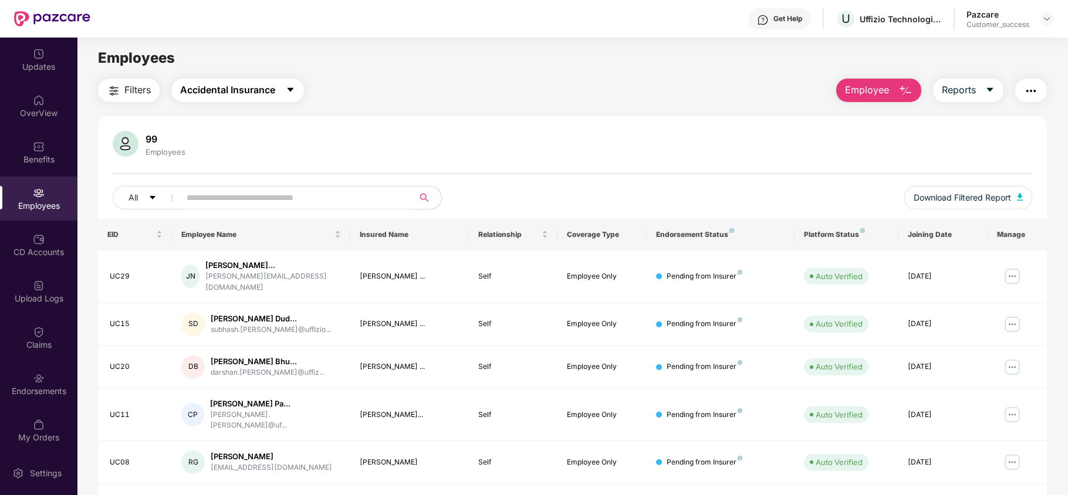
click at [244, 83] on span "Accidental Insurance" at bounding box center [227, 90] width 95 height 15
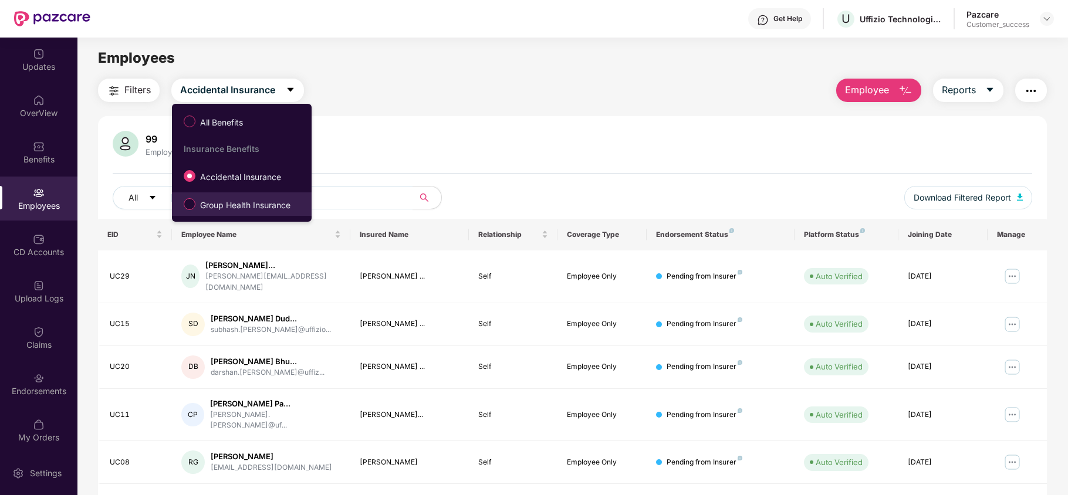
click at [220, 204] on span "Group Health Insurance" at bounding box center [245, 205] width 100 height 13
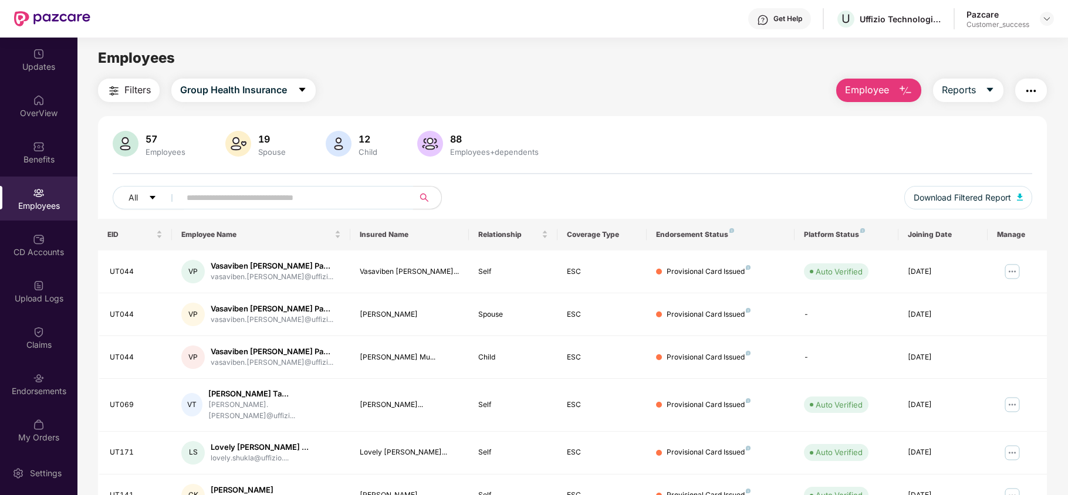
click at [285, 208] on span at bounding box center [293, 197] width 241 height 23
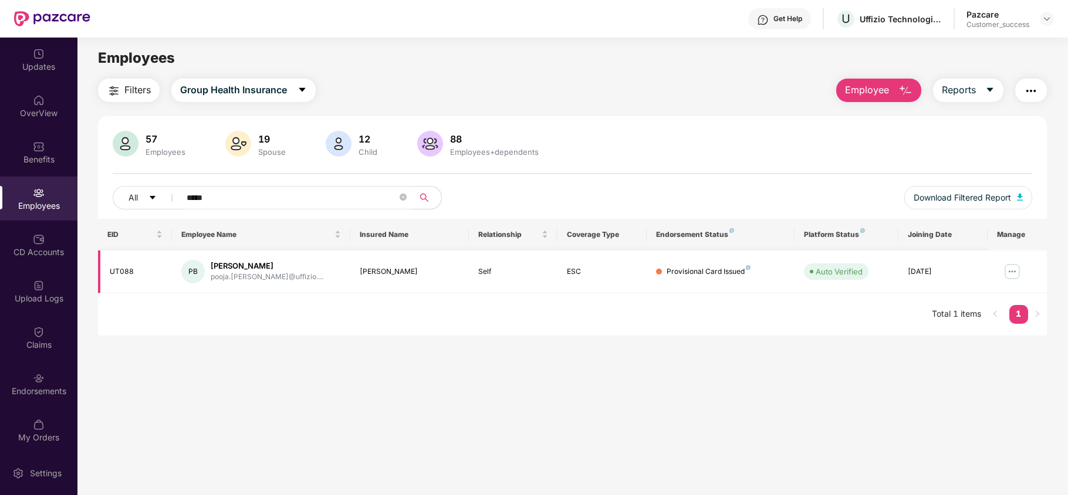
type input "*****"
click at [1010, 271] on img at bounding box center [1012, 271] width 19 height 19
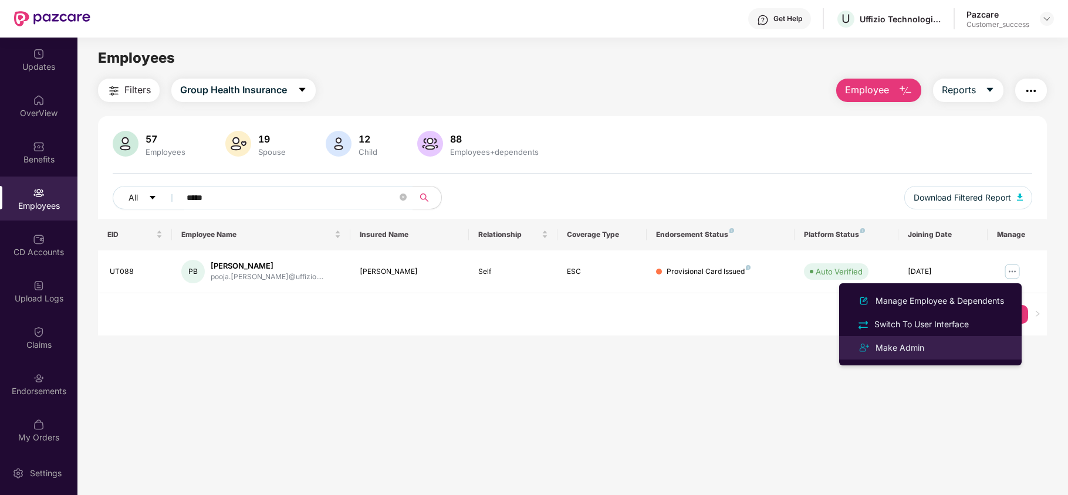
click at [911, 346] on div "Make Admin" at bounding box center [899, 348] width 53 height 13
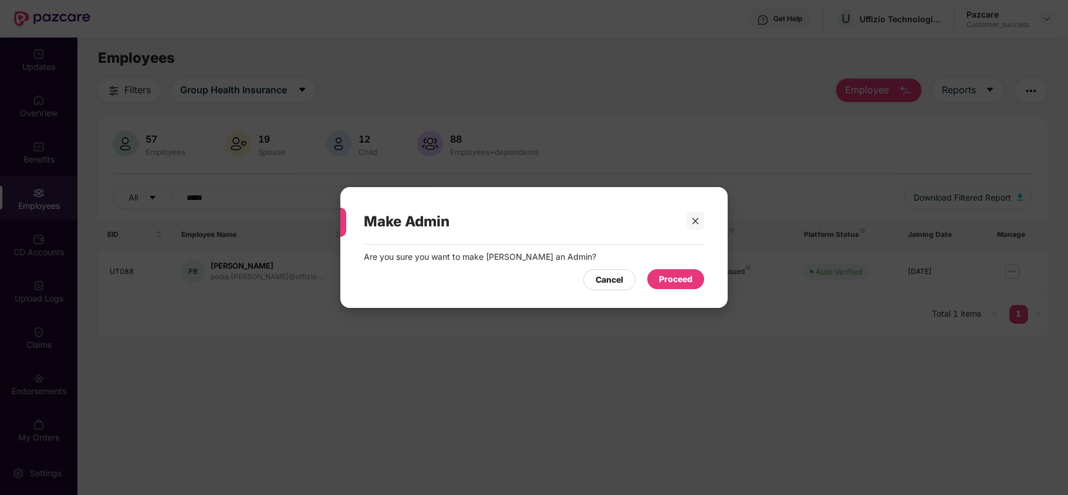
click at [696, 279] on div "Proceed" at bounding box center [675, 279] width 57 height 20
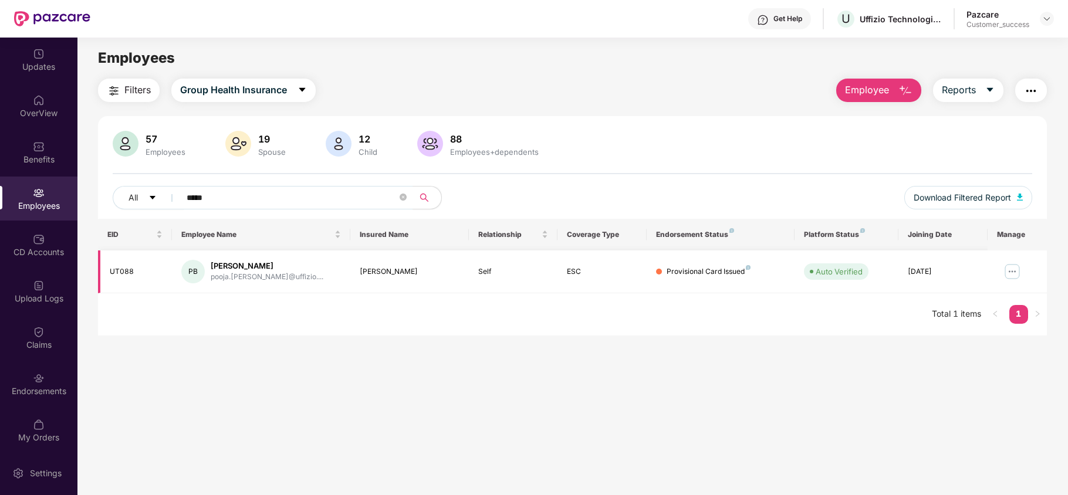
click at [1014, 271] on img at bounding box center [1012, 271] width 19 height 19
click at [721, 360] on main "Employees Filters Group Health Insurance Employee Reports 57 Employees 19 Spous…" at bounding box center [572, 285] width 990 height 495
click at [395, 200] on input "*****" at bounding box center [292, 198] width 211 height 18
click at [402, 198] on icon "close-circle" at bounding box center [403, 197] width 7 height 7
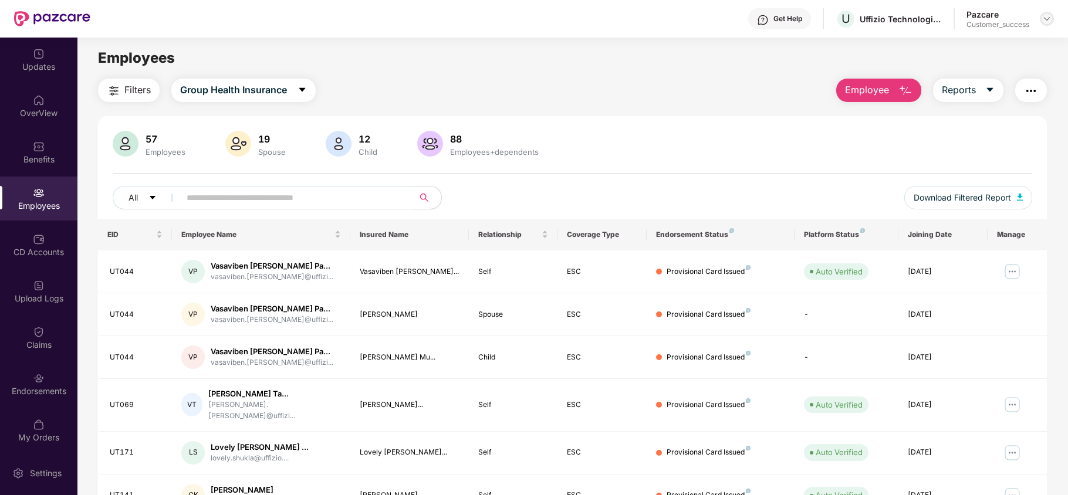
click at [1047, 17] on img at bounding box center [1047, 18] width 9 height 9
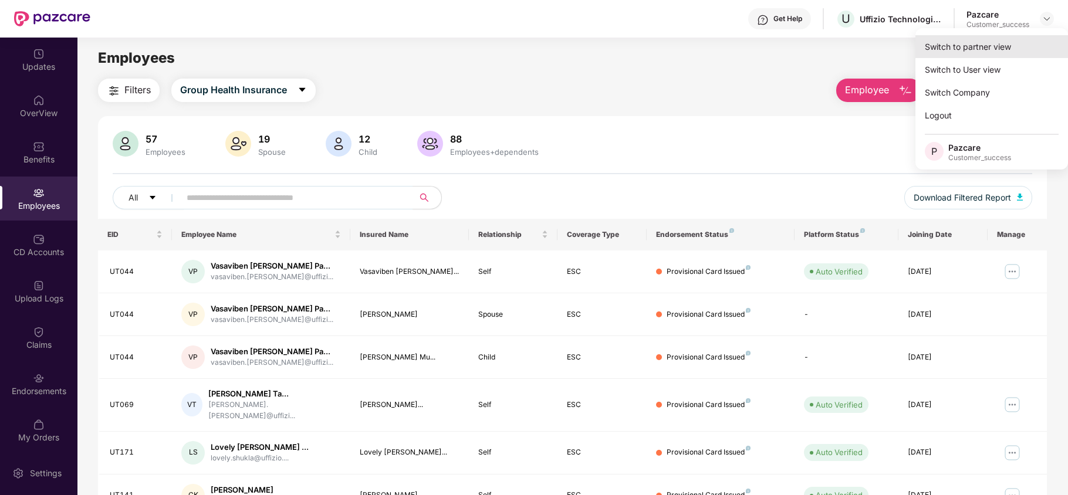
click at [993, 41] on div "Switch to partner view" at bounding box center [992, 46] width 153 height 23
